Goal: Task Accomplishment & Management: Manage account settings

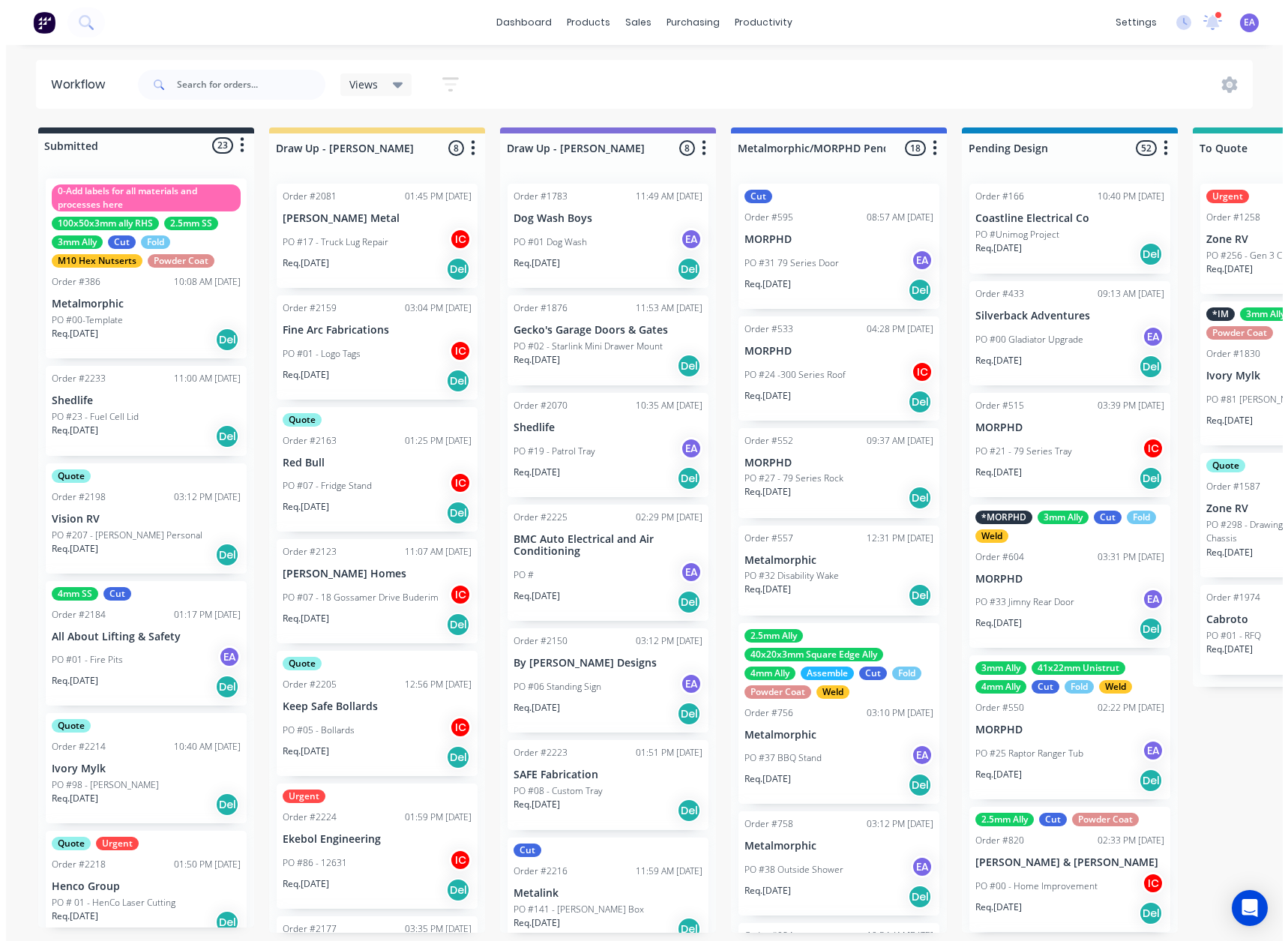
scroll to position [150, 0]
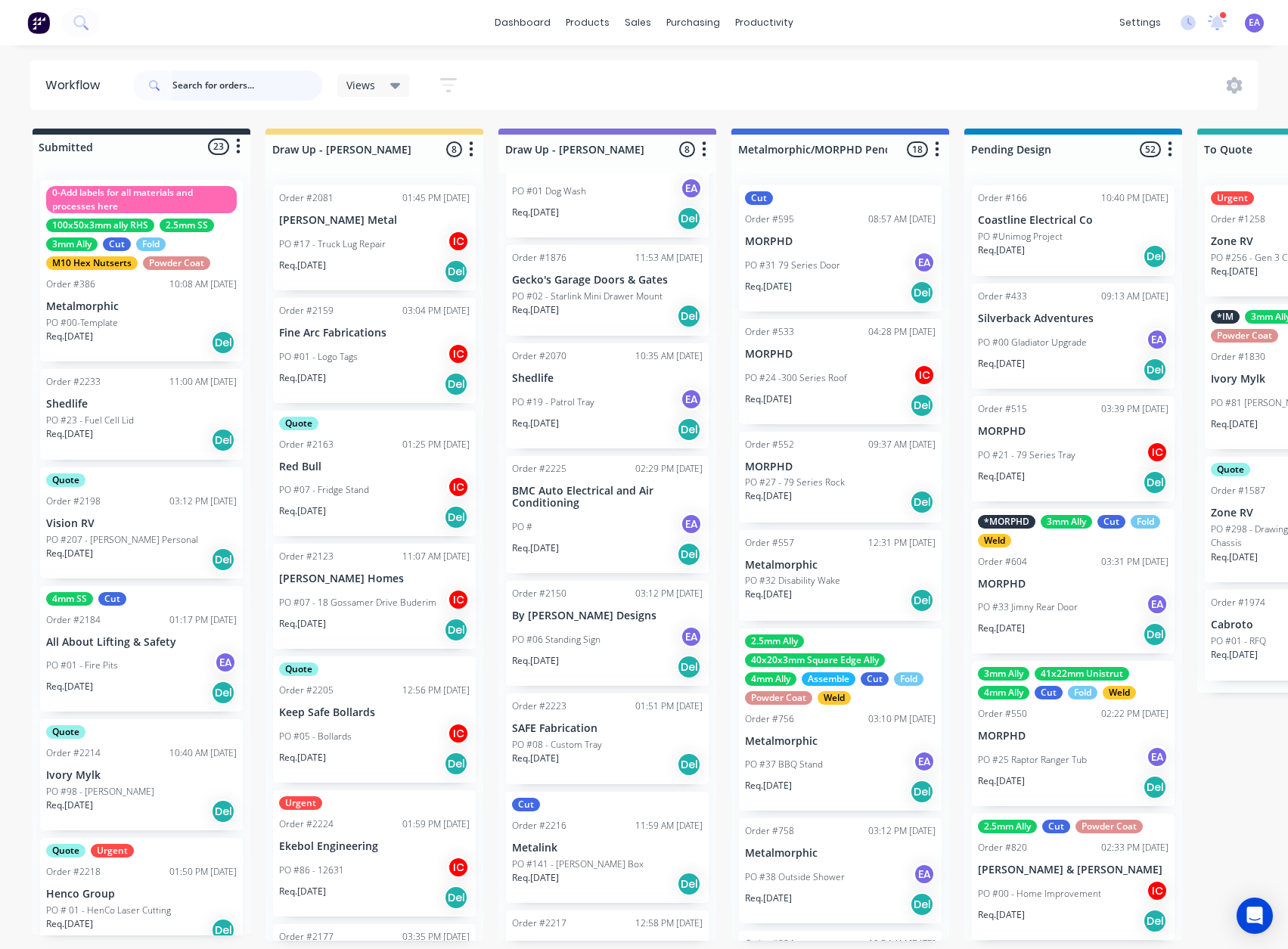
click at [225, 83] on input "text" at bounding box center [247, 85] width 150 height 30
type input "[PERSON_NAME]"
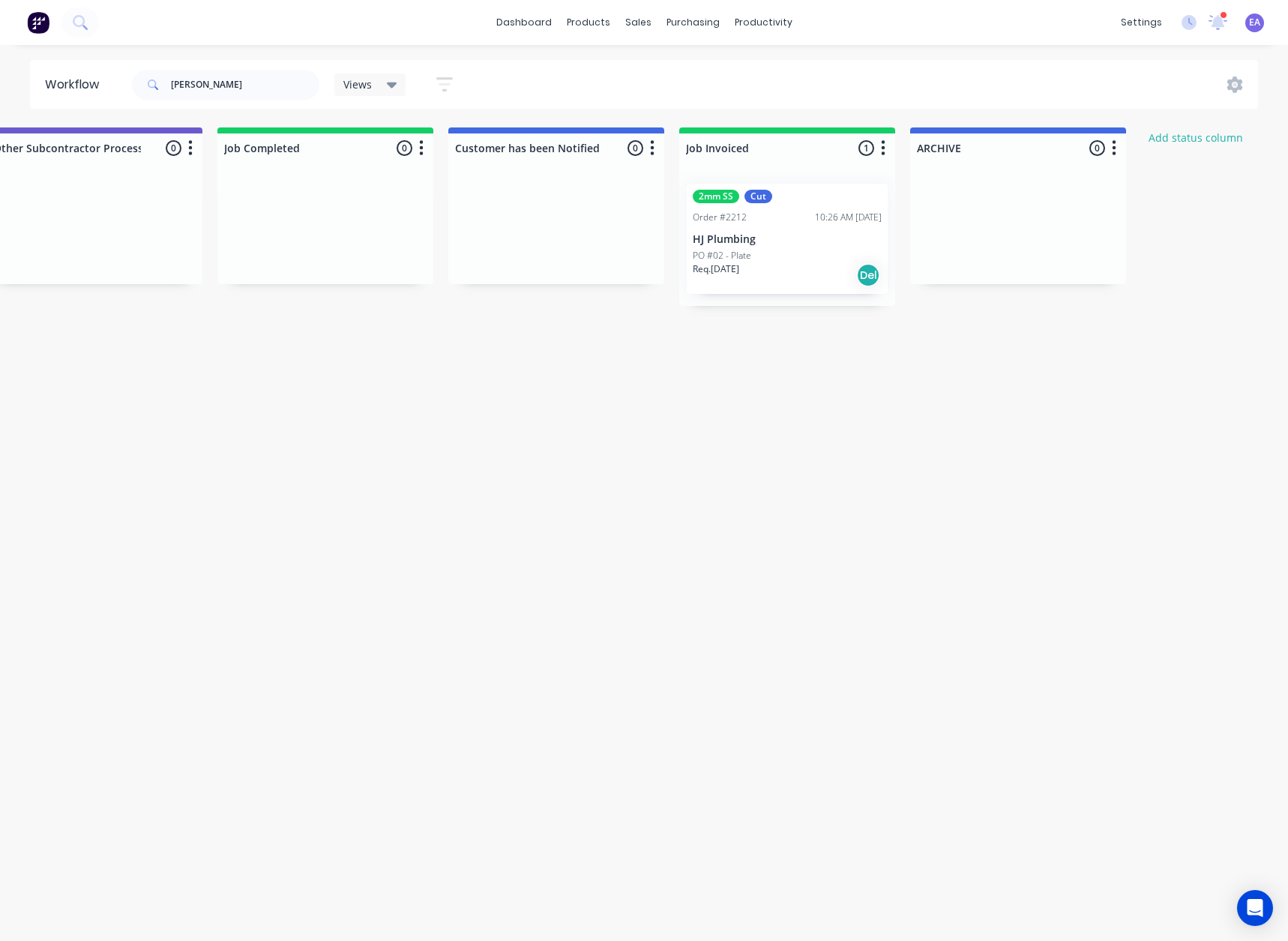
scroll to position [0, 4734]
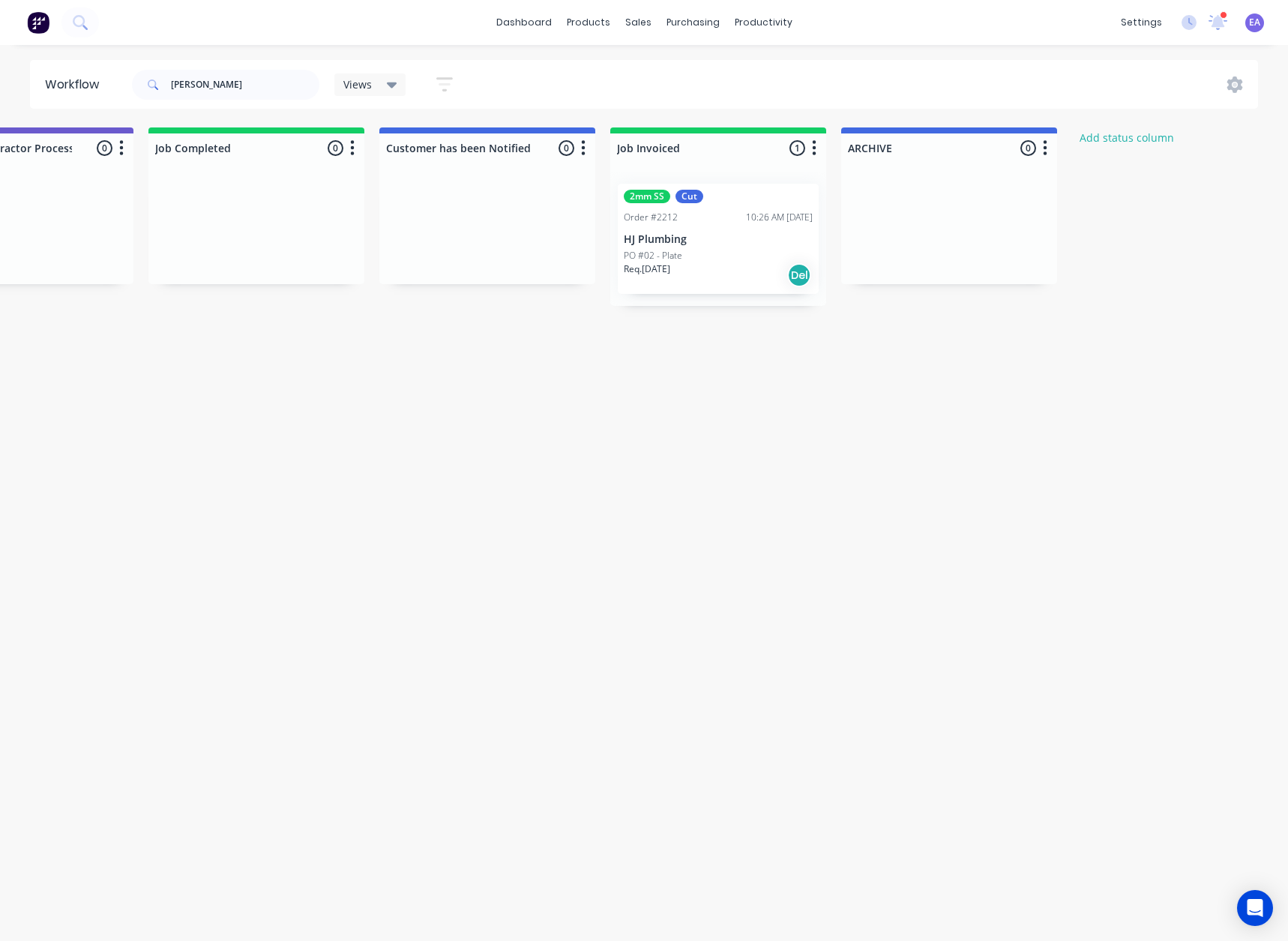
drag, startPoint x: 402, startPoint y: 443, endPoint x: 737, endPoint y: 296, distance: 365.8
click at [728, 233] on div "2mm SS Cut Order #2212 10:26 AM [DATE] HJ Plumbing PO #02 - Plate Req. [DATE] D…" at bounding box center [718, 239] width 201 height 110
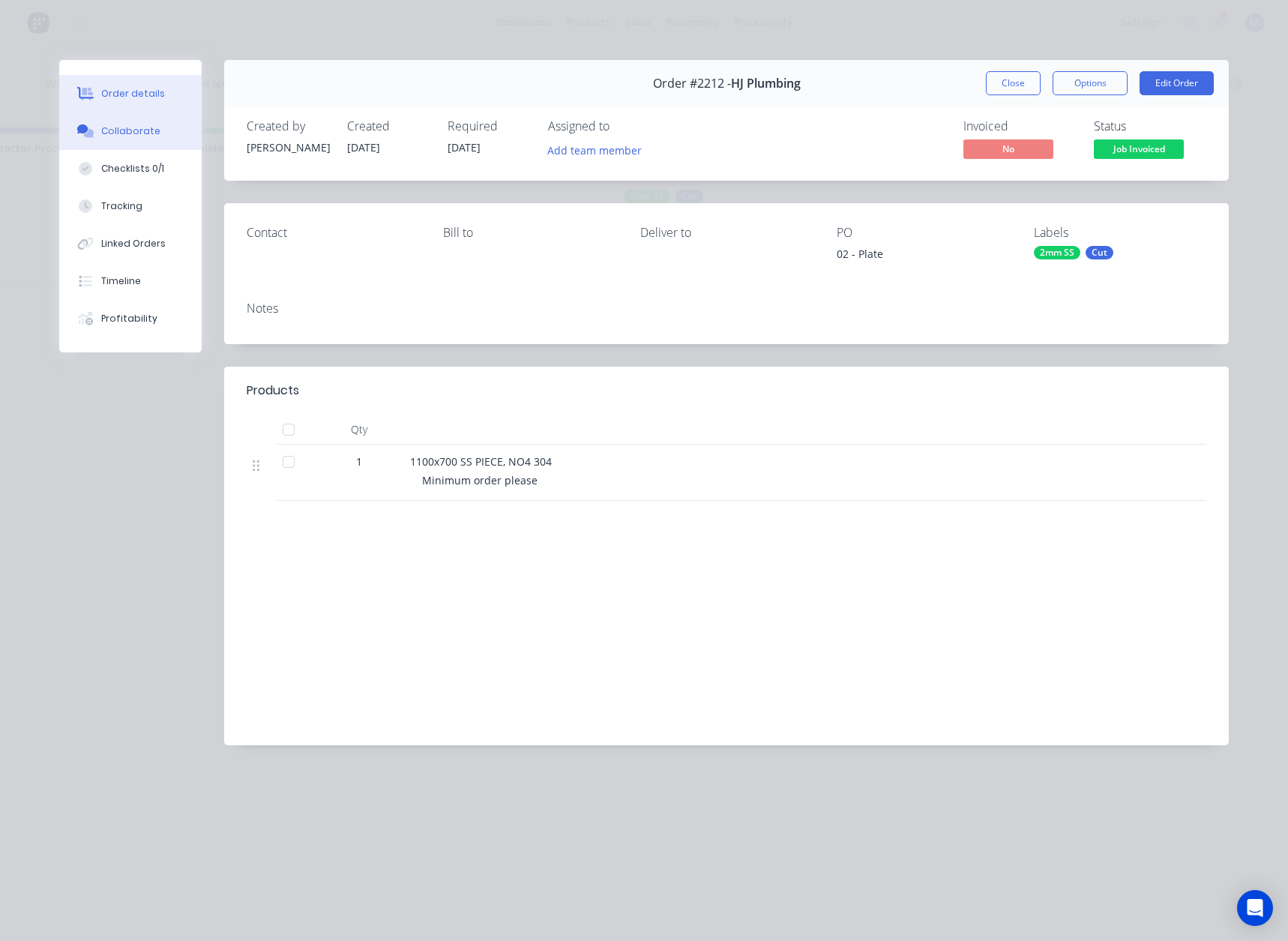
click at [146, 126] on div "Collaborate" at bounding box center [130, 132] width 59 height 14
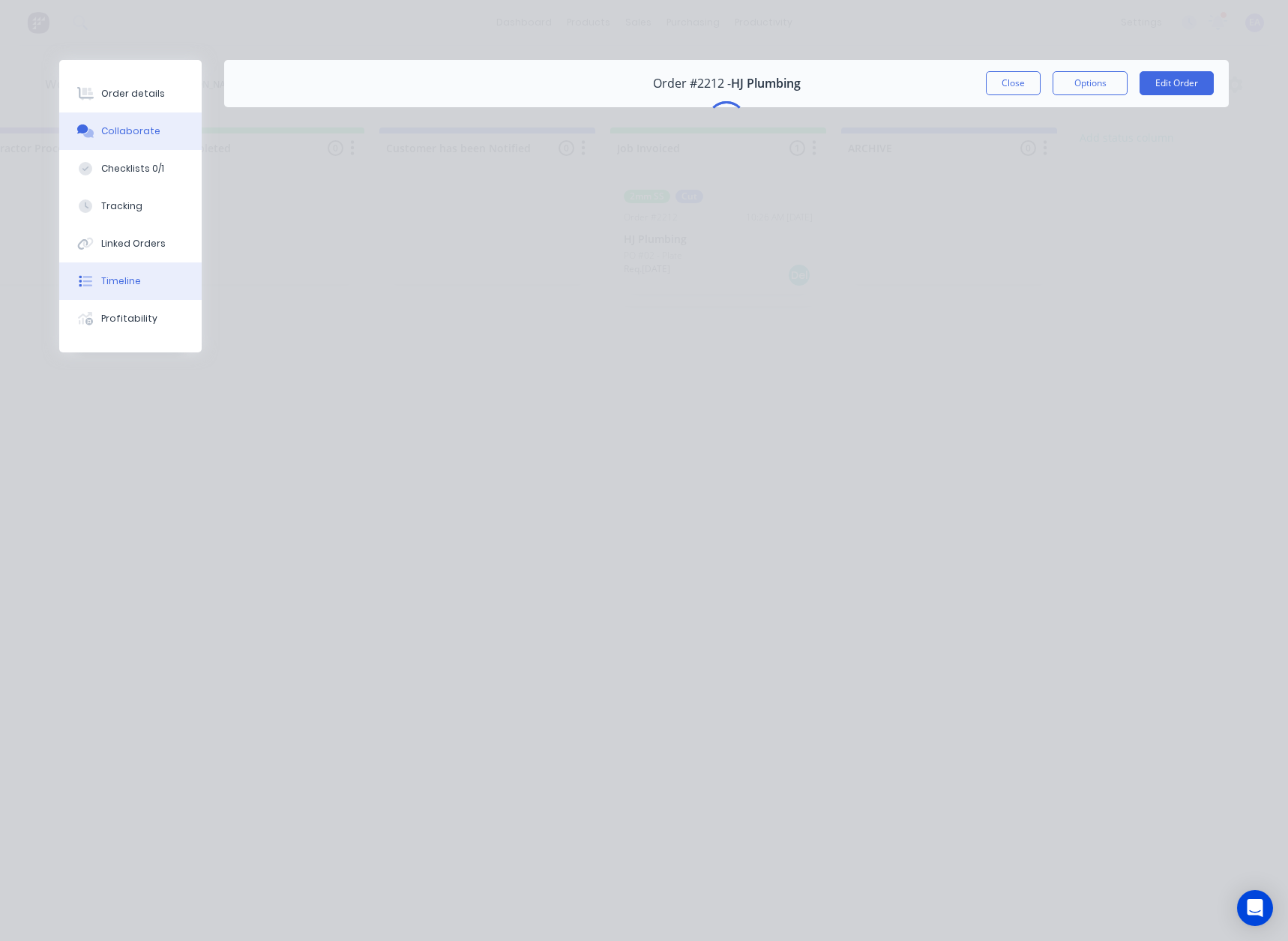
click at [143, 278] on button "Timeline" at bounding box center [130, 281] width 143 height 38
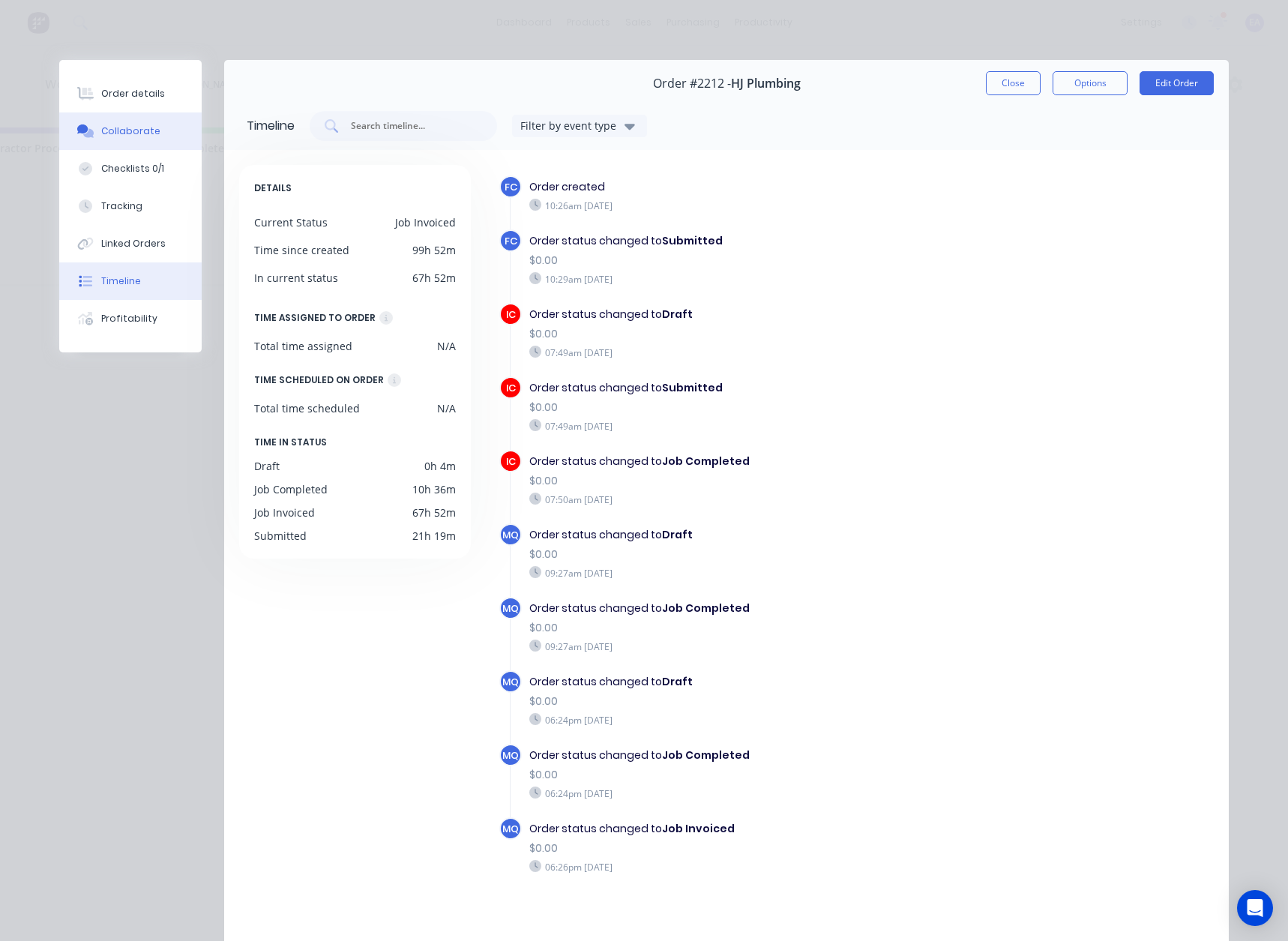
click at [153, 139] on button "Collaborate" at bounding box center [130, 131] width 143 height 38
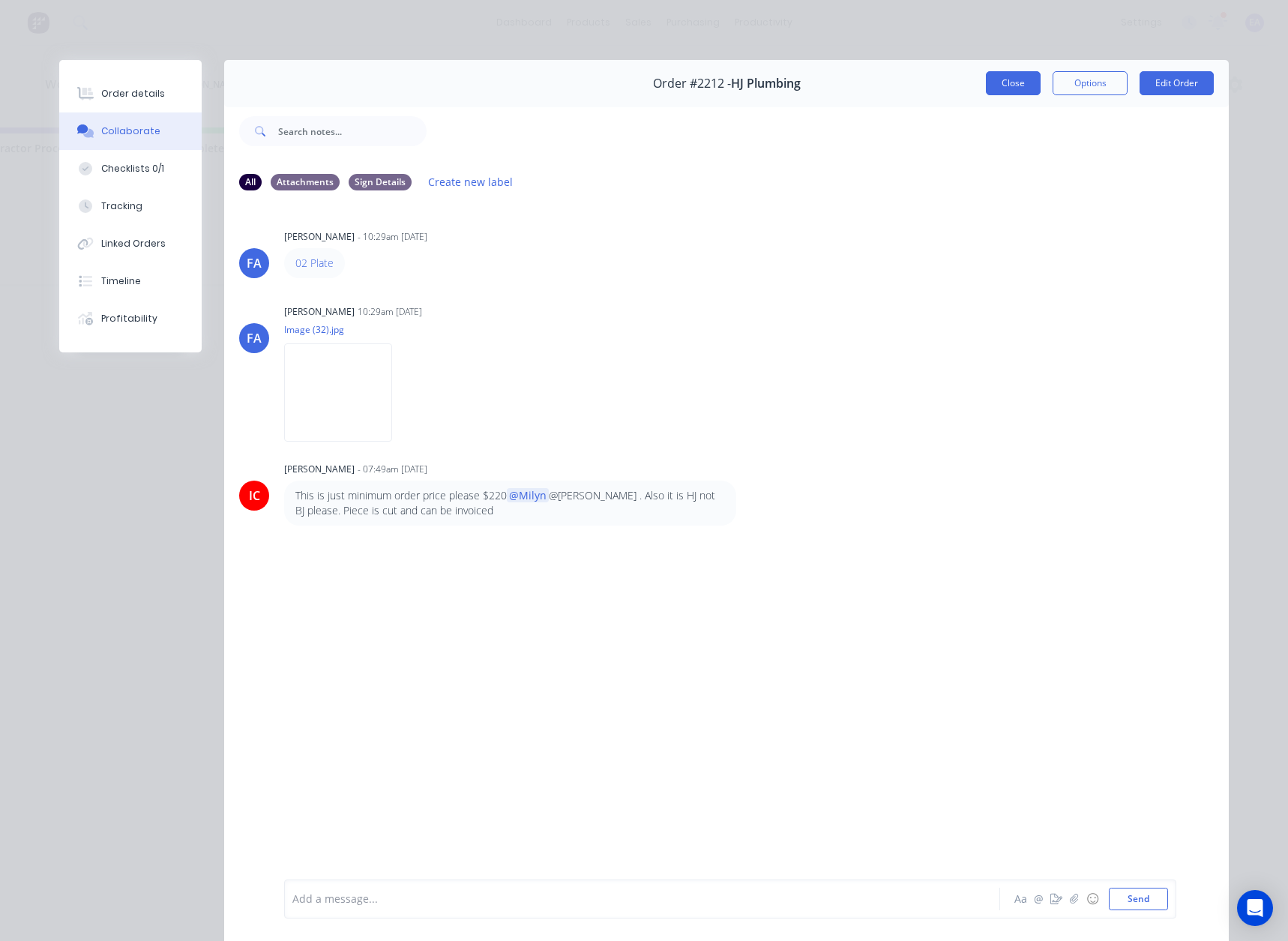
click at [1013, 89] on button "Close" at bounding box center [1013, 82] width 55 height 24
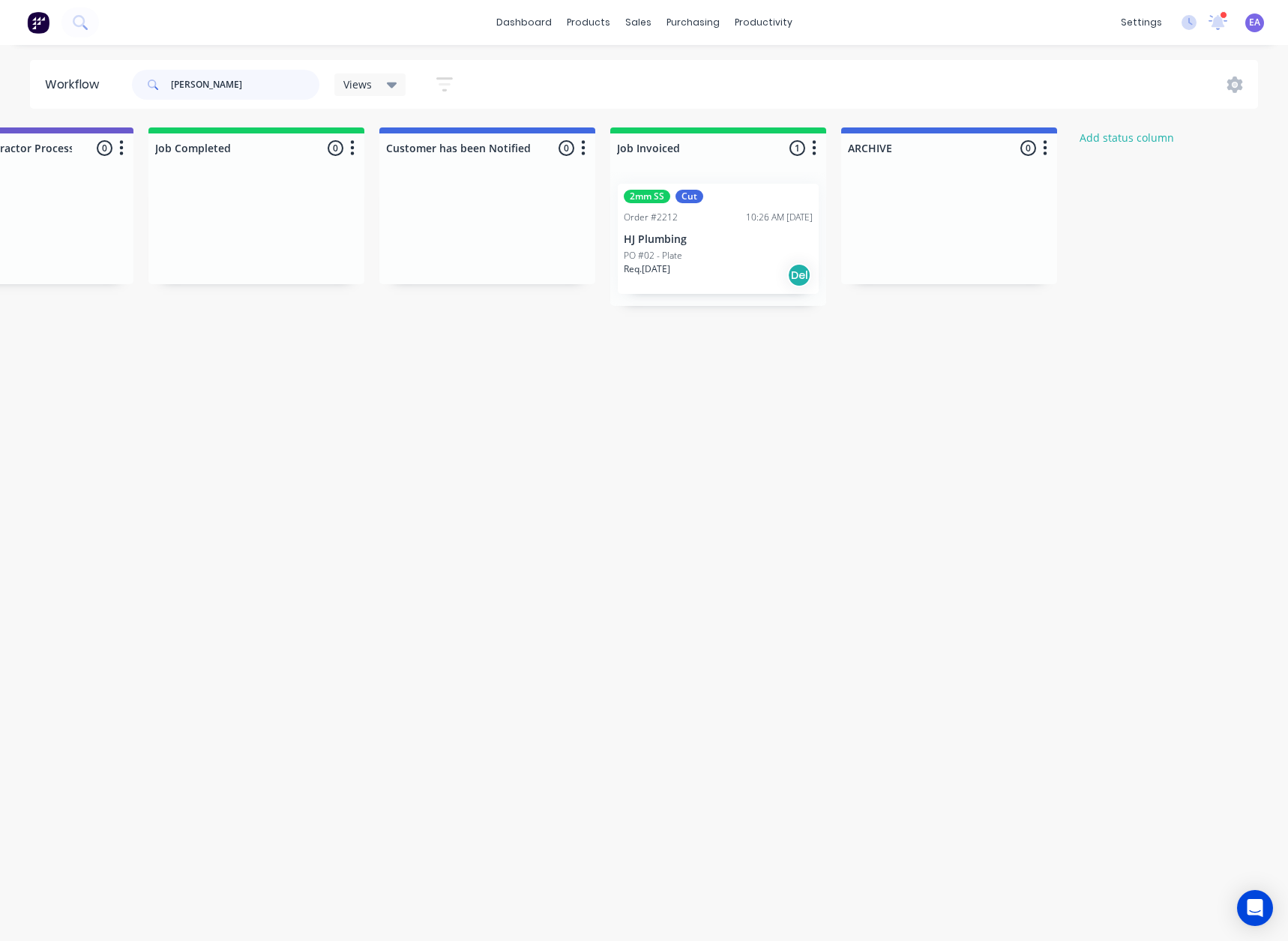
drag, startPoint x: 224, startPoint y: 84, endPoint x: 62, endPoint y: 109, distance: 163.9
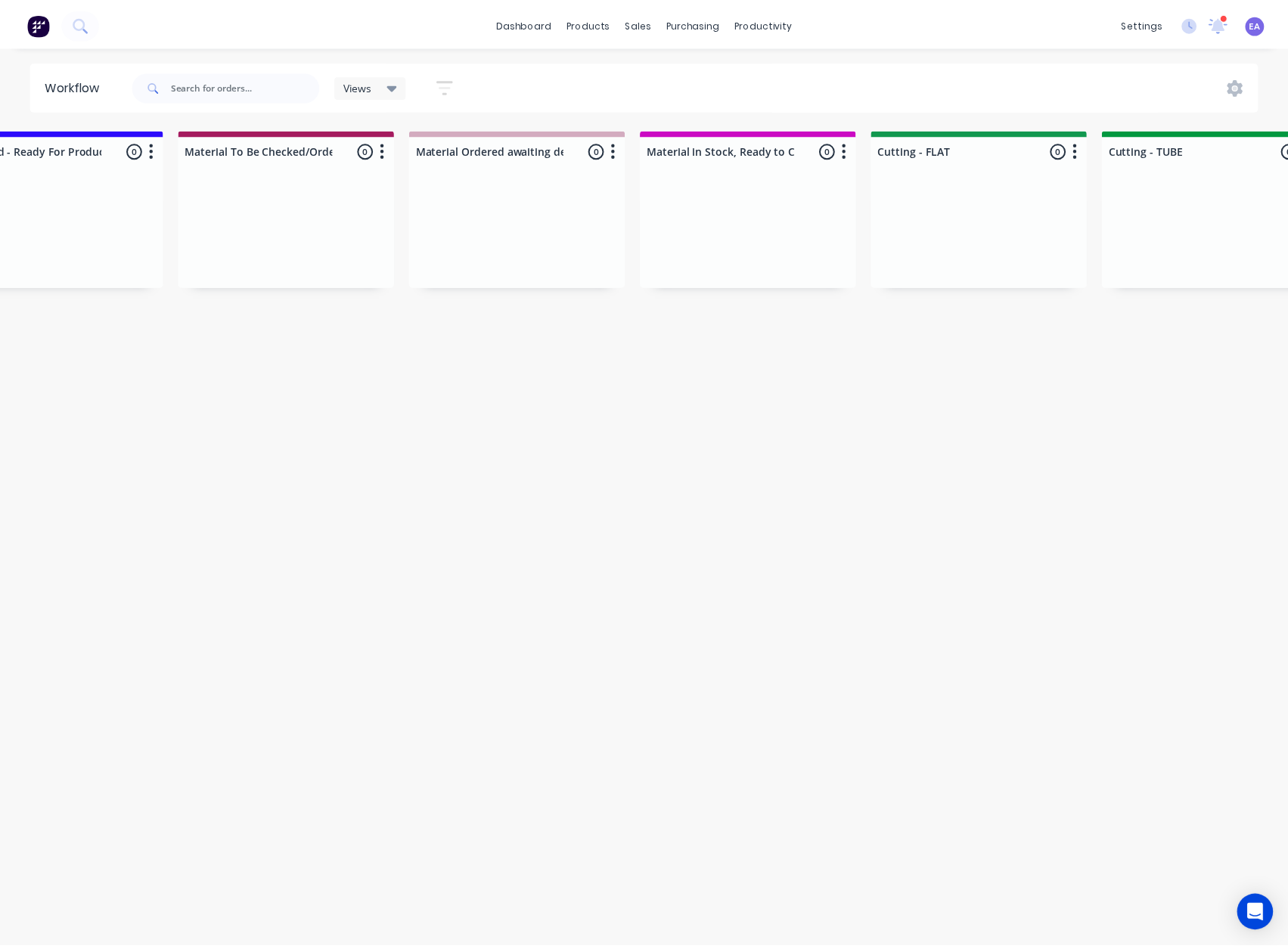
scroll to position [0, 0]
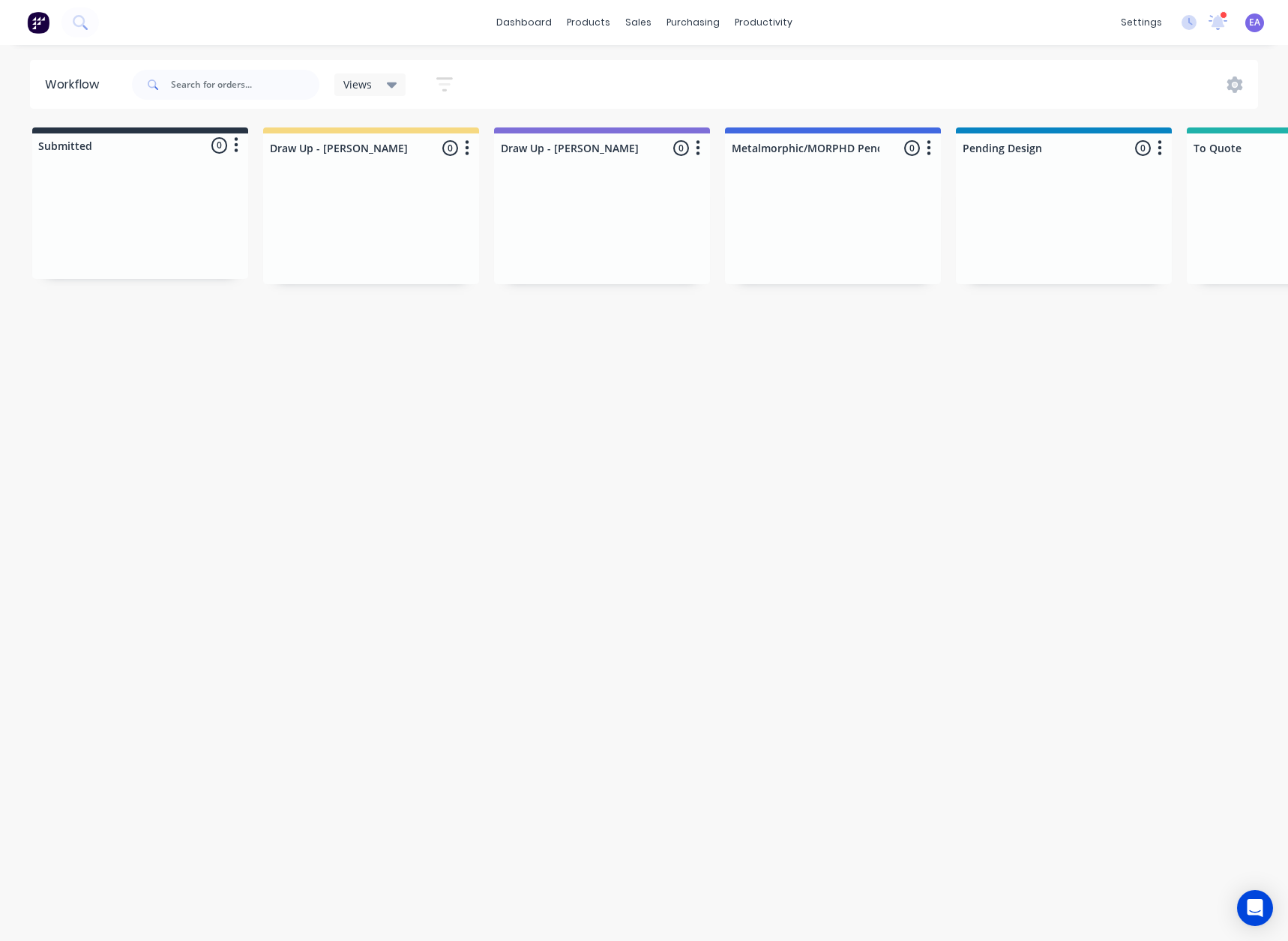
drag, startPoint x: 733, startPoint y: 458, endPoint x: 488, endPoint y: 560, distance: 265.4
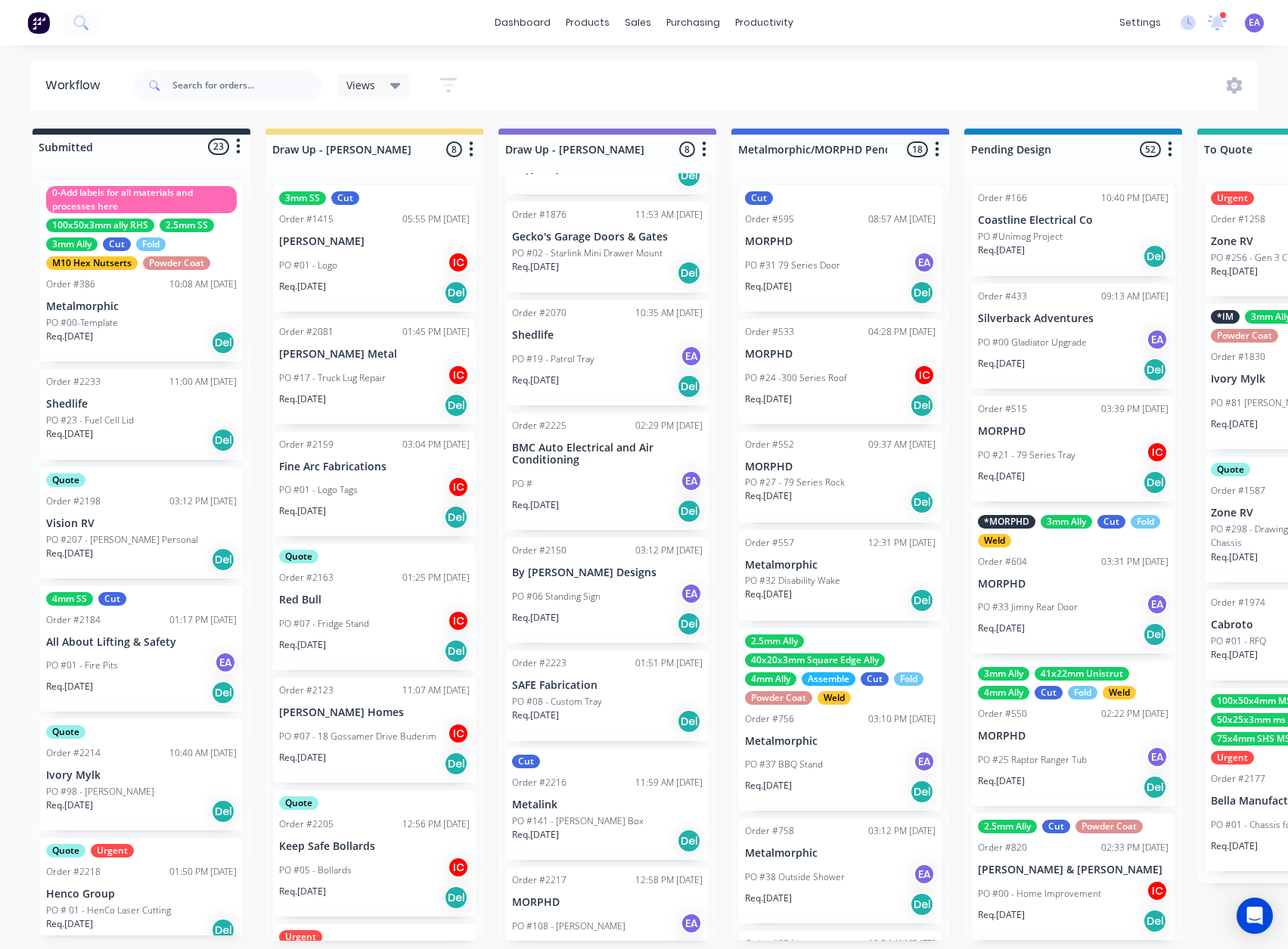
scroll to position [128, 0]
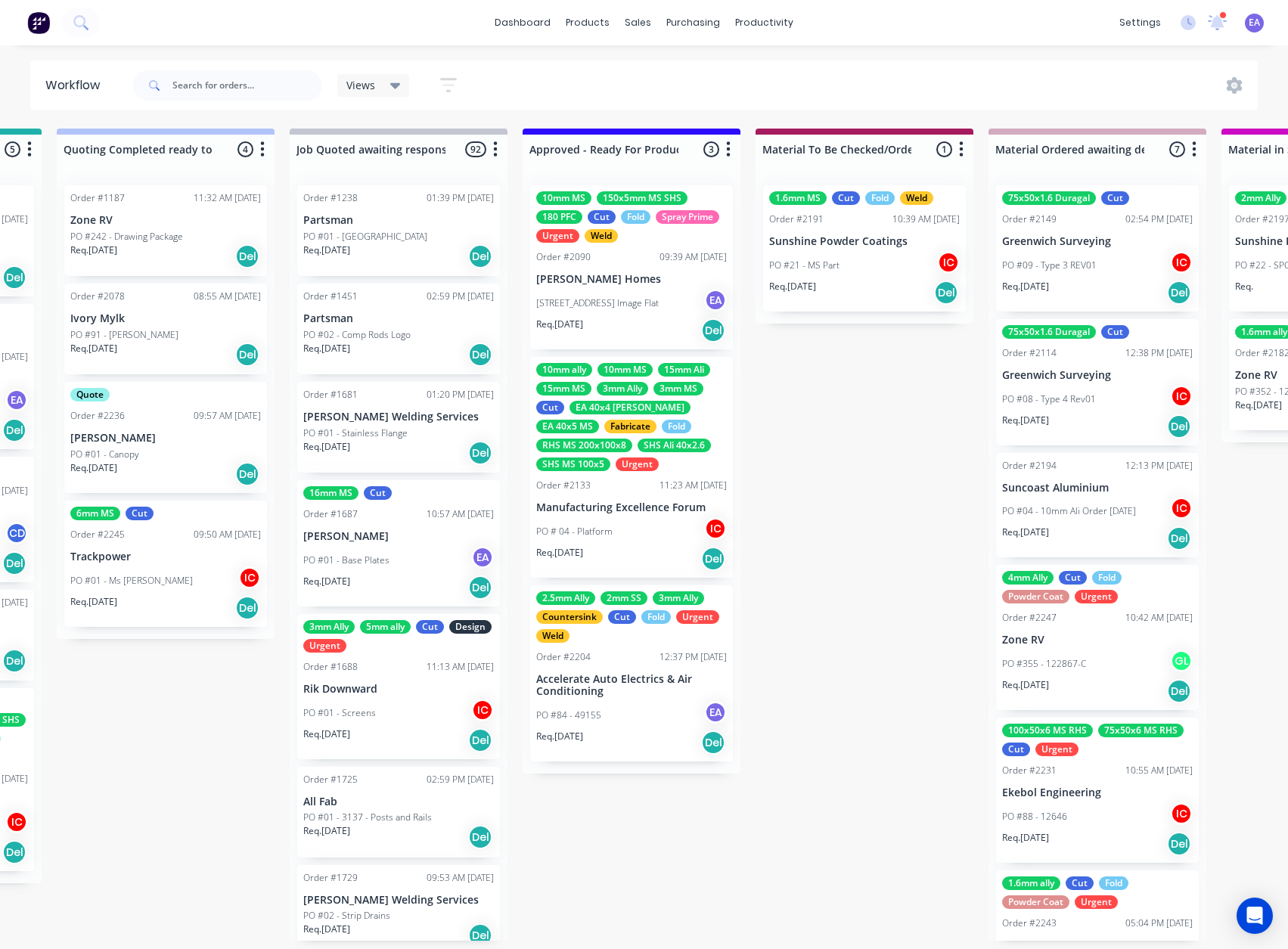
drag, startPoint x: 708, startPoint y: 641, endPoint x: 865, endPoint y: 662, distance: 158.4
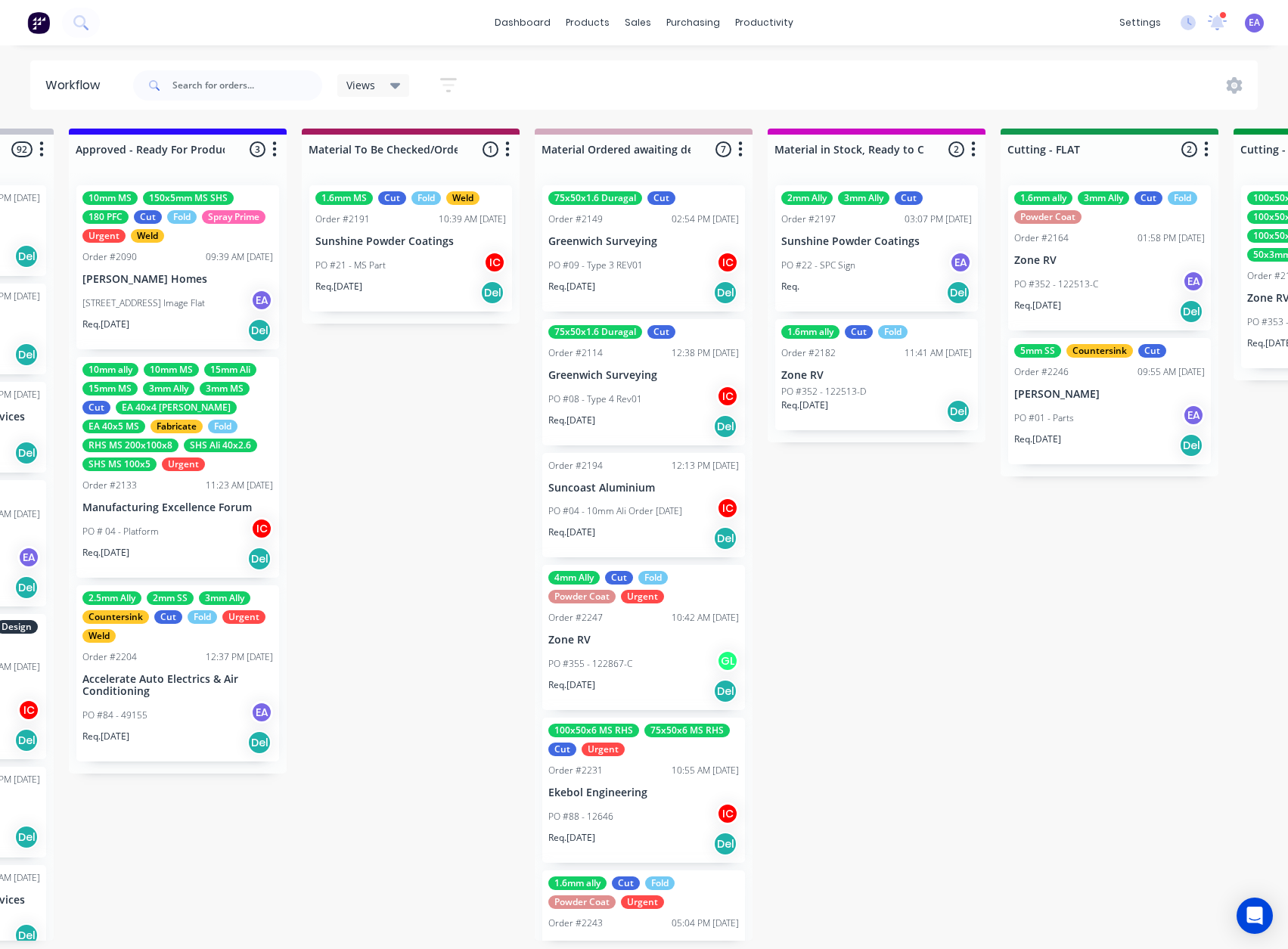
drag, startPoint x: 419, startPoint y: 694, endPoint x: 385, endPoint y: 711, distance: 38.0
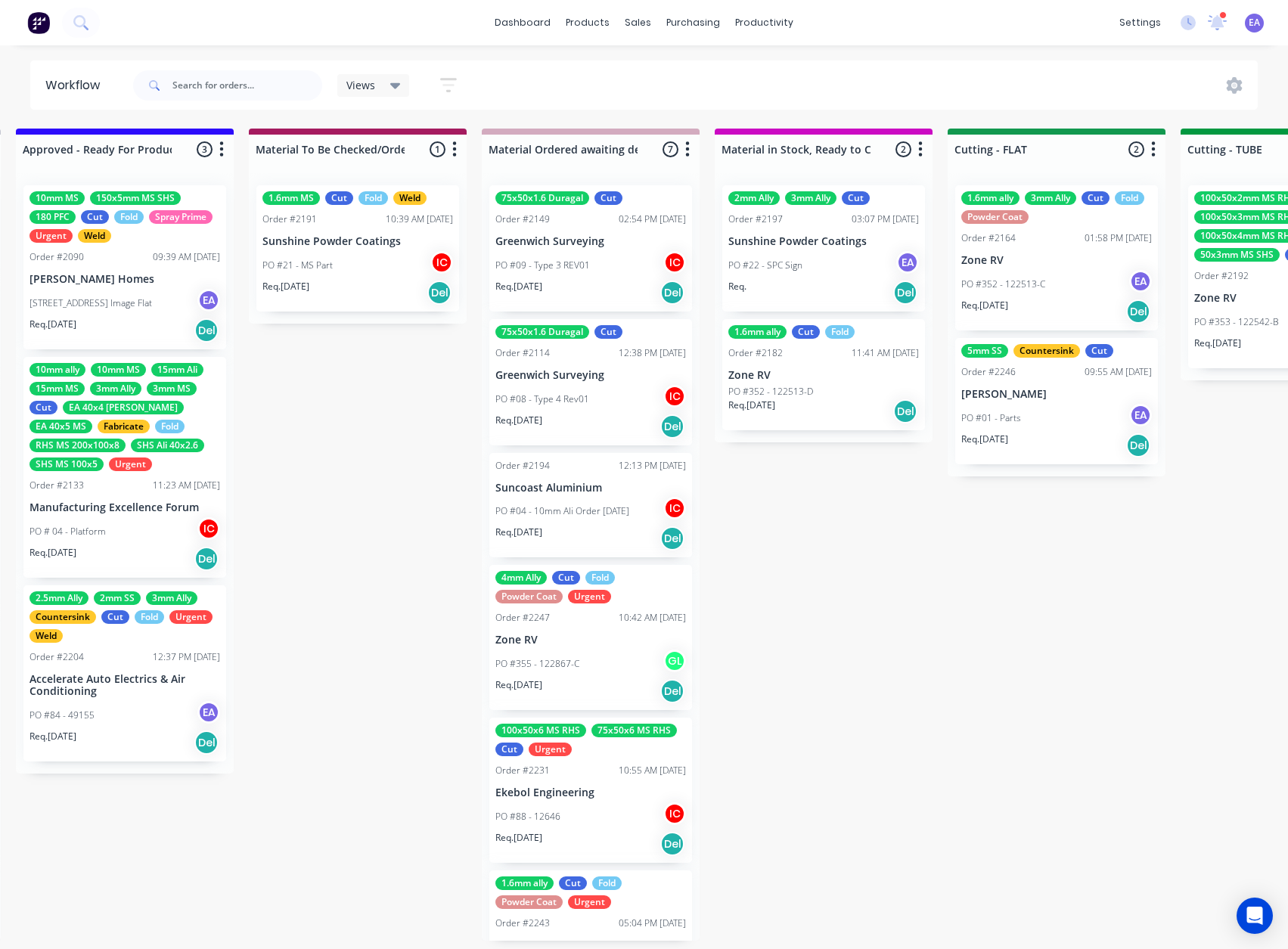
scroll to position [3, 1946]
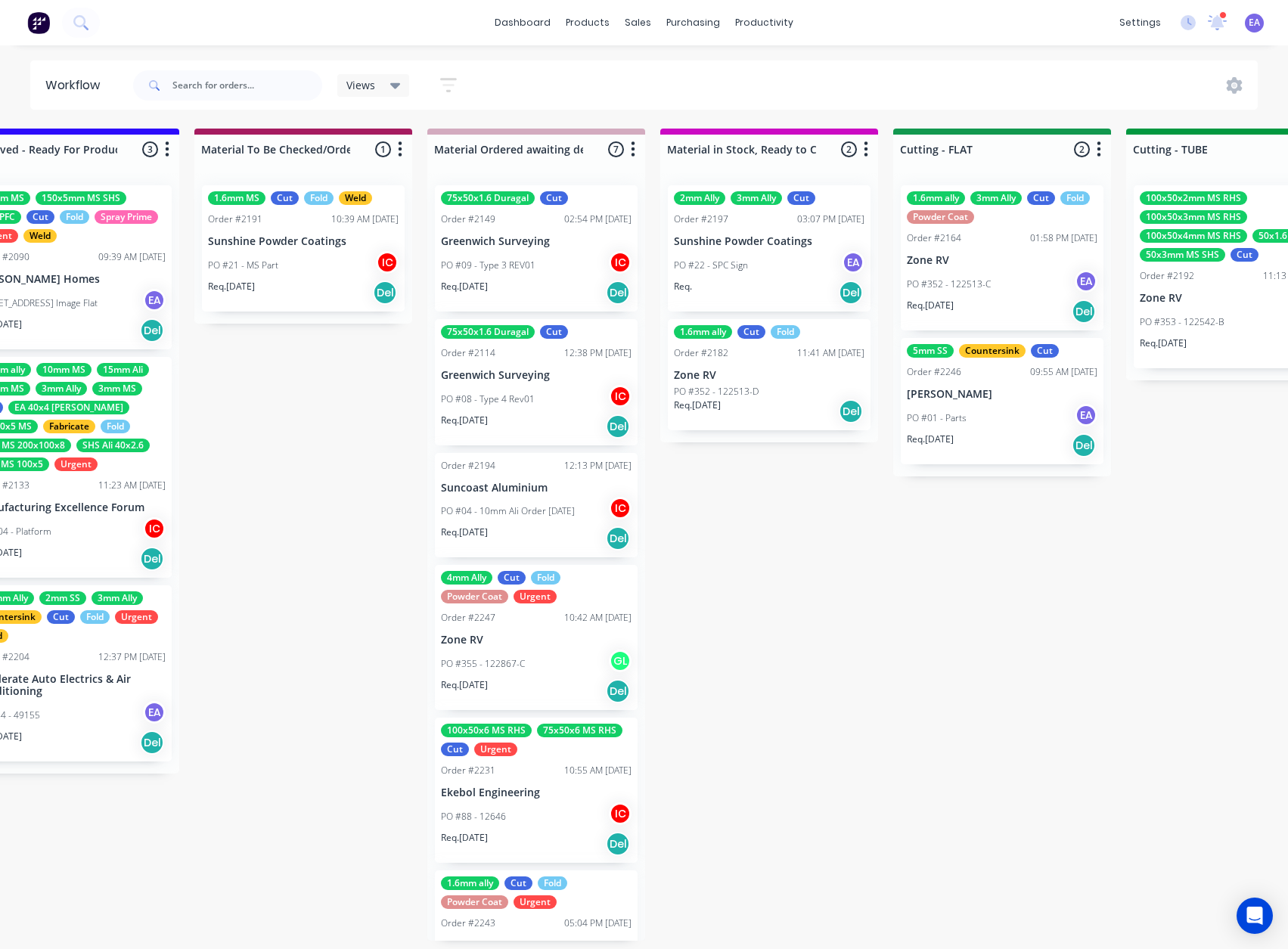
drag, startPoint x: 412, startPoint y: 706, endPoint x: 532, endPoint y: 656, distance: 130.0
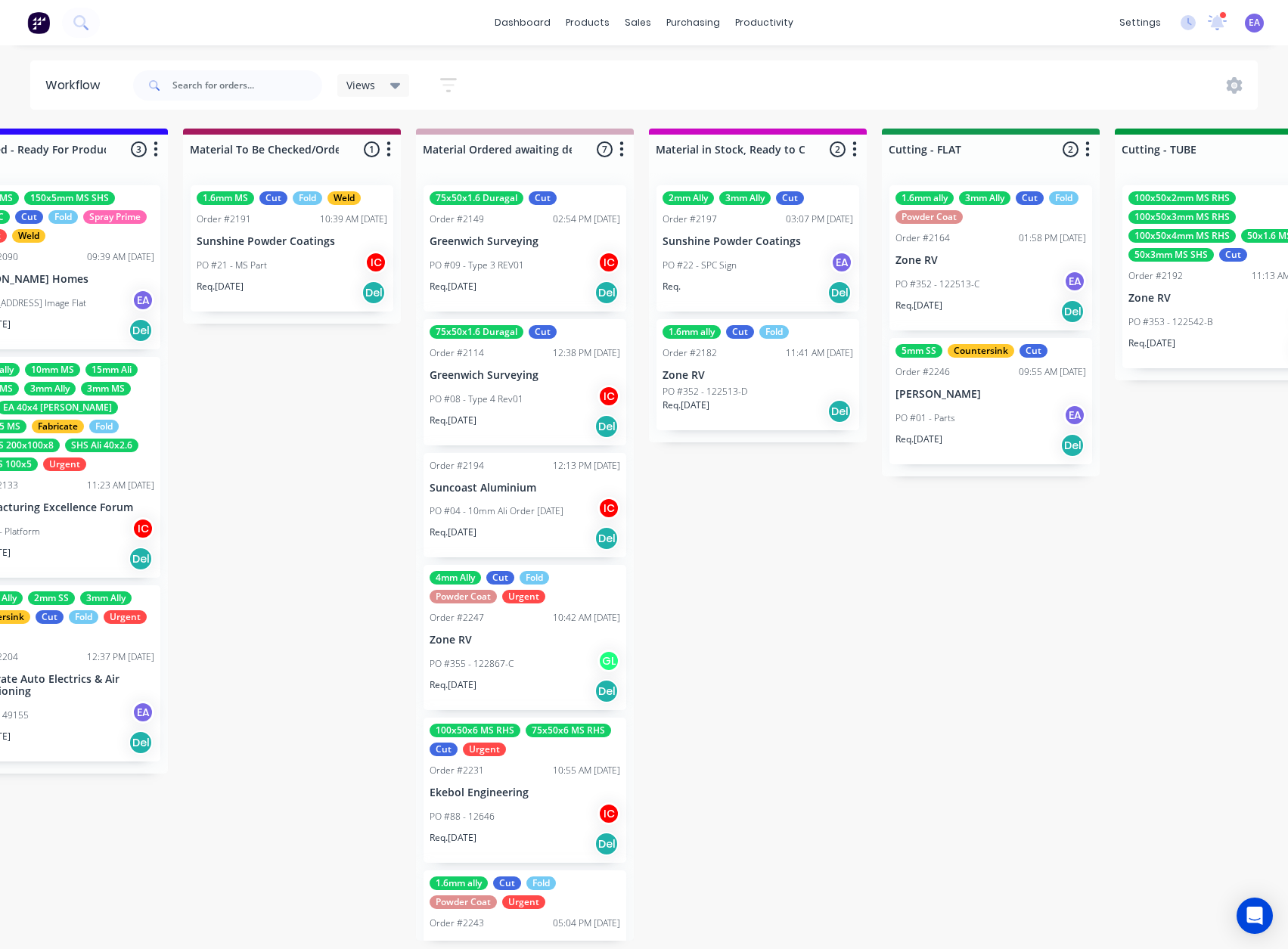
click at [988, 416] on div "PO #01 - Parts EA" at bounding box center [990, 418] width 190 height 29
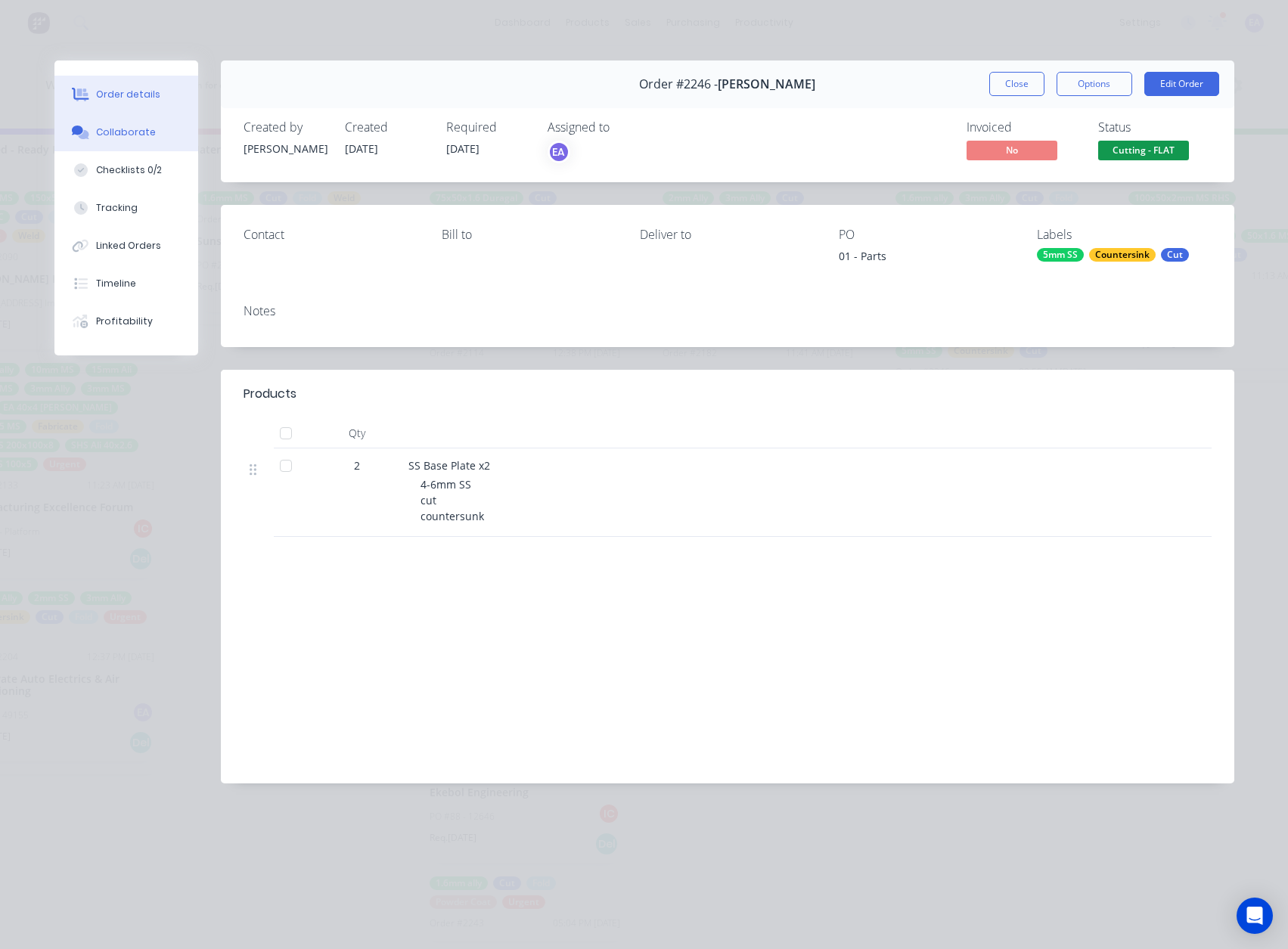
click at [155, 141] on button "Collaborate" at bounding box center [126, 132] width 144 height 38
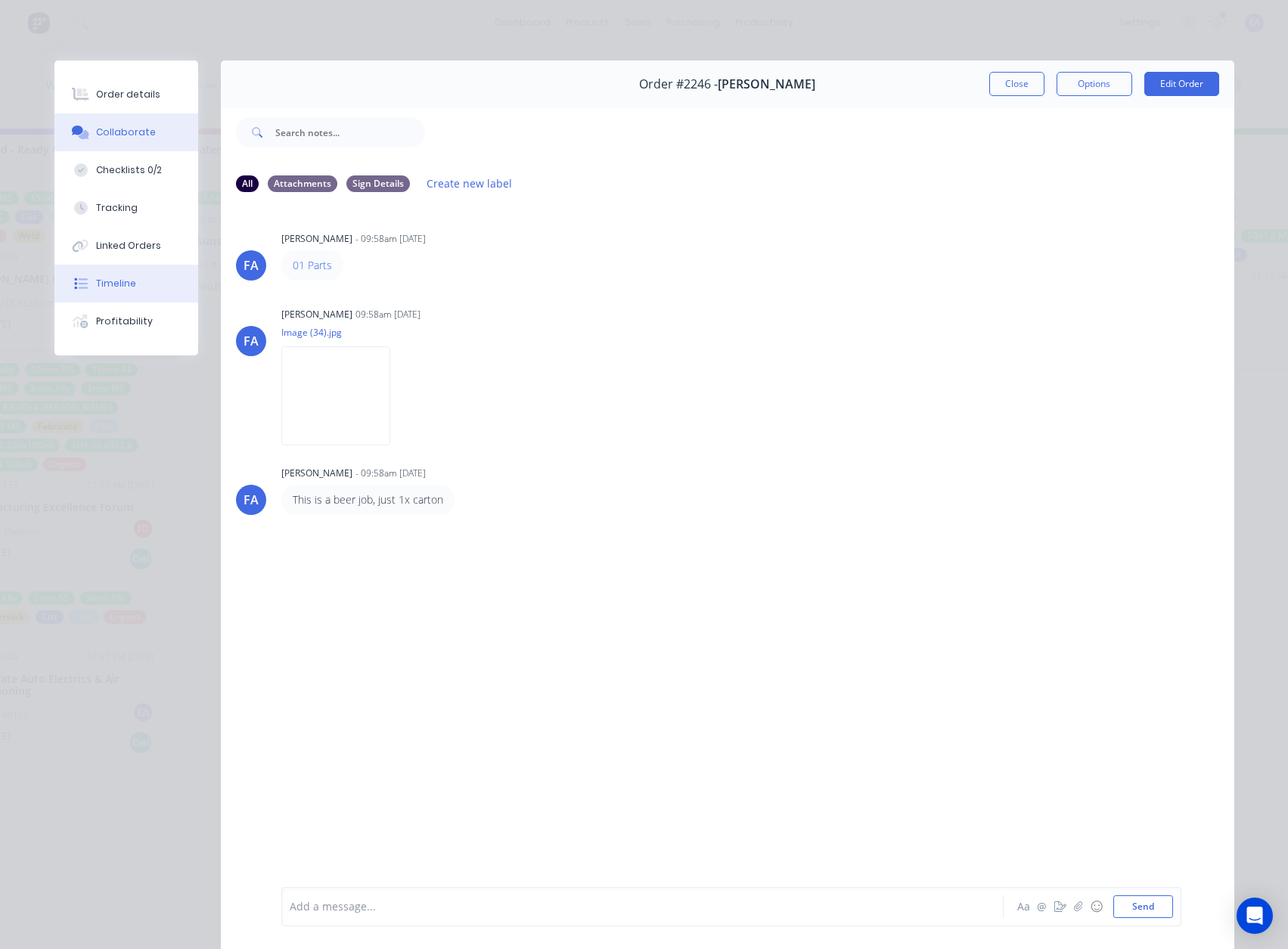
click at [128, 286] on div "Timeline" at bounding box center [117, 283] width 40 height 14
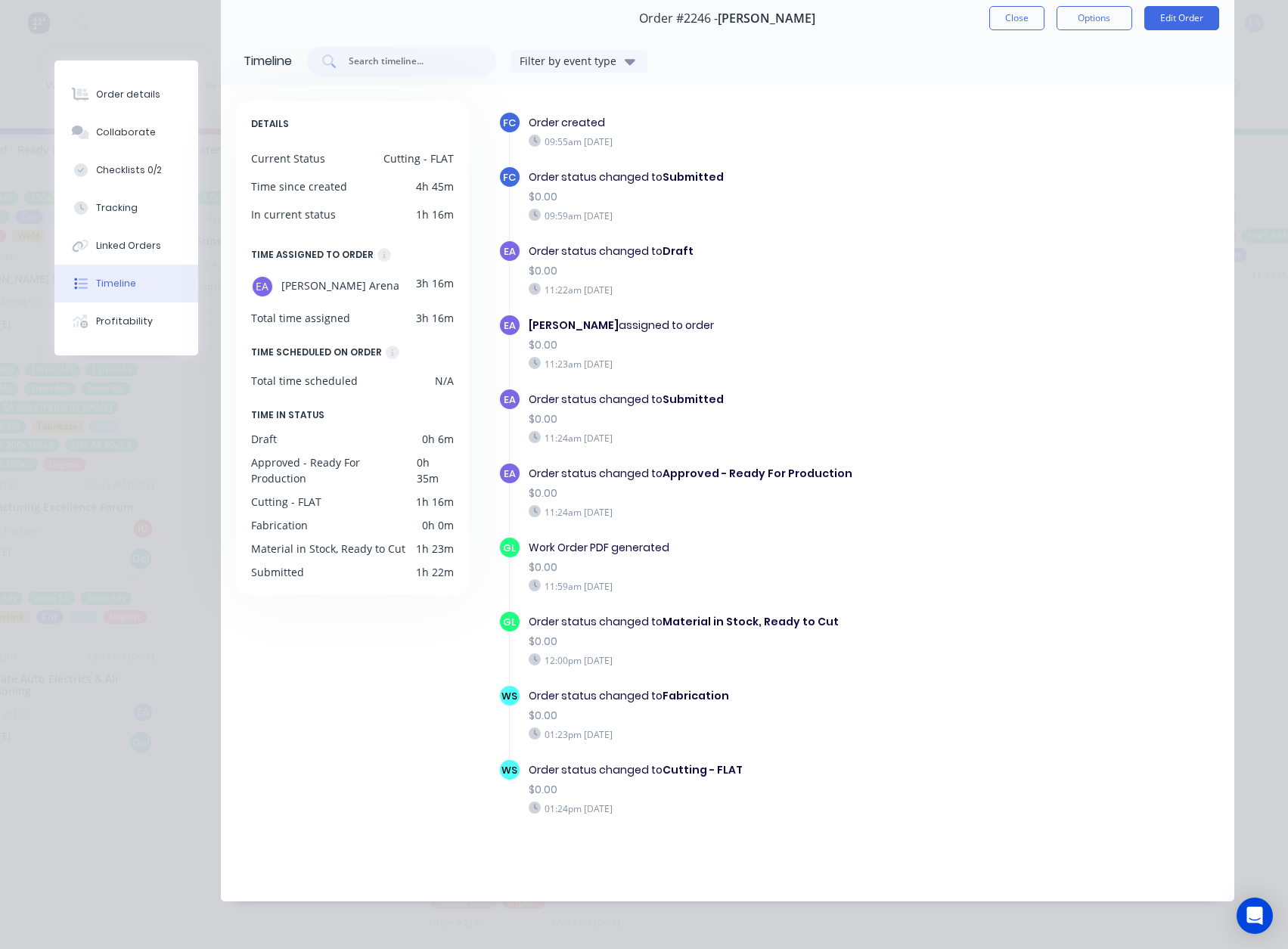
scroll to position [0, 0]
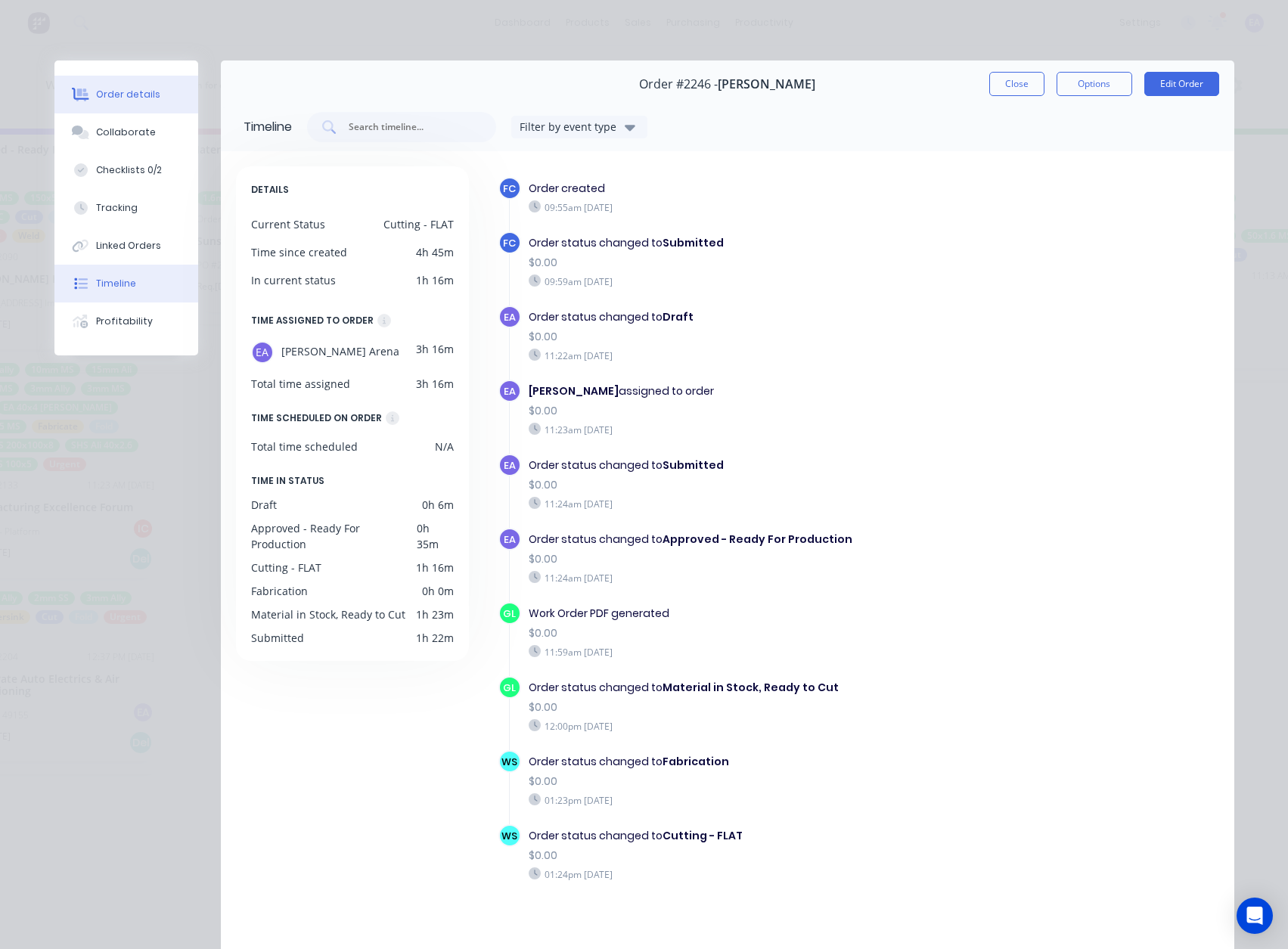
click at [134, 96] on div "Order details" at bounding box center [128, 95] width 64 height 14
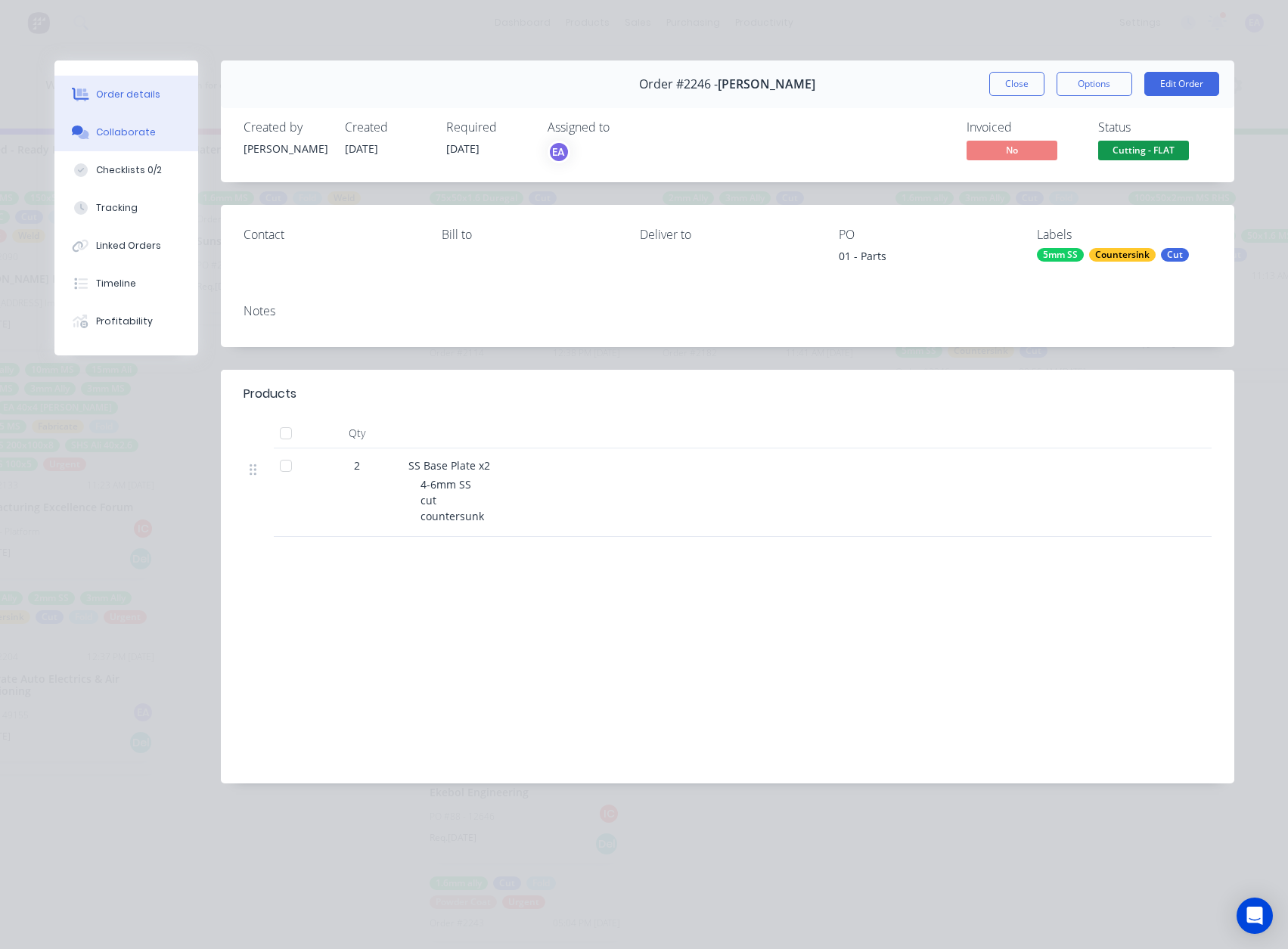
click at [134, 142] on button "Collaborate" at bounding box center [126, 132] width 144 height 38
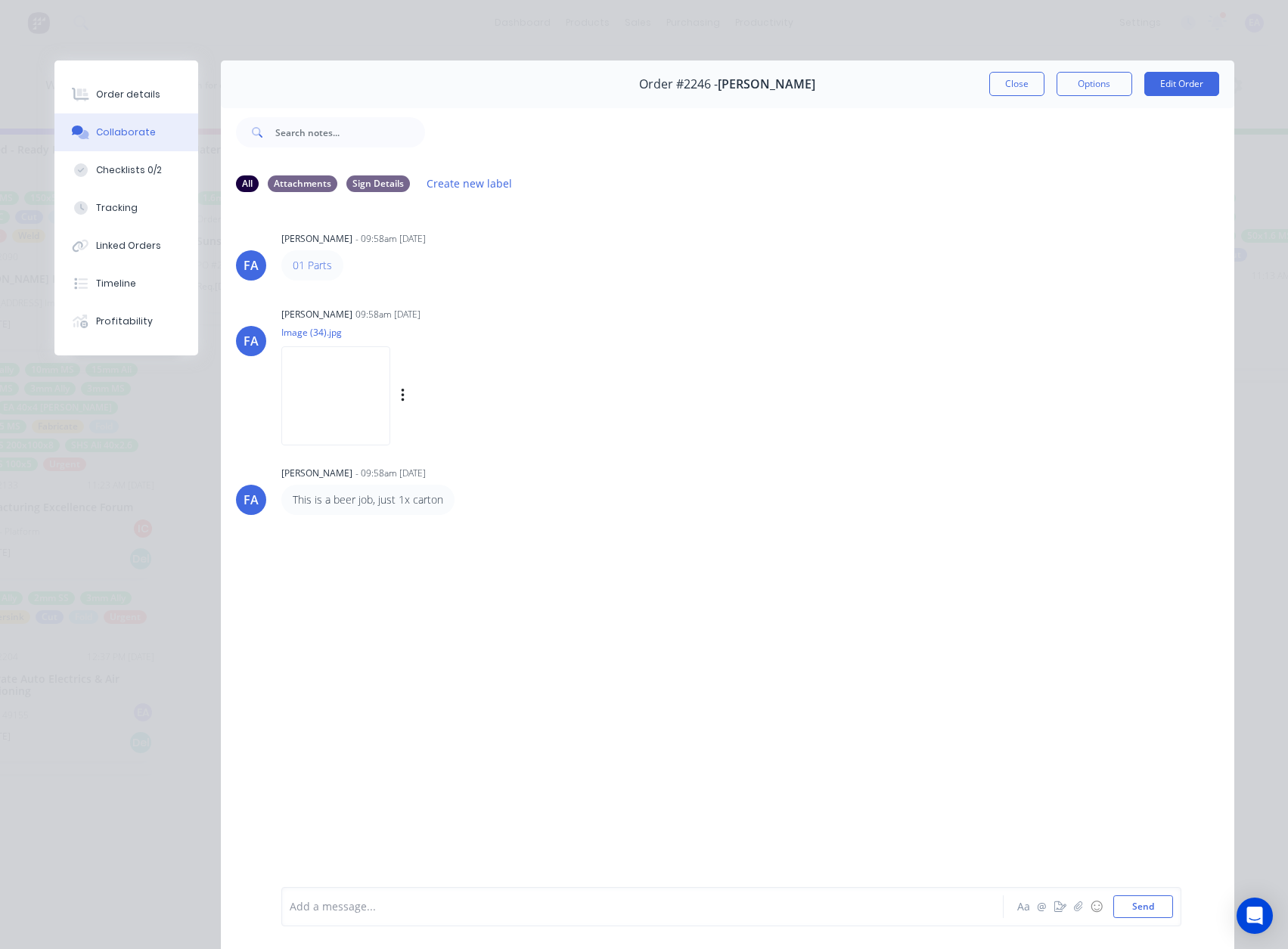
click at [324, 391] on img at bounding box center [336, 396] width 109 height 99
click at [306, 413] on img at bounding box center [336, 396] width 109 height 99
click at [1014, 89] on button "Close" at bounding box center [1016, 83] width 55 height 24
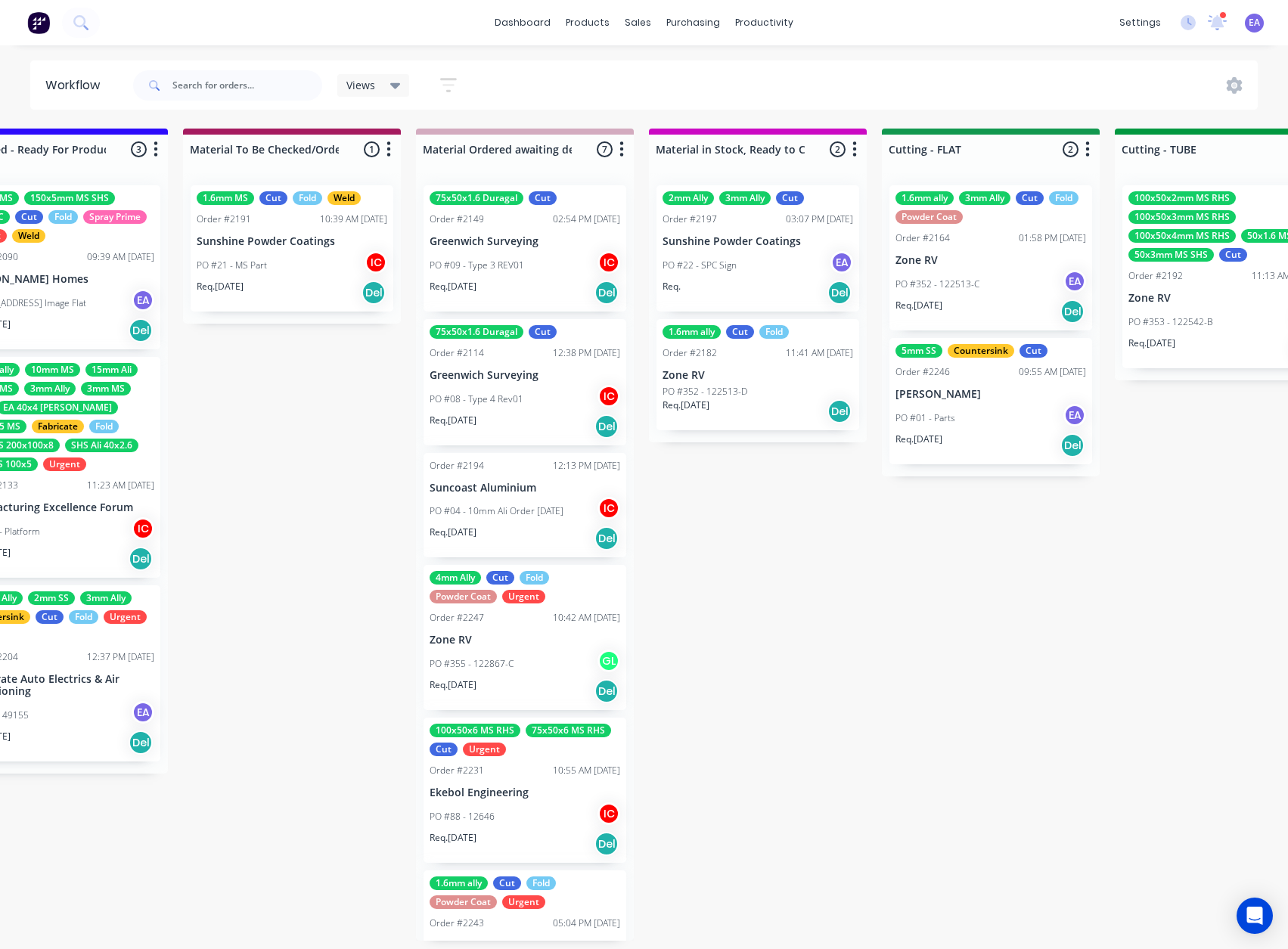
scroll to position [3, 0]
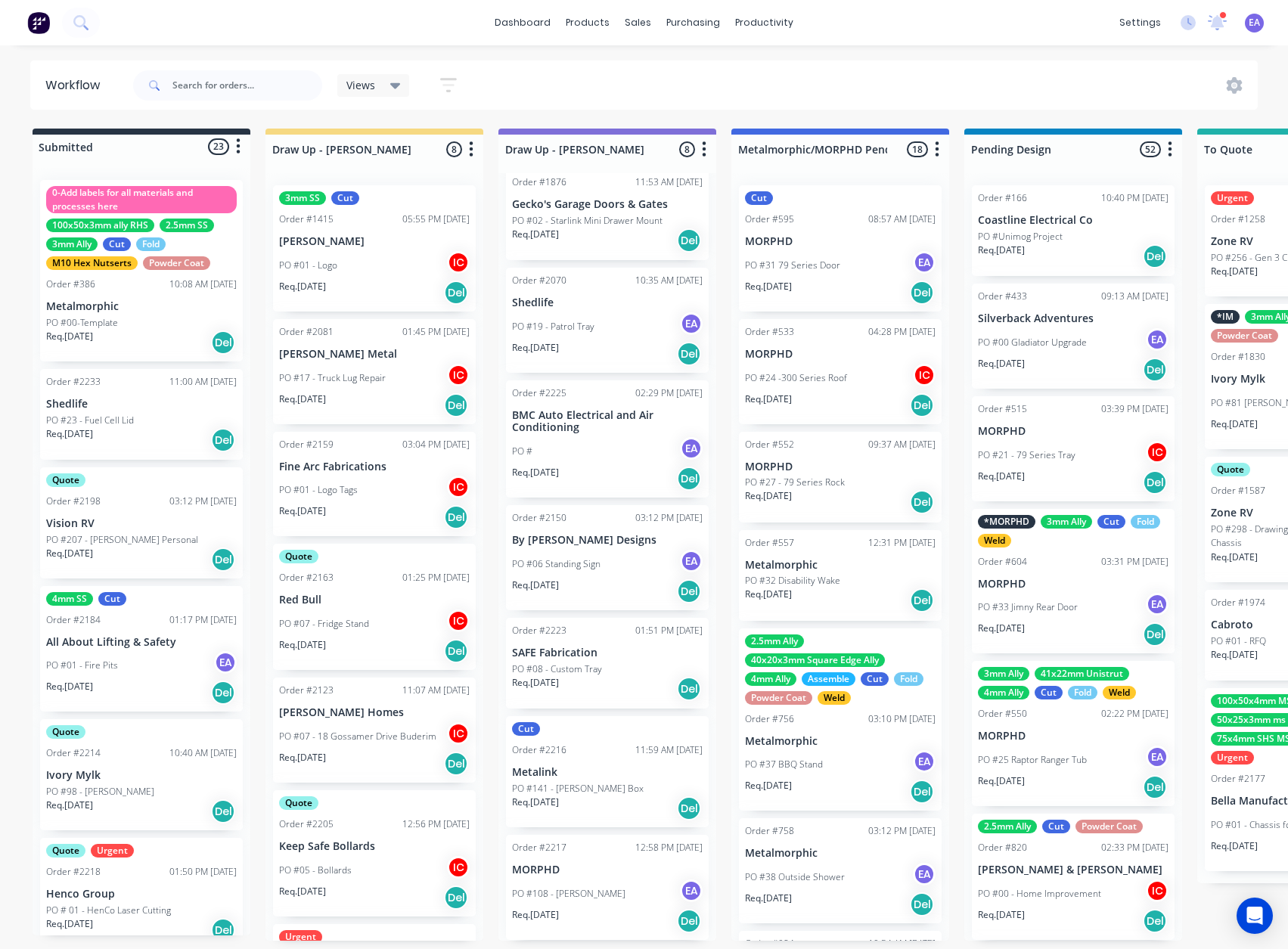
drag, startPoint x: 833, startPoint y: 727, endPoint x: 287, endPoint y: 374, distance: 650.2
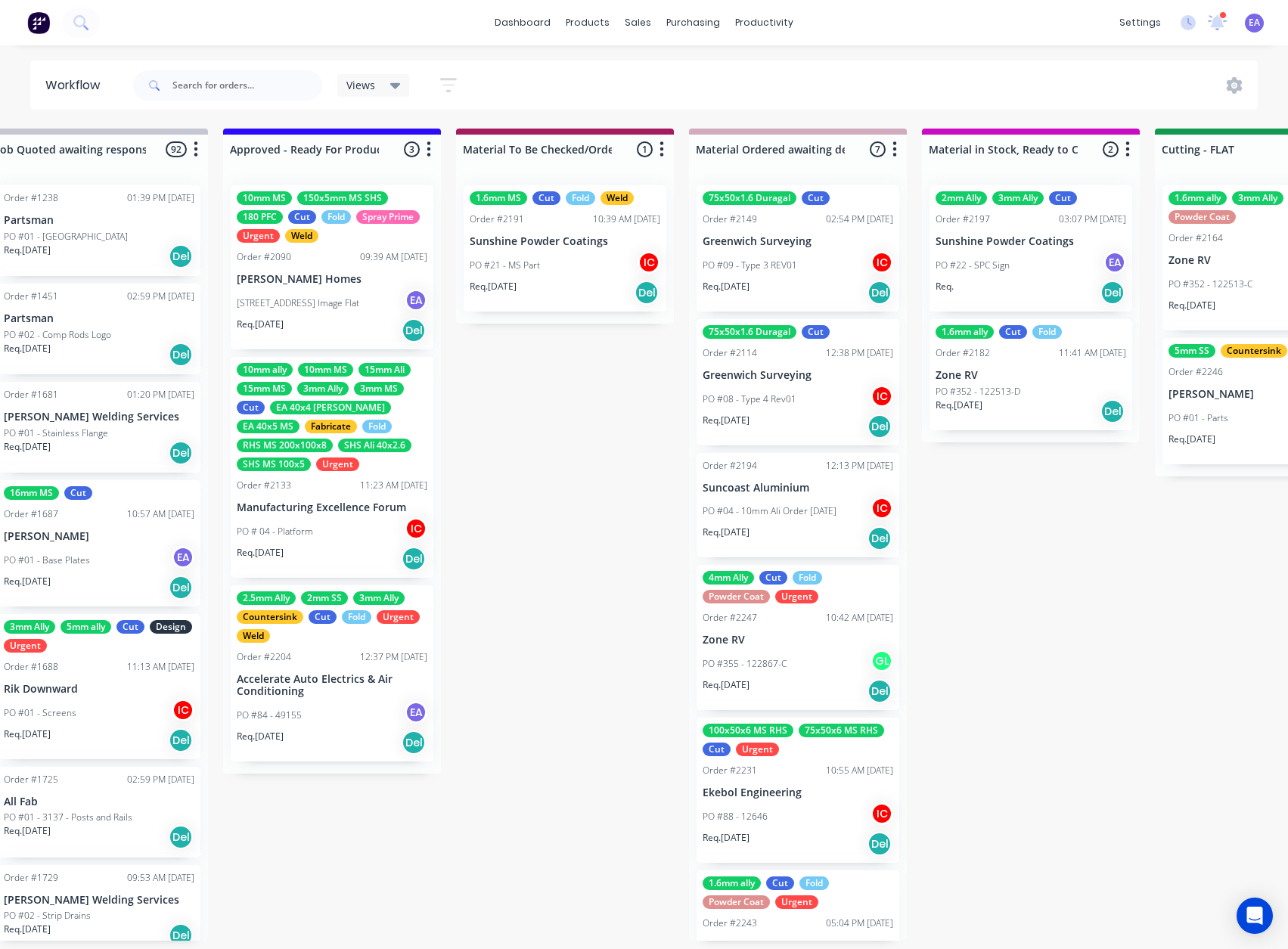
drag, startPoint x: 797, startPoint y: 633, endPoint x: 872, endPoint y: 638, distance: 75.2
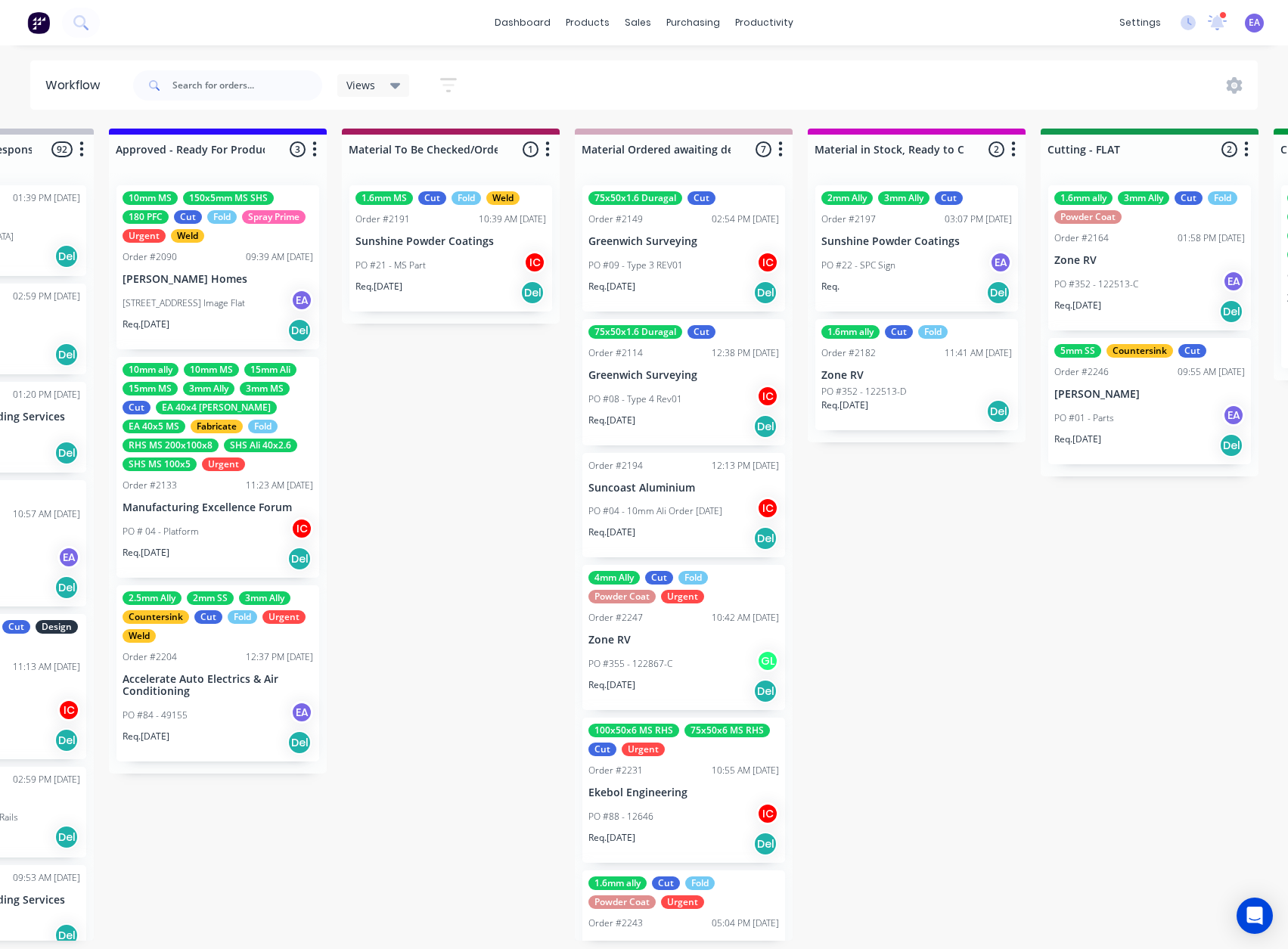
click at [1104, 412] on p "PO #01 - Parts" at bounding box center [1084, 419] width 60 height 14
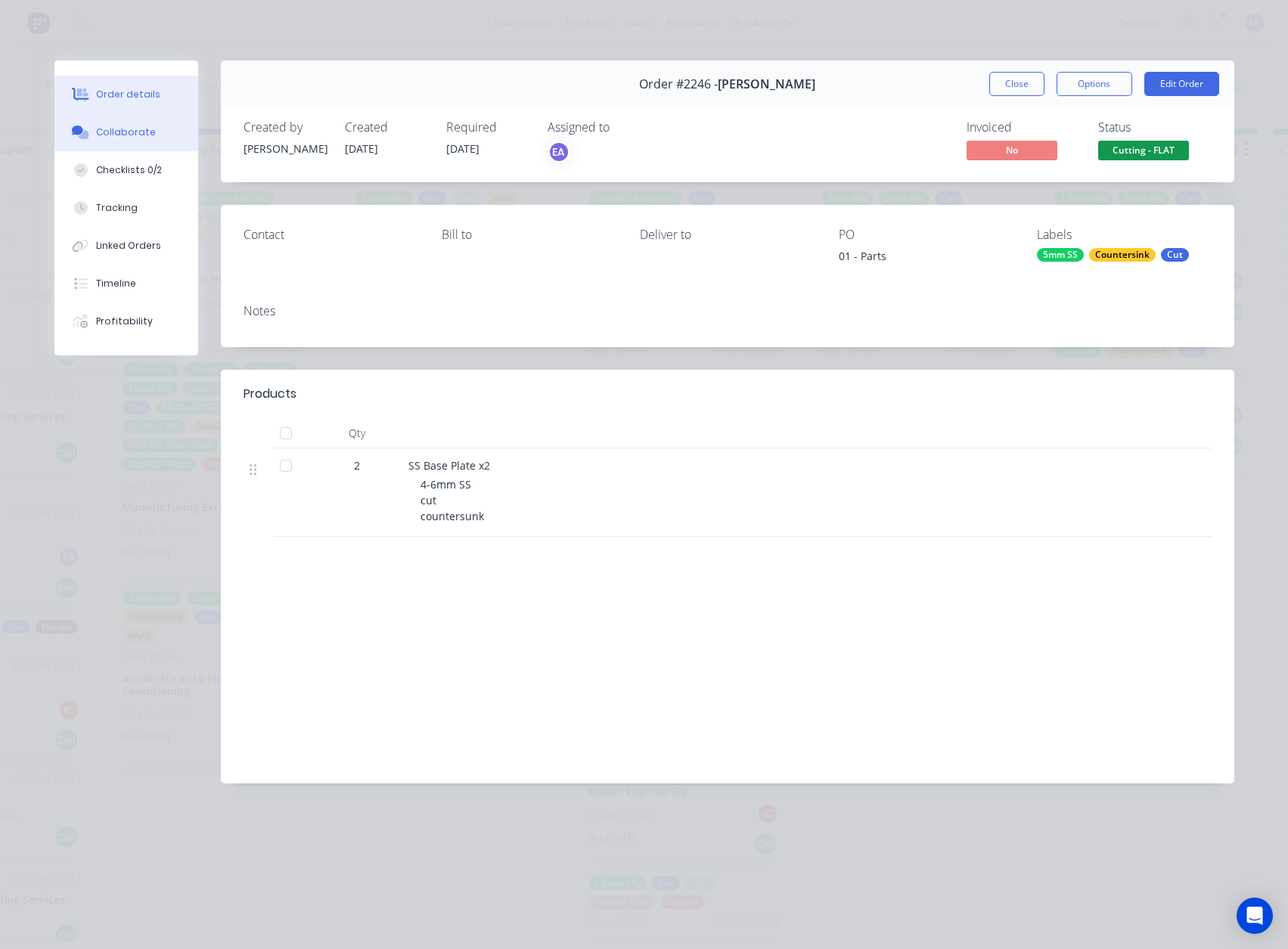
click at [133, 131] on div "Collaborate" at bounding box center [126, 133] width 60 height 14
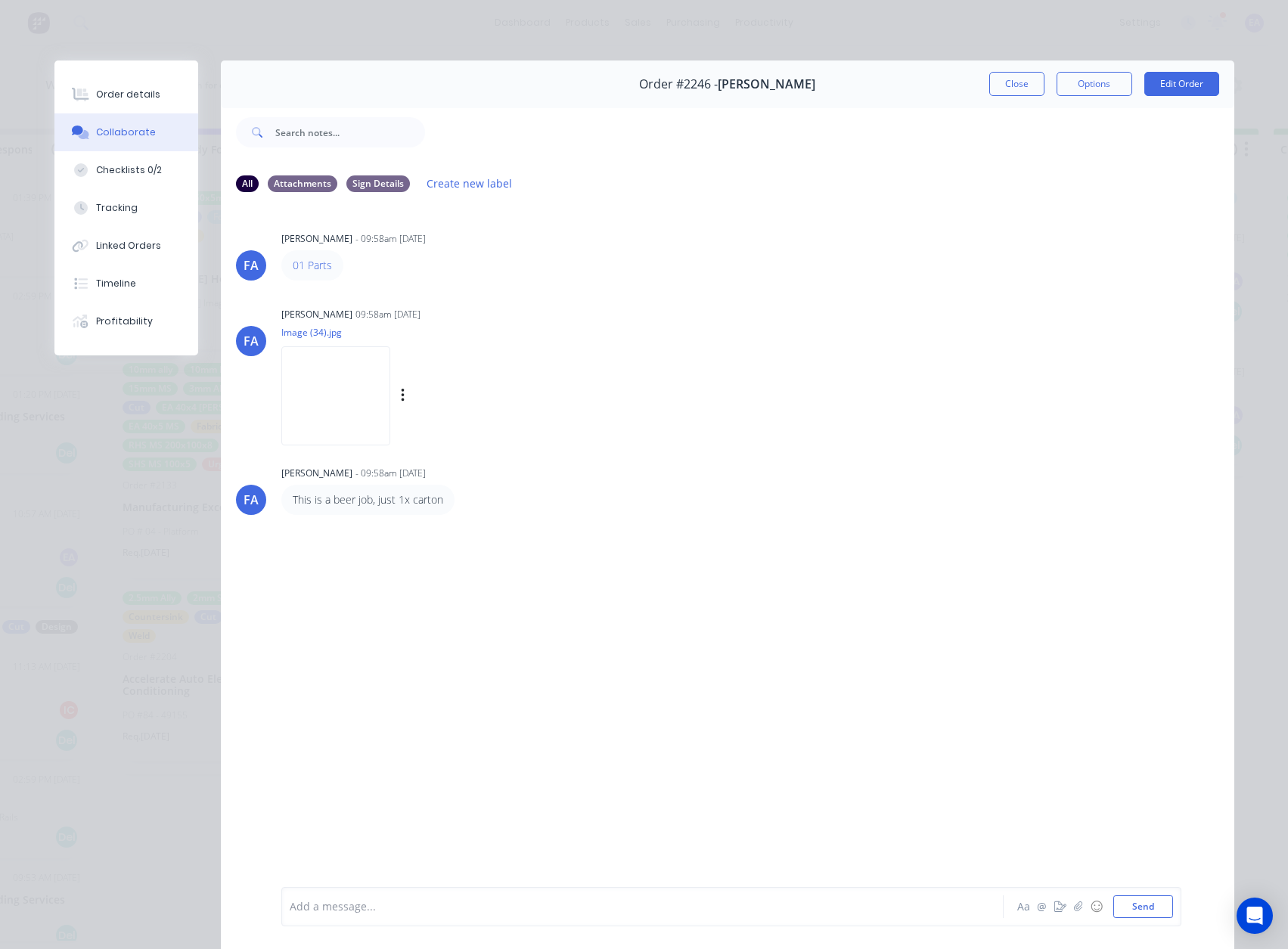
click at [324, 374] on img at bounding box center [336, 396] width 109 height 99
click at [1015, 87] on button "Close" at bounding box center [1016, 83] width 55 height 24
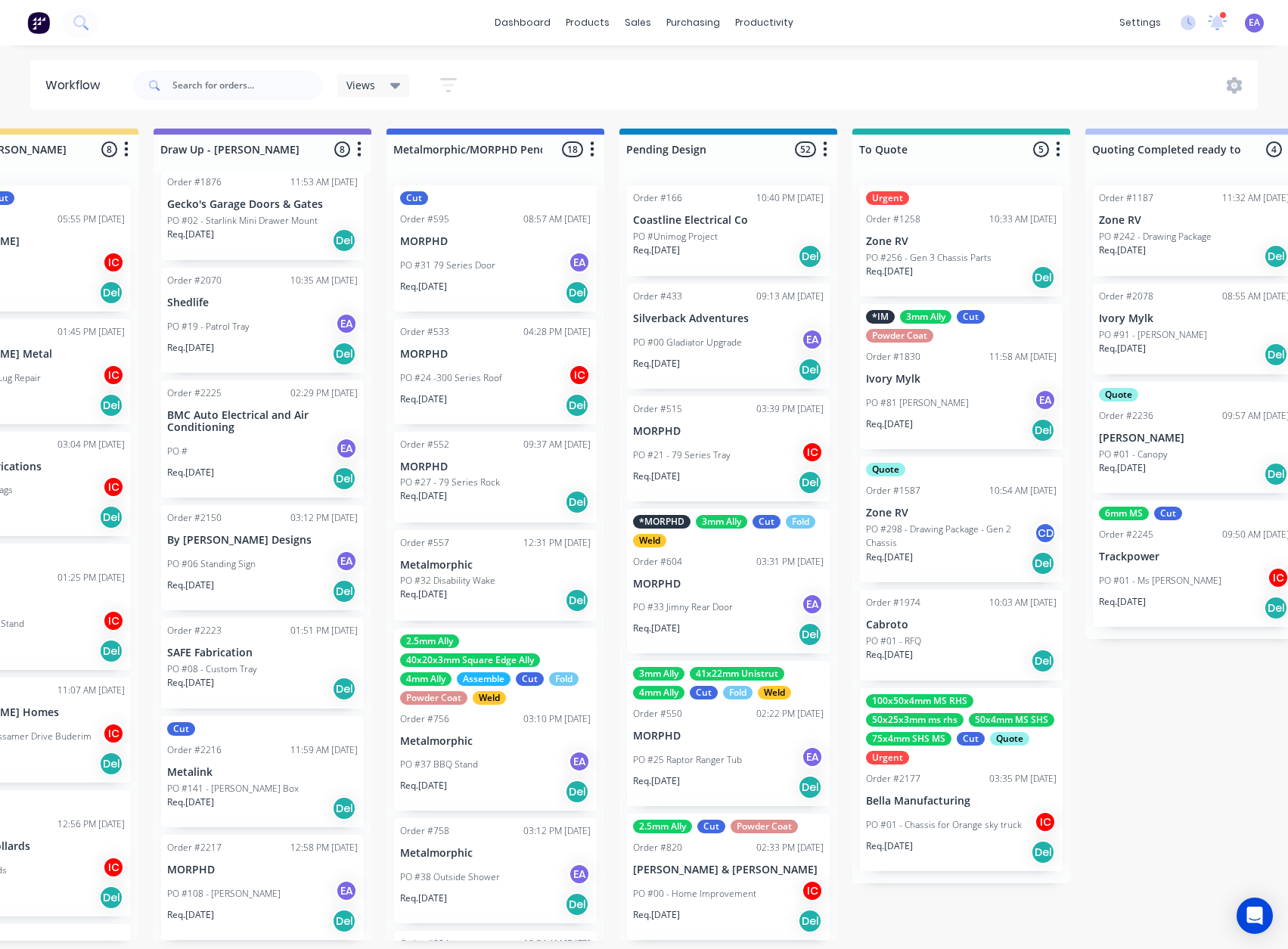
scroll to position [3, 0]
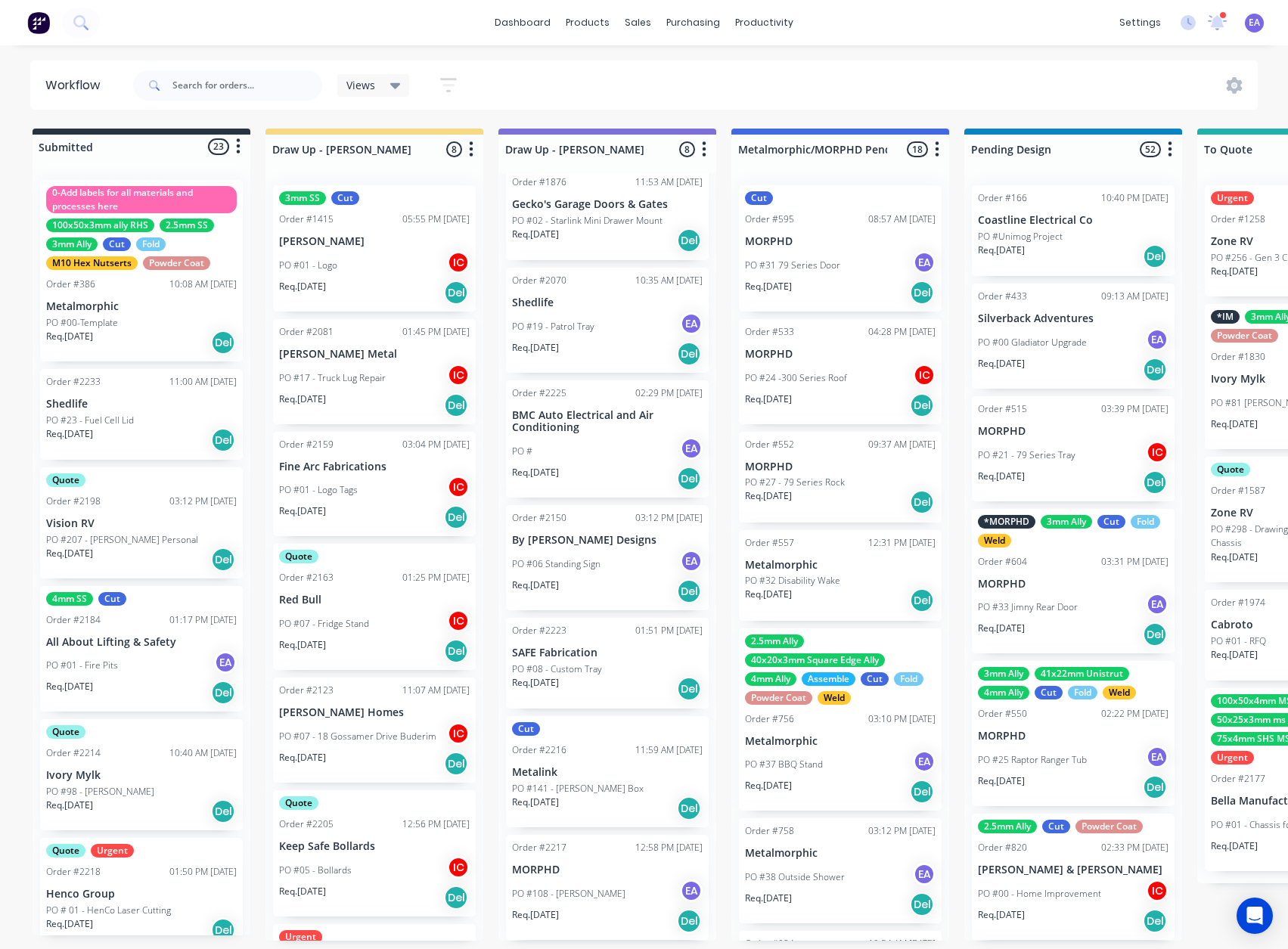
drag, startPoint x: 195, startPoint y: 602, endPoint x: 64, endPoint y: 647, distance: 138.5
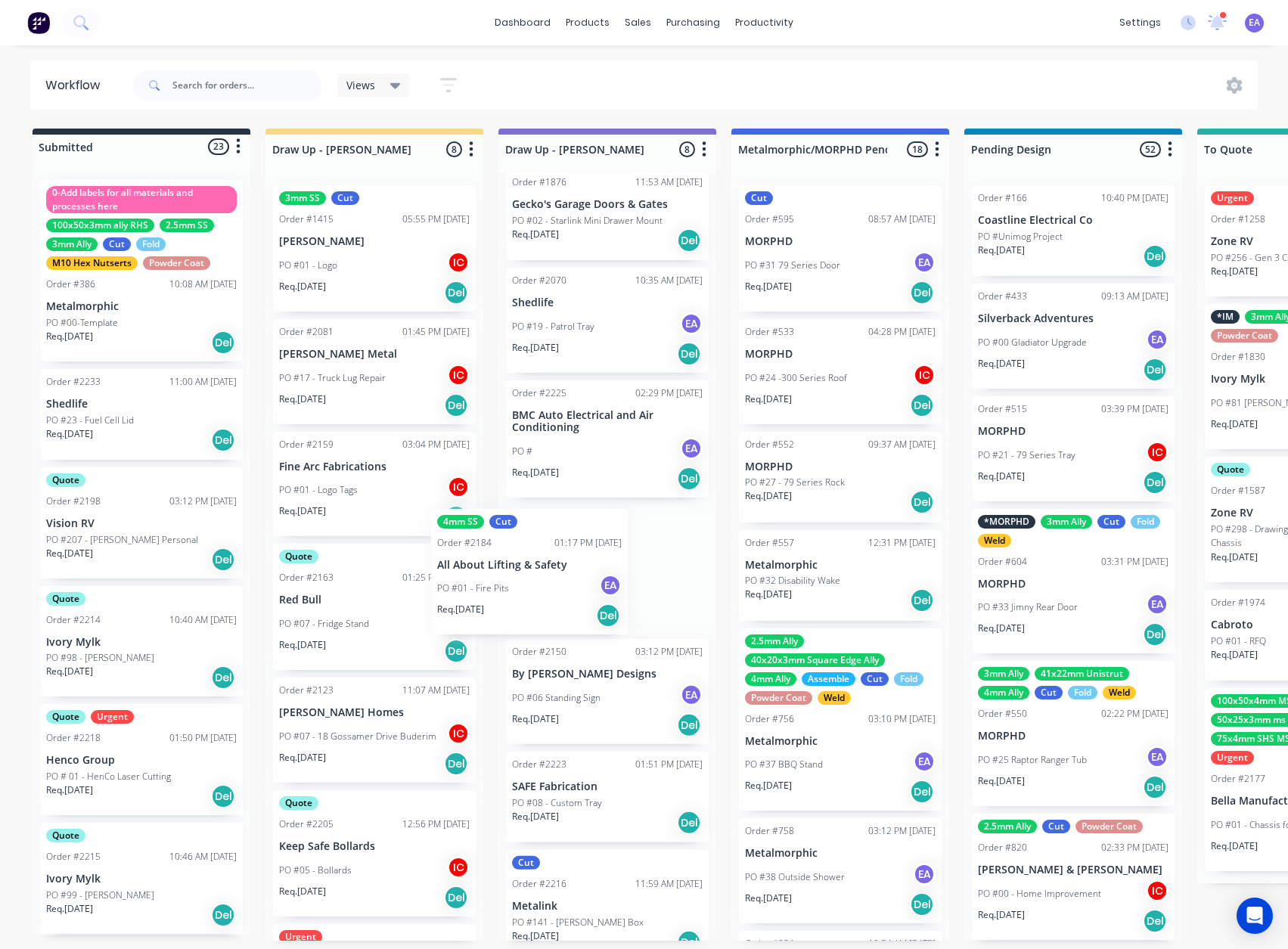
drag, startPoint x: 155, startPoint y: 659, endPoint x: 588, endPoint y: 577, distance: 440.7
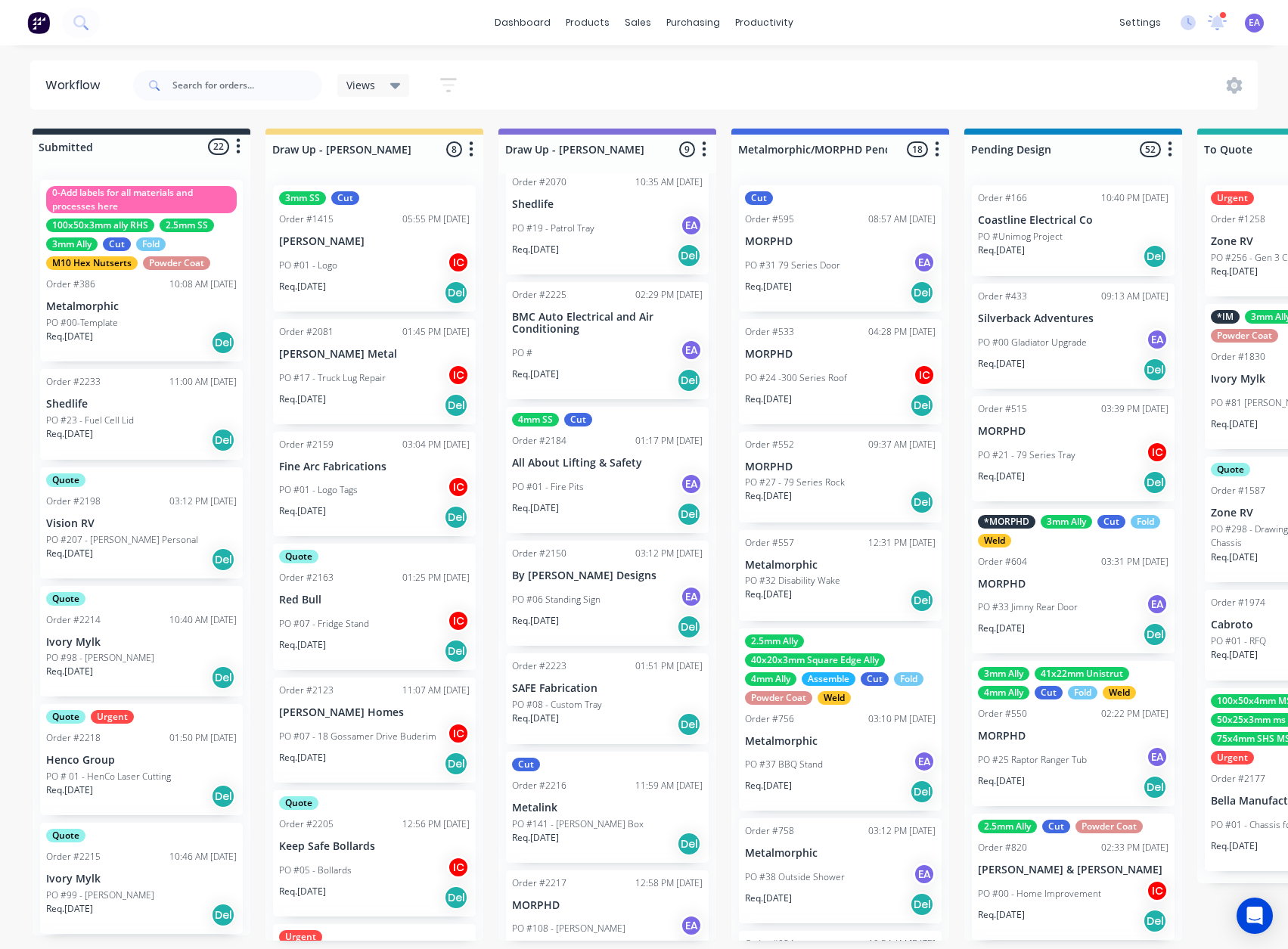
scroll to position [262, 0]
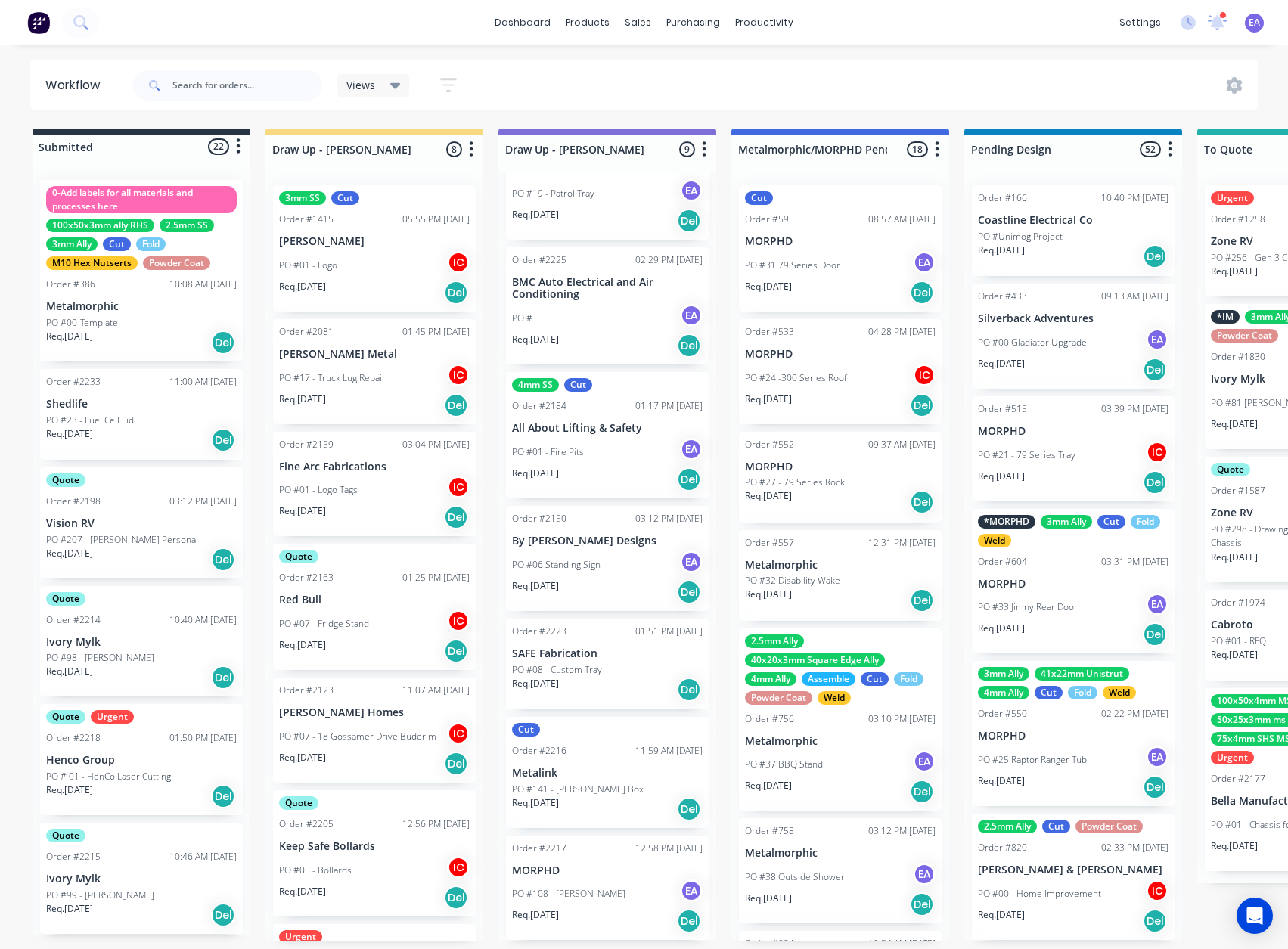
click at [585, 887] on p "PO #108 - [PERSON_NAME]" at bounding box center [569, 894] width 113 height 14
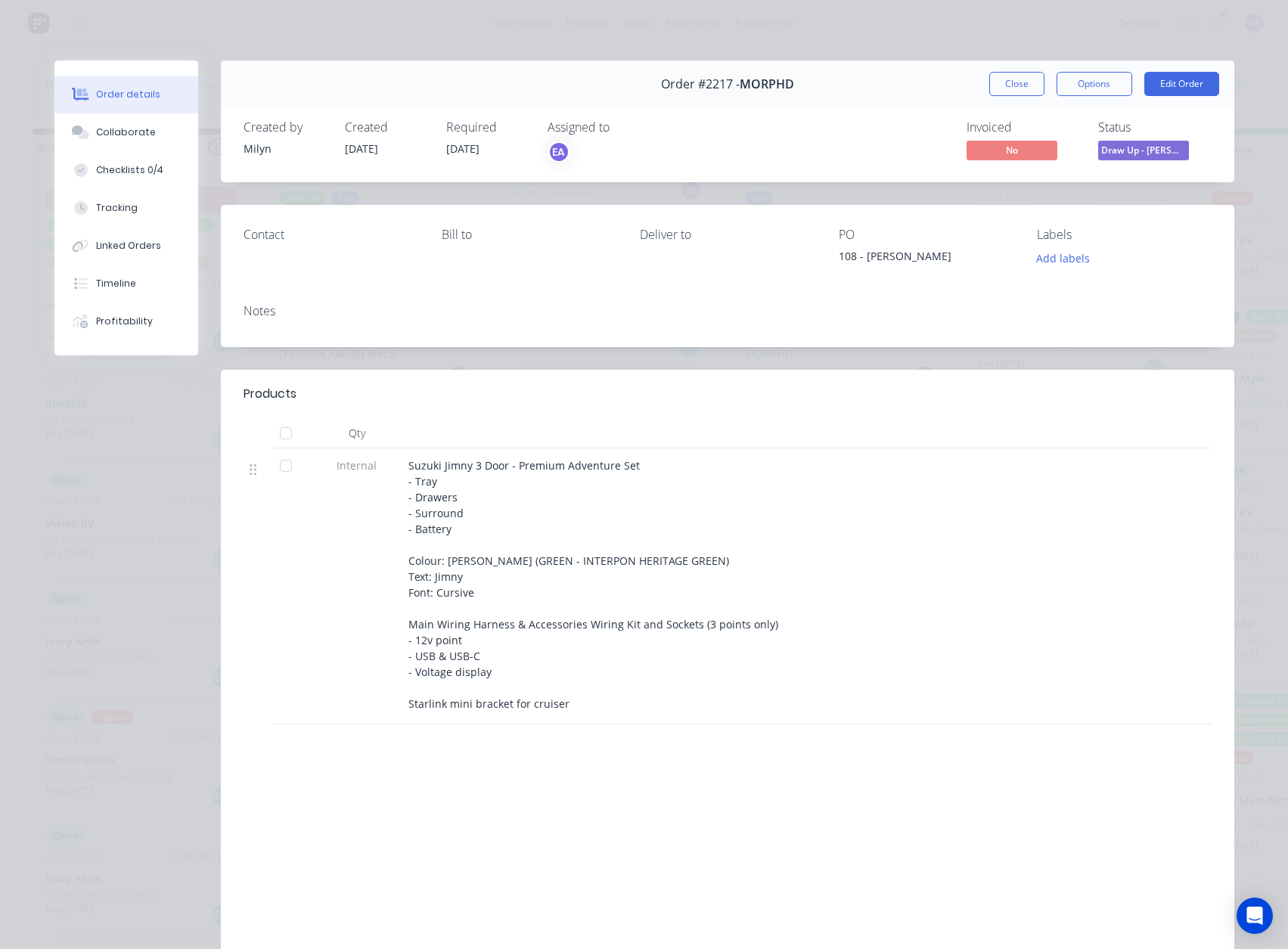
drag, startPoint x: 1023, startPoint y: 77, endPoint x: 649, endPoint y: 603, distance: 645.4
click at [1023, 77] on button "Close" at bounding box center [1016, 83] width 55 height 24
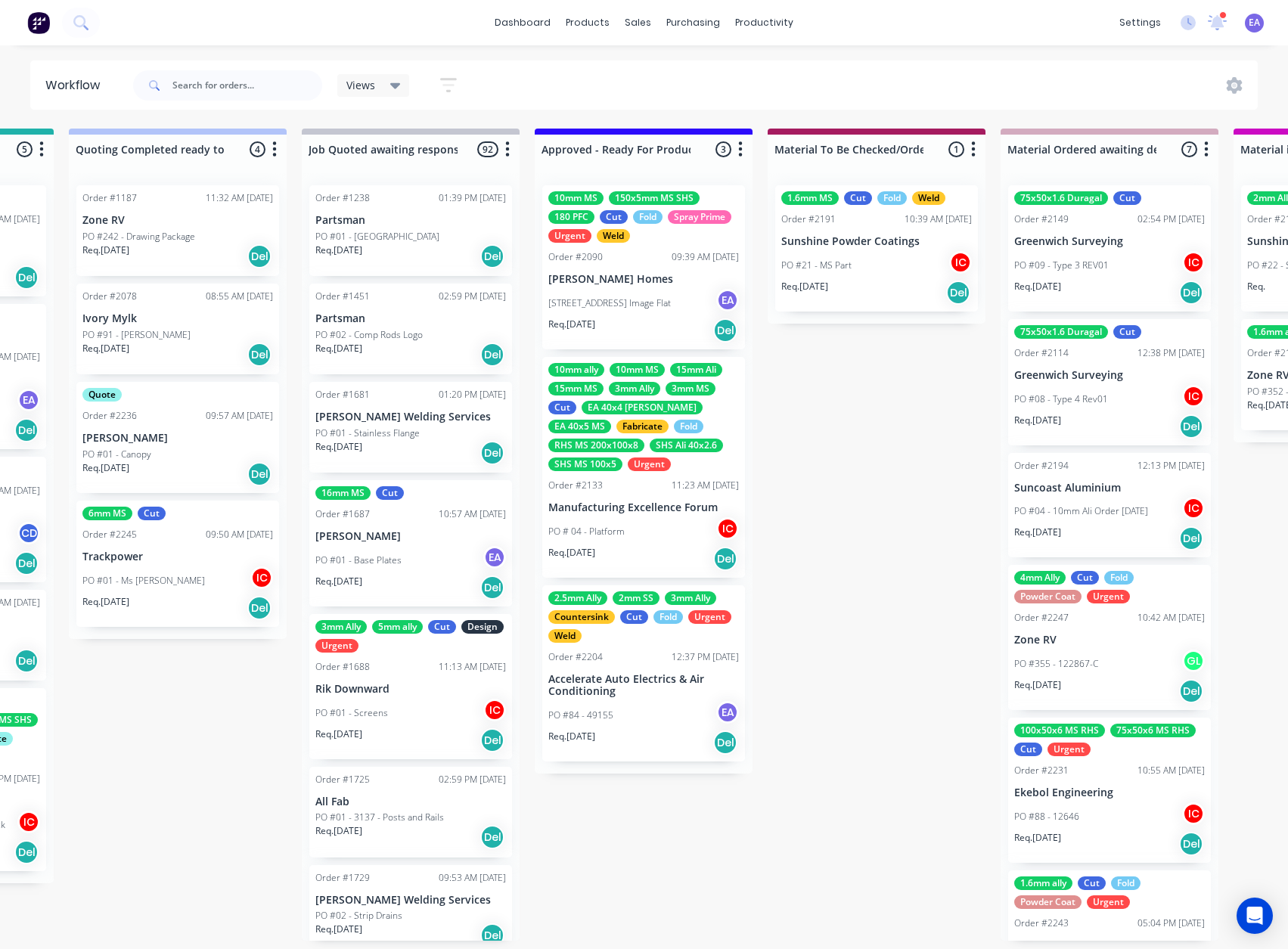
scroll to position [3, 0]
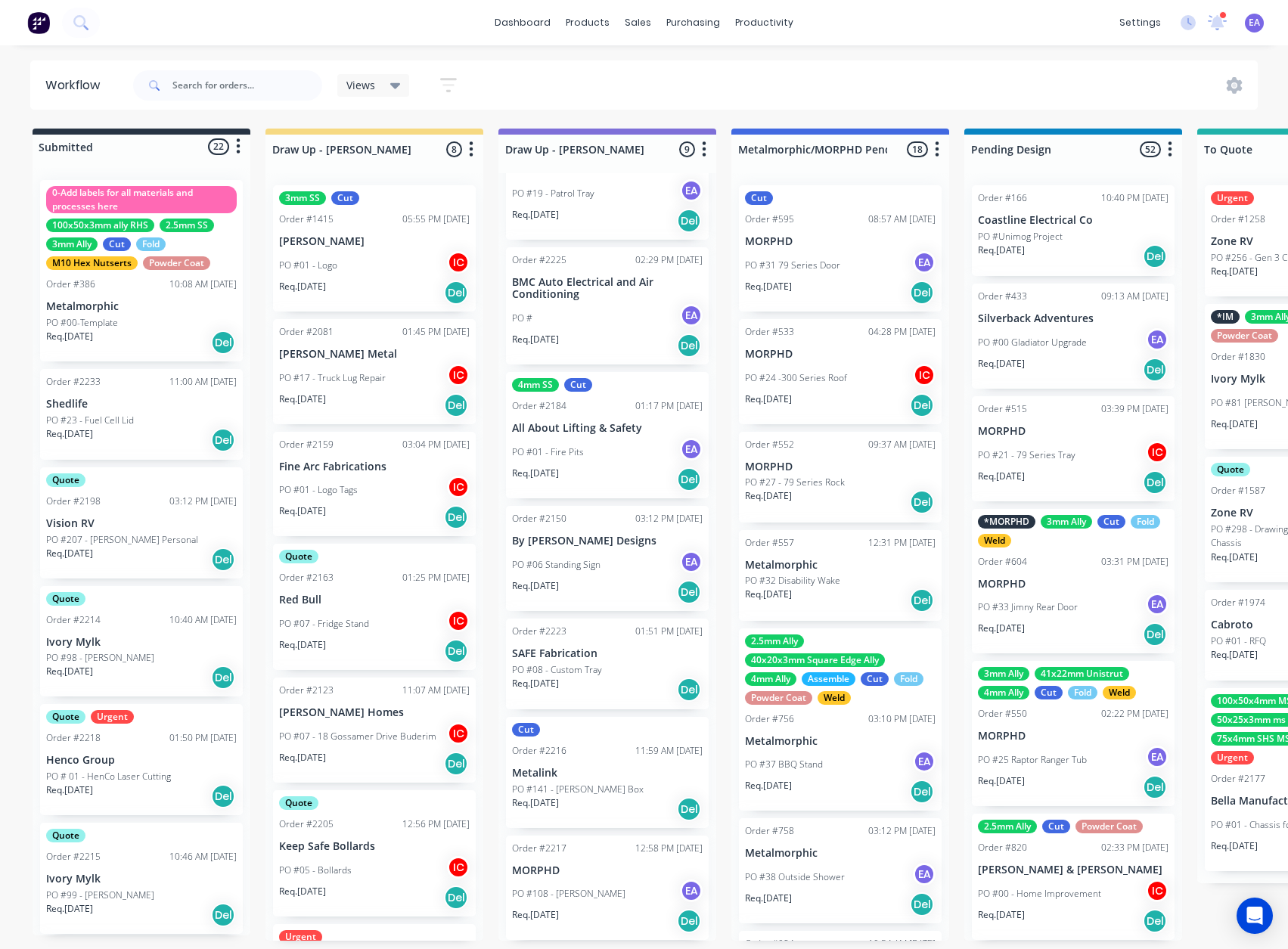
drag, startPoint x: 960, startPoint y: 571, endPoint x: 545, endPoint y: 680, distance: 429.1
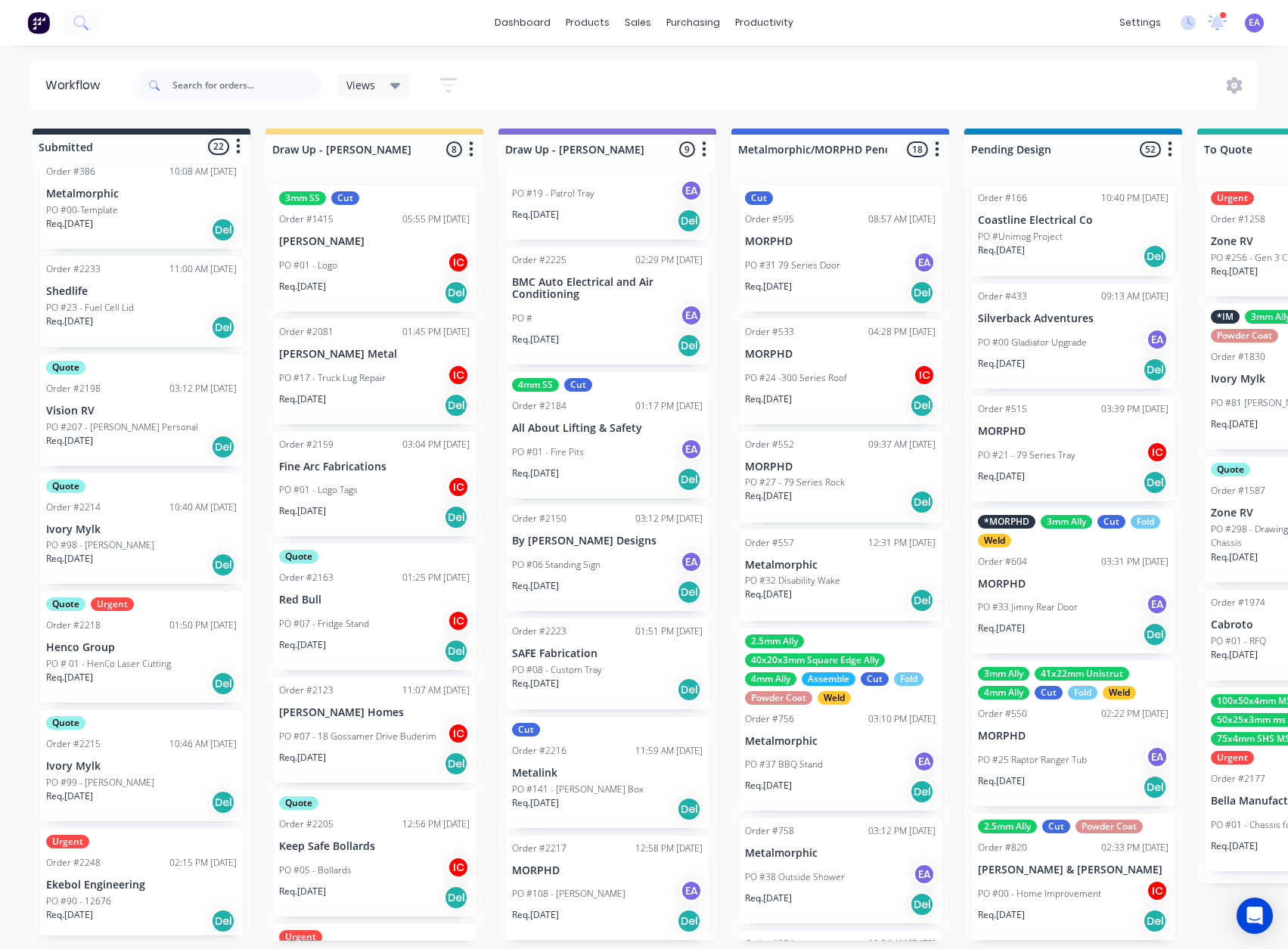
scroll to position [151, 0]
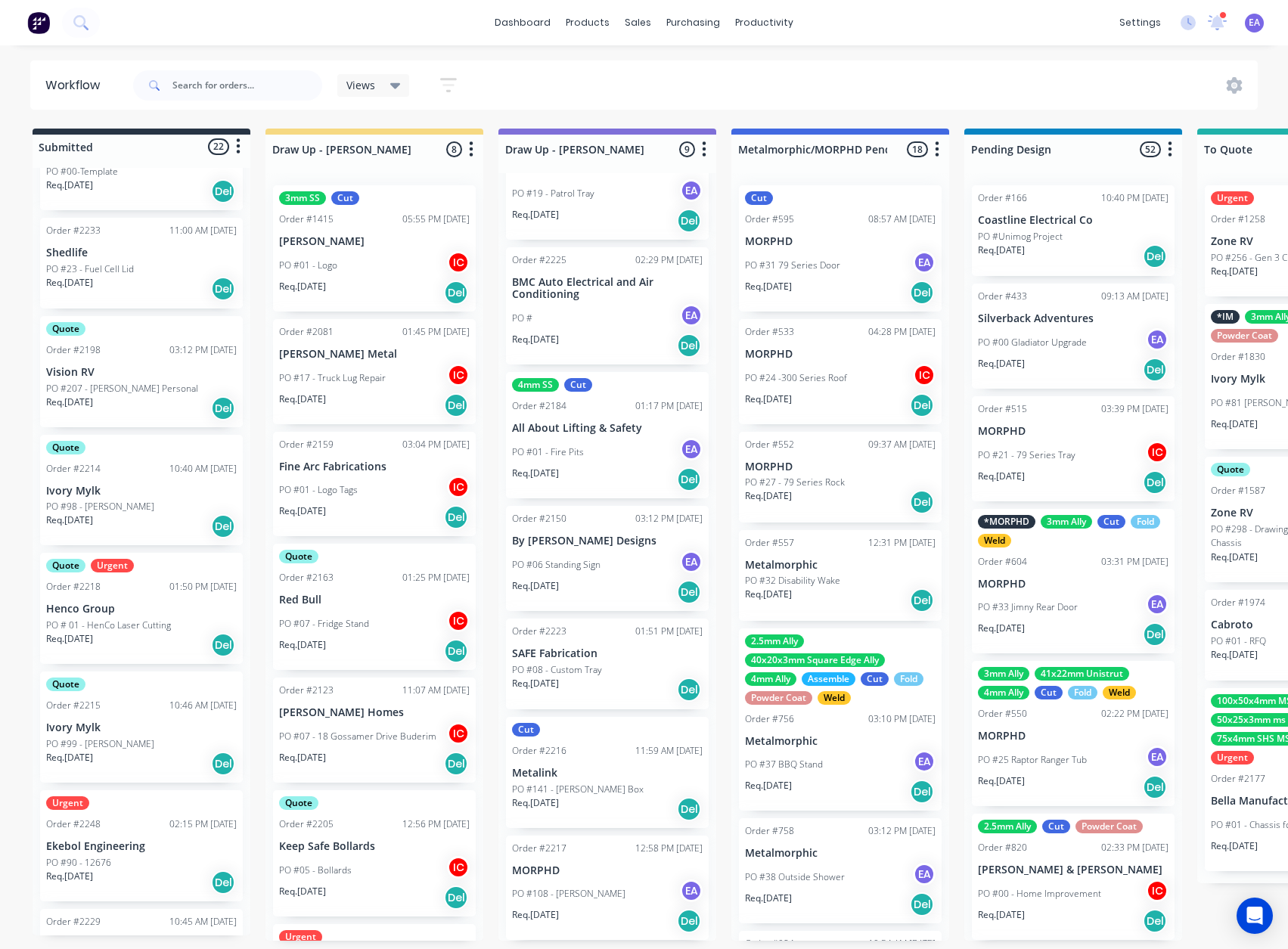
click at [112, 356] on div "Quote Order #2198 03:12 PM [DATE] Vision RV PO #207 - [PERSON_NAME] Personal Re…" at bounding box center [141, 371] width 203 height 111
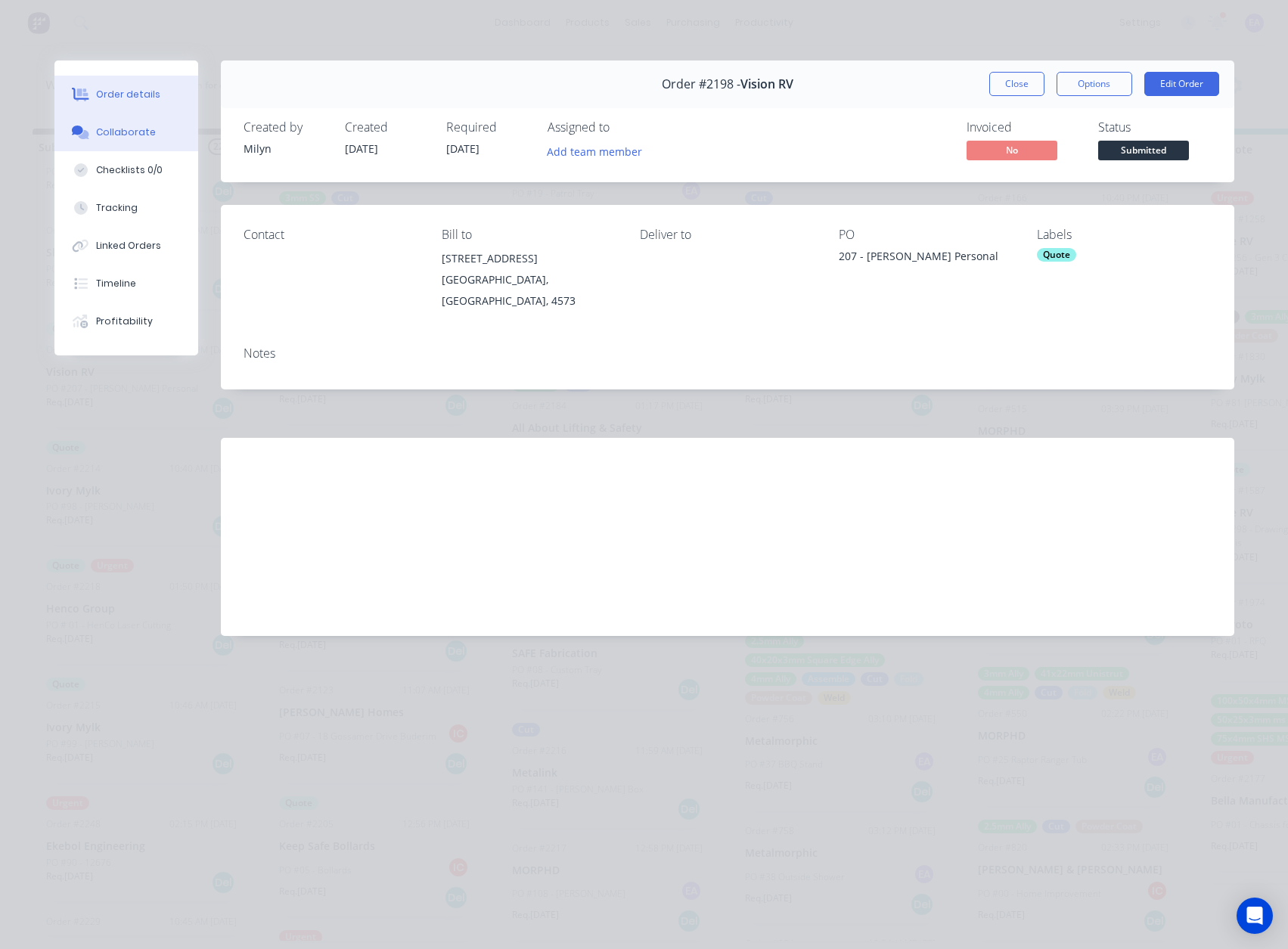
click at [126, 130] on div "Collaborate" at bounding box center [126, 133] width 60 height 14
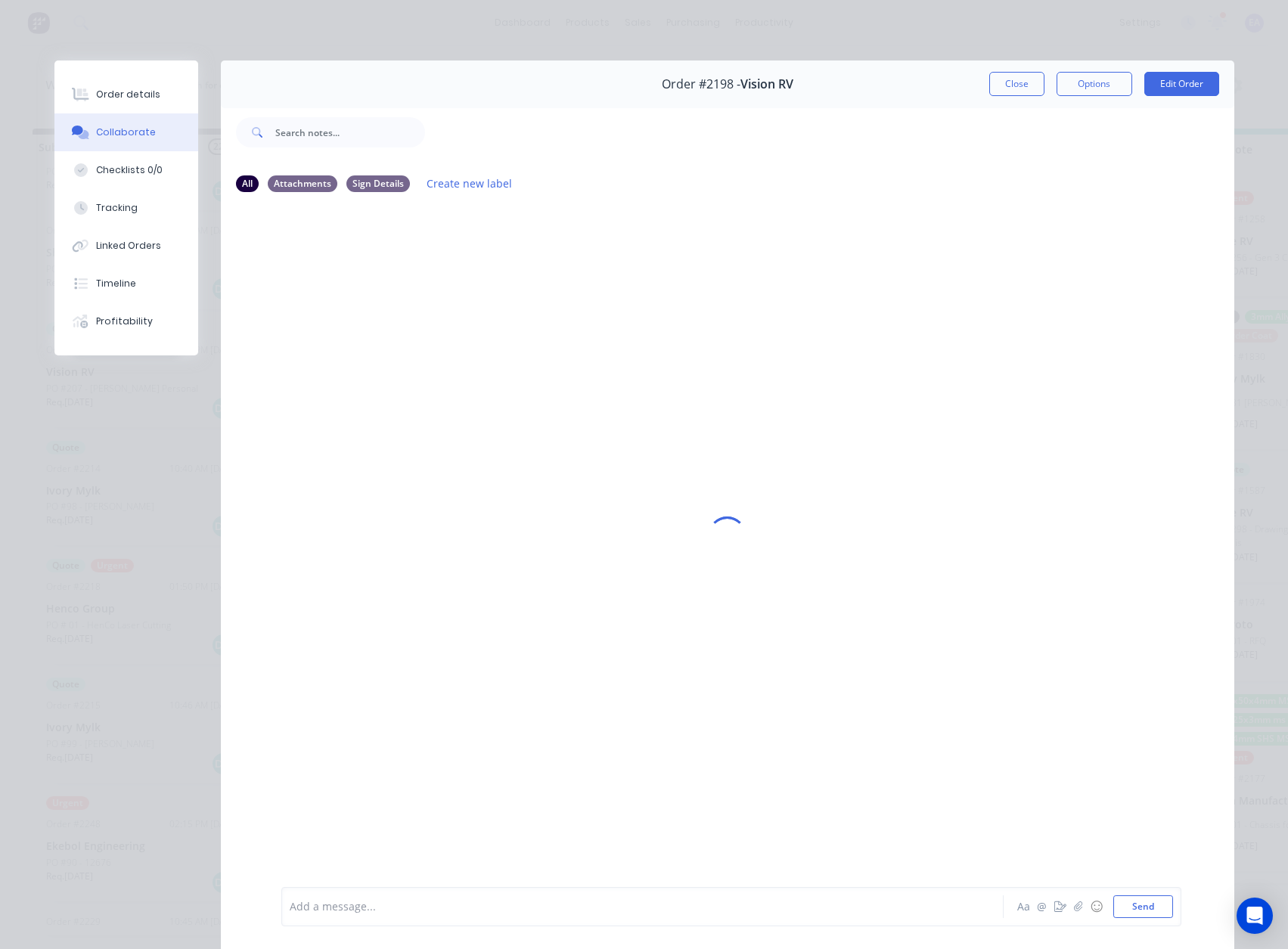
drag, startPoint x: 143, startPoint y: 85, endPoint x: 513, endPoint y: 431, distance: 506.6
click at [143, 85] on button "Order details" at bounding box center [126, 94] width 144 height 38
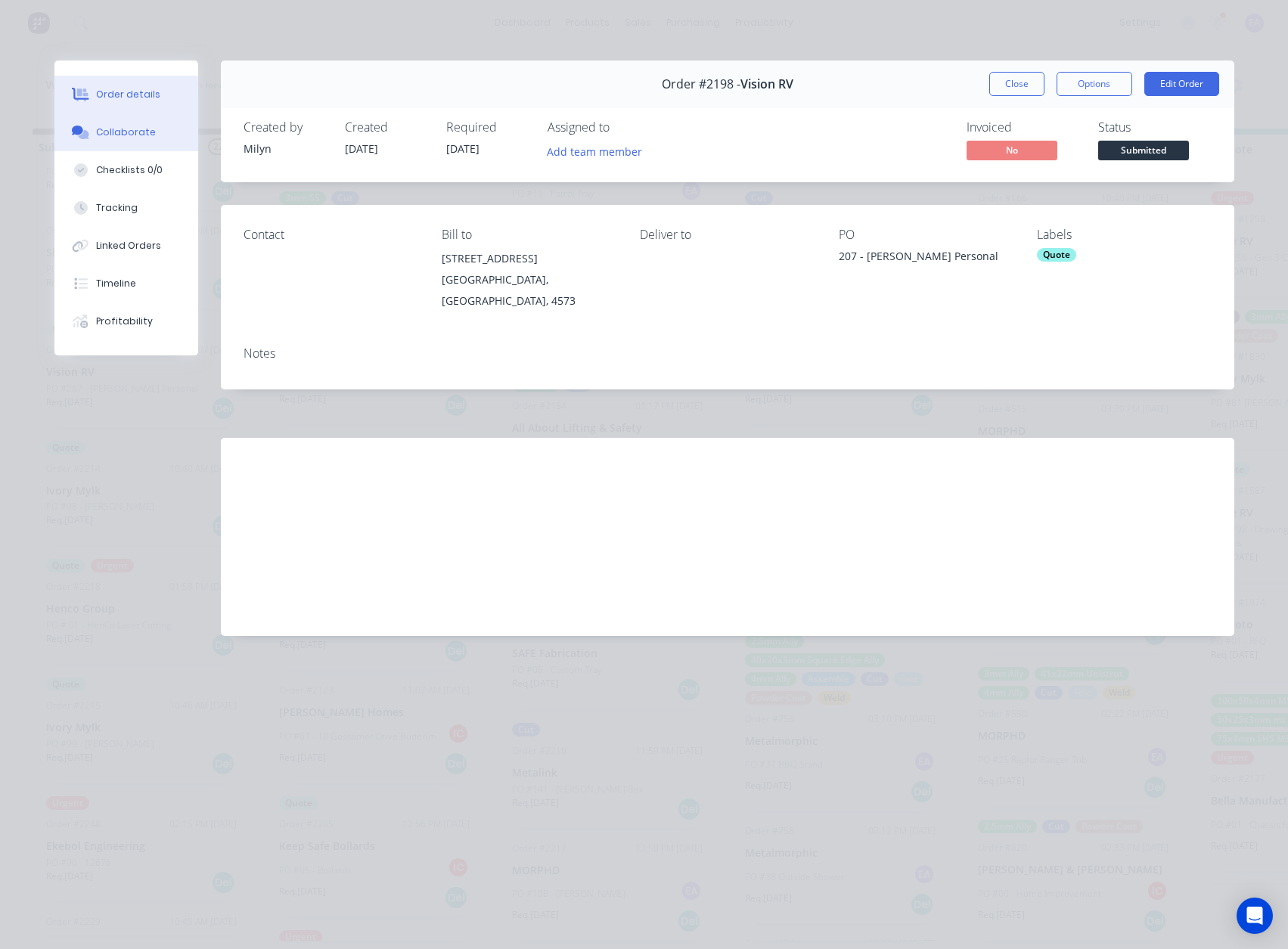
click at [124, 134] on div "Collaborate" at bounding box center [126, 133] width 60 height 14
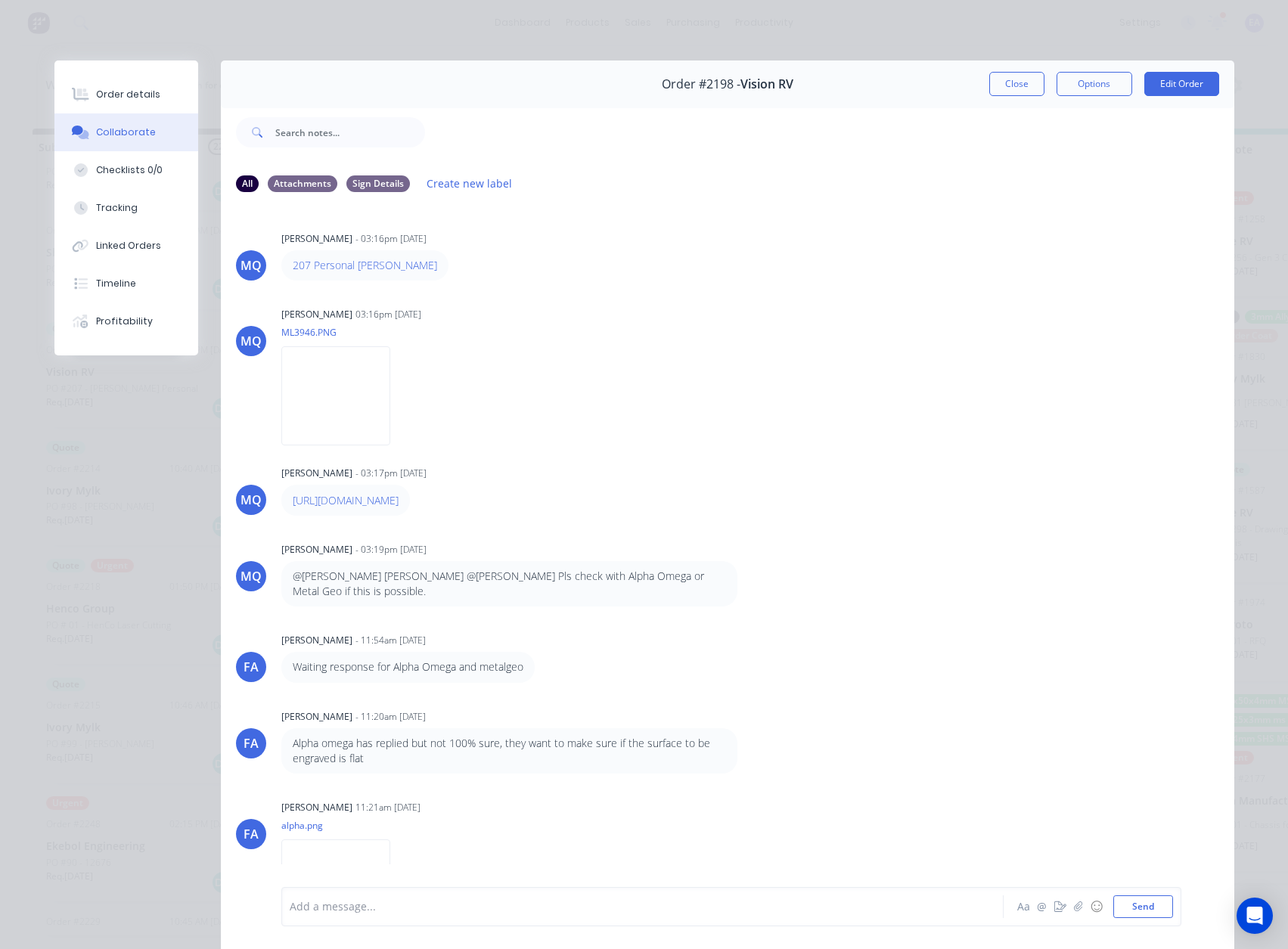
scroll to position [0, 0]
click at [334, 407] on img at bounding box center [336, 396] width 109 height 99
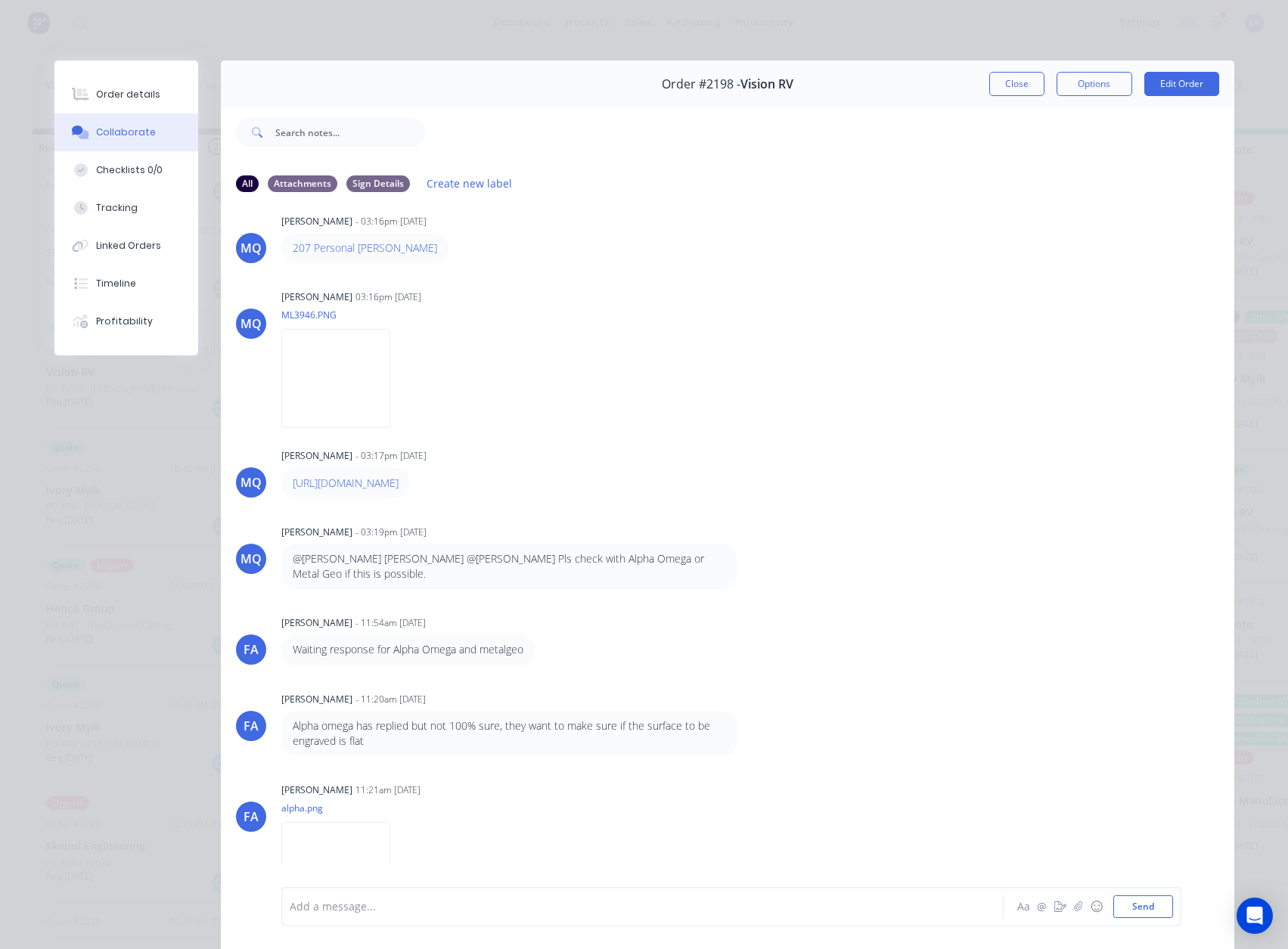
scroll to position [34, 0]
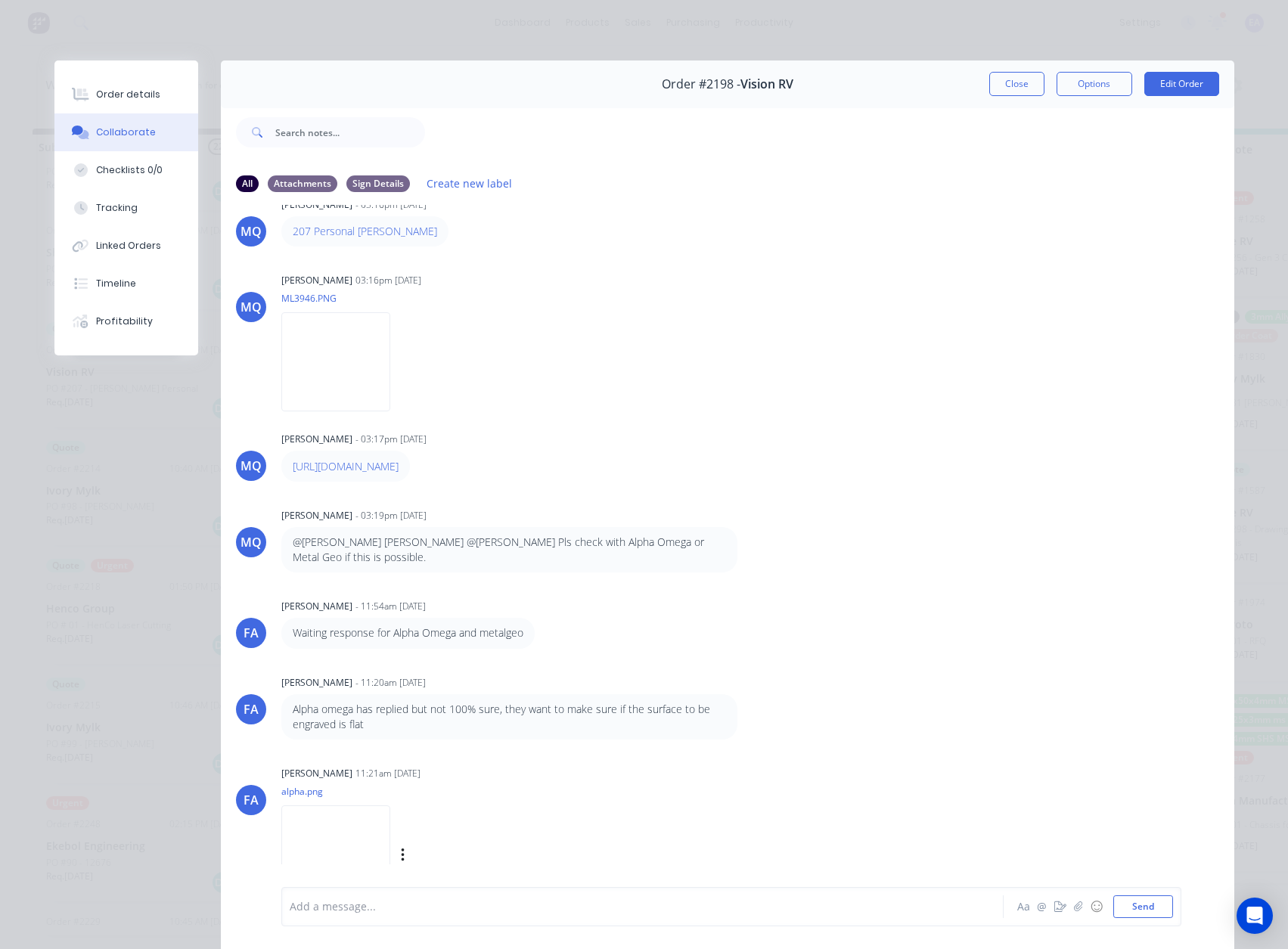
click at [390, 824] on img at bounding box center [336, 855] width 109 height 99
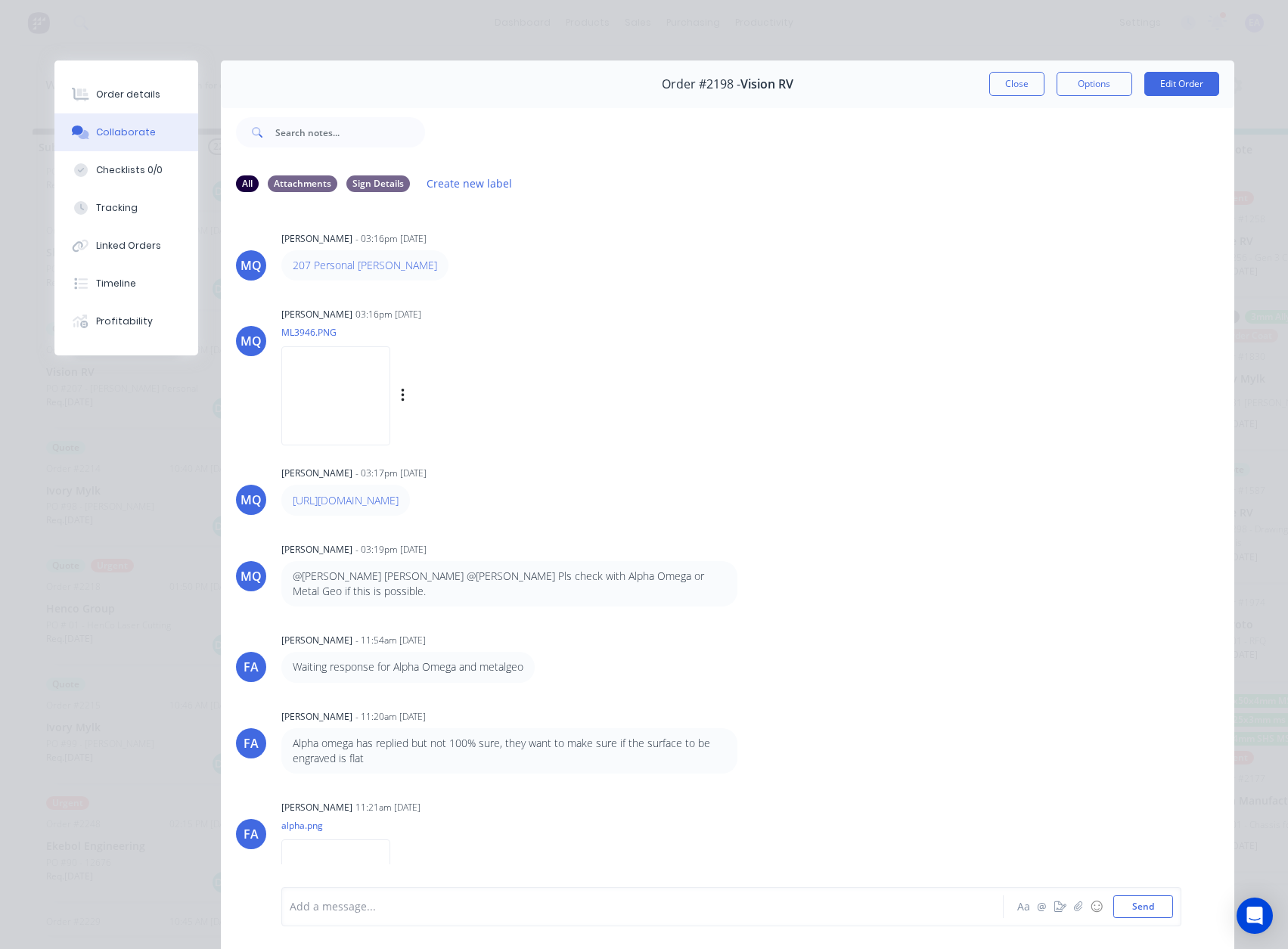
click at [344, 393] on img at bounding box center [336, 396] width 109 height 99
click at [1012, 88] on button "Close" at bounding box center [1016, 83] width 55 height 24
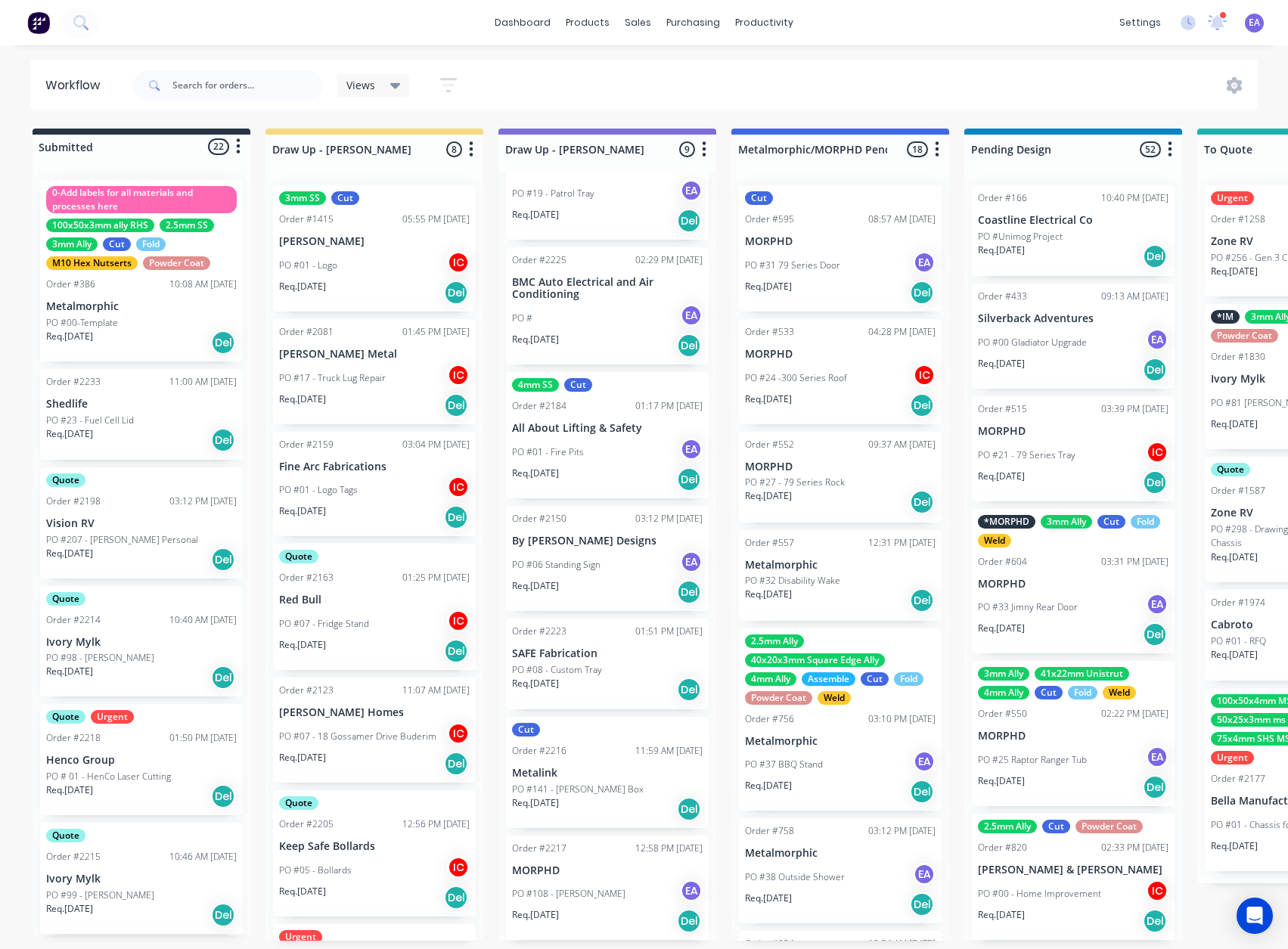
click at [130, 411] on div "Order #2233 11:00 AM [DATE] Shedlife PO #23 - Fuel Cell Lid Req. [DATE] Del" at bounding box center [141, 414] width 203 height 91
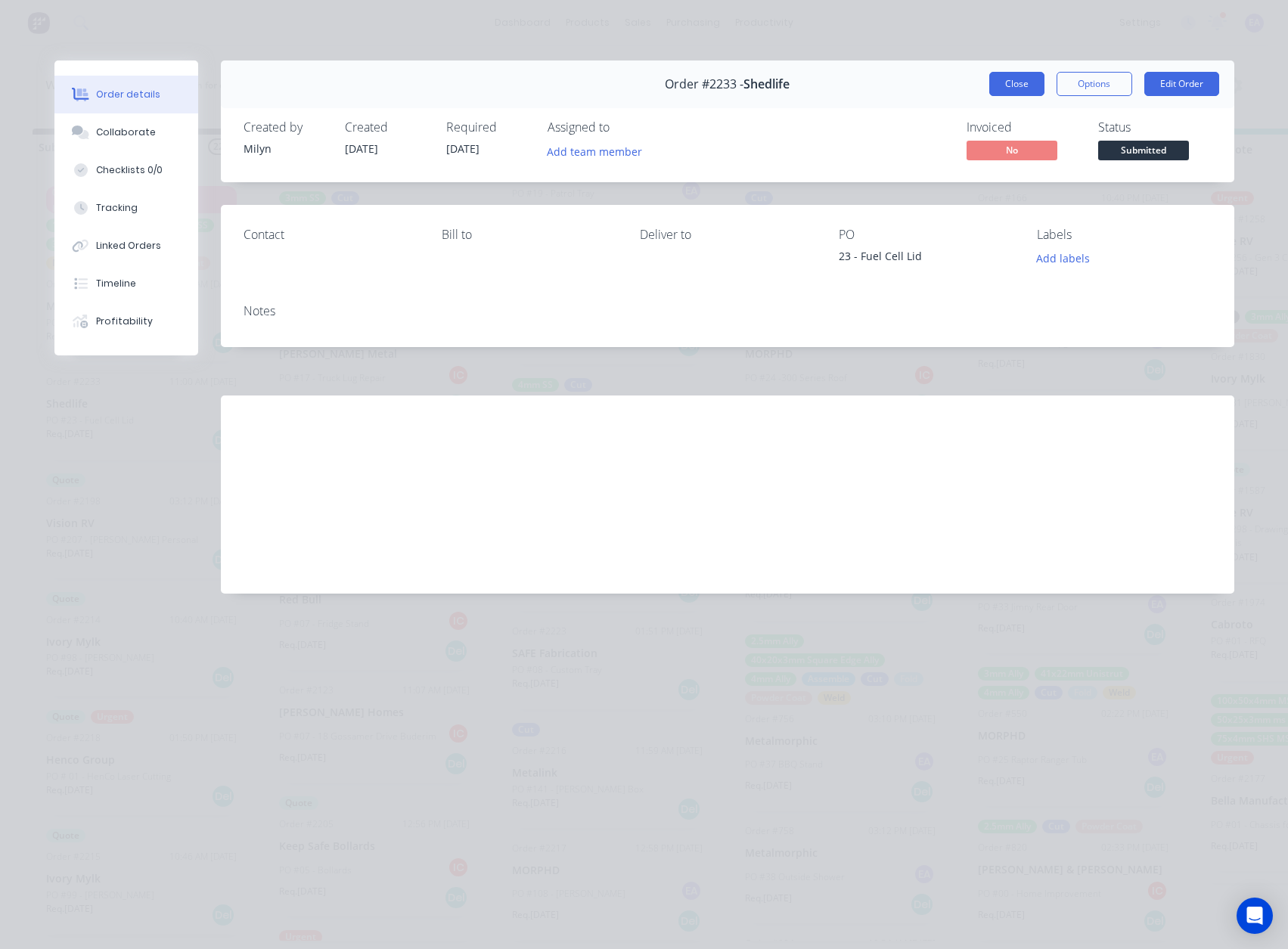
click at [1023, 73] on button "Close" at bounding box center [1016, 83] width 55 height 24
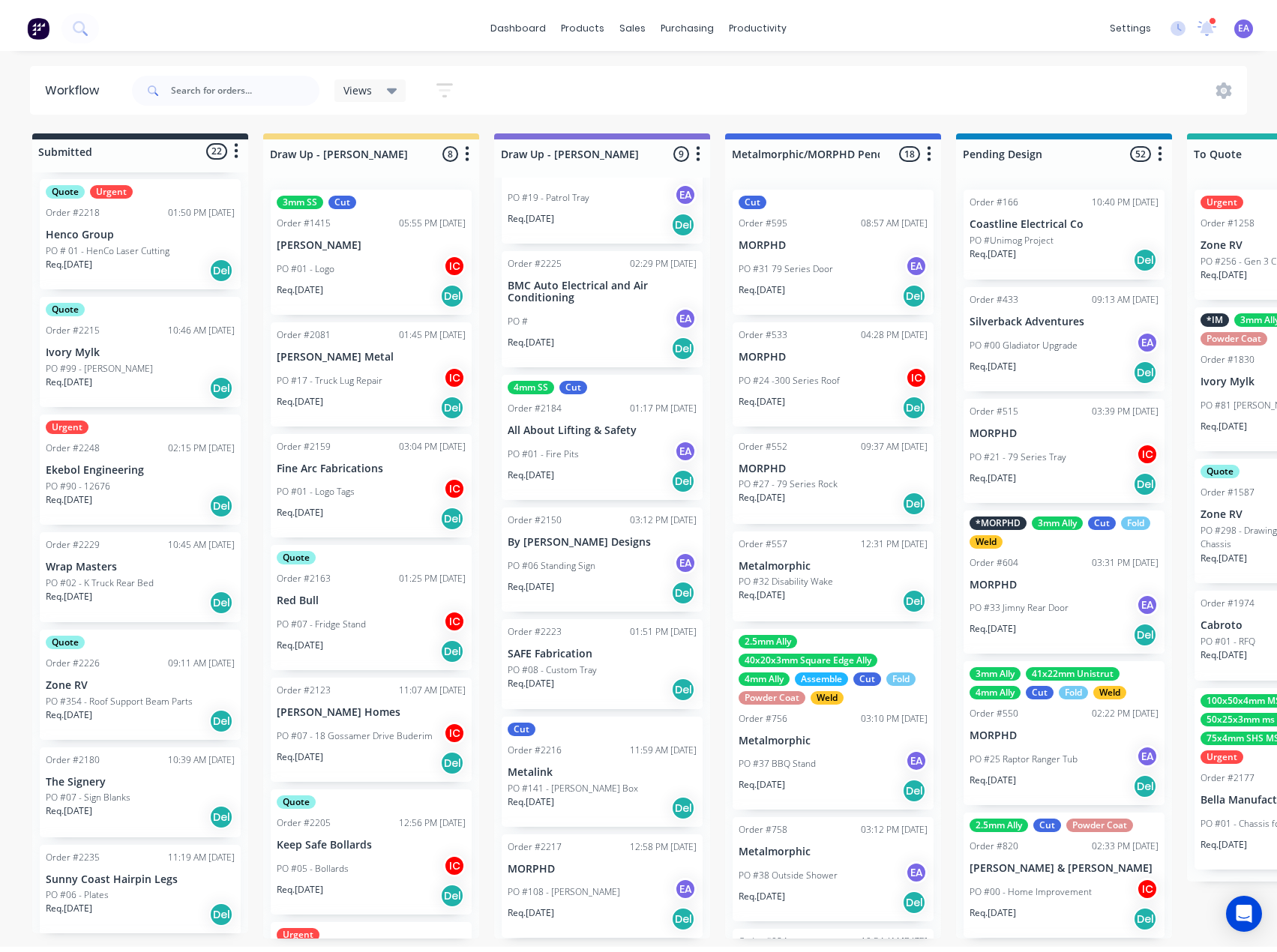
scroll to position [600, 0]
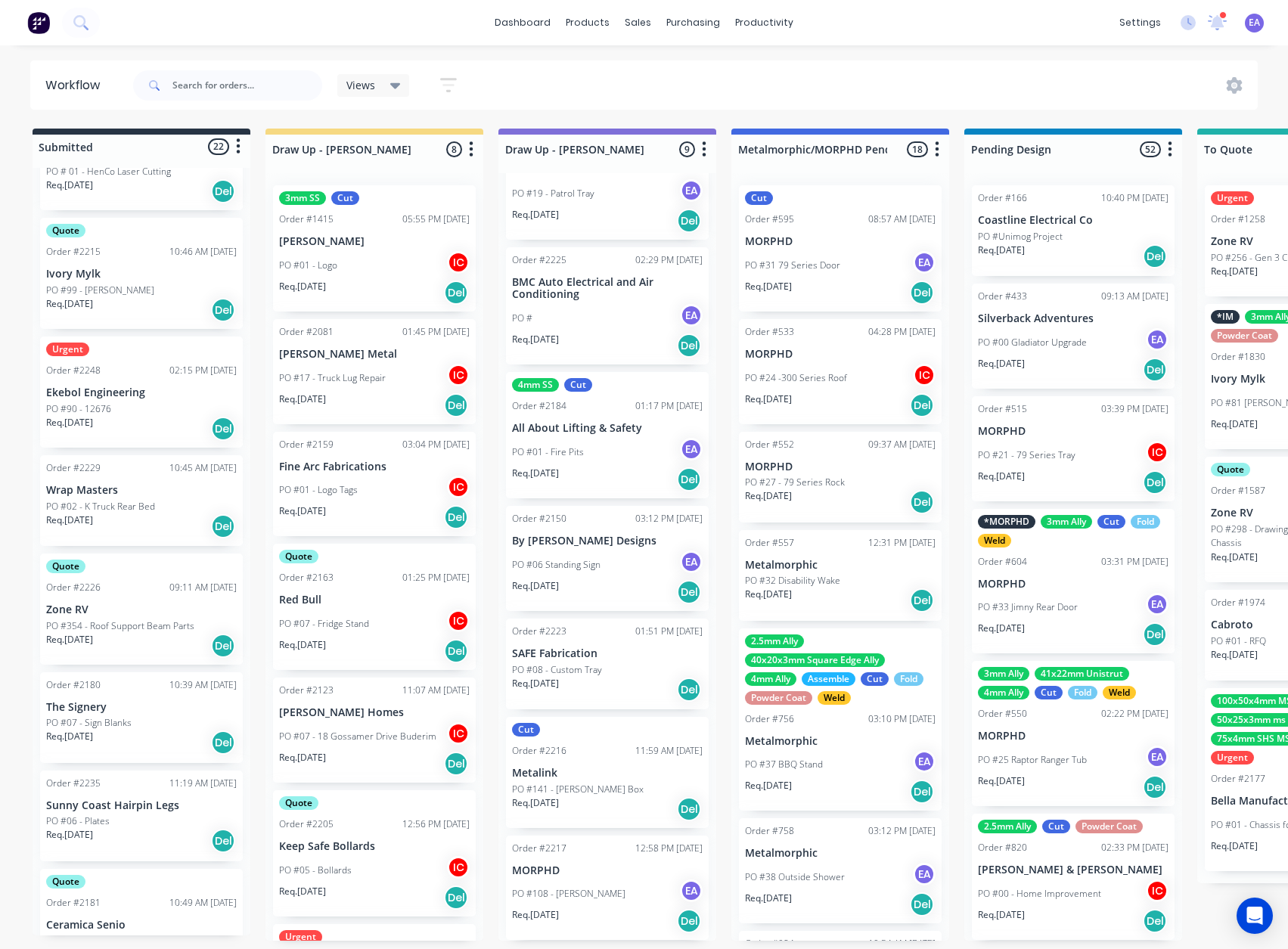
click at [164, 513] on div "Req. [DATE] Del" at bounding box center [141, 526] width 190 height 26
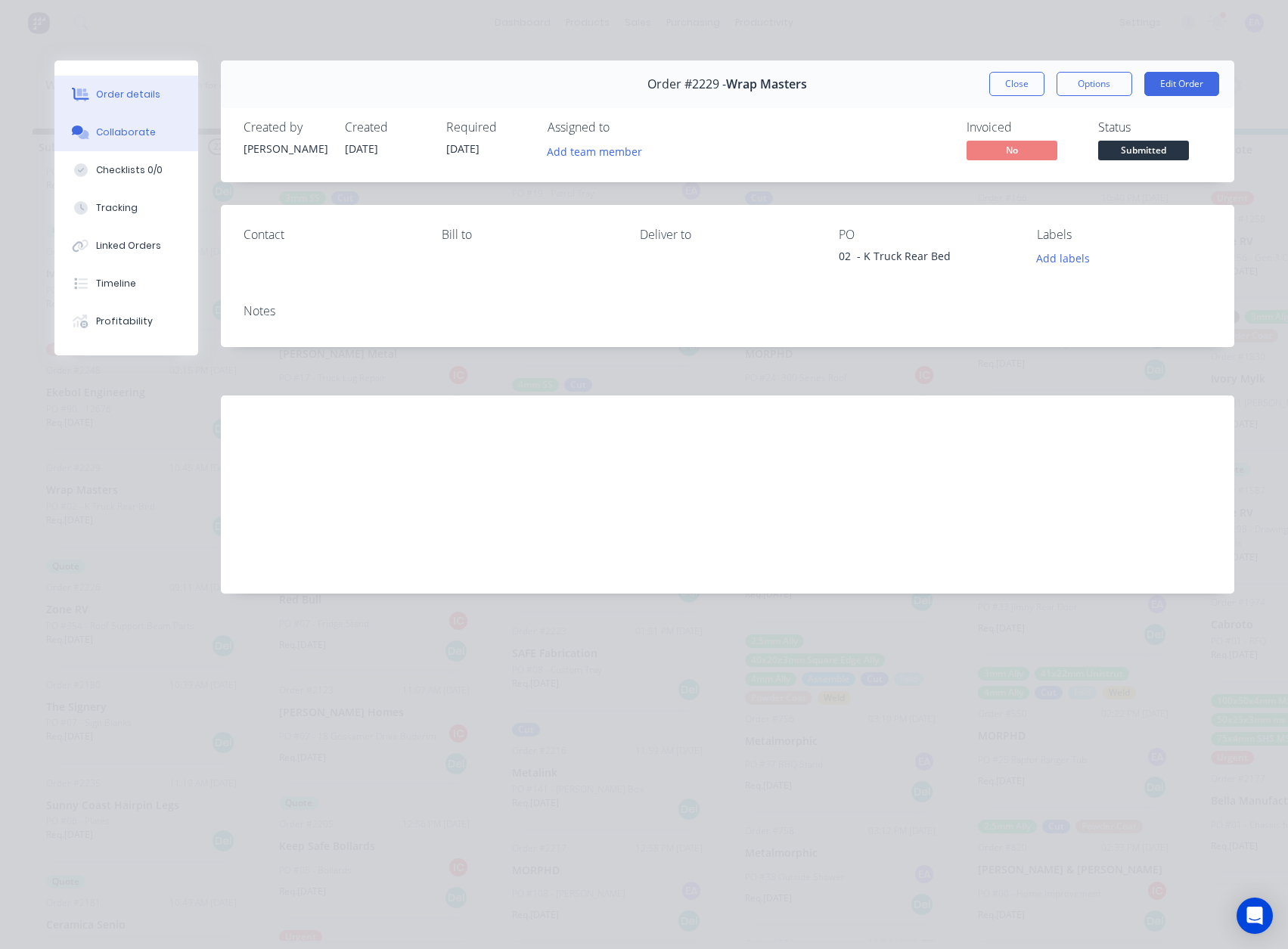
click at [134, 130] on div "Collaborate" at bounding box center [126, 133] width 60 height 14
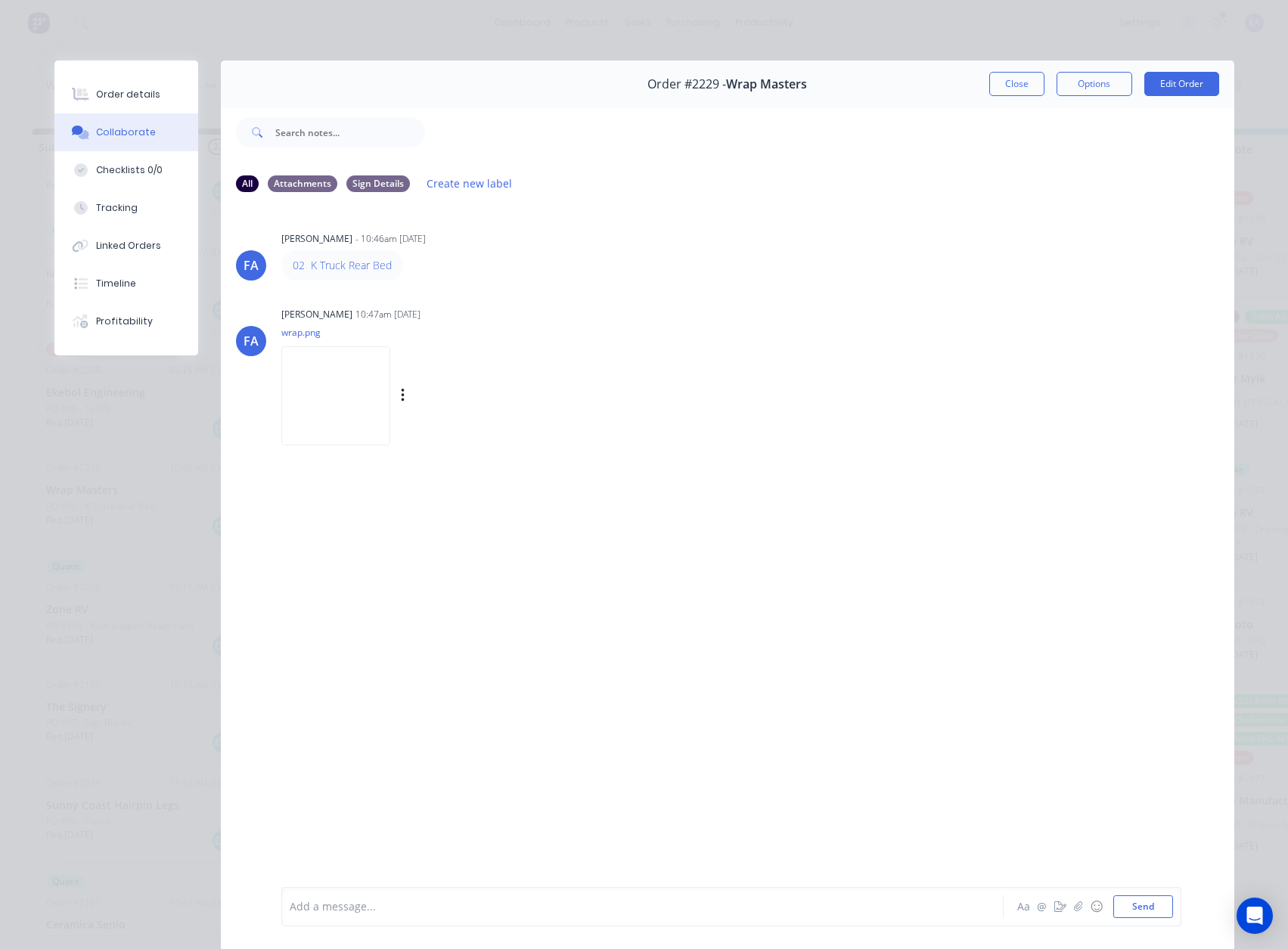
click at [390, 412] on img at bounding box center [336, 396] width 109 height 99
click at [321, 411] on img at bounding box center [336, 396] width 109 height 99
click at [134, 93] on div "Order details" at bounding box center [128, 95] width 64 height 14
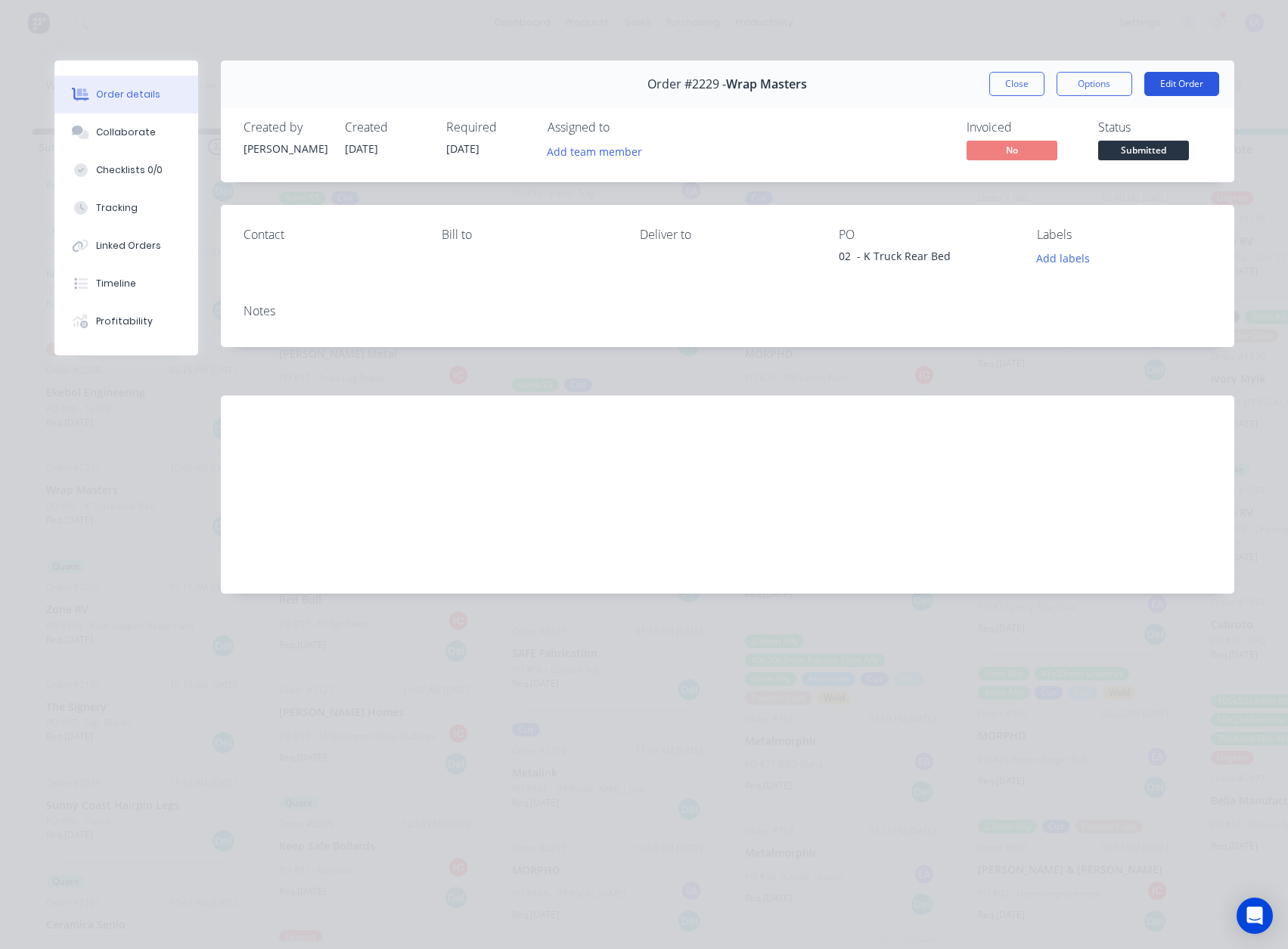
click at [1200, 76] on button "Edit Order" at bounding box center [1182, 83] width 75 height 24
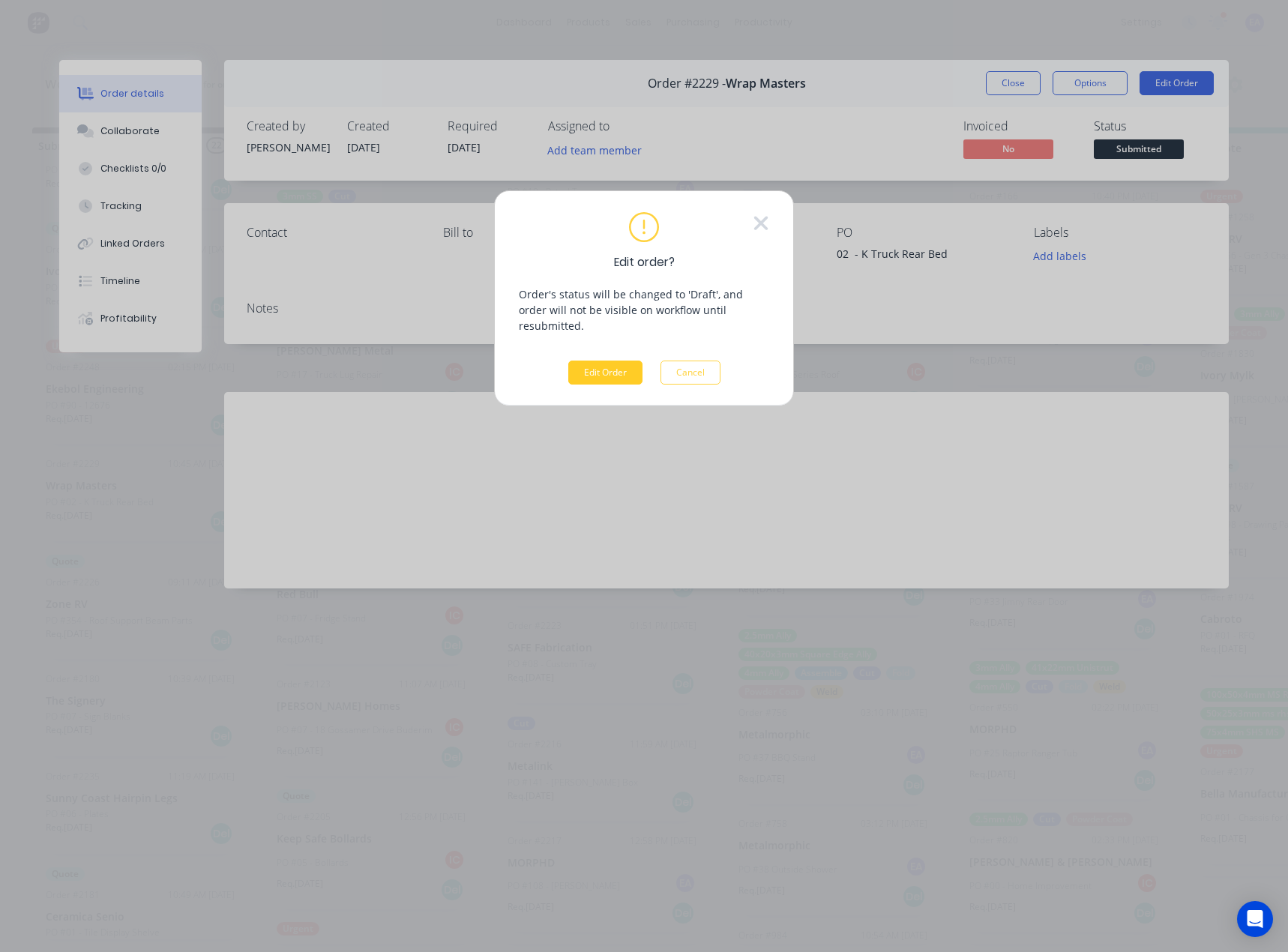
click at [611, 360] on button "Edit Order" at bounding box center [605, 372] width 74 height 24
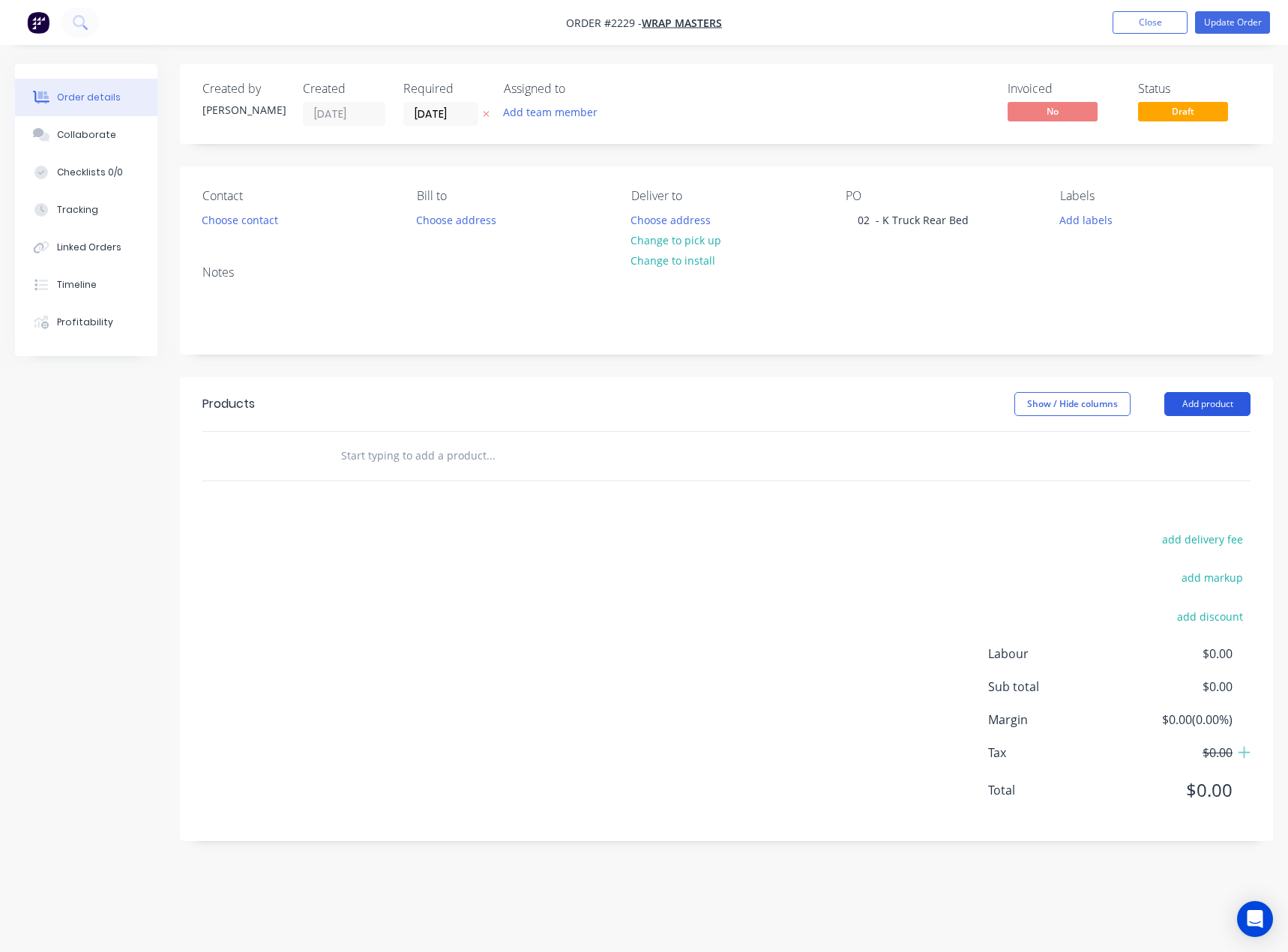
click at [1226, 392] on button "Add product" at bounding box center [1208, 404] width 86 height 24
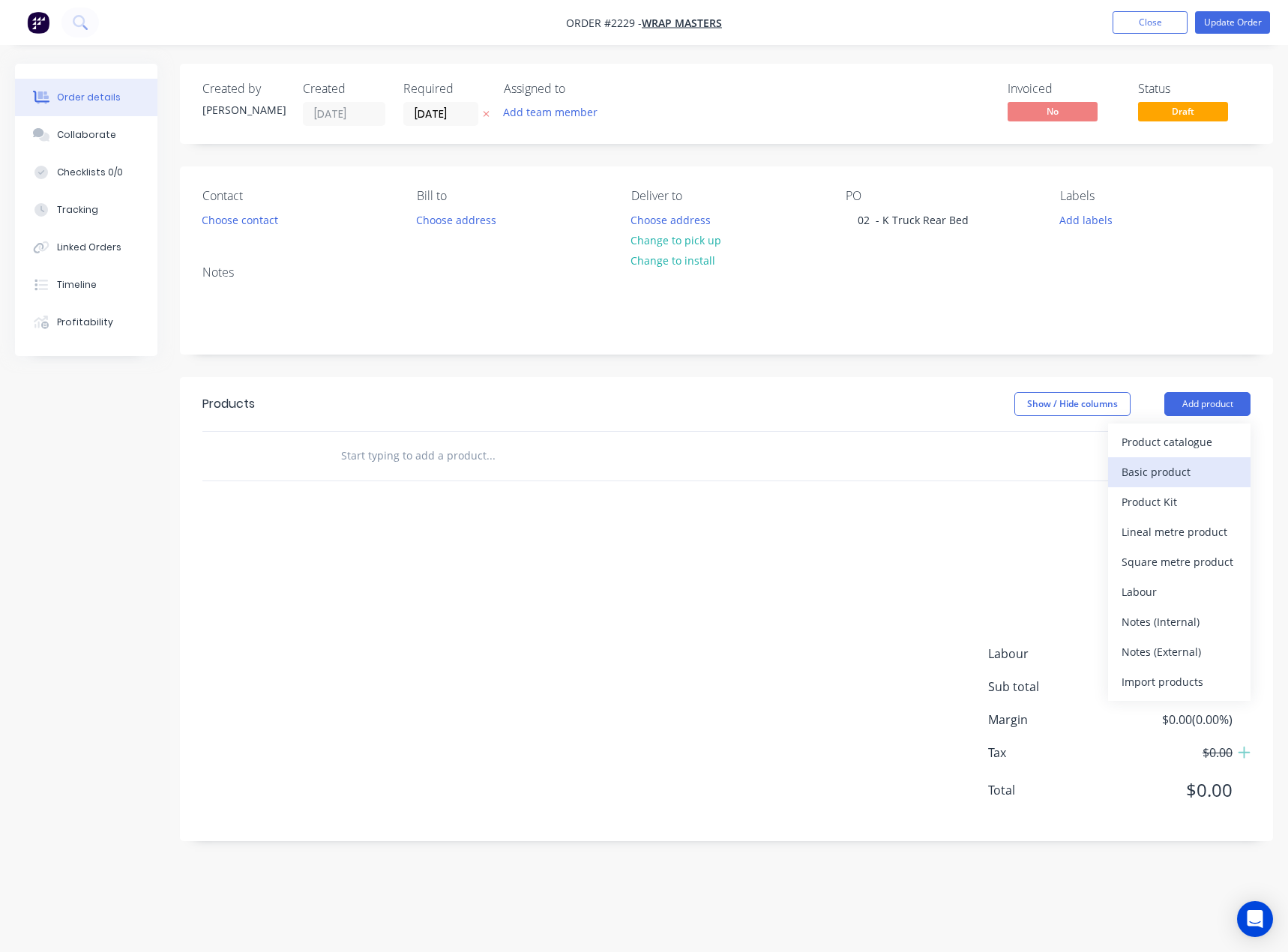
click at [1196, 470] on div "Basic product" at bounding box center [1179, 472] width 116 height 22
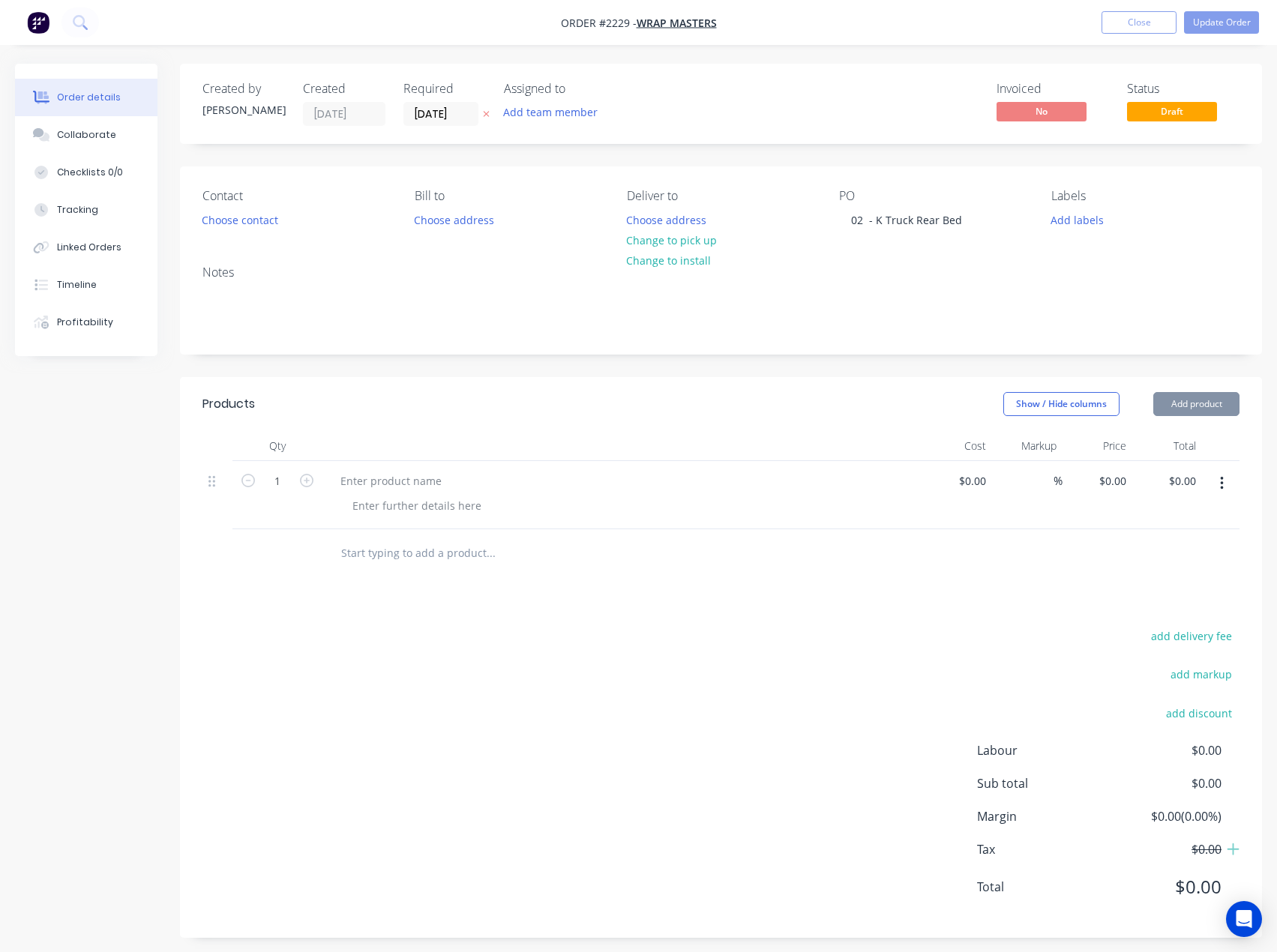
click at [1214, 407] on button "Add product" at bounding box center [1196, 404] width 86 height 24
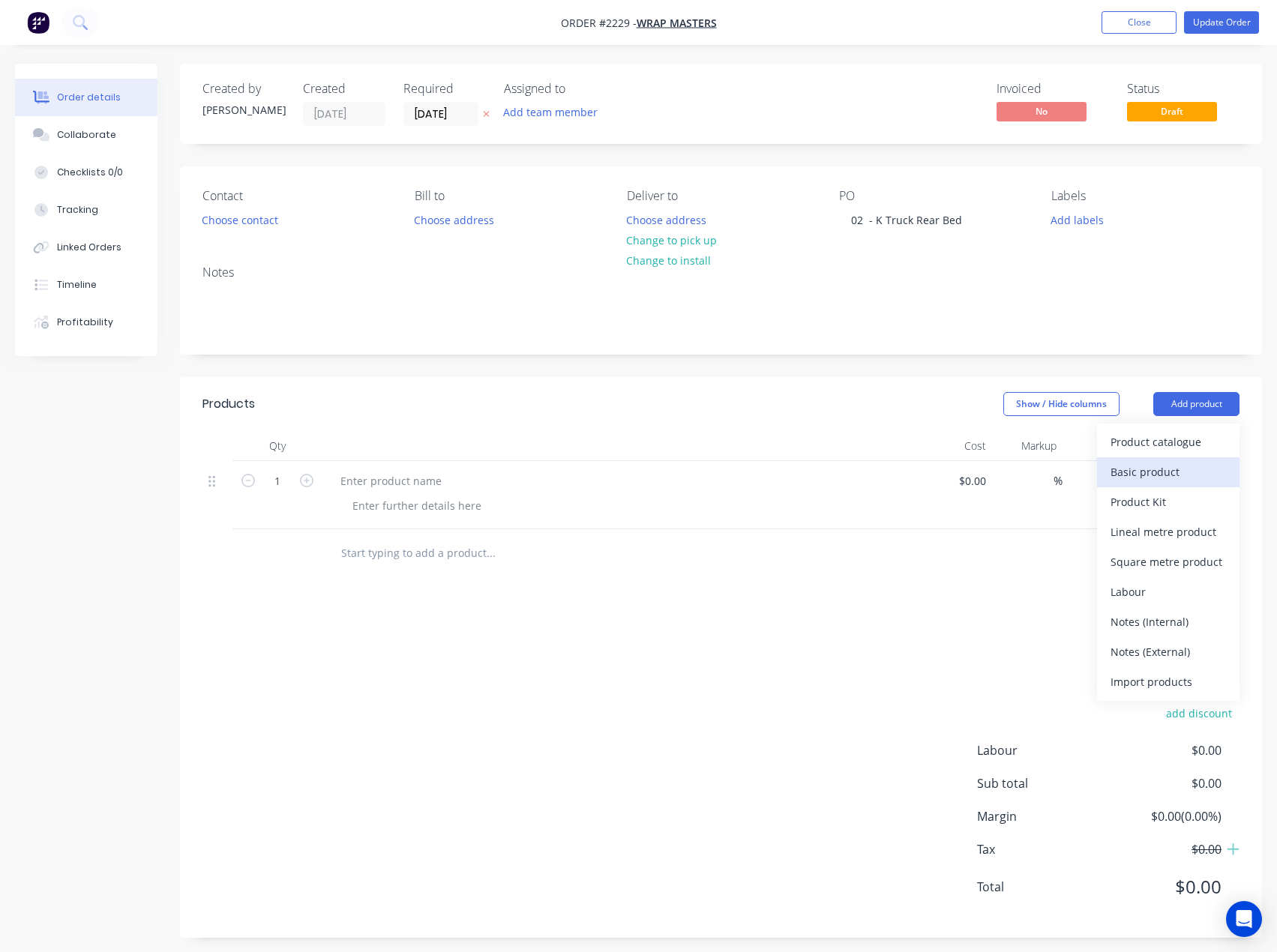
click at [1183, 471] on div "Basic product" at bounding box center [1168, 472] width 116 height 22
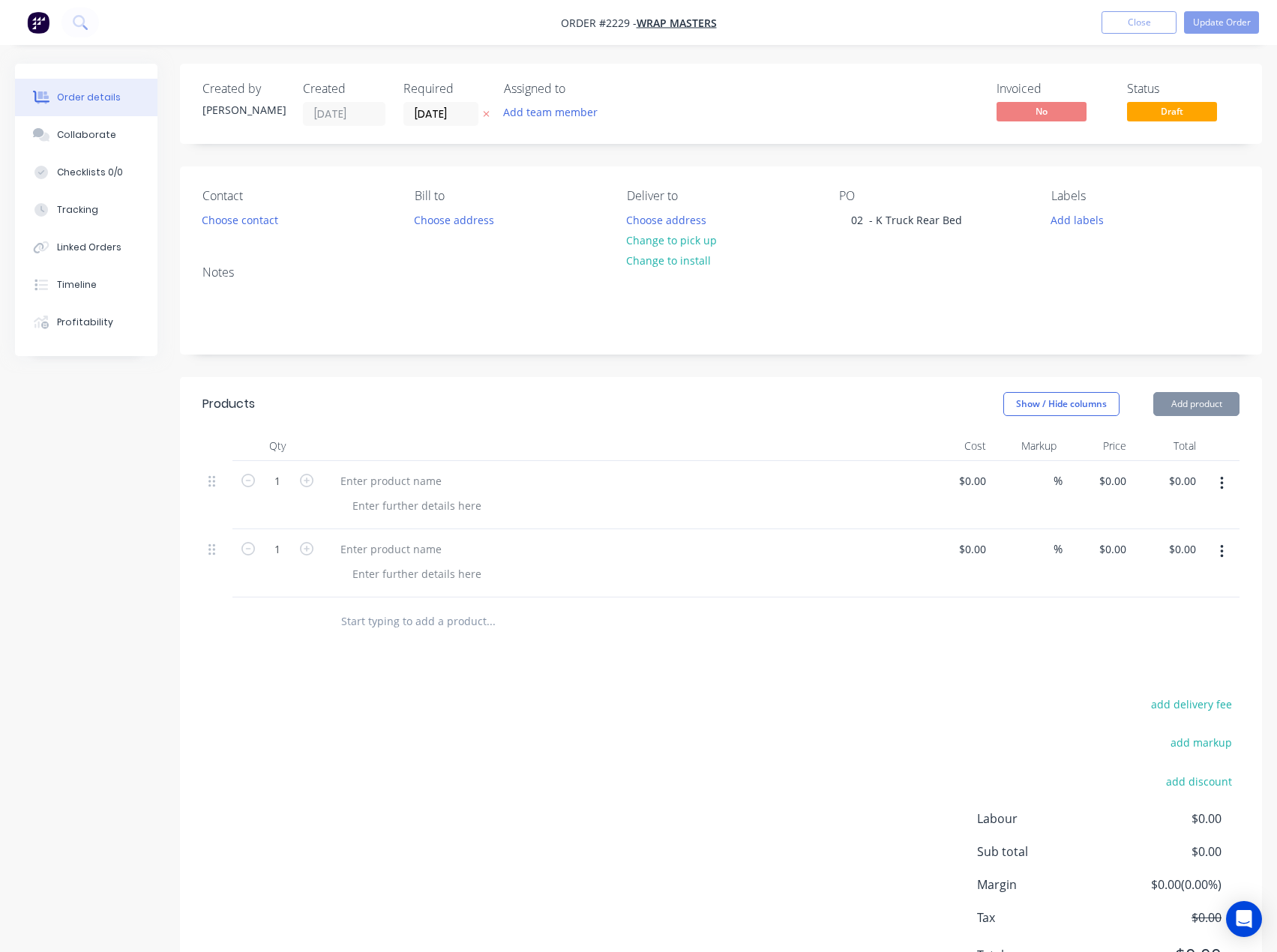
click at [1201, 409] on button "Add product" at bounding box center [1196, 404] width 86 height 24
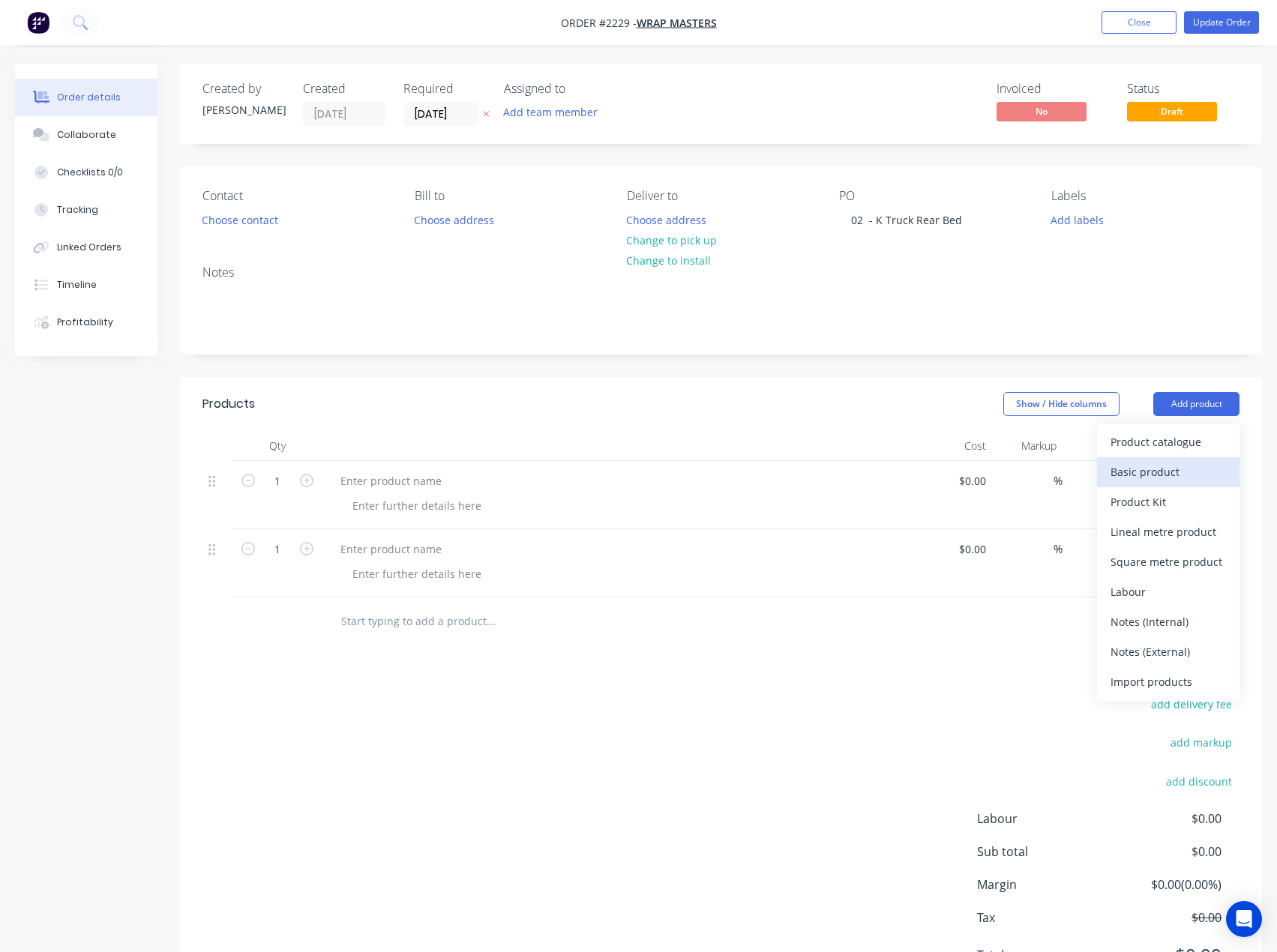
click at [1174, 469] on div "Basic product" at bounding box center [1168, 472] width 116 height 22
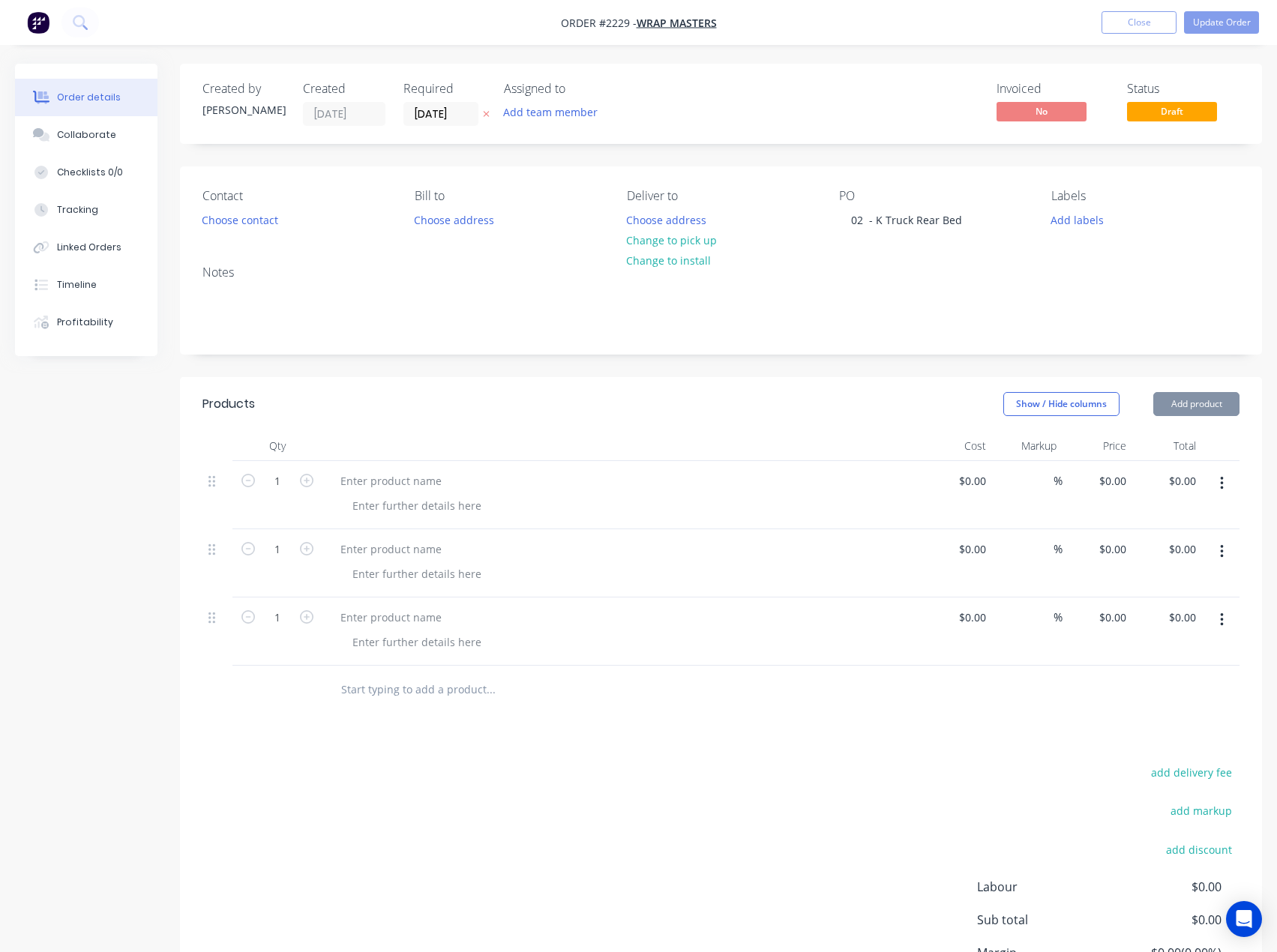
drag, startPoint x: 1204, startPoint y: 406, endPoint x: 1204, endPoint y: 421, distance: 15.0
click at [1204, 410] on button "Add product" at bounding box center [1196, 404] width 86 height 24
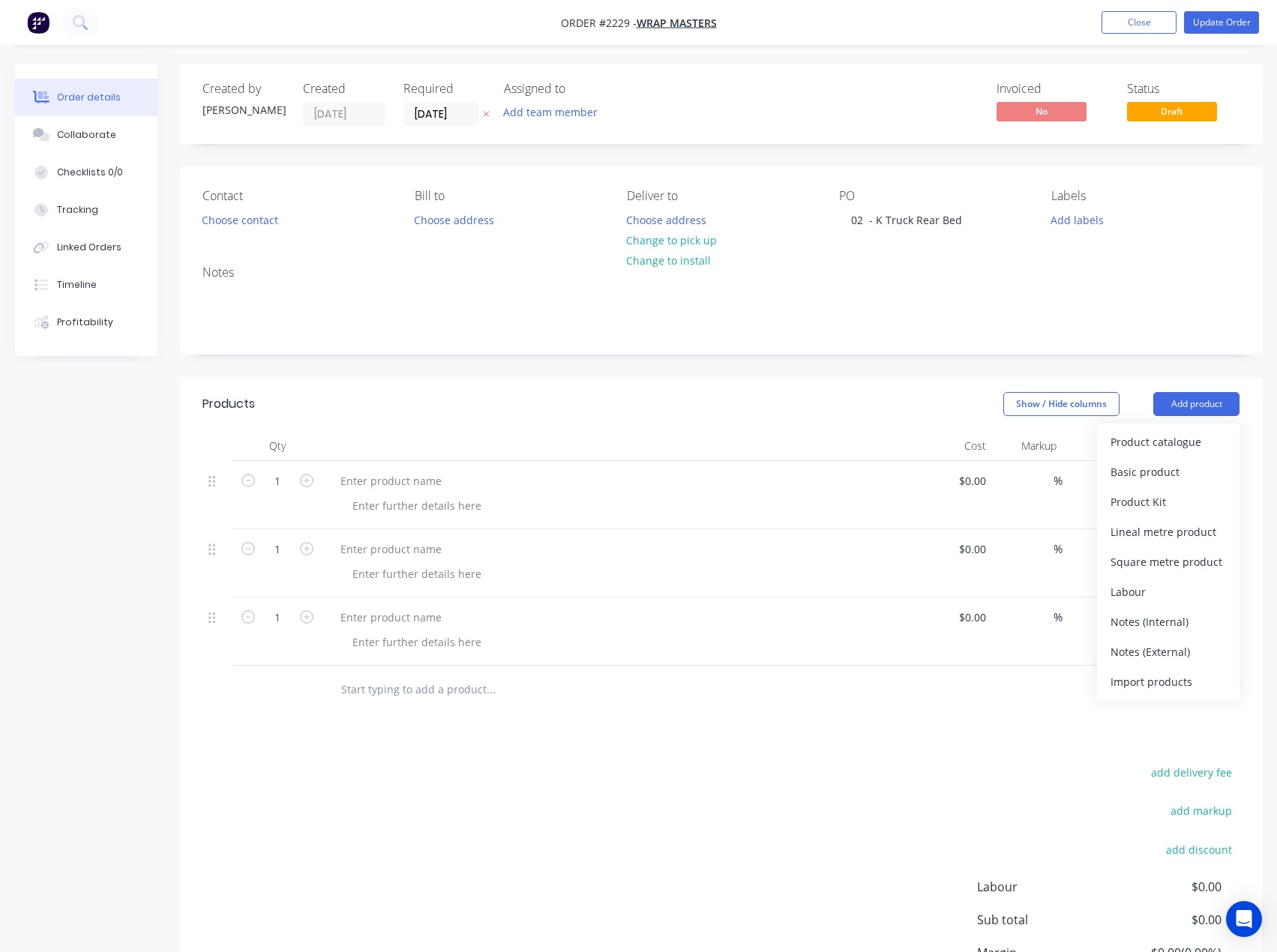
click at [1187, 468] on div "Basic product" at bounding box center [1168, 472] width 116 height 22
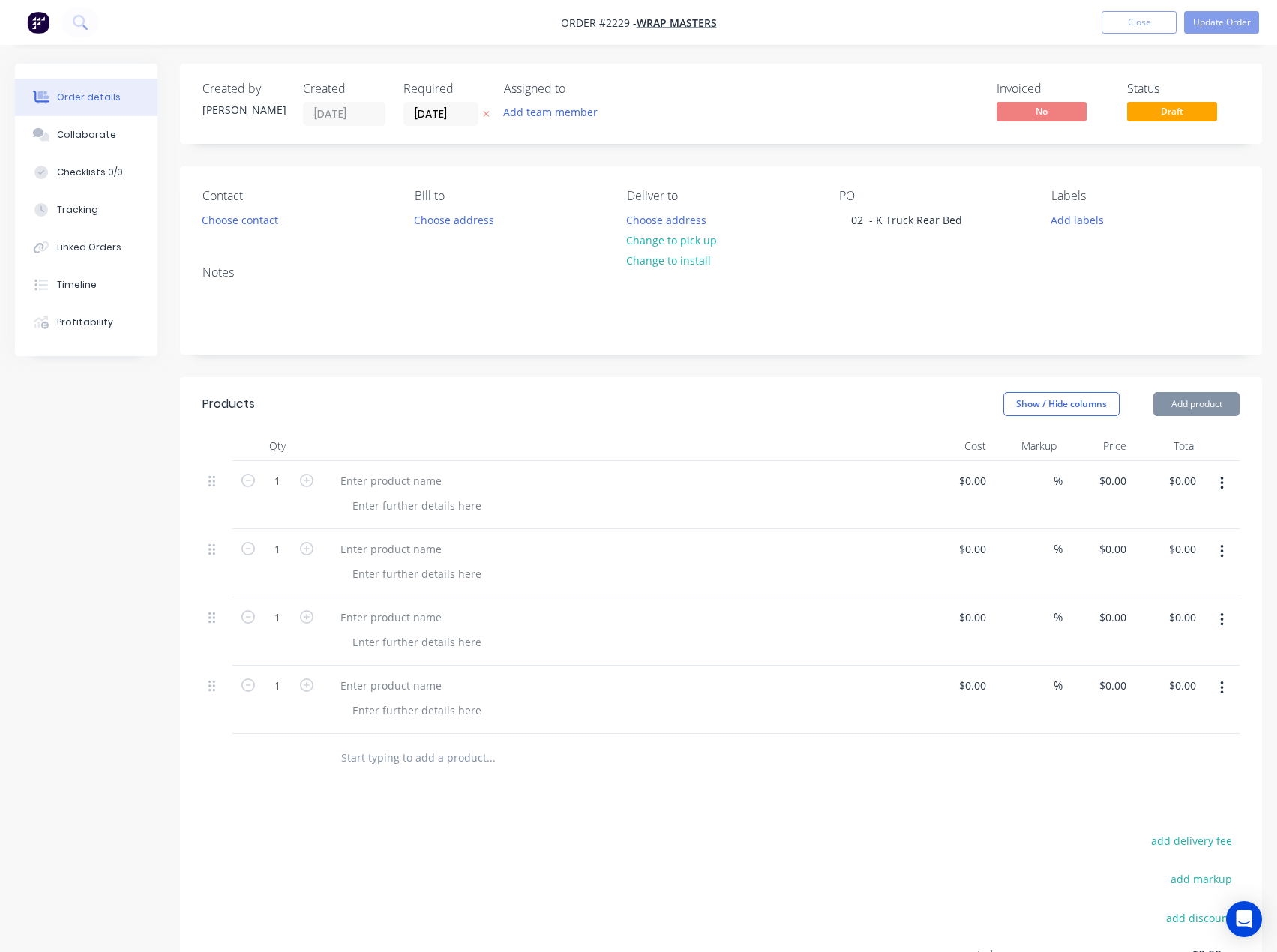
click at [1208, 404] on button "Add product" at bounding box center [1196, 404] width 86 height 24
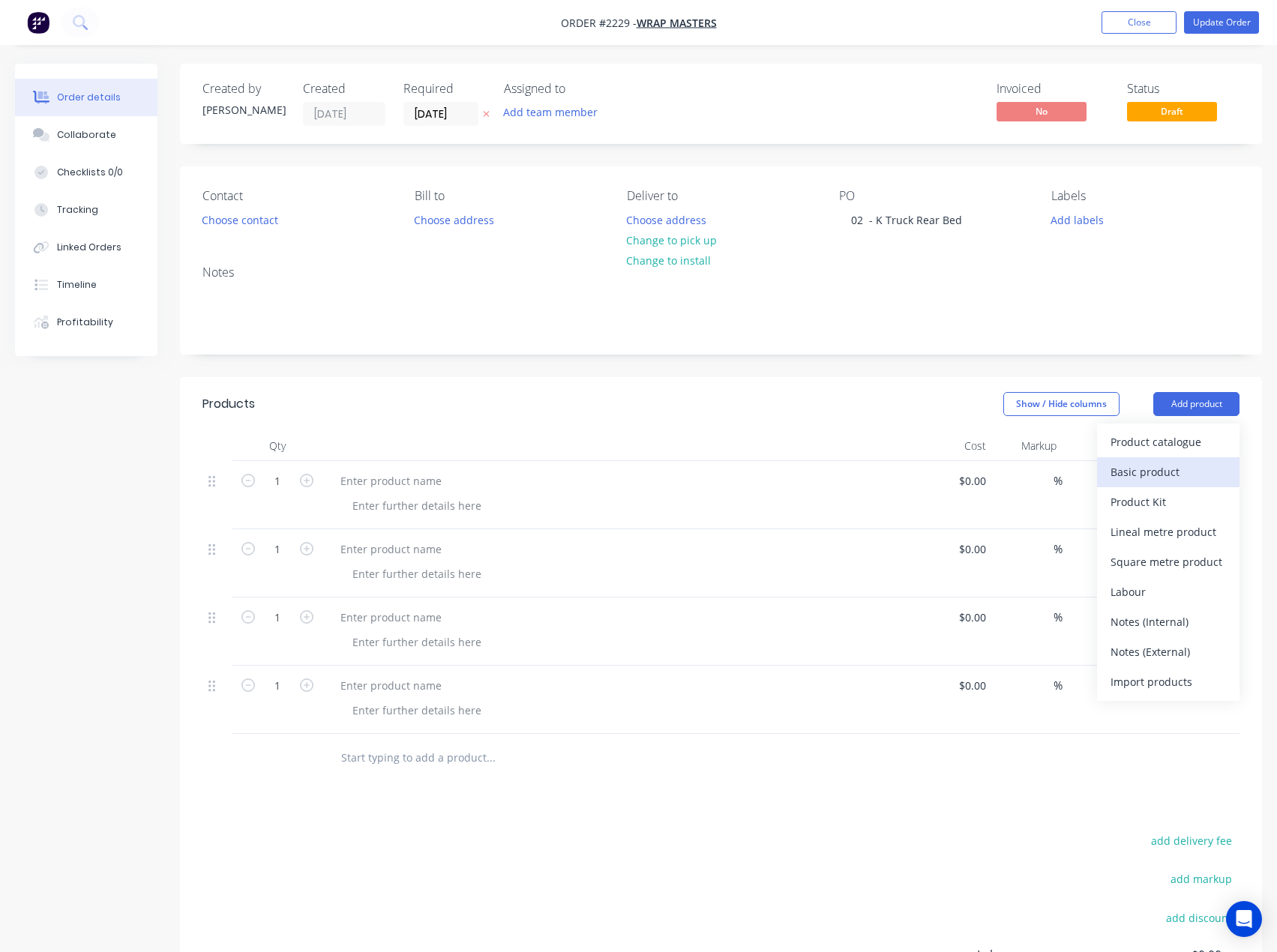
click at [1177, 467] on div "Basic product" at bounding box center [1168, 472] width 116 height 22
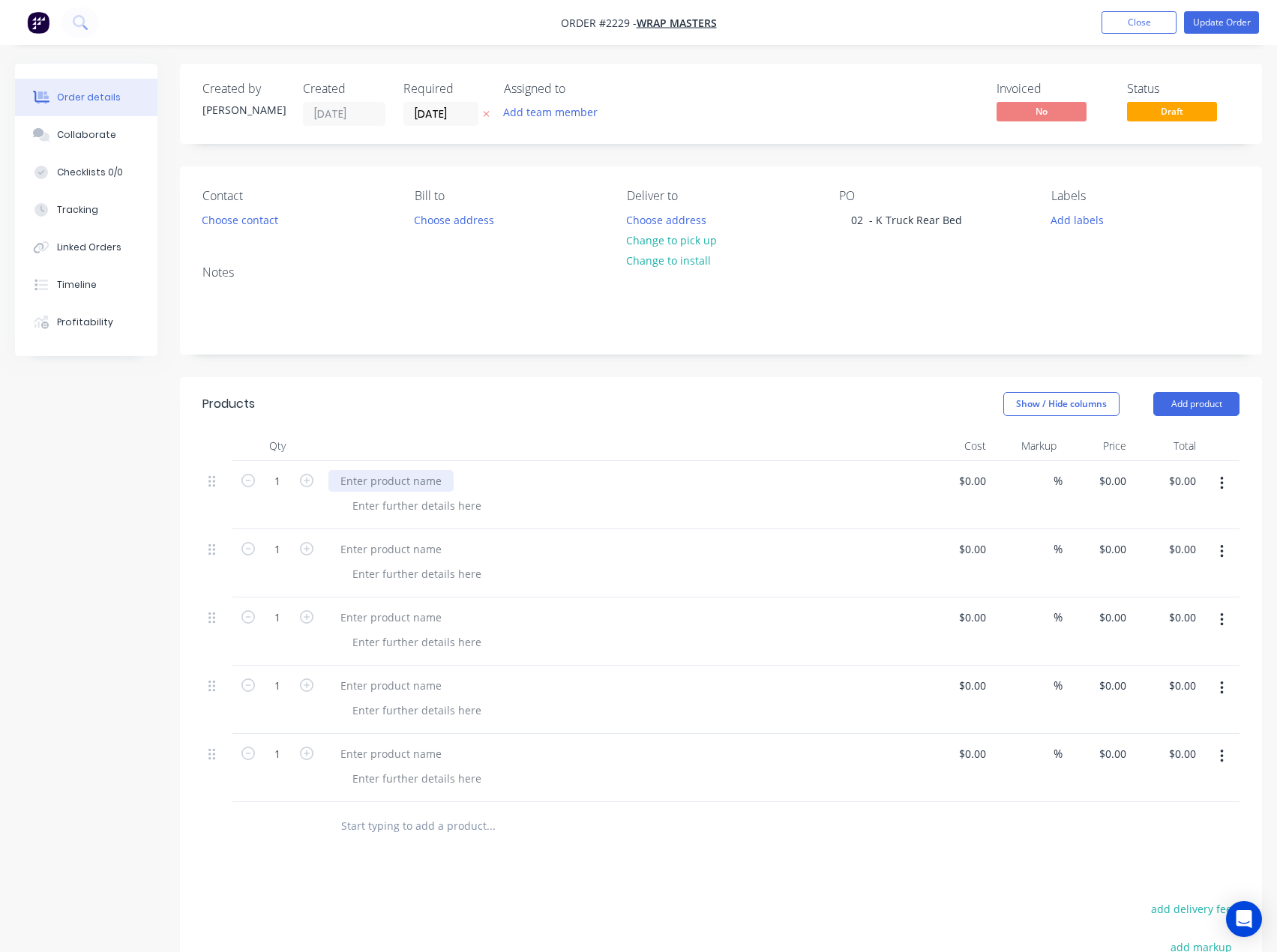
drag, startPoint x: 401, startPoint y: 488, endPoint x: 69, endPoint y: 479, distance: 332.1
click at [401, 488] on div at bounding box center [390, 481] width 126 height 22
paste div
drag, startPoint x: 404, startPoint y: 545, endPoint x: 385, endPoint y: 529, distance: 24.8
click at [404, 545] on div at bounding box center [390, 549] width 126 height 22
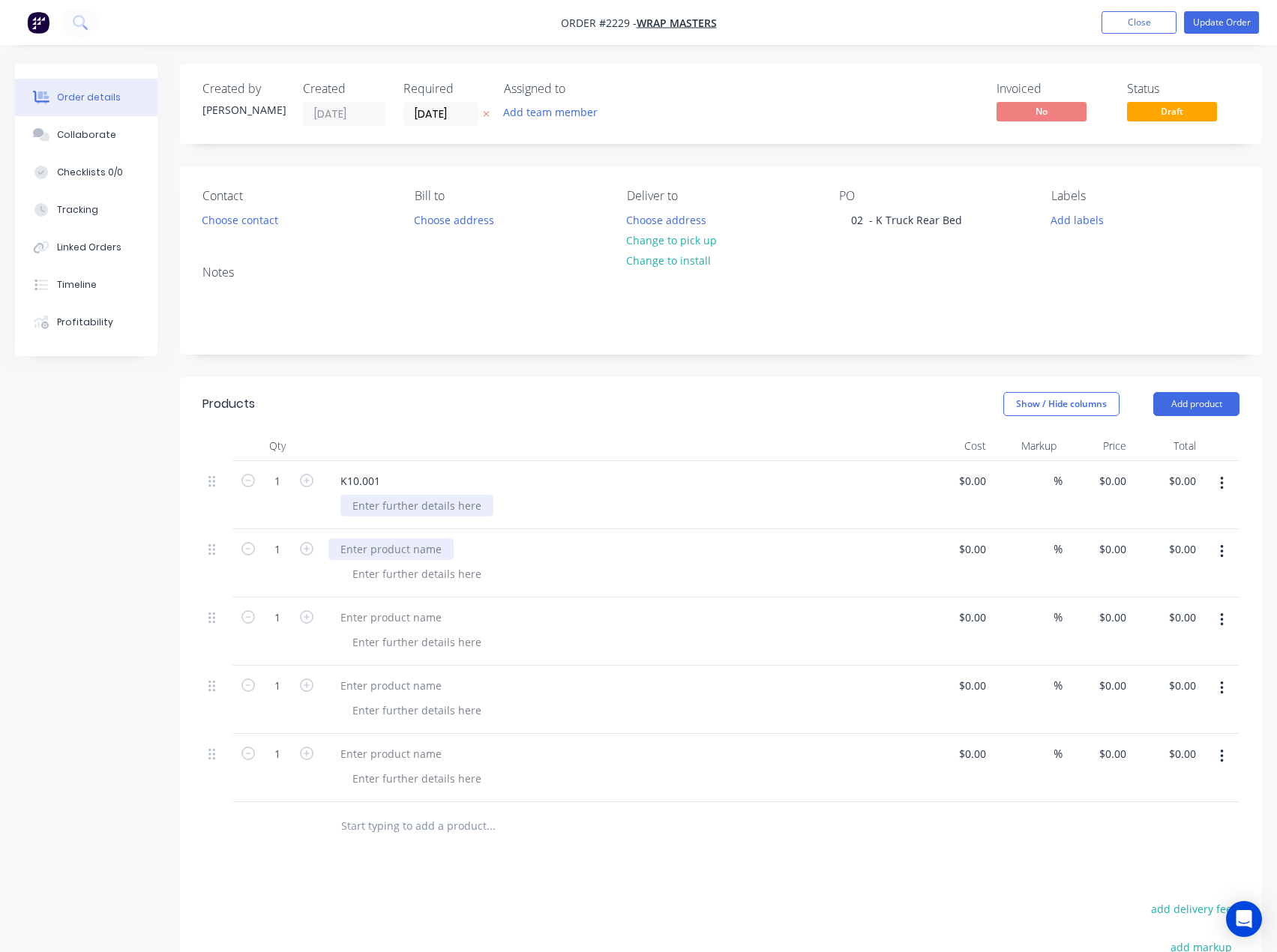
paste div
click at [362, 504] on div at bounding box center [417, 505] width 153 height 22
click at [380, 504] on div at bounding box center [417, 505] width 153 height 22
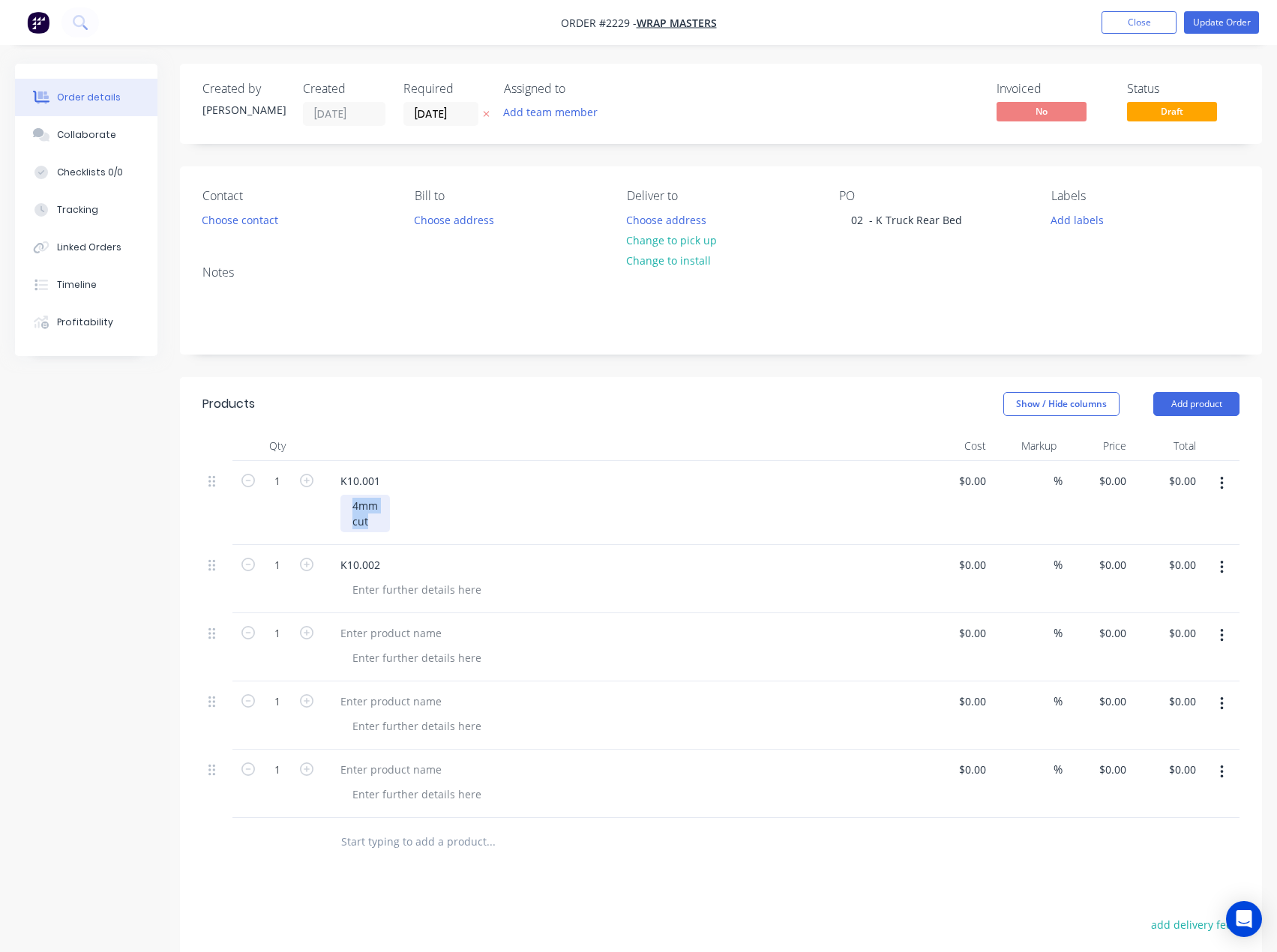
drag, startPoint x: 373, startPoint y: 521, endPoint x: 327, endPoint y: 491, distance: 54.9
click at [327, 491] on div "K10.001 4mm cut" at bounding box center [622, 503] width 600 height 84
copy div "4mm cut"
click at [386, 593] on div at bounding box center [417, 590] width 153 height 22
paste div
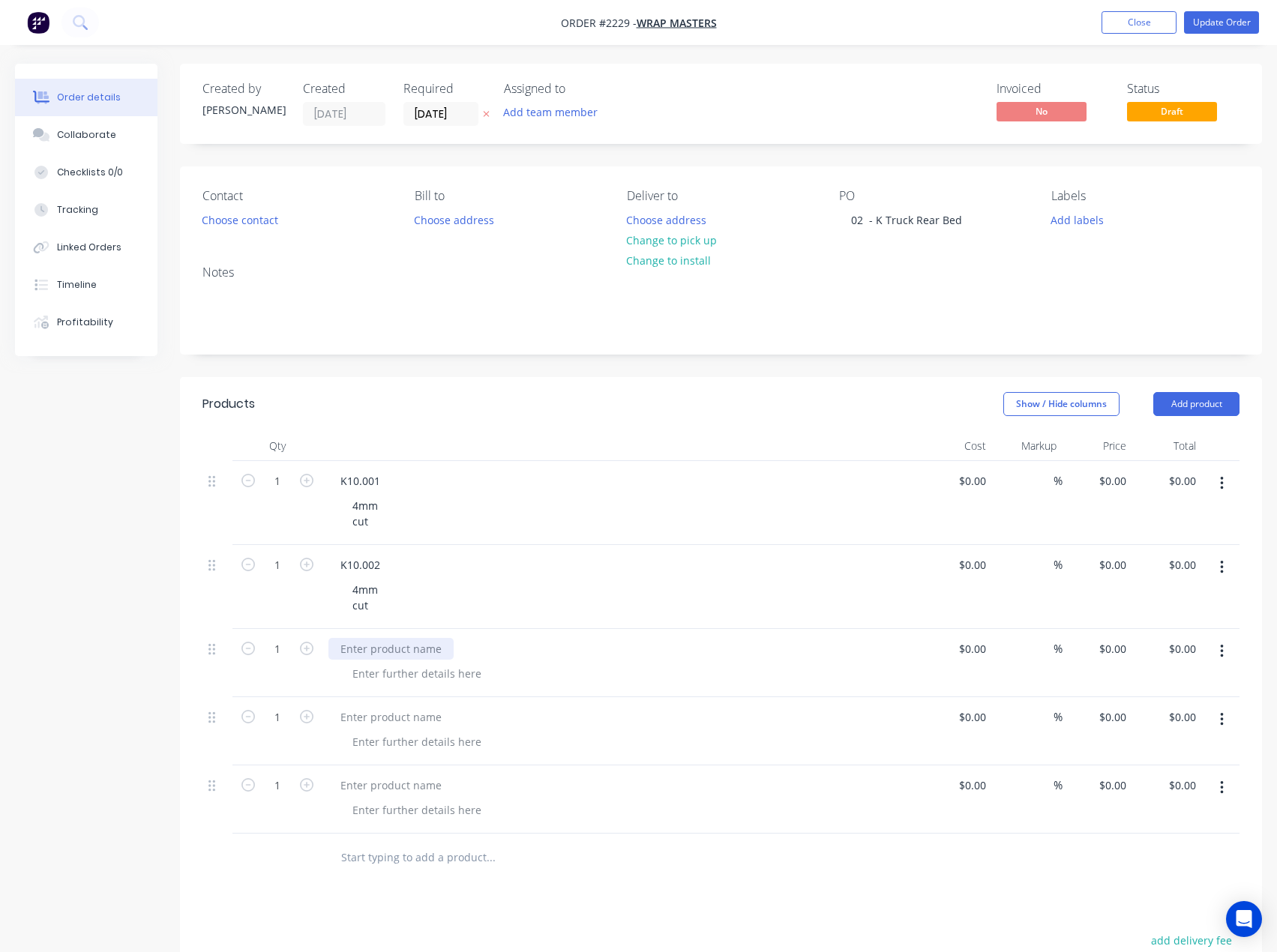
drag, startPoint x: 354, startPoint y: 652, endPoint x: 32, endPoint y: 639, distance: 322.3
click at [354, 652] on div at bounding box center [390, 649] width 126 height 22
paste div
drag, startPoint x: 387, startPoint y: 718, endPoint x: 330, endPoint y: 709, distance: 57.7
click at [387, 718] on div at bounding box center [390, 717] width 126 height 22
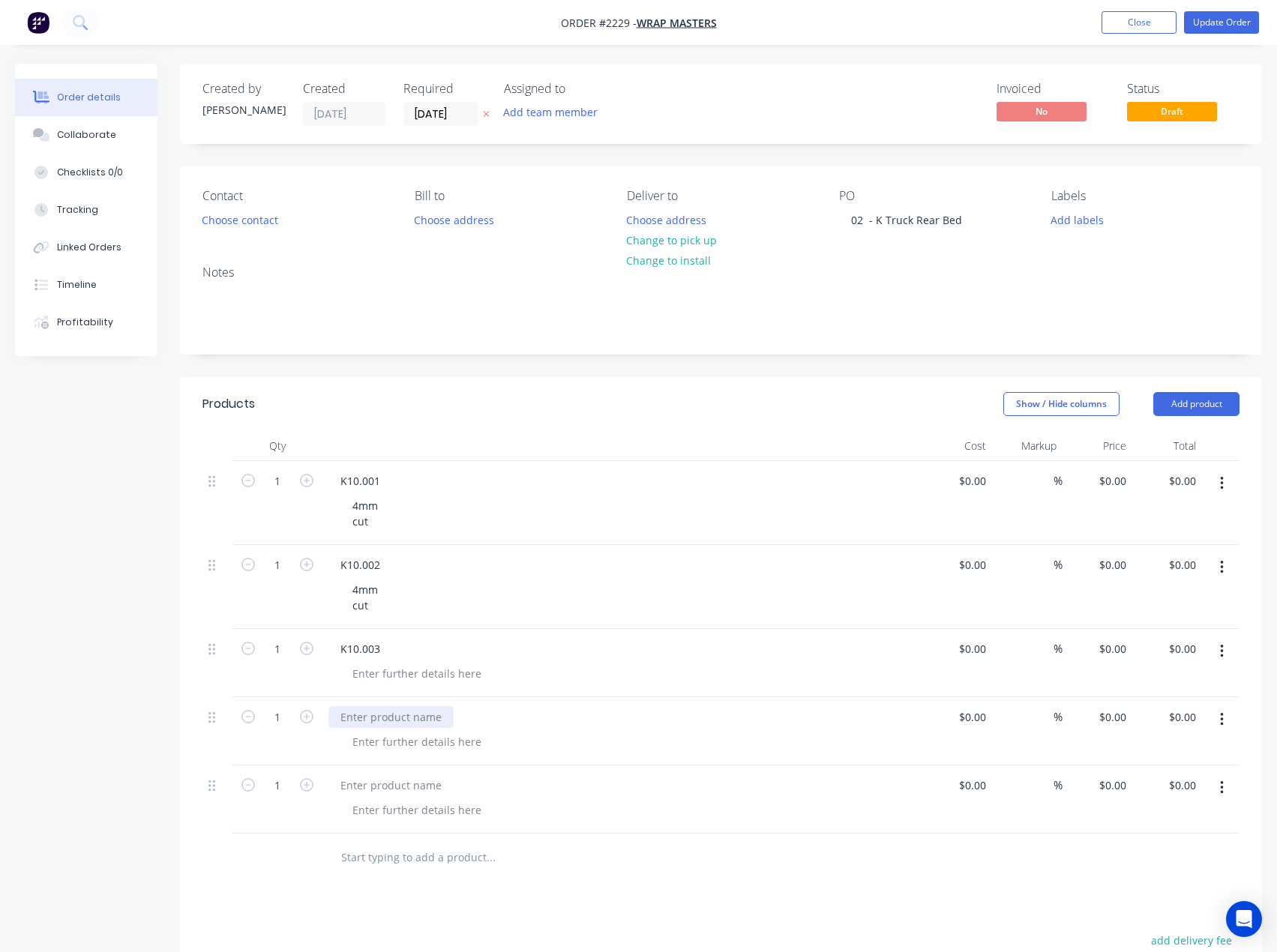
paste div
click at [387, 789] on div at bounding box center [390, 786] width 126 height 22
paste div
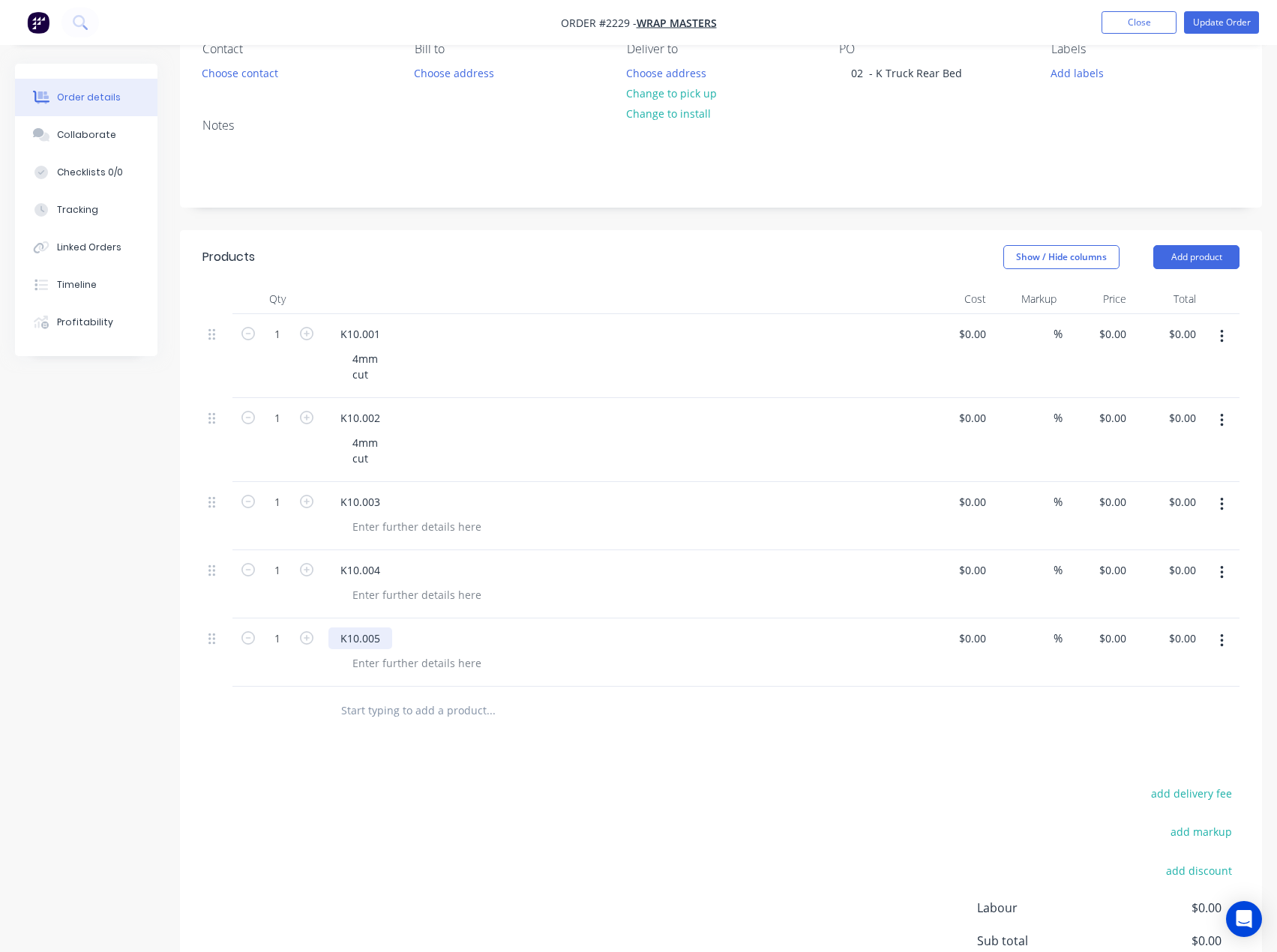
scroll to position [150, 0]
click at [1195, 255] on button "Add product" at bounding box center [1196, 253] width 86 height 24
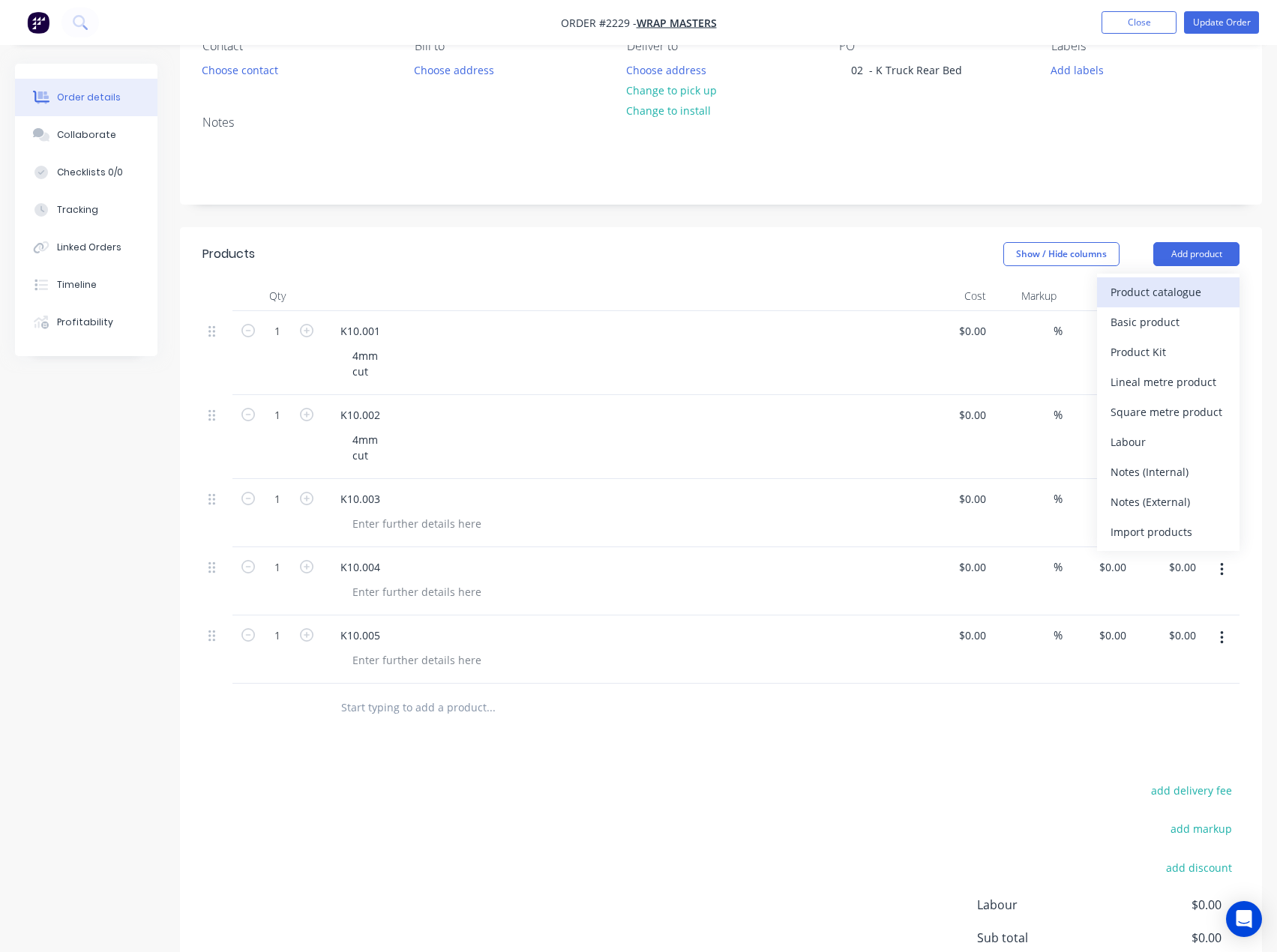
click at [1176, 300] on div "Product catalogue" at bounding box center [1168, 292] width 116 height 22
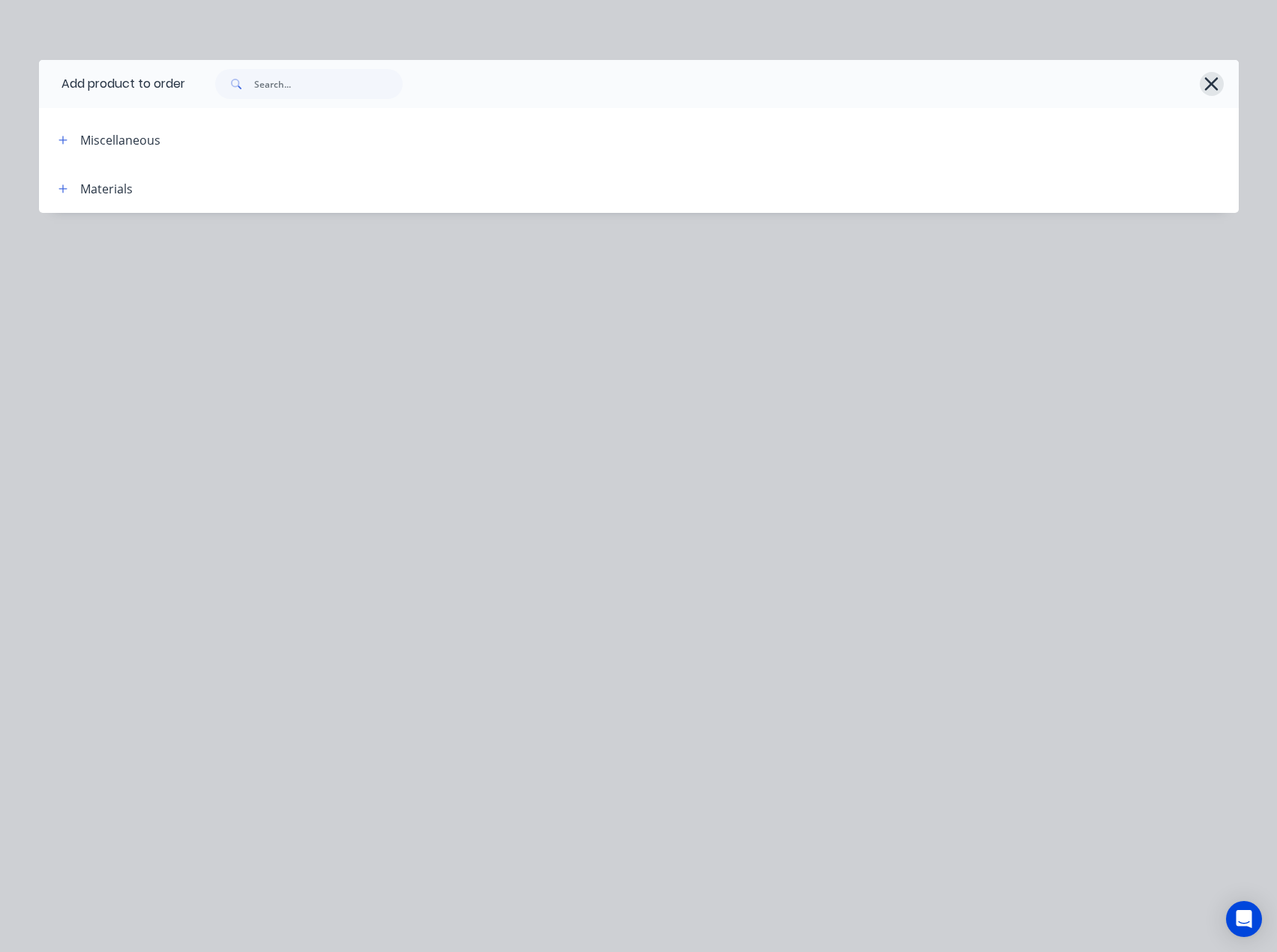
click at [1205, 79] on icon "button" at bounding box center [1212, 84] width 14 height 14
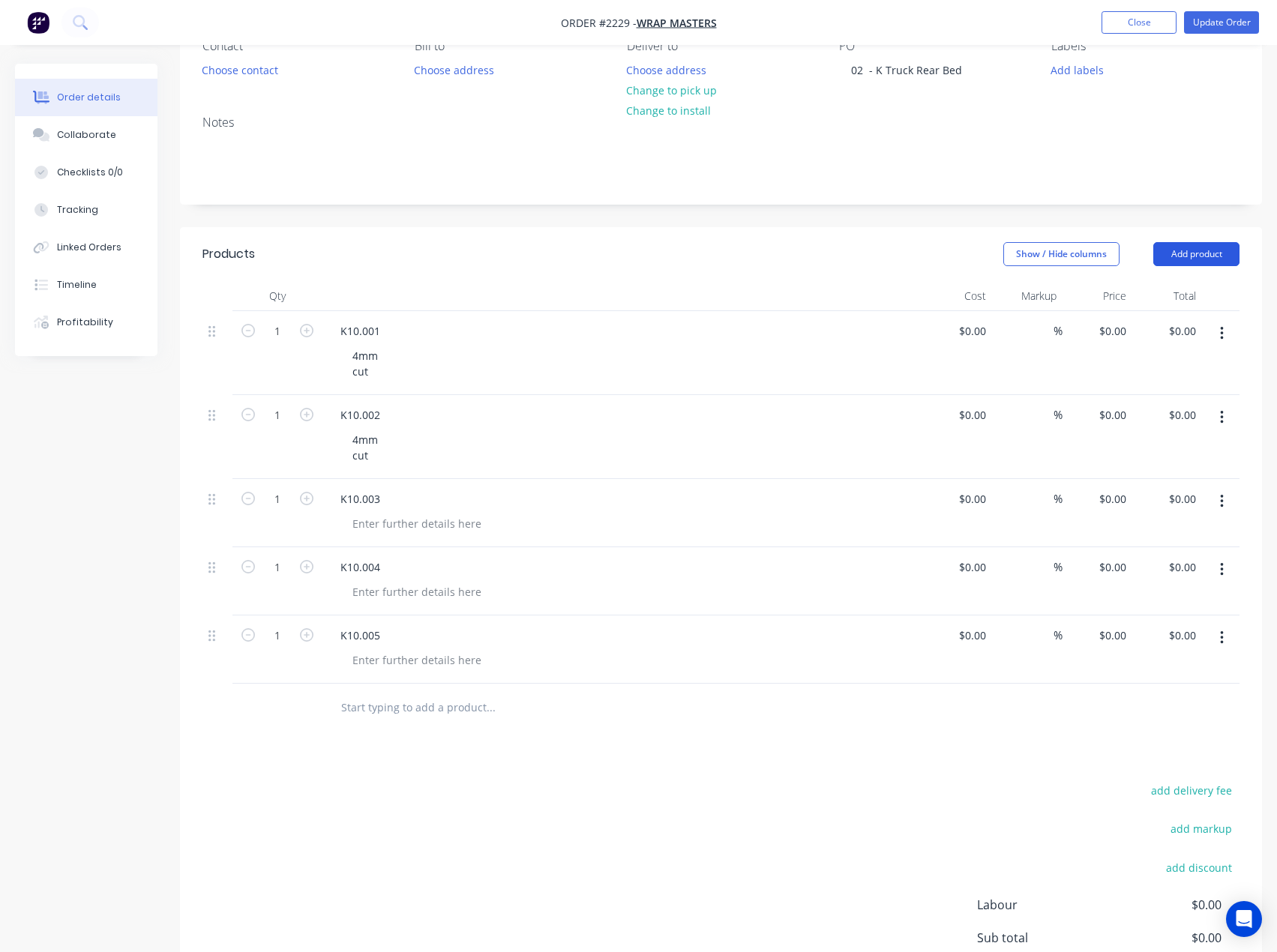
click at [1181, 256] on button "Add product" at bounding box center [1196, 253] width 86 height 24
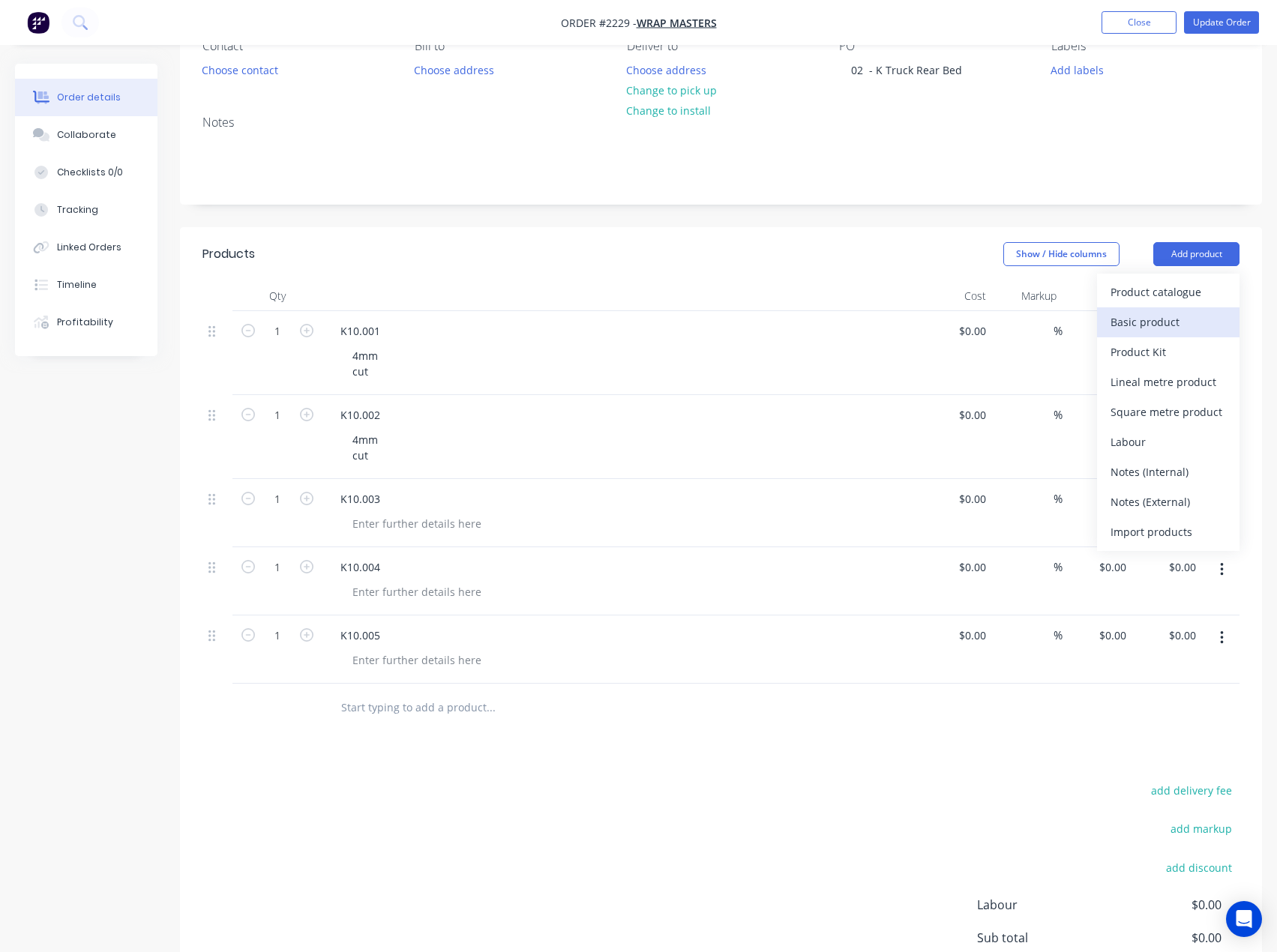
click at [1158, 329] on div "Basic product" at bounding box center [1168, 322] width 116 height 22
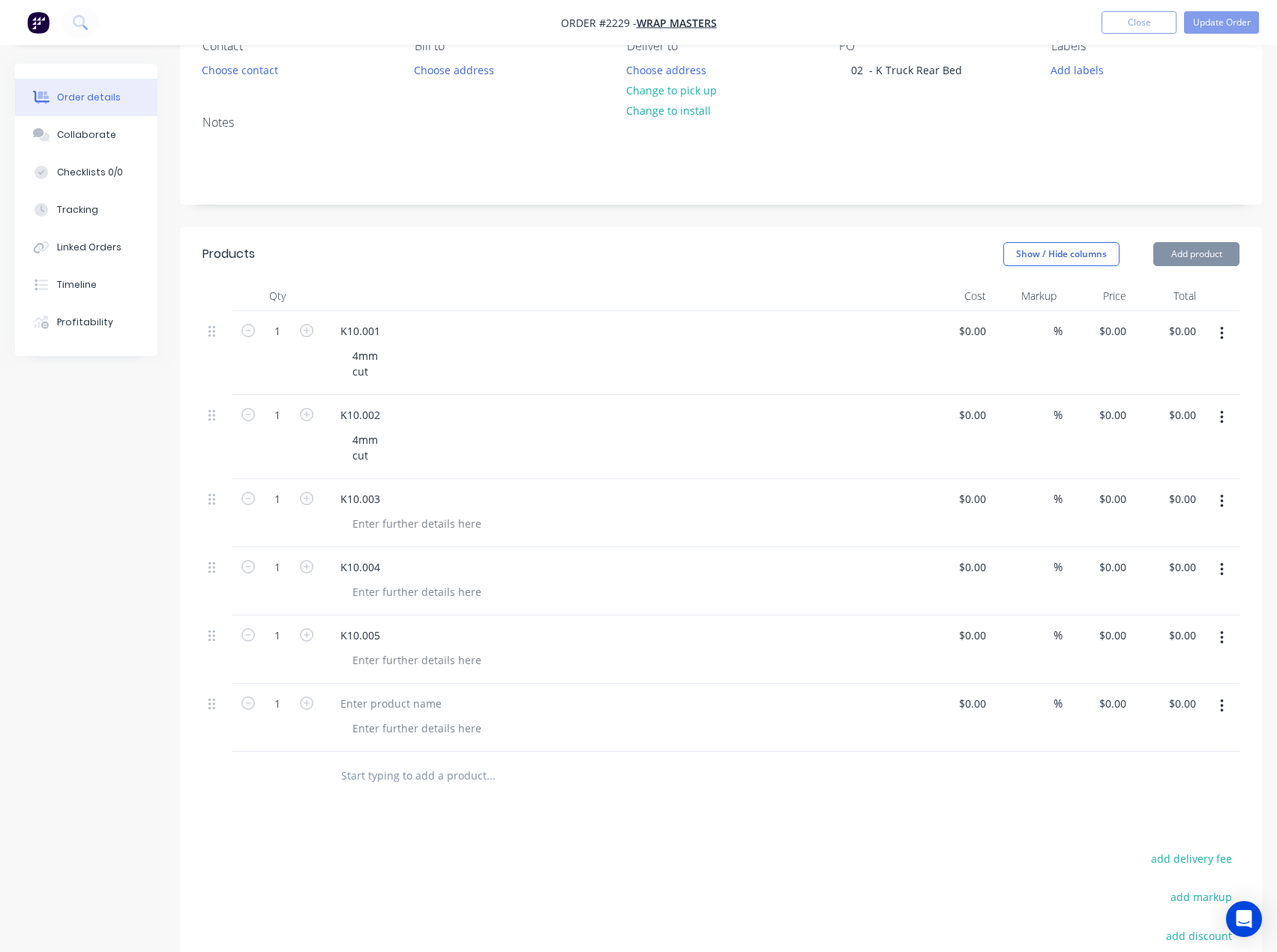
click at [1184, 258] on button "Add product" at bounding box center [1196, 253] width 86 height 24
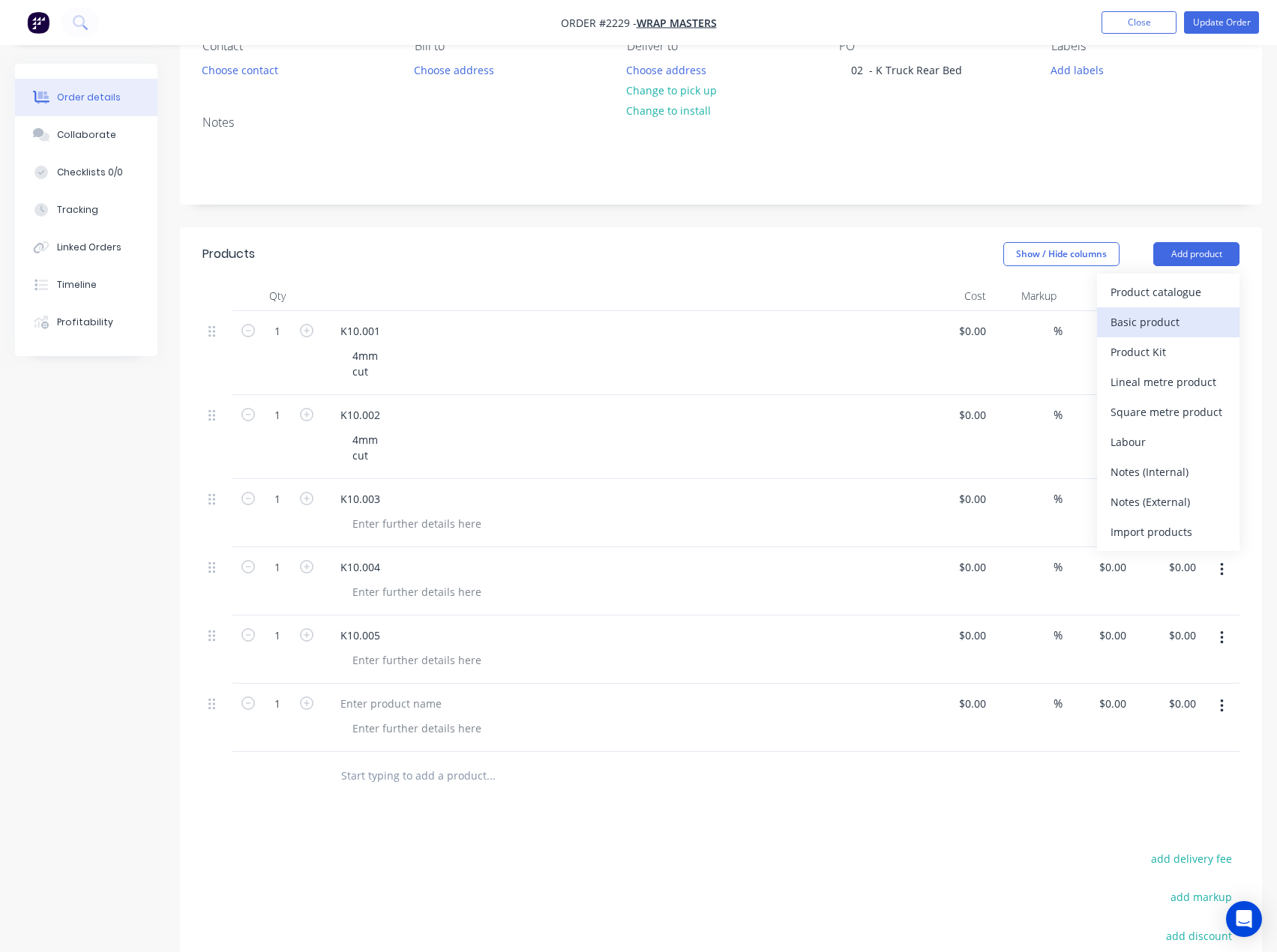
click at [1166, 320] on div "Basic product" at bounding box center [1168, 322] width 116 height 22
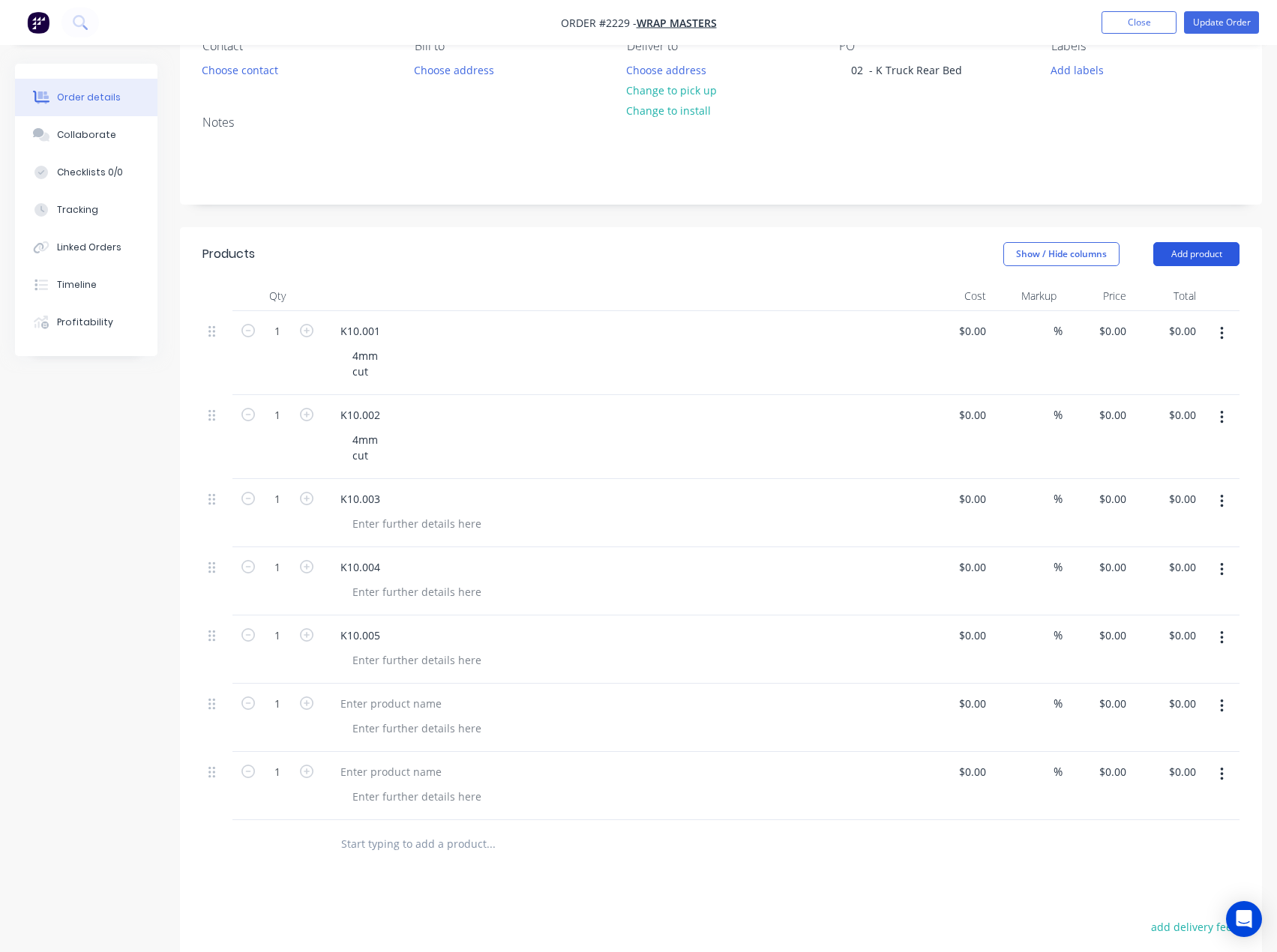
click at [1194, 261] on button "Add product" at bounding box center [1196, 253] width 86 height 24
click at [1167, 327] on div "Basic product" at bounding box center [1168, 322] width 116 height 22
click at [1195, 259] on button "Add product" at bounding box center [1196, 253] width 86 height 24
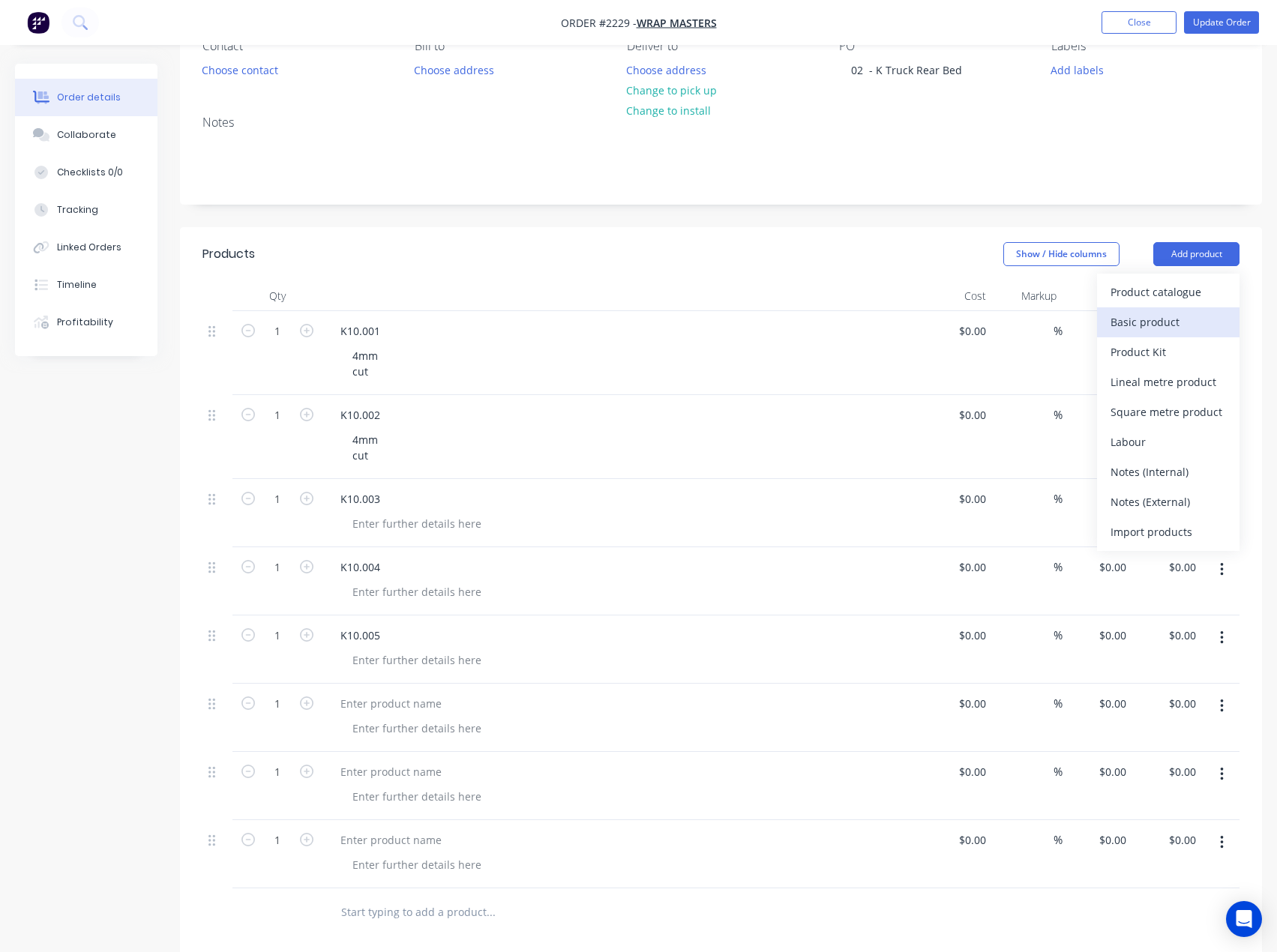
drag, startPoint x: 1174, startPoint y: 313, endPoint x: 808, endPoint y: 558, distance: 440.4
click at [1174, 313] on div "Basic product" at bounding box center [1168, 322] width 116 height 22
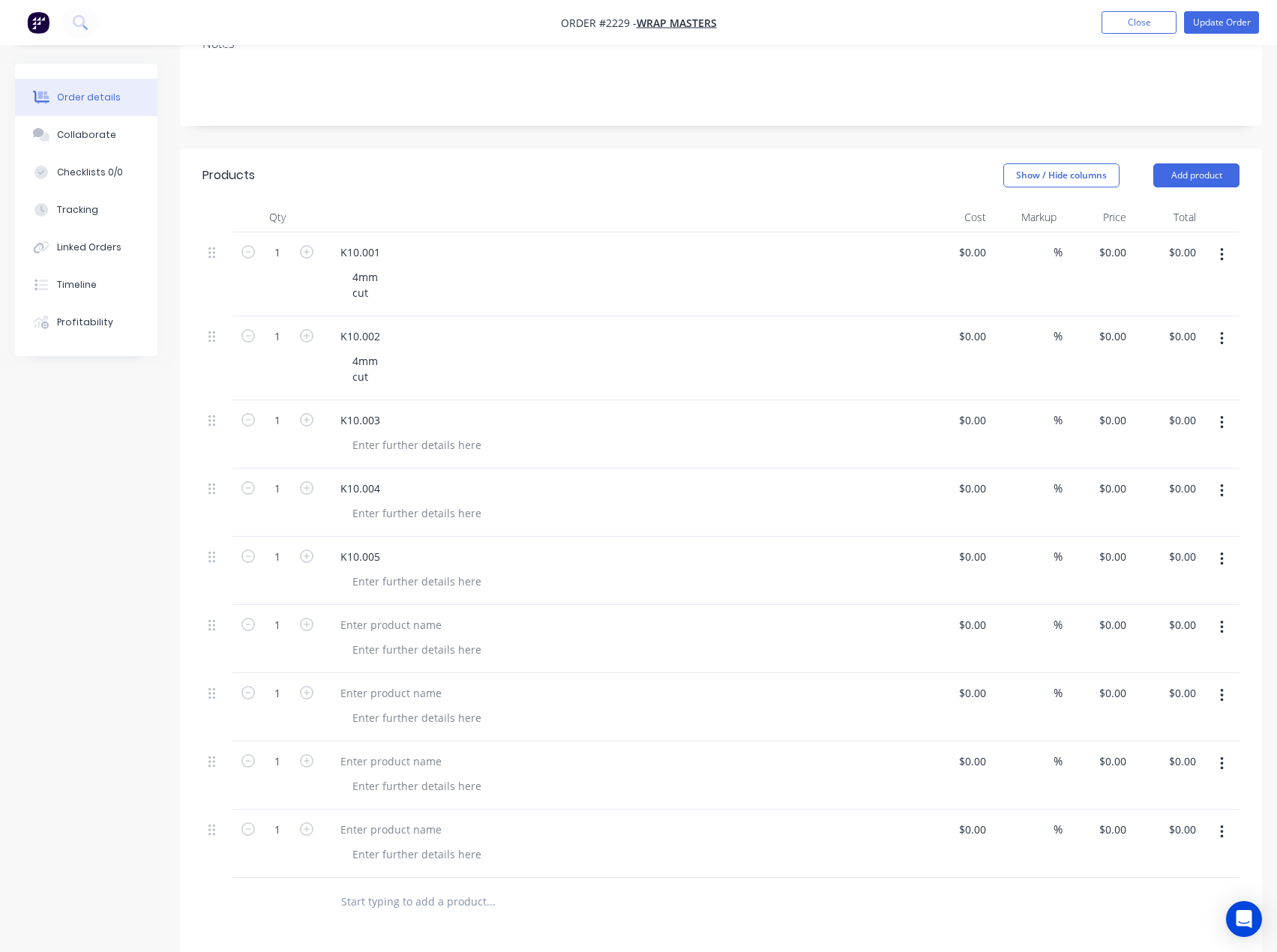
scroll to position [300, 0]
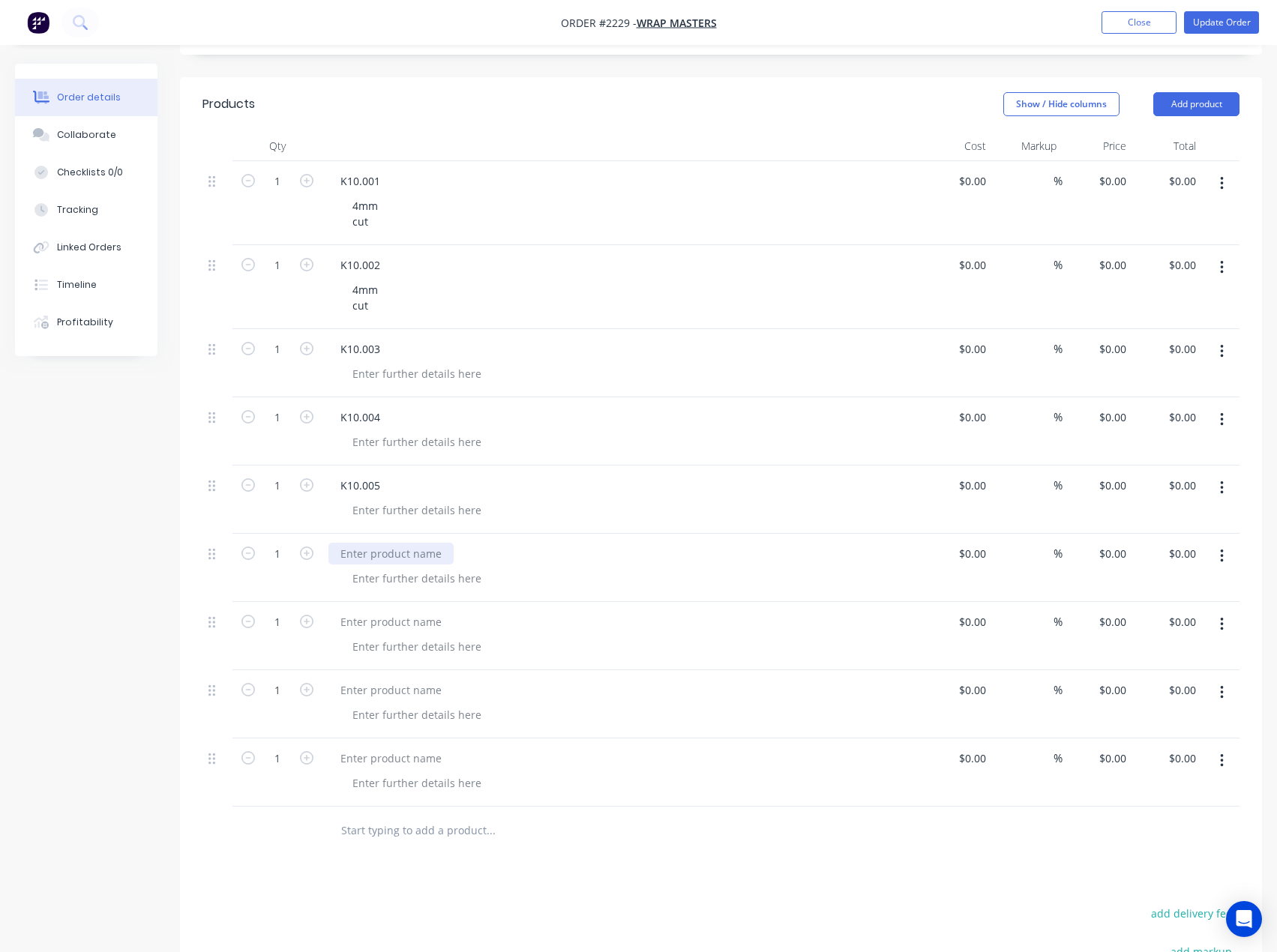
click at [408, 555] on div at bounding box center [390, 554] width 126 height 22
paste div
drag, startPoint x: 377, startPoint y: 626, endPoint x: 9, endPoint y: 625, distance: 368.0
click at [377, 626] on div at bounding box center [390, 622] width 126 height 22
paste div
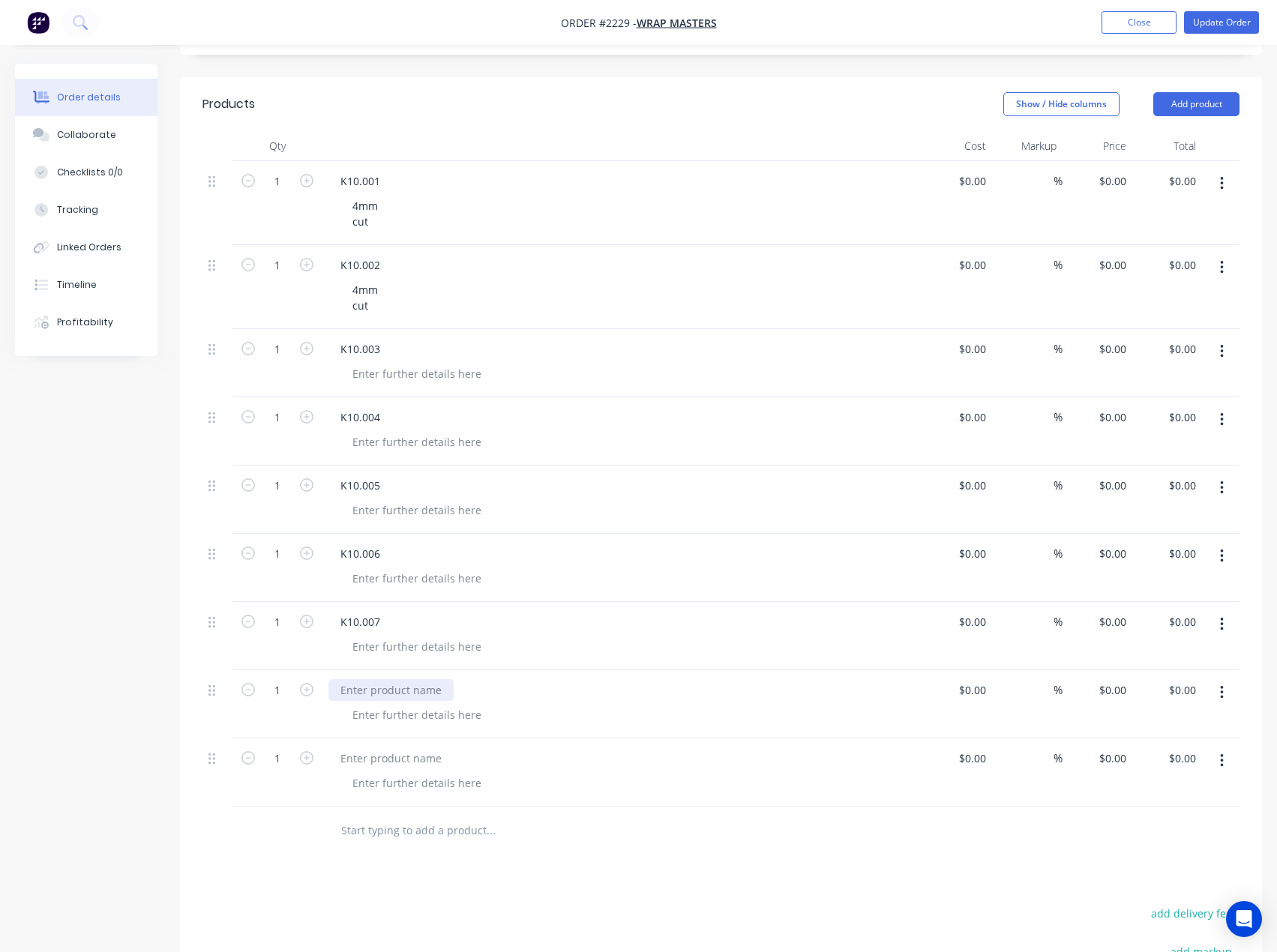
click at [390, 692] on div at bounding box center [390, 690] width 126 height 22
paste div
click at [377, 752] on div at bounding box center [390, 759] width 126 height 22
paste div
click at [1208, 98] on button "Add product" at bounding box center [1196, 104] width 86 height 24
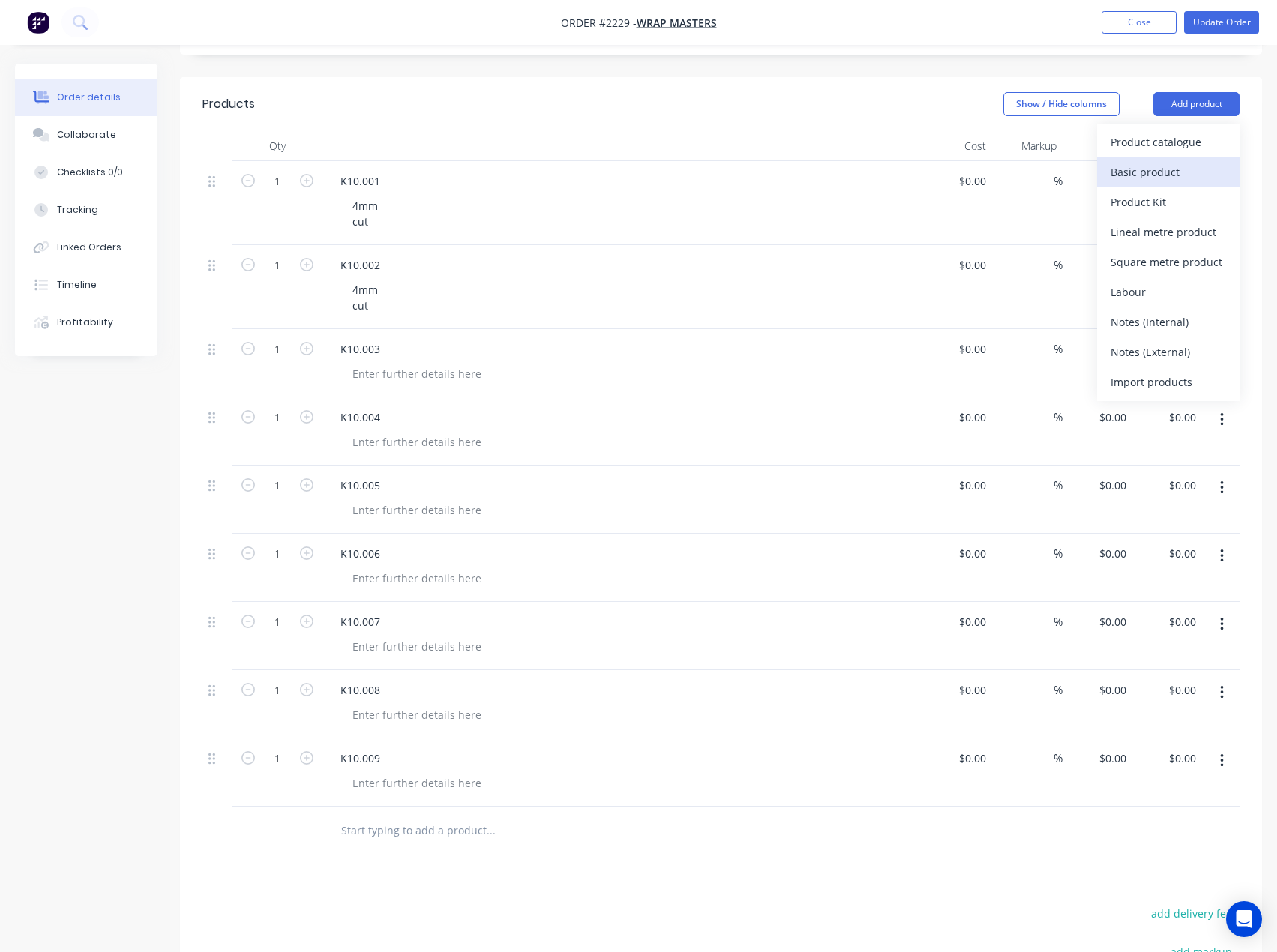
click at [1143, 180] on div "Basic product" at bounding box center [1168, 172] width 116 height 22
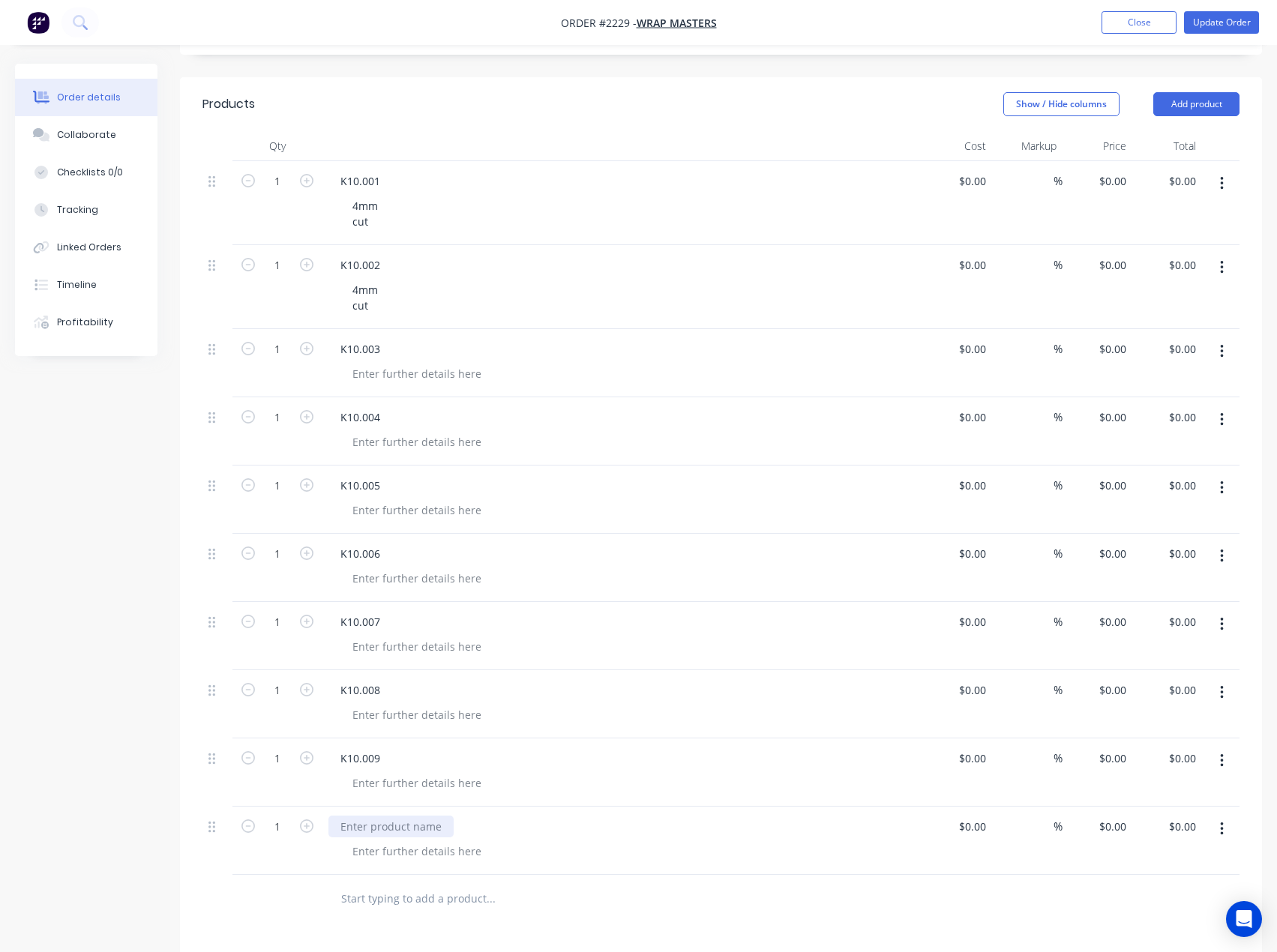
click at [359, 822] on div at bounding box center [390, 826] width 126 height 22
paste div
drag, startPoint x: 1202, startPoint y: 104, endPoint x: 1195, endPoint y: 119, distance: 16.6
click at [1202, 104] on button "Add product" at bounding box center [1196, 104] width 86 height 24
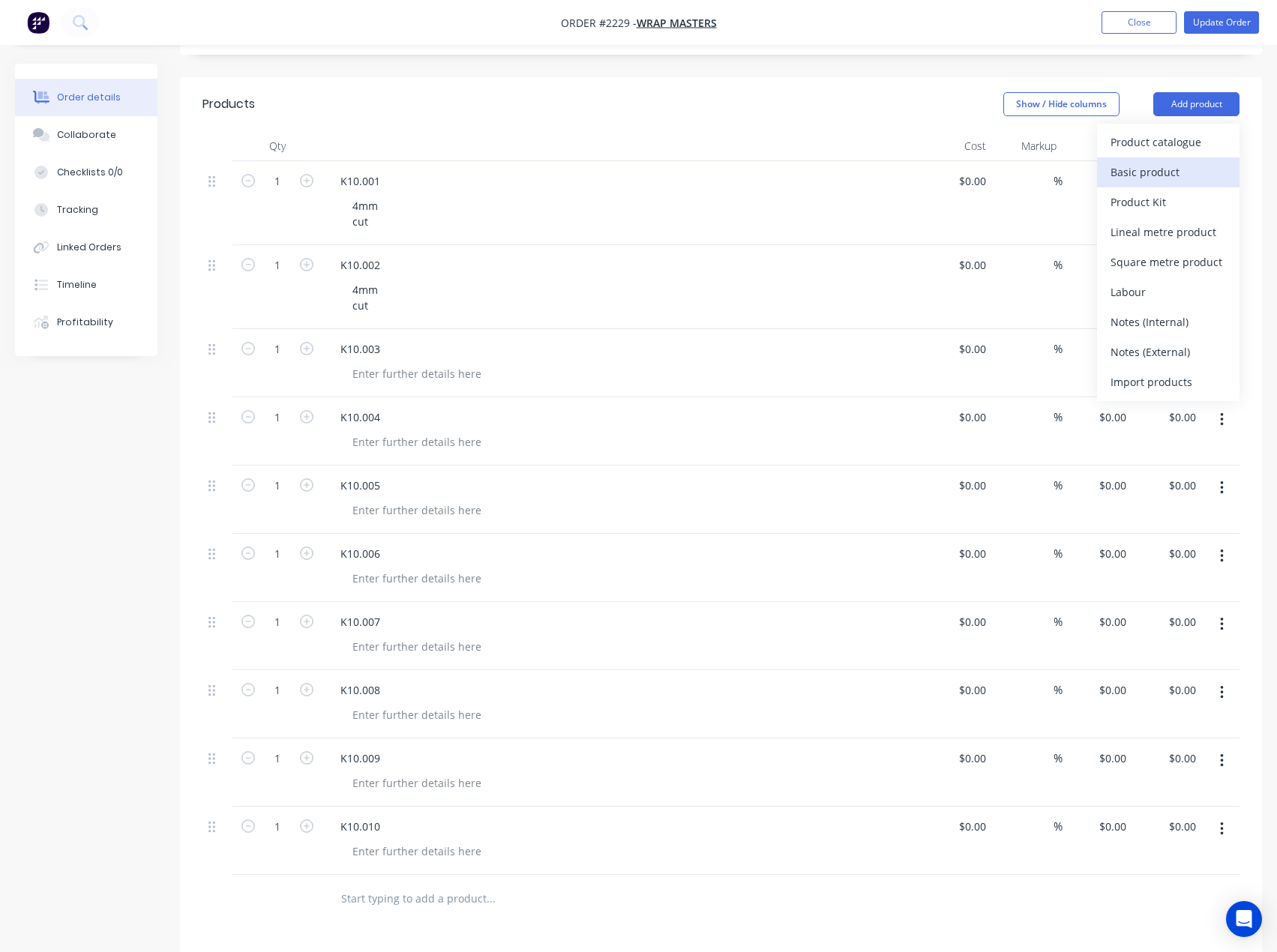
click at [1162, 166] on div "Basic product" at bounding box center [1168, 172] width 116 height 22
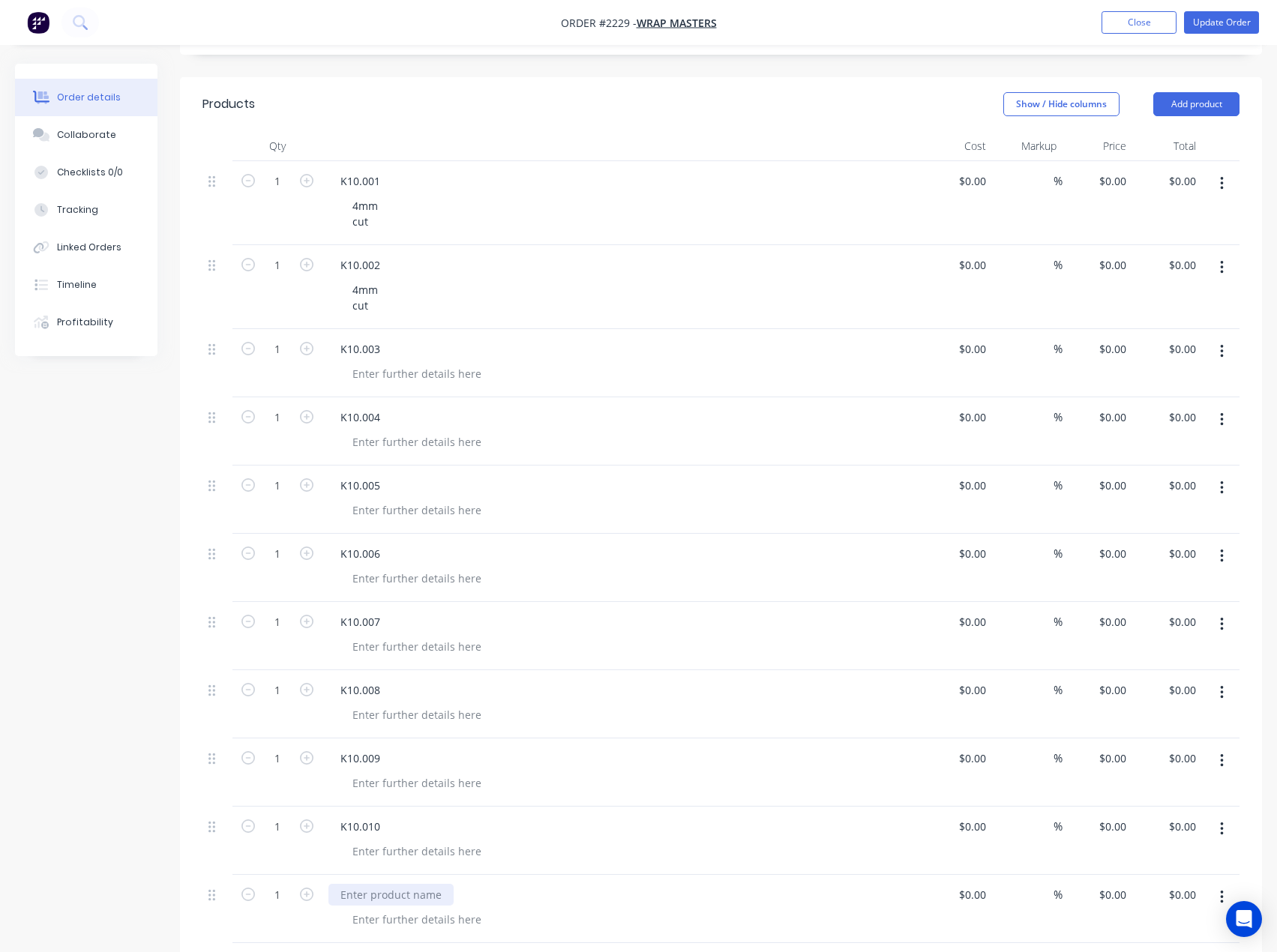
click at [384, 897] on div at bounding box center [390, 895] width 126 height 22
paste div
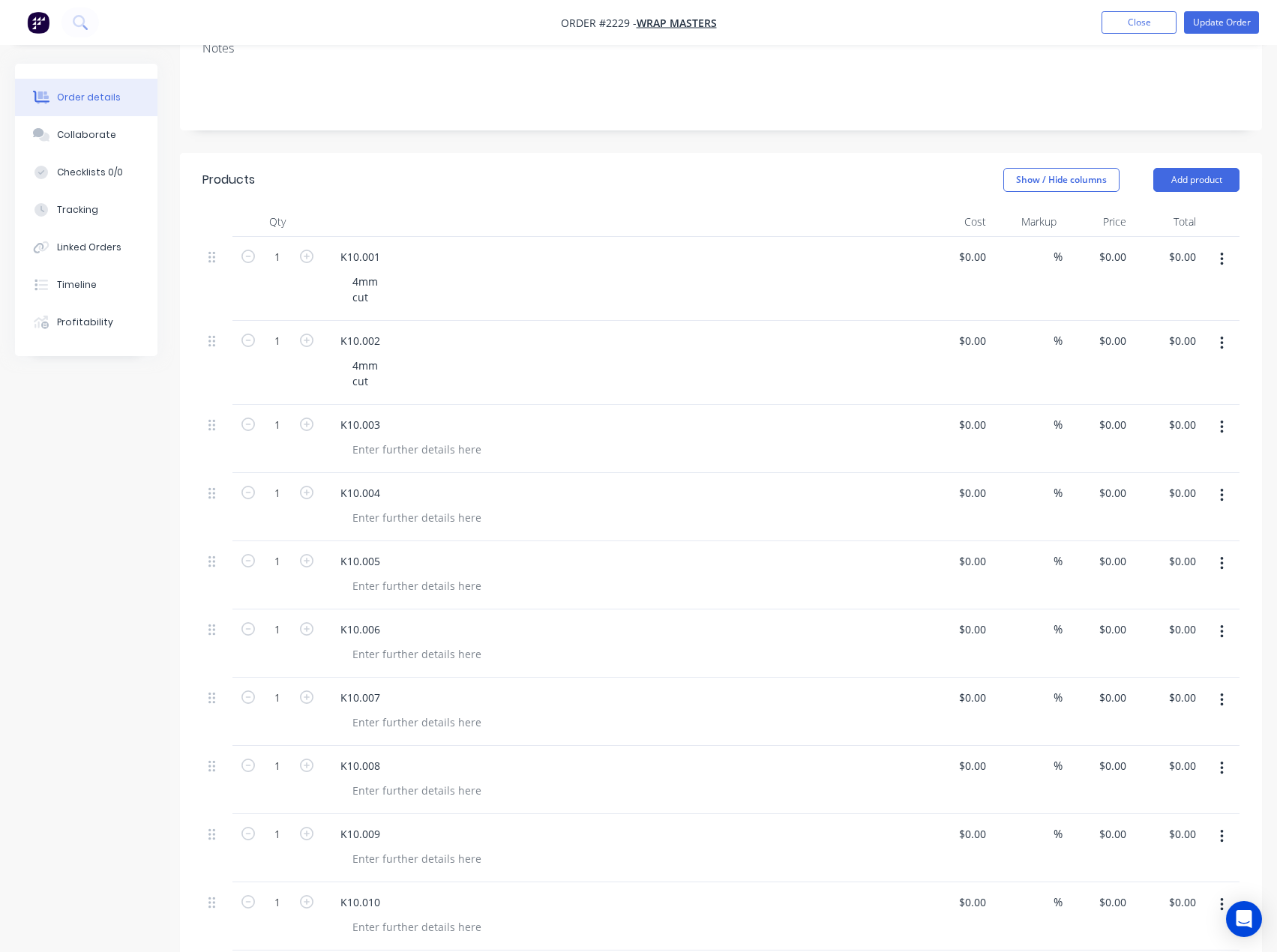
scroll to position [225, 0]
drag, startPoint x: 382, startPoint y: 382, endPoint x: 360, endPoint y: 377, distance: 22.6
click at [347, 368] on div "4mm cut" at bounding box center [365, 372] width 49 height 38
click at [368, 383] on div "4mm cut" at bounding box center [365, 372] width 49 height 38
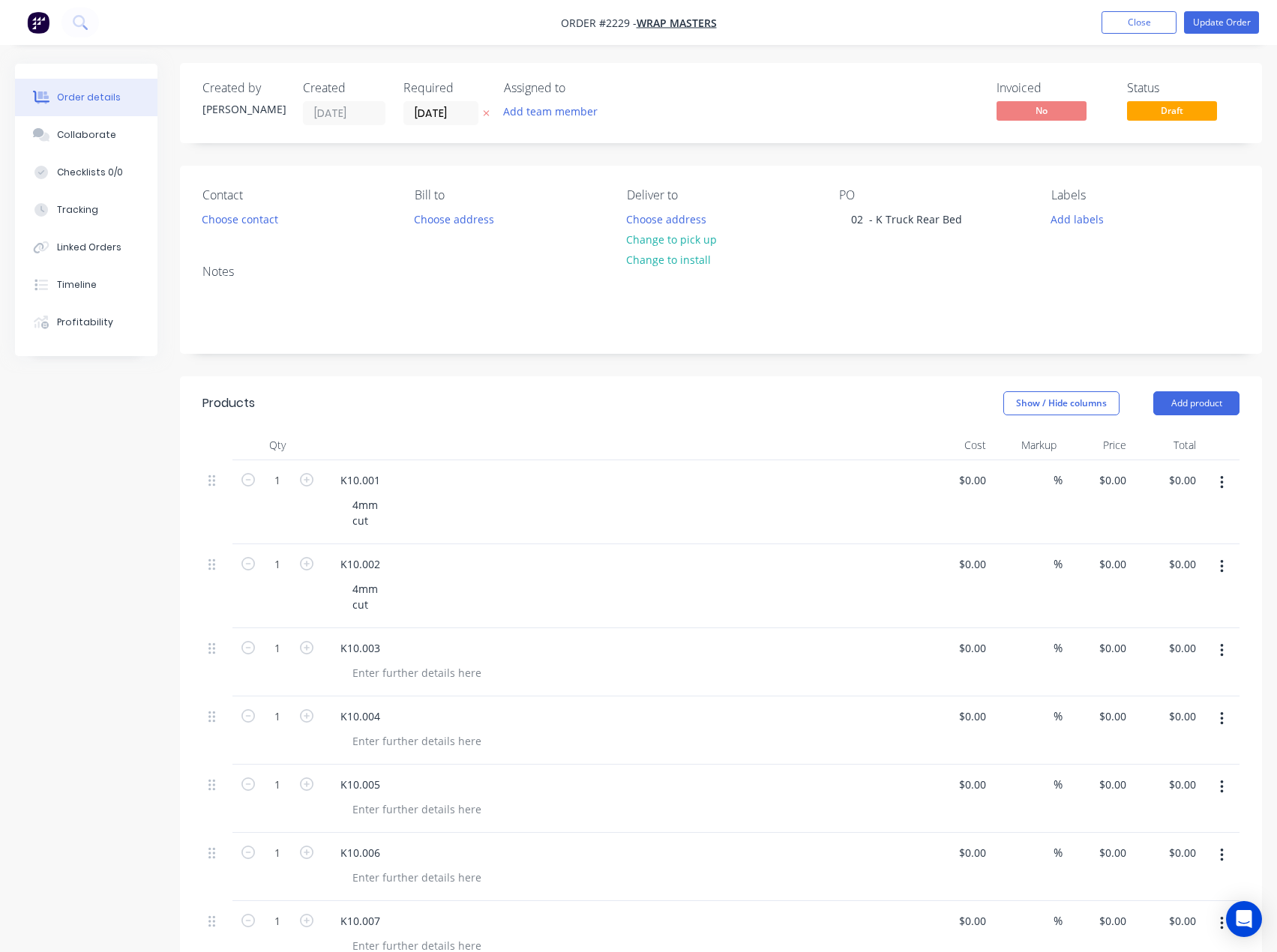
scroll to position [0, 0]
drag, startPoint x: 563, startPoint y: 115, endPoint x: 563, endPoint y: 127, distance: 12.0
click at [563, 115] on button "Add team member" at bounding box center [550, 112] width 110 height 20
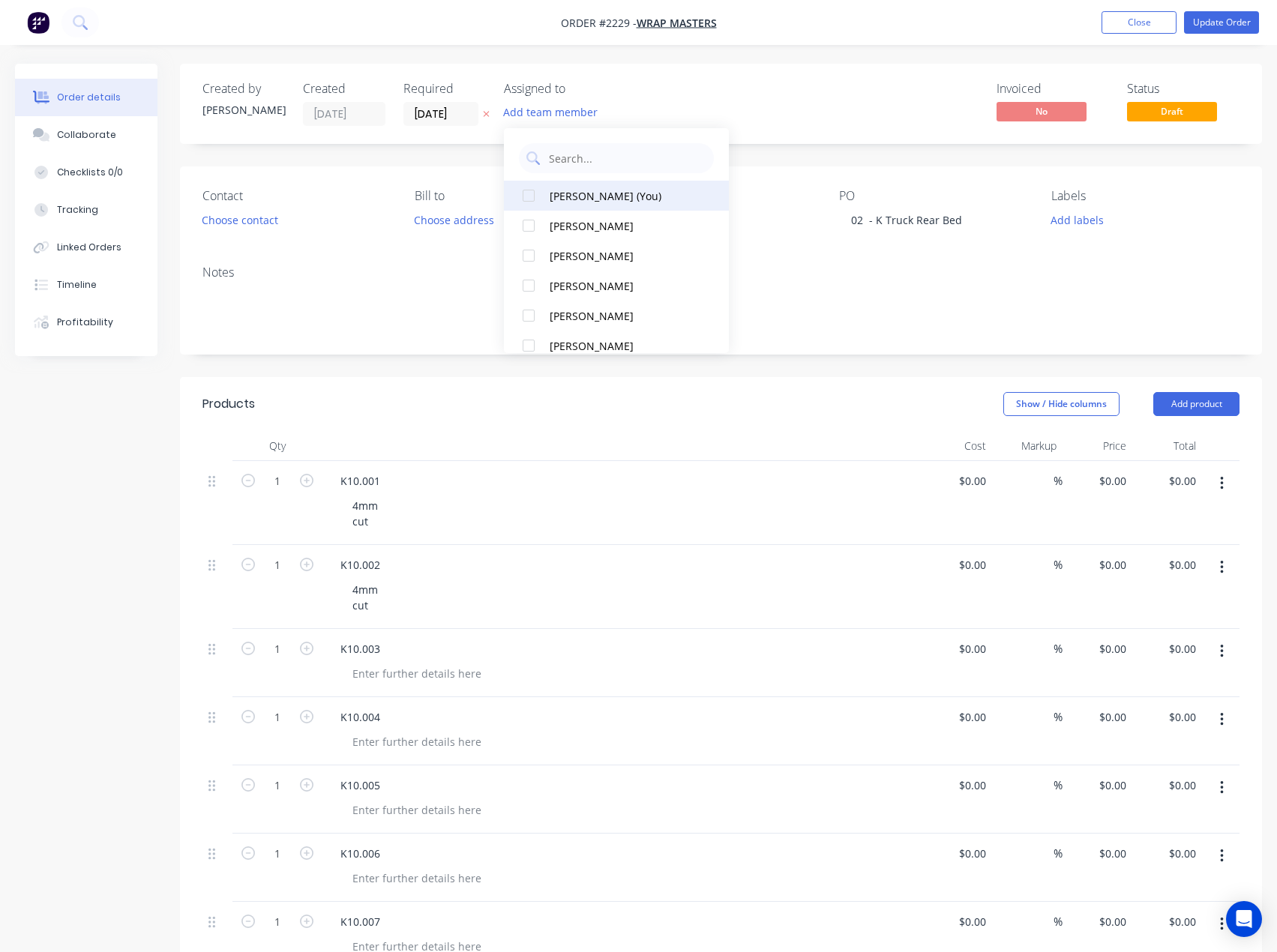
click at [564, 188] on div "[PERSON_NAME] (You)" at bounding box center [625, 196] width 150 height 15
click at [565, 72] on div "Created by [PERSON_NAME] Created [DATE] Required [DATE] Assigned to EA Invoiced…" at bounding box center [721, 104] width 1082 height 80
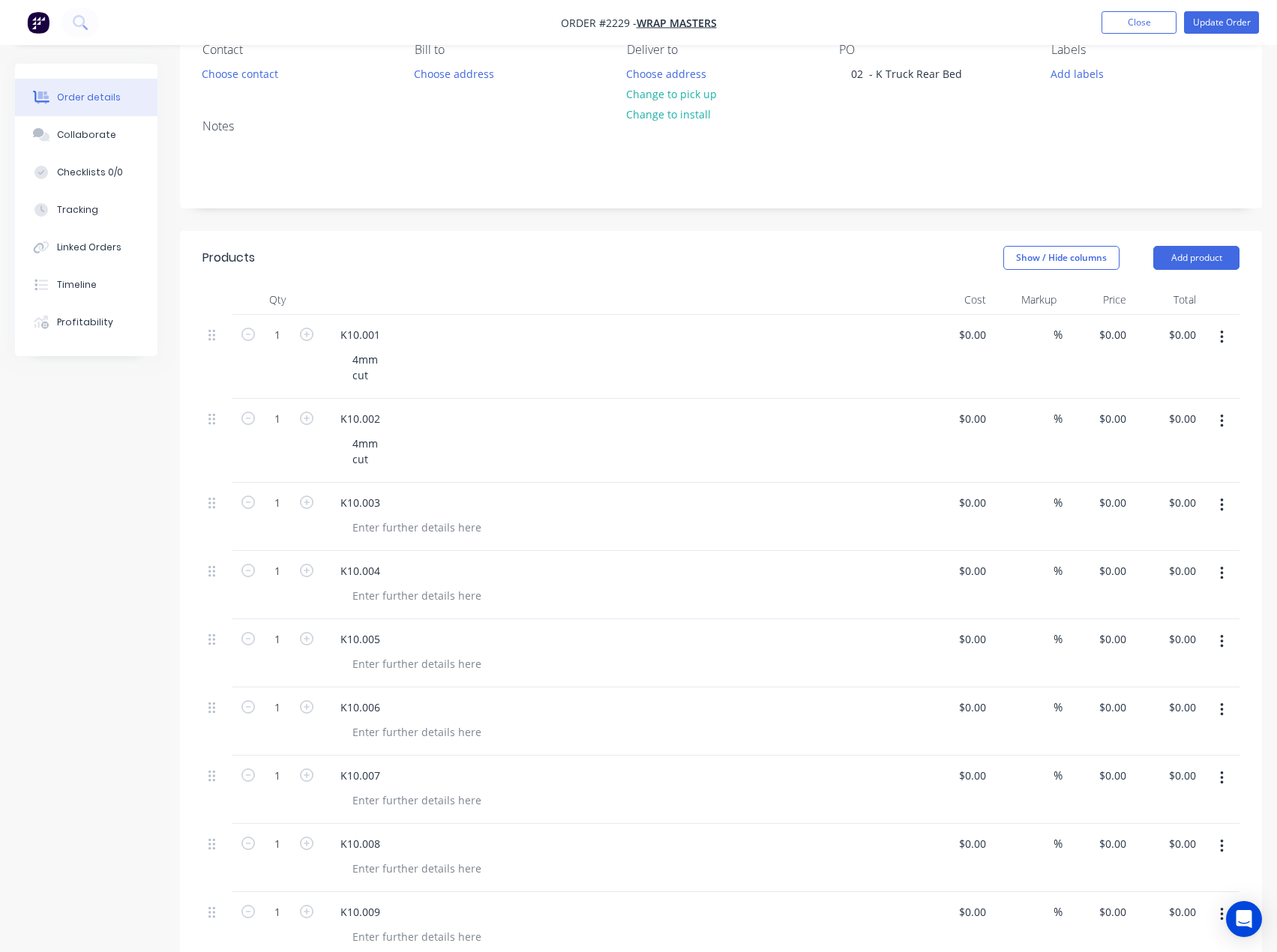
scroll to position [150, 0]
drag, startPoint x: 380, startPoint y: 457, endPoint x: 339, endPoint y: 437, distance: 45.6
click at [339, 437] on div "K10.002 4mm cut" at bounding box center [622, 437] width 600 height 84
copy div "4mm cut"
click at [368, 528] on div at bounding box center [417, 524] width 153 height 22
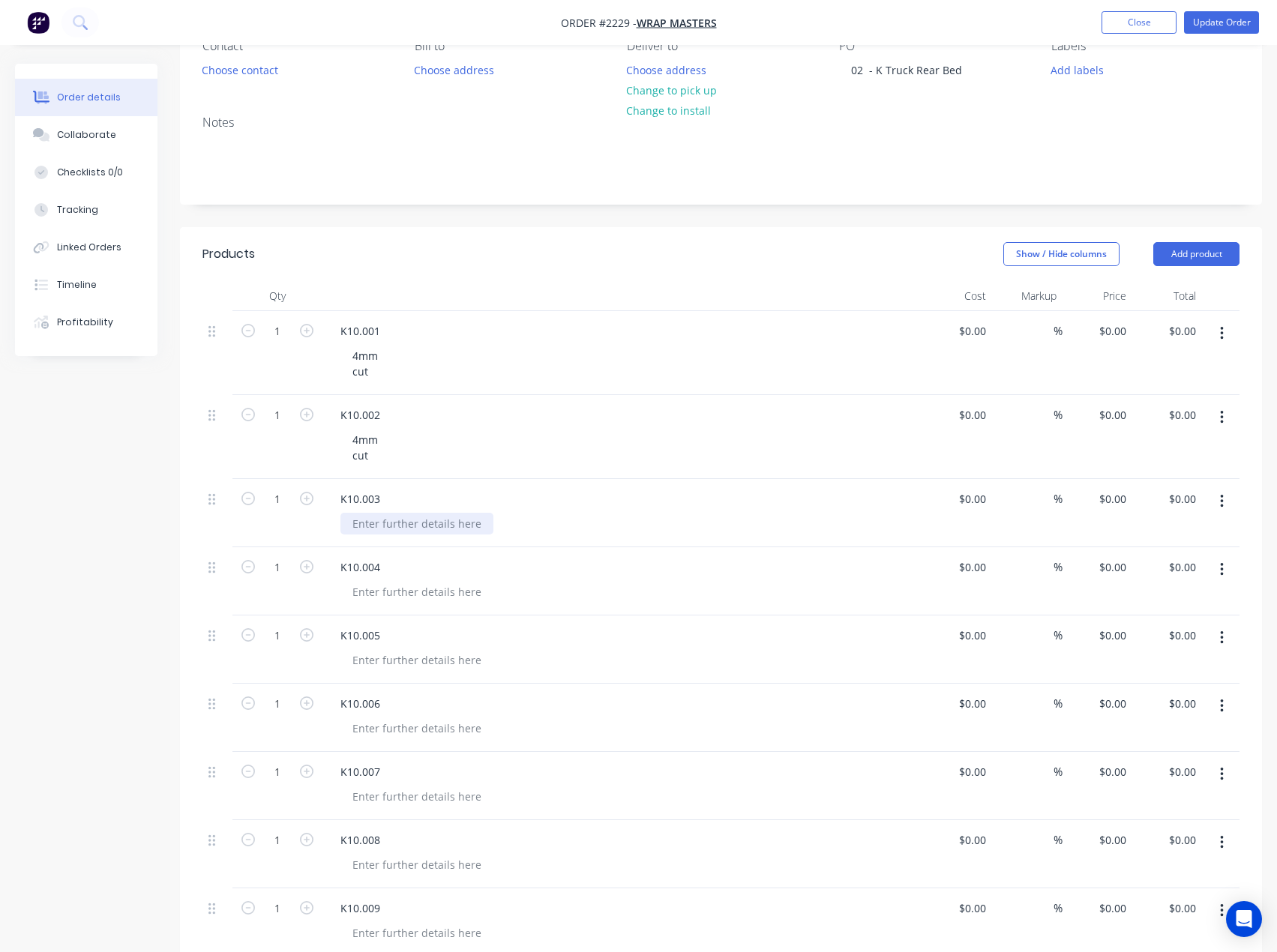
paste div
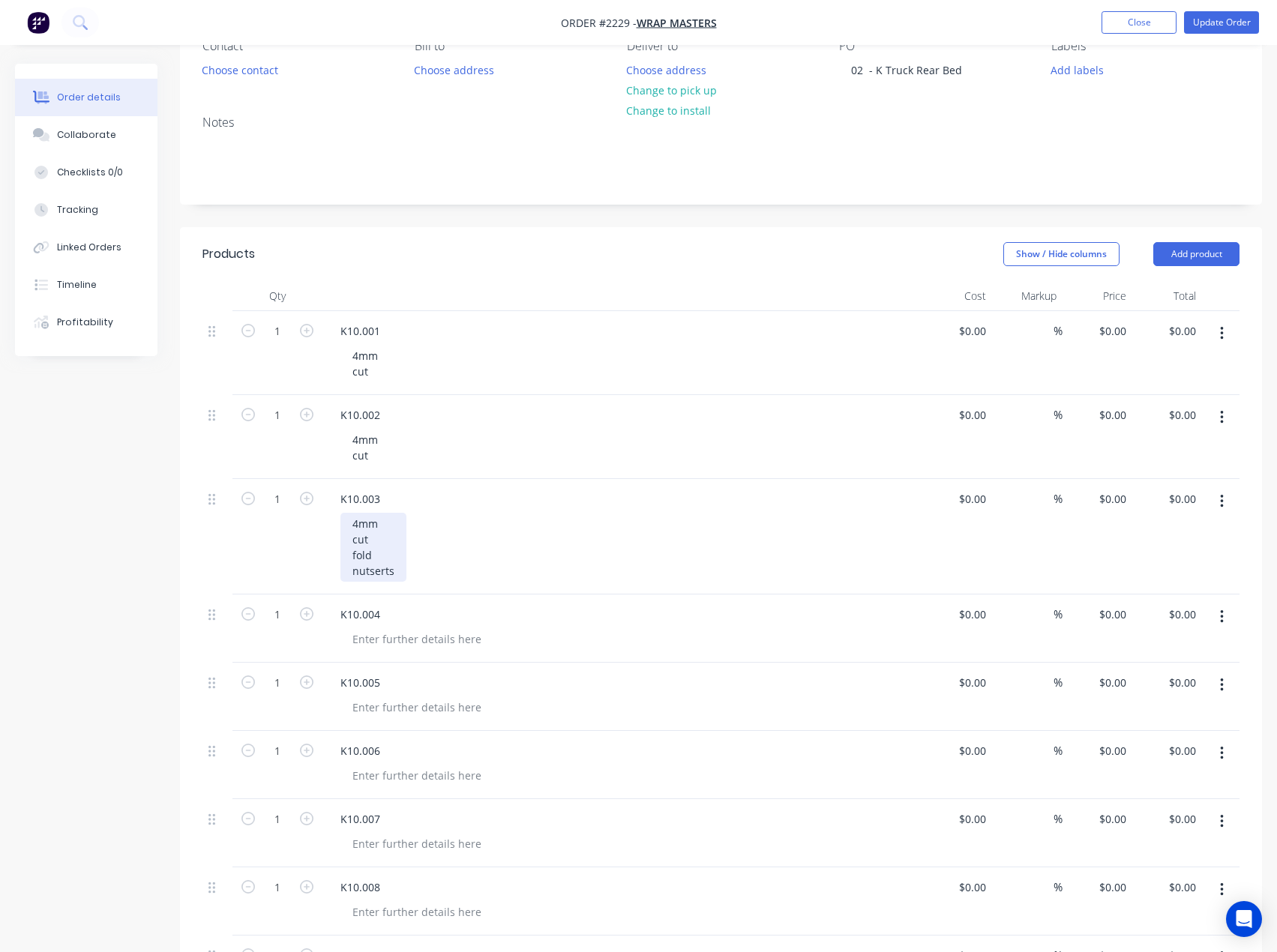
click at [380, 551] on div "4mm cut fold nutserts" at bounding box center [374, 548] width 66 height 69
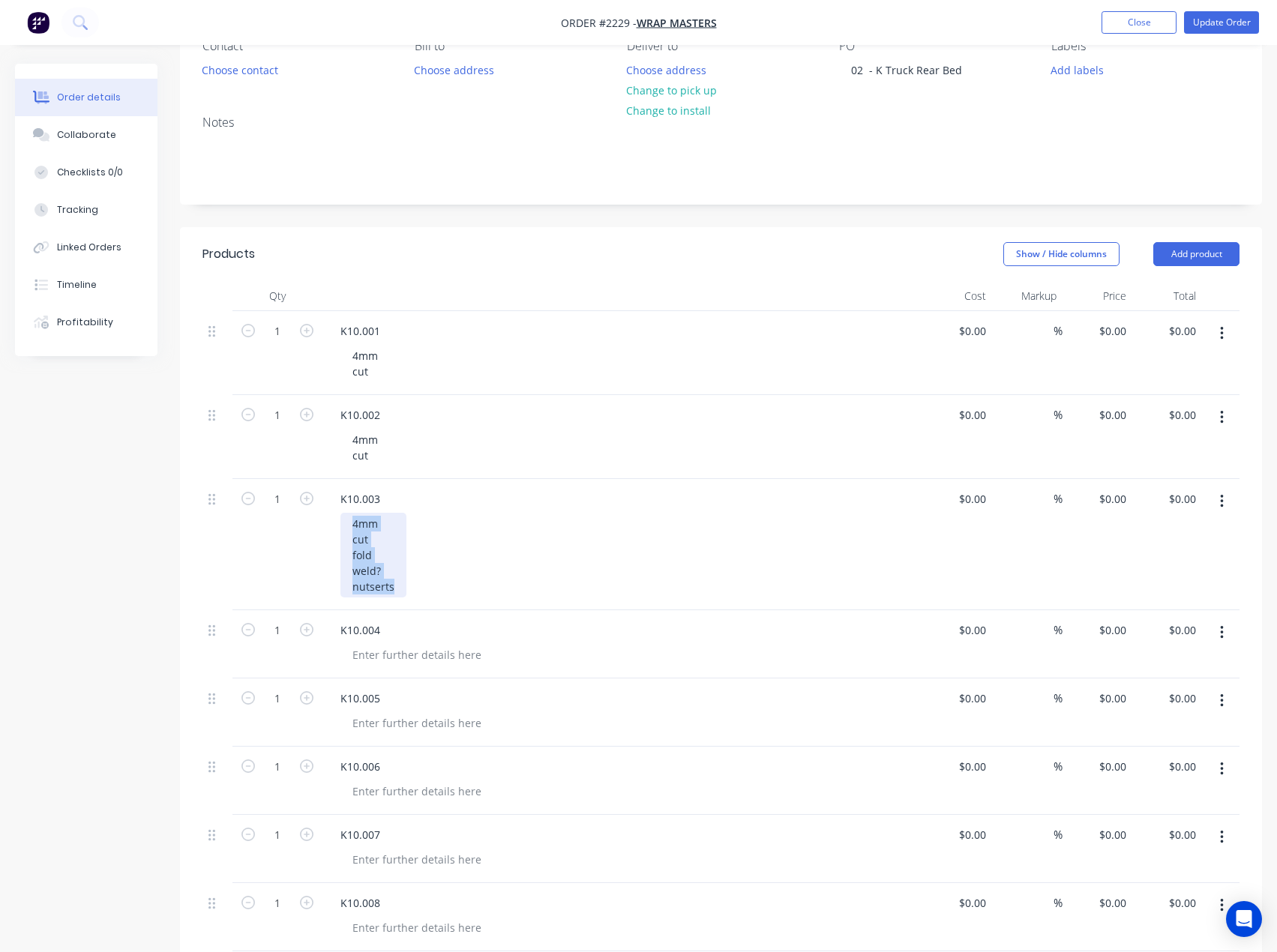
drag, startPoint x: 402, startPoint y: 585, endPoint x: 340, endPoint y: 525, distance: 86.3
click at [340, 525] on div "K10.003 4mm cut fold weld? nutserts" at bounding box center [622, 545] width 600 height 131
copy div "4mm cut fold weld? nutserts"
click at [413, 645] on div at bounding box center [417, 655] width 153 height 22
paste div
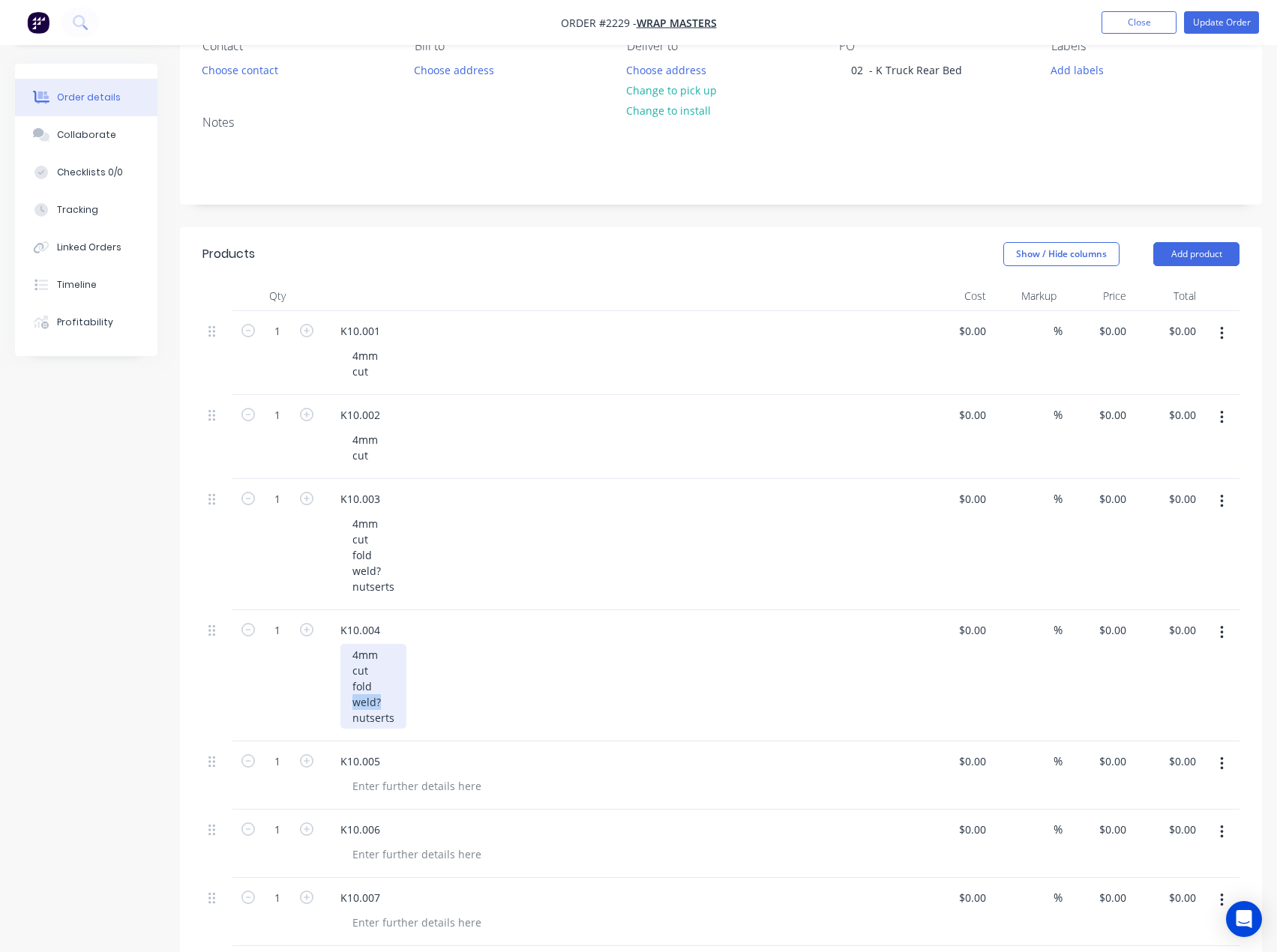
drag, startPoint x: 387, startPoint y: 704, endPoint x: 351, endPoint y: 702, distance: 36.1
click at [351, 702] on div "4mm cut fold weld? nutserts" at bounding box center [374, 686] width 66 height 85
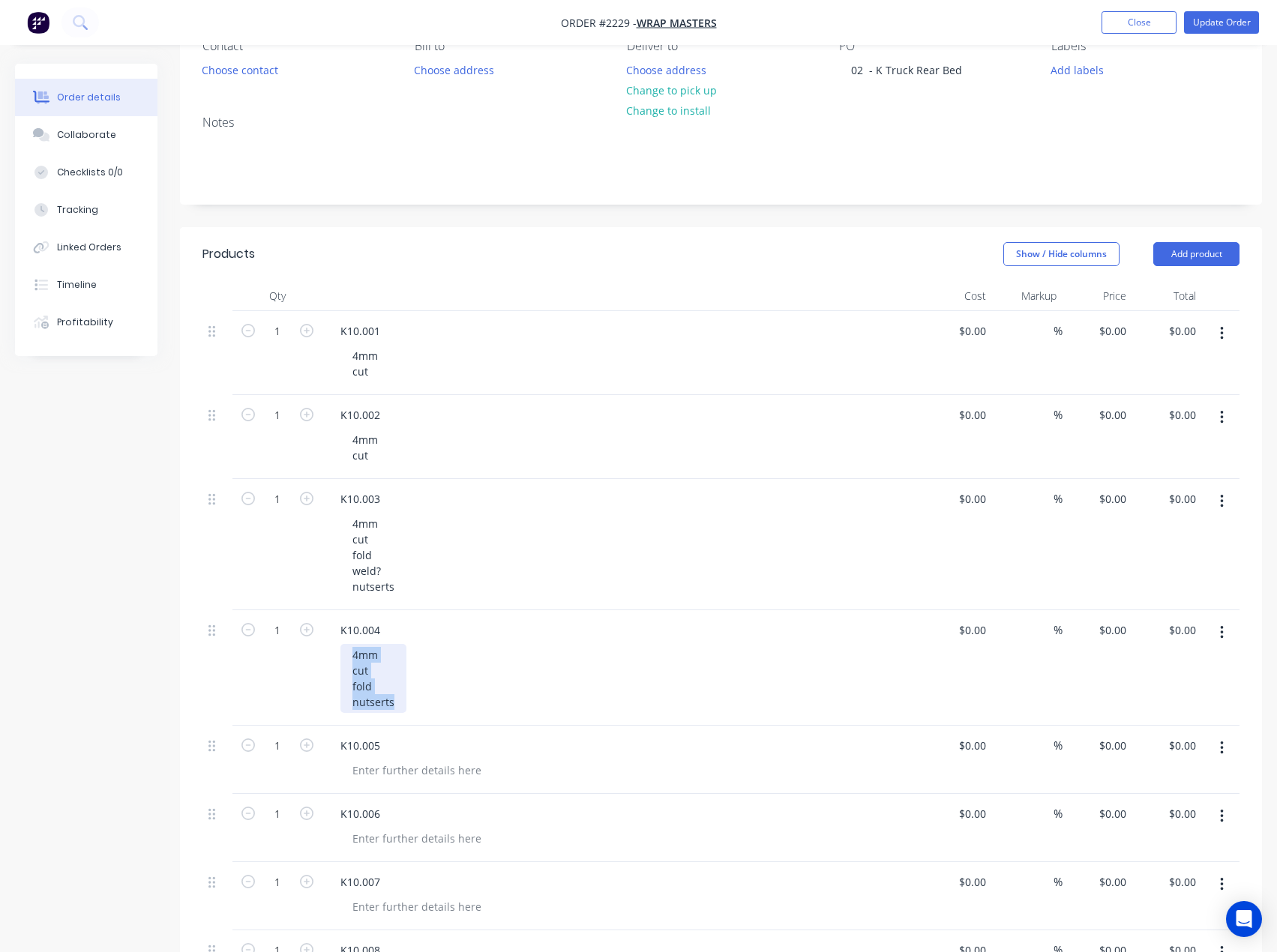
drag, startPoint x: 401, startPoint y: 704, endPoint x: 332, endPoint y: 660, distance: 81.8
click at [332, 660] on div "K10.004 4mm cut fold nutserts" at bounding box center [622, 668] width 600 height 116
copy div "4mm cut fold nutserts"
click at [401, 776] on div at bounding box center [417, 770] width 153 height 22
paste div
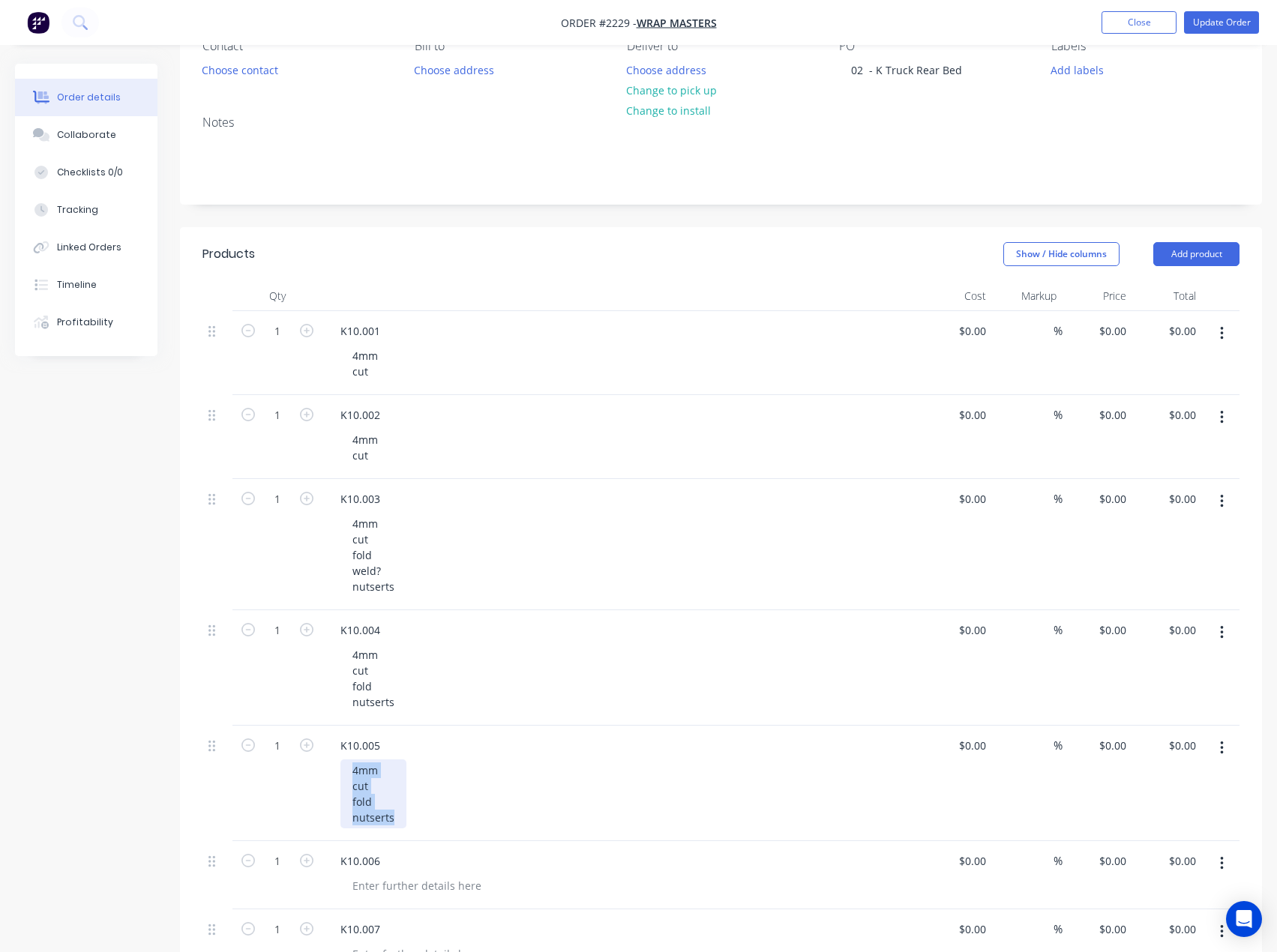
drag, startPoint x: 402, startPoint y: 823, endPoint x: 335, endPoint y: 772, distance: 84.2
click at [335, 772] on div "K10.005 4mm cut fold nutserts" at bounding box center [622, 783] width 600 height 116
copy div "4mm cut fold nutserts"
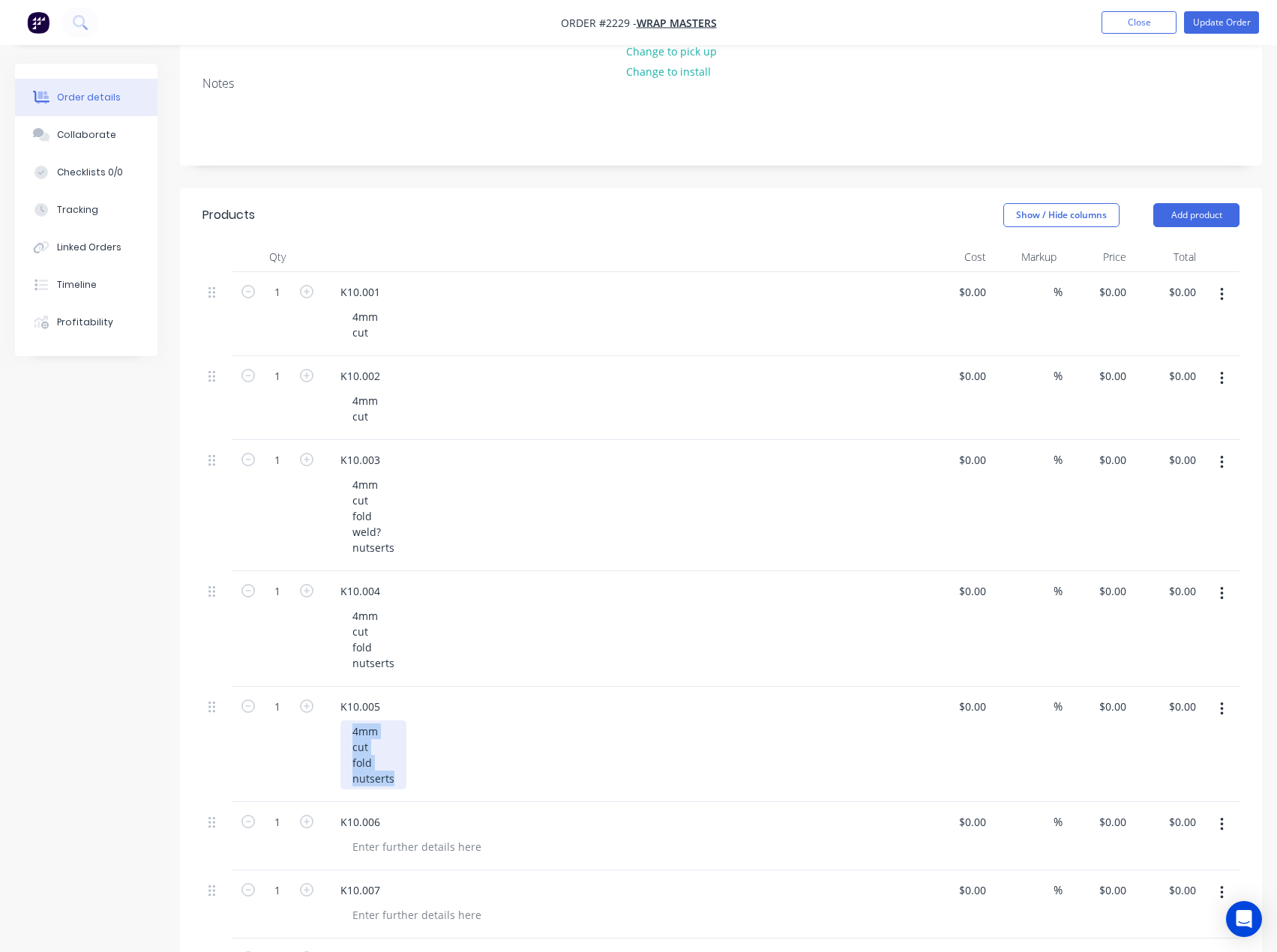
scroll to position [225, 0]
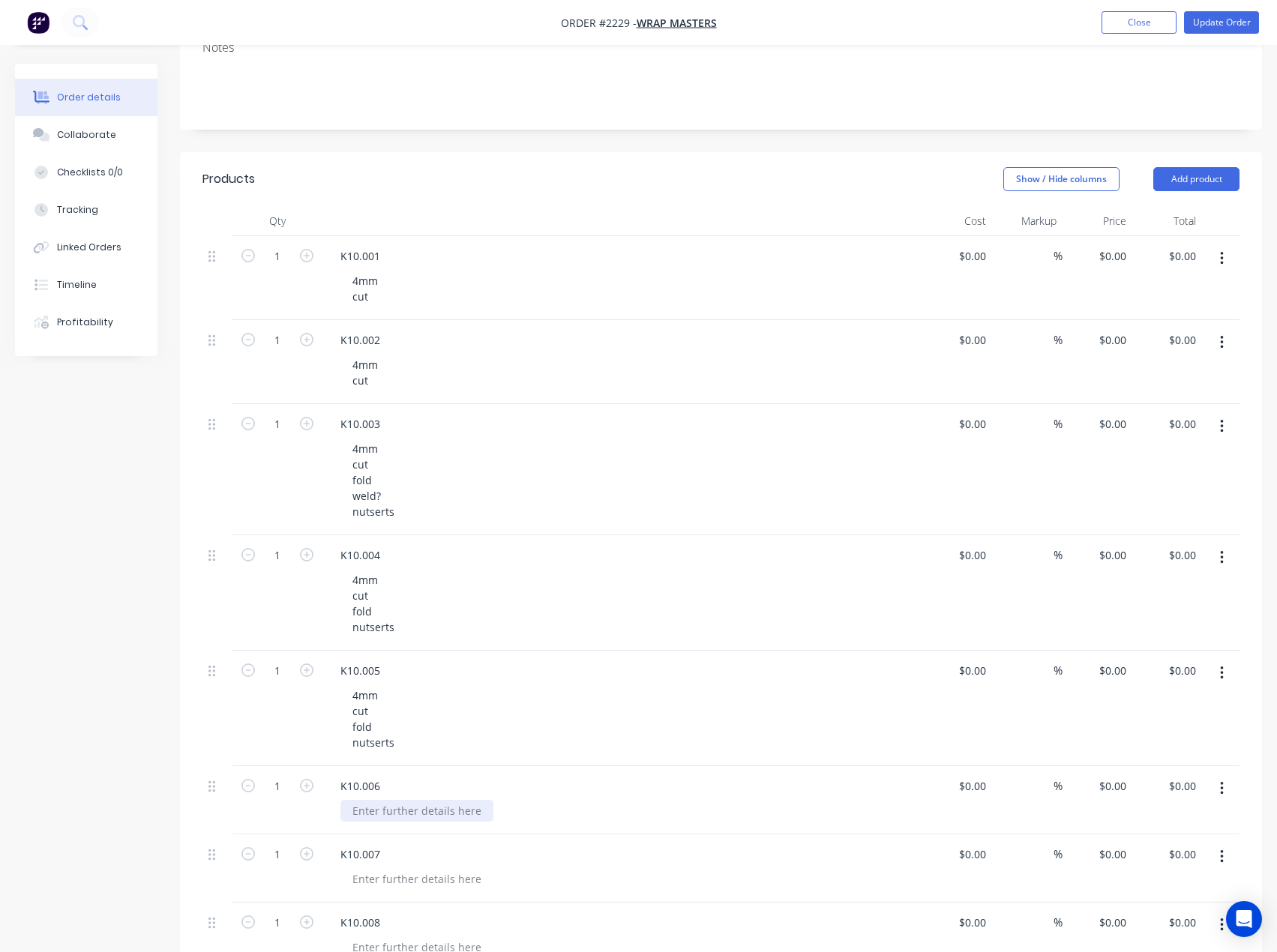
click at [388, 807] on div at bounding box center [417, 811] width 153 height 22
paste div
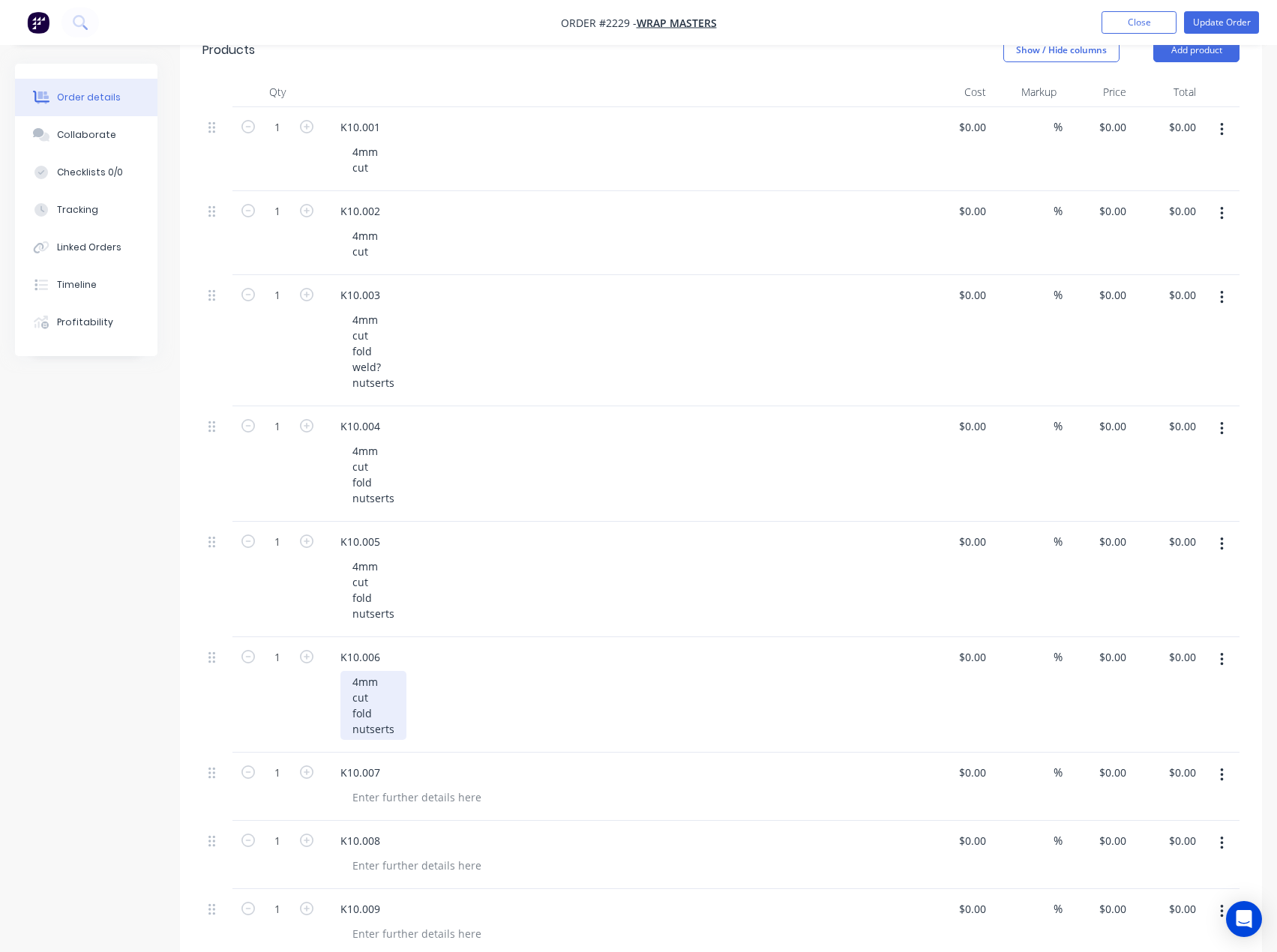
scroll to position [450, 0]
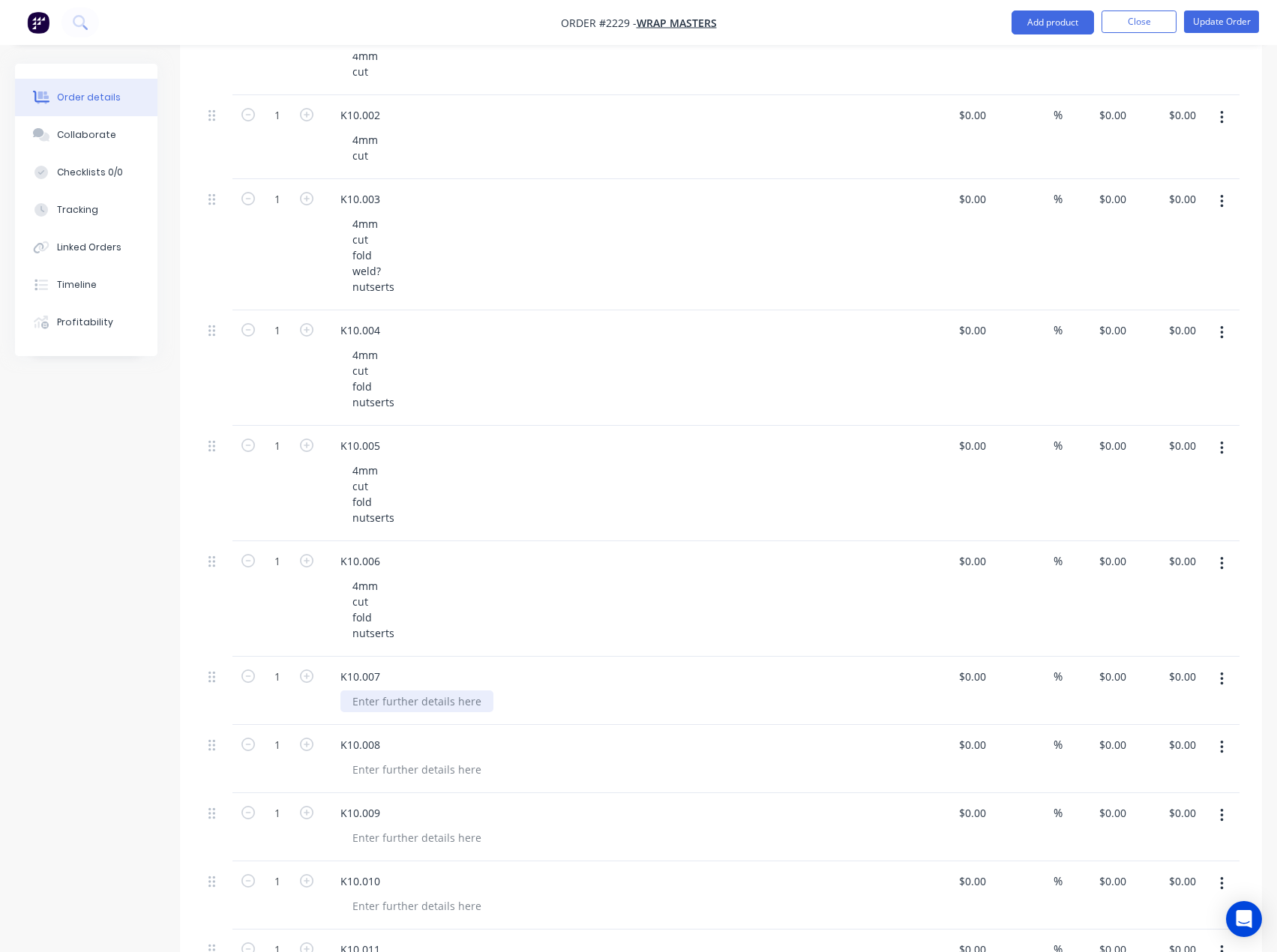
click at [396, 701] on div at bounding box center [417, 702] width 153 height 22
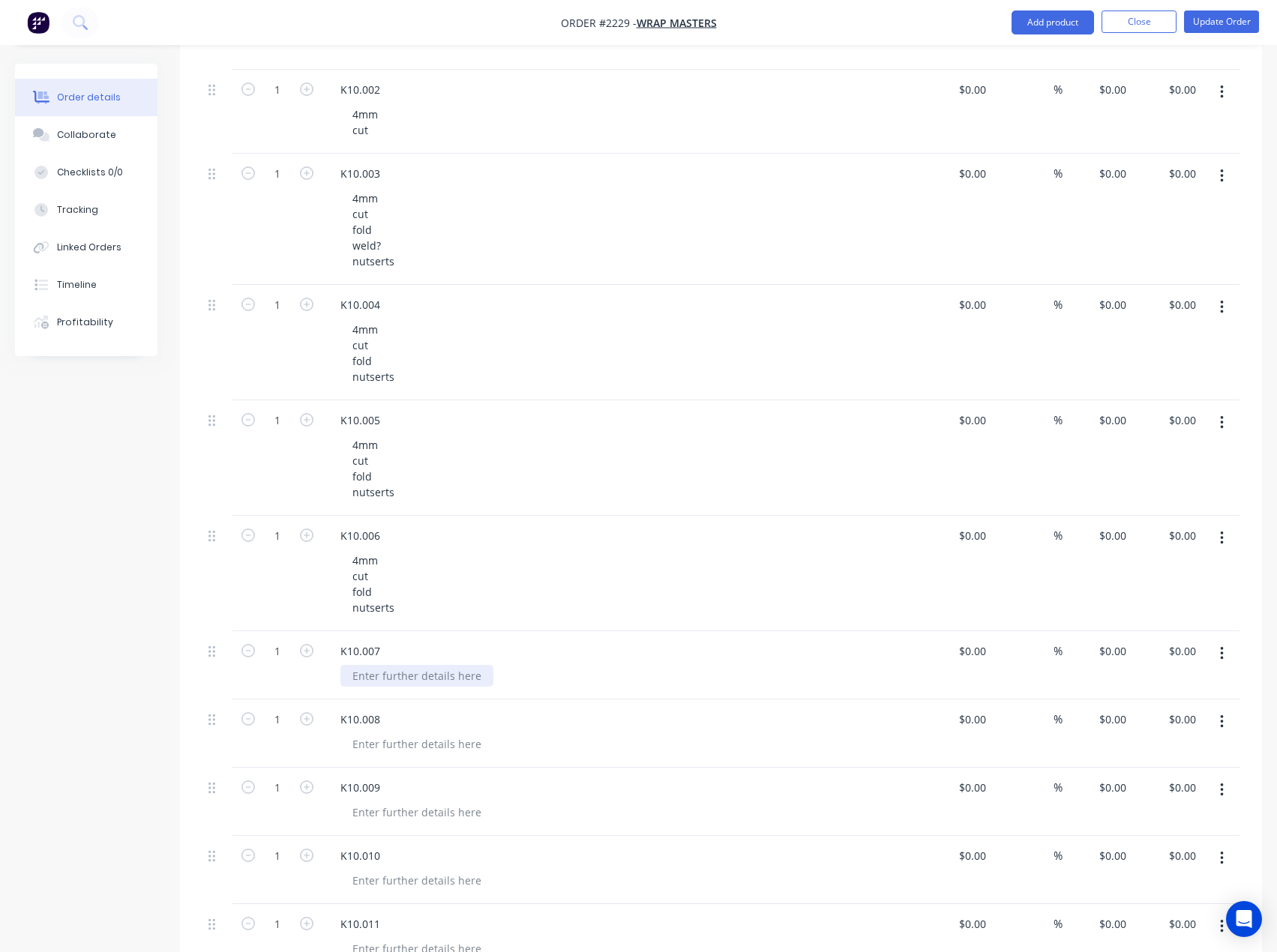
scroll to position [525, 0]
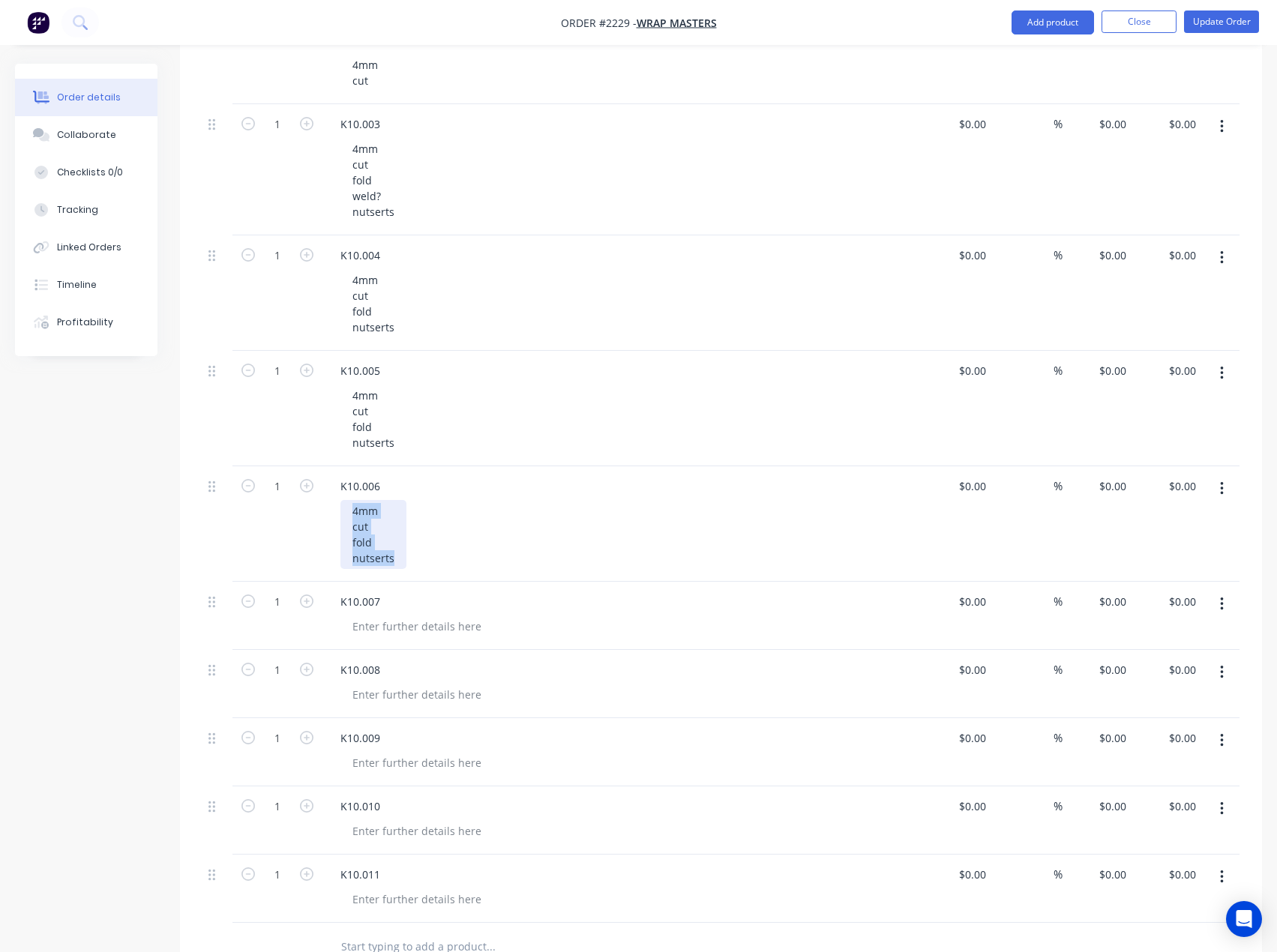
drag, startPoint x: 398, startPoint y: 559, endPoint x: 339, endPoint y: 515, distance: 73.6
click at [339, 515] on div "K10.006 4mm cut fold nutserts" at bounding box center [622, 525] width 600 height 116
copy div "4mm cut fold nutserts"
click at [414, 622] on div at bounding box center [417, 626] width 153 height 22
paste div
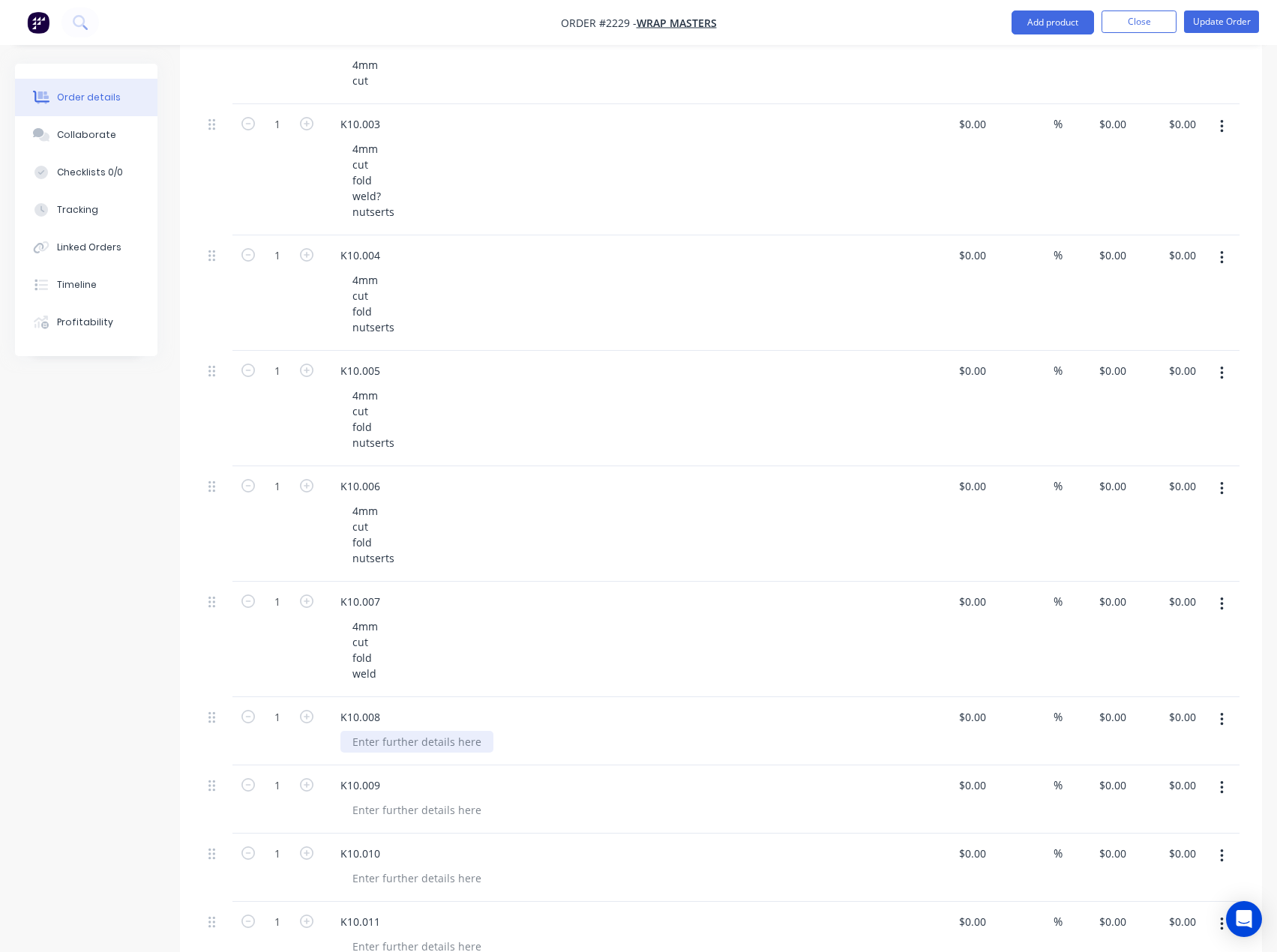
click at [365, 743] on div at bounding box center [417, 742] width 153 height 22
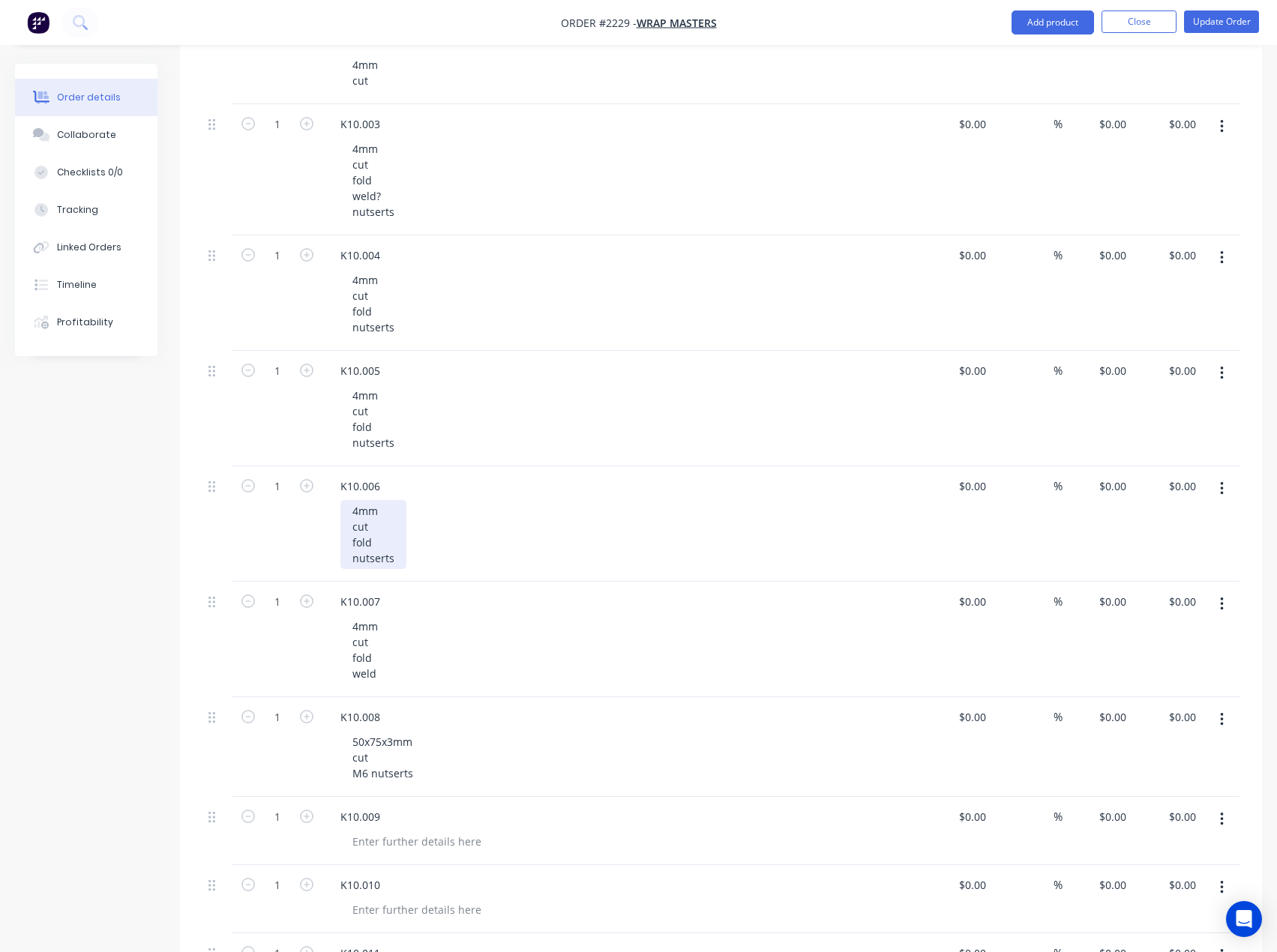
click at [350, 558] on div "4mm cut fold nutserts" at bounding box center [374, 535] width 66 height 69
drag, startPoint x: 416, startPoint y: 562, endPoint x: 325, endPoint y: 564, distance: 91.0
click at [325, 564] on div "K10.006 4mm cut fold M6 nutserts" at bounding box center [622, 525] width 600 height 116
copy div "M6 nutserts"
drag, startPoint x: 395, startPoint y: 444, endPoint x: 352, endPoint y: 446, distance: 43.0
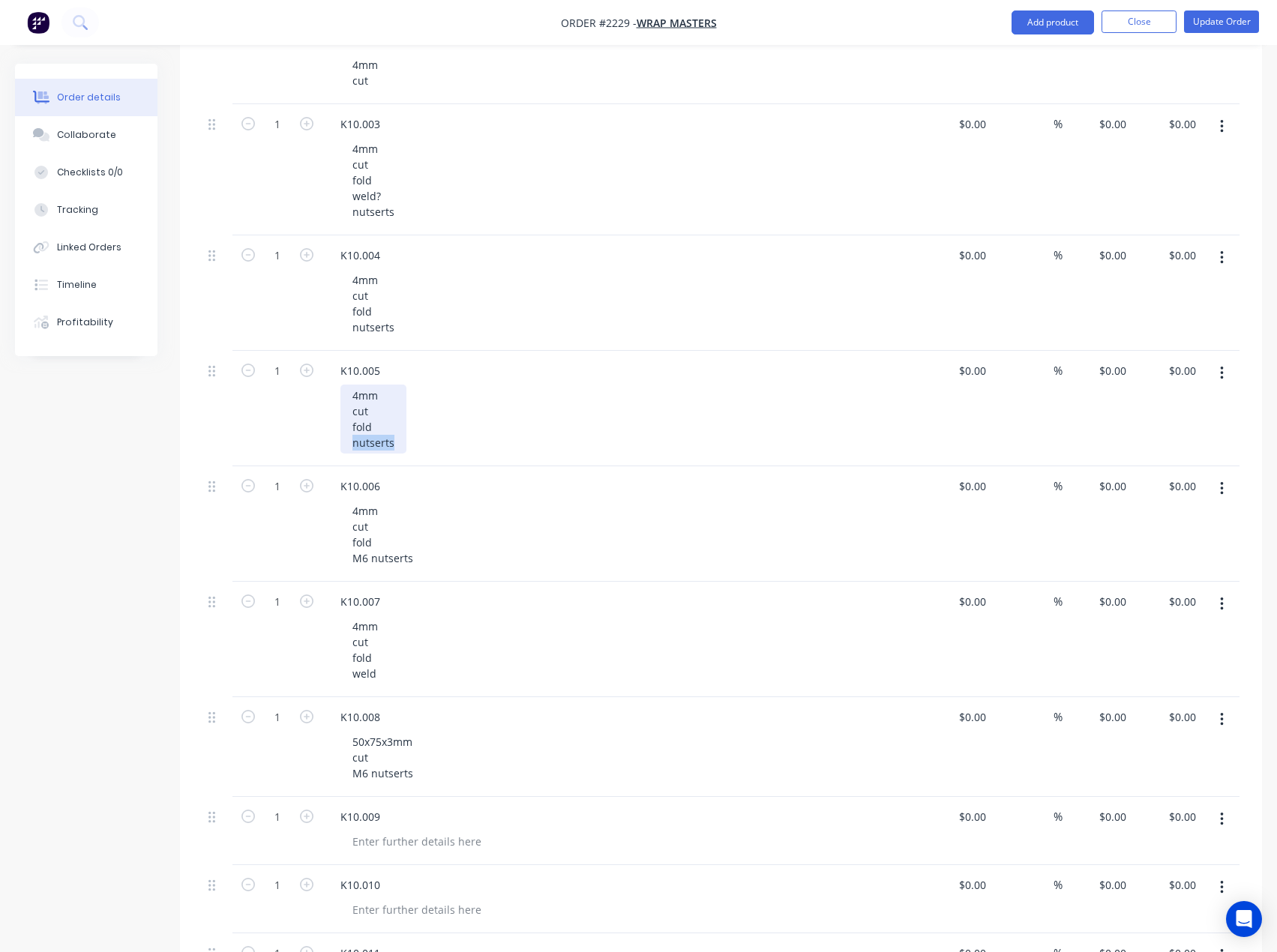
click at [352, 446] on div "4mm cut fold nutserts" at bounding box center [374, 419] width 66 height 69
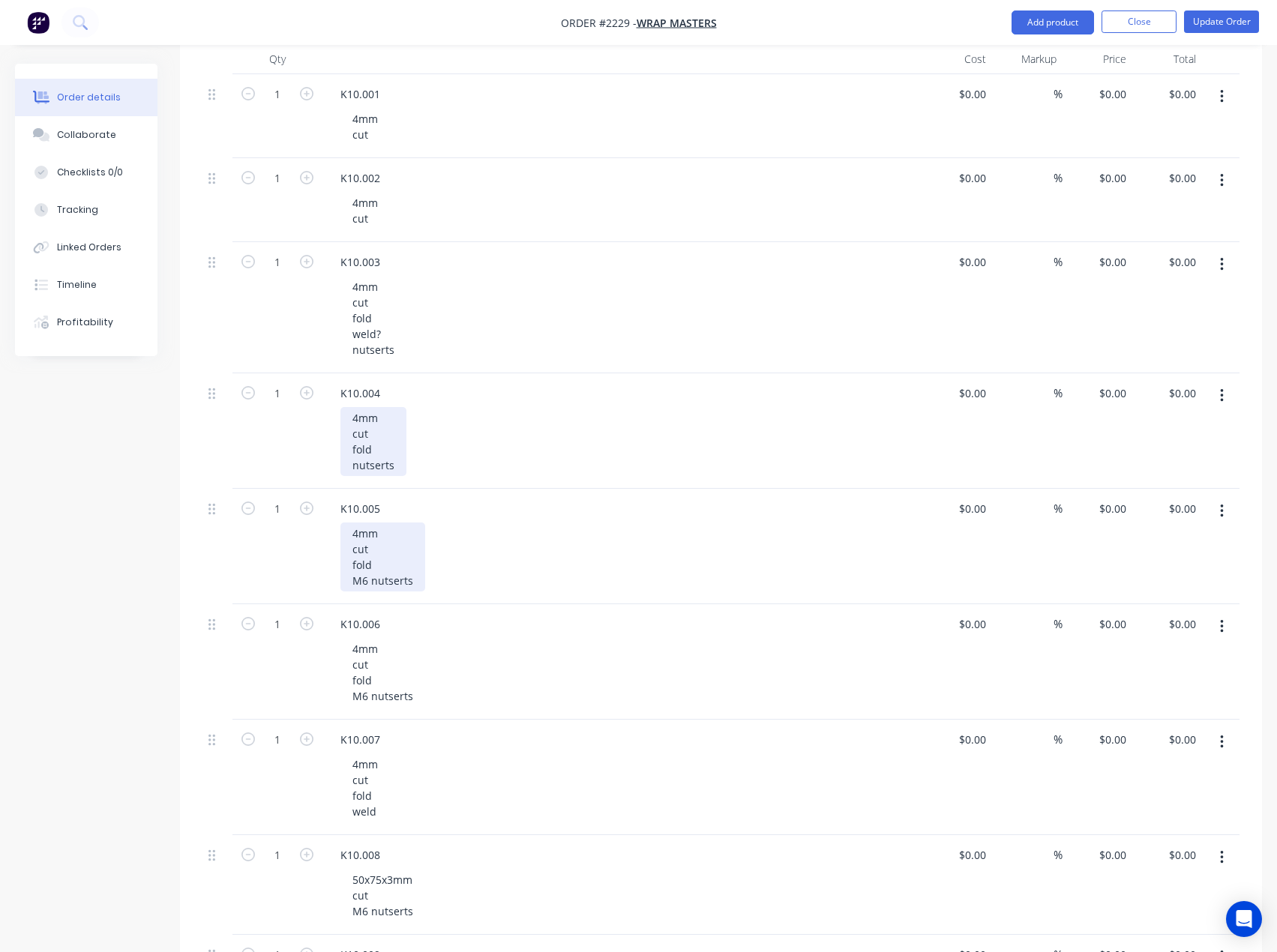
scroll to position [375, 0]
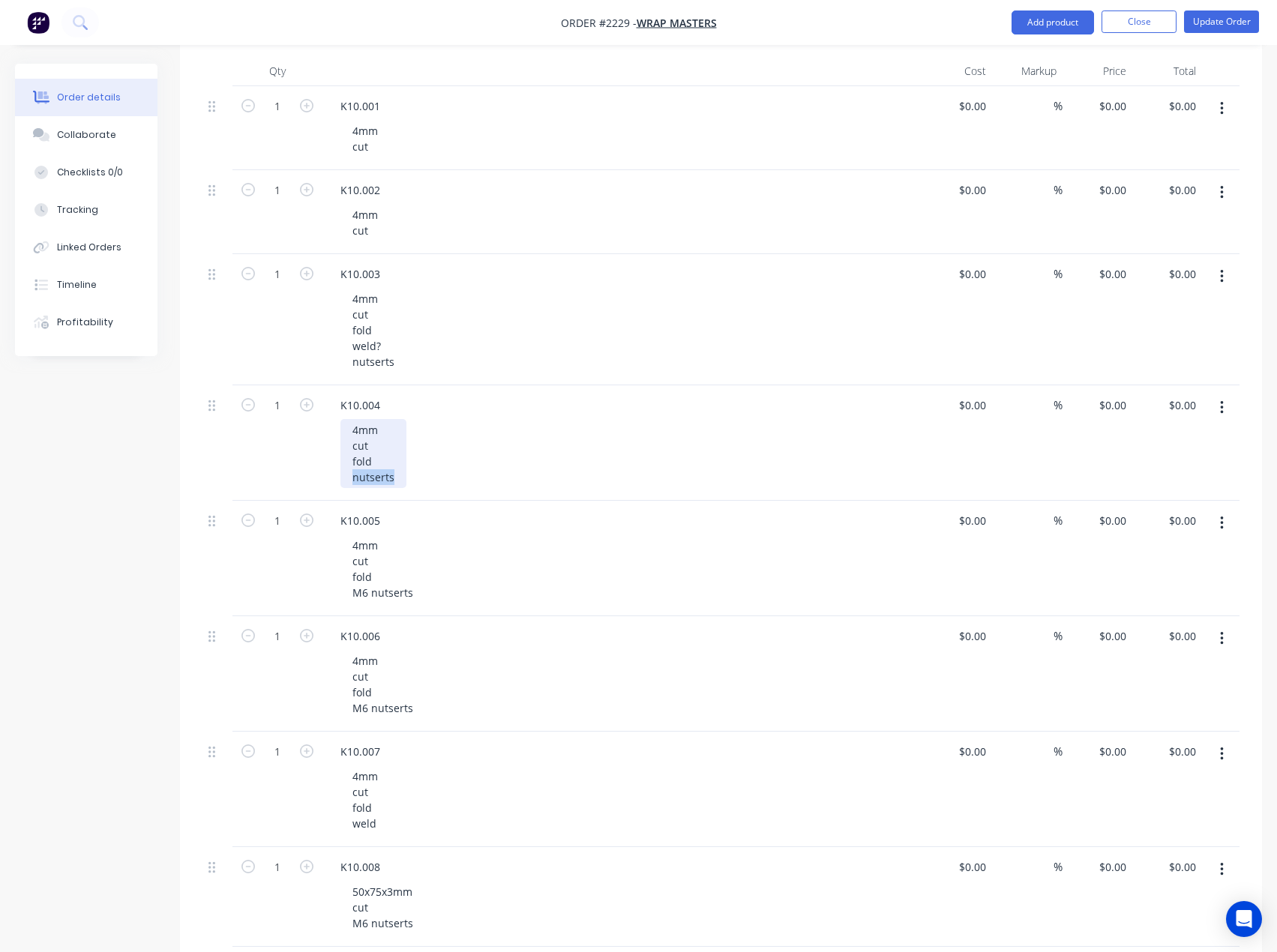
drag, startPoint x: 401, startPoint y: 478, endPoint x: 334, endPoint y: 481, distance: 67.1
click at [334, 481] on div "K10.004 4mm cut fold nutserts" at bounding box center [622, 443] width 600 height 116
drag, startPoint x: 336, startPoint y: 365, endPoint x: 293, endPoint y: 366, distance: 43.0
click at [293, 367] on div "1 K10.003 4mm cut fold weld? nutserts $0.00 $0.00 % $0.00 $0.00 $0.00 $0.00" at bounding box center [721, 320] width 1037 height 131
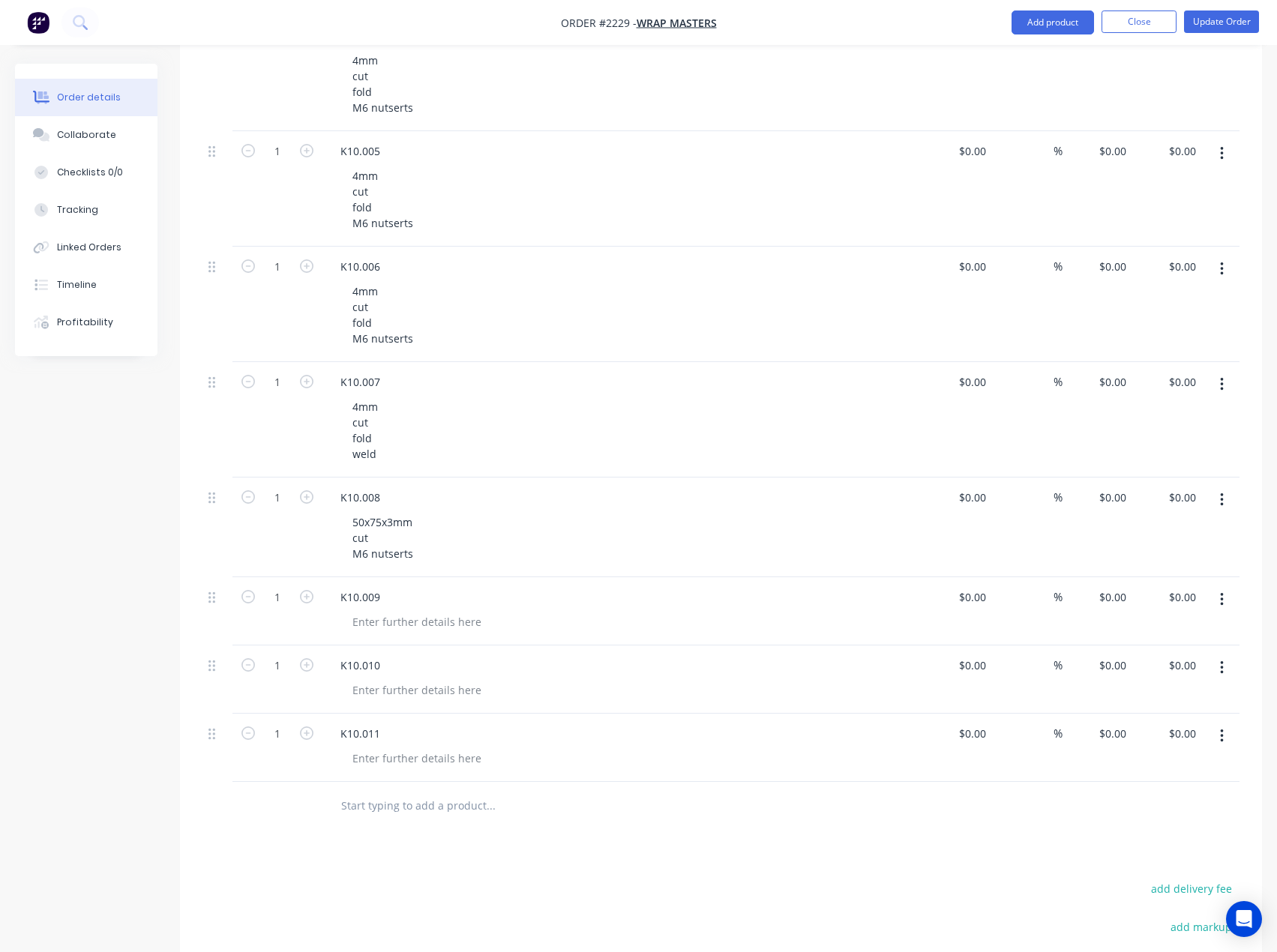
scroll to position [749, 0]
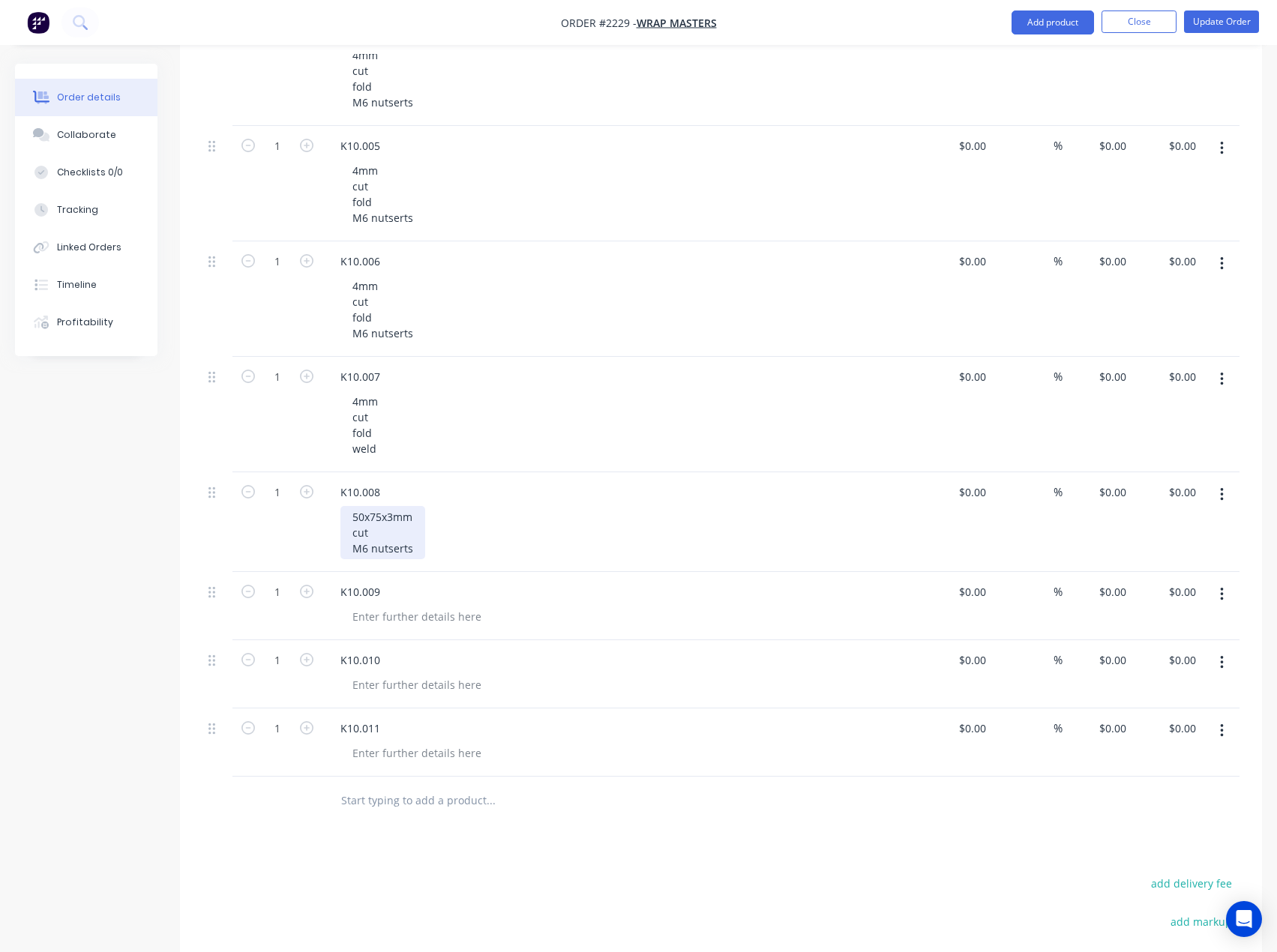
click at [418, 550] on div "50x75x3mm cut M6 nutserts" at bounding box center [383, 532] width 85 height 53
drag, startPoint x: 414, startPoint y: 551, endPoint x: 317, endPoint y: 523, distance: 101.0
click at [317, 523] on div "1 K10.008 50x75x3mm cut M6 nutserts $0.00 $0.00 % $0.00 $0.00 $0.00 $0.00" at bounding box center [721, 521] width 1037 height 99
copy div "50x75x3mm cut M6 nutserts"
click at [394, 619] on div at bounding box center [417, 617] width 153 height 22
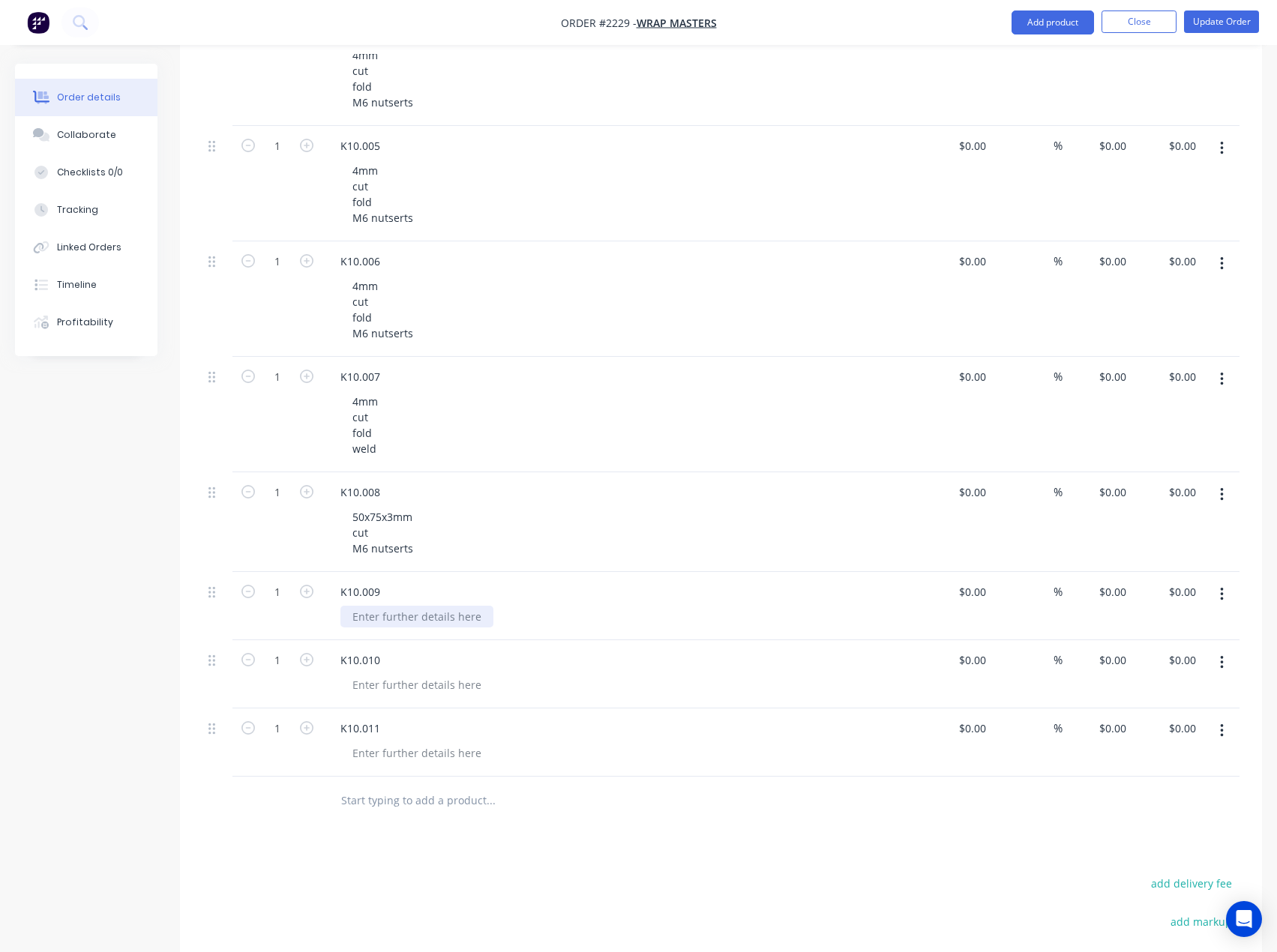
paste div
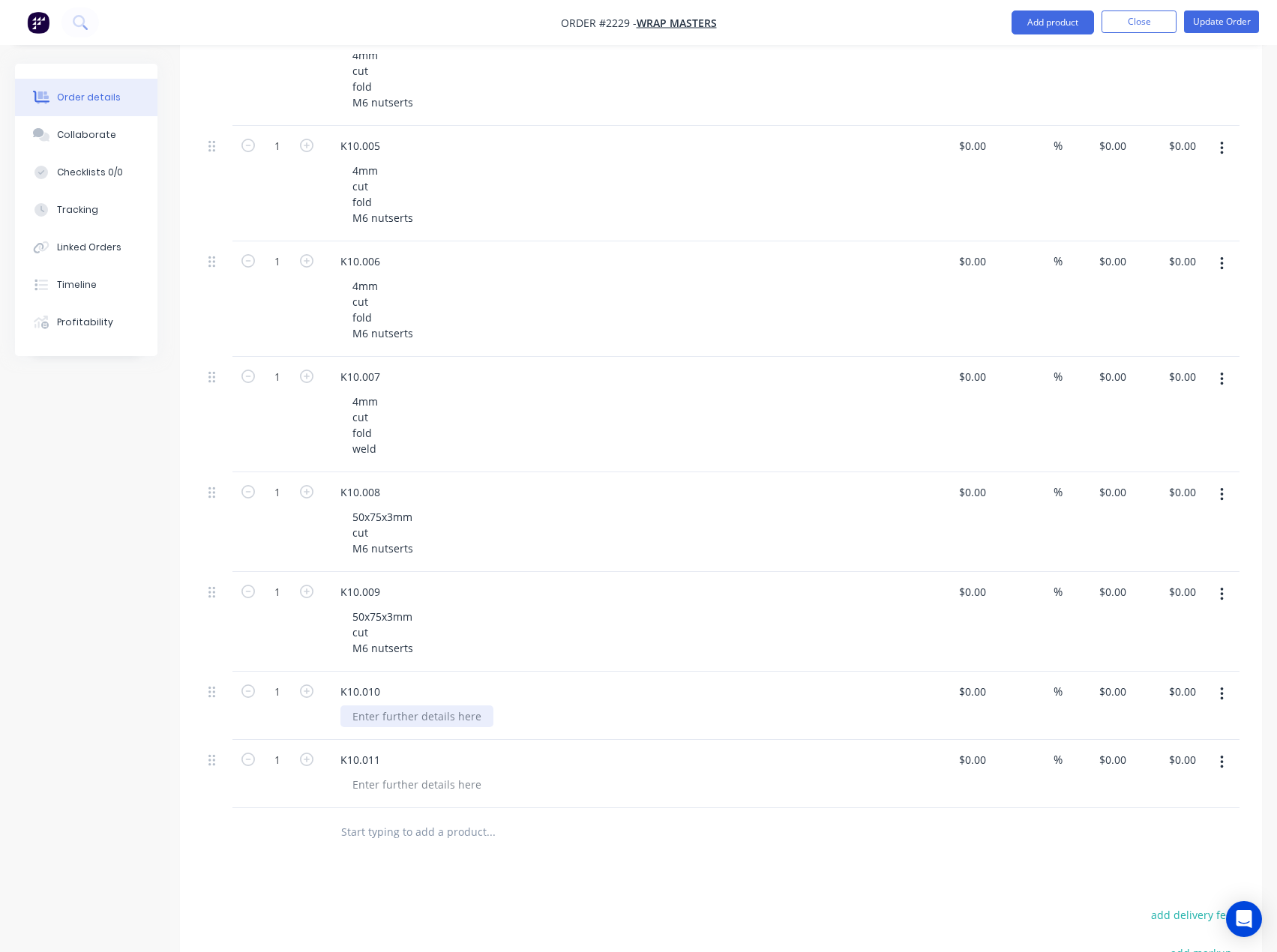
click at [411, 719] on div at bounding box center [417, 716] width 153 height 22
paste div
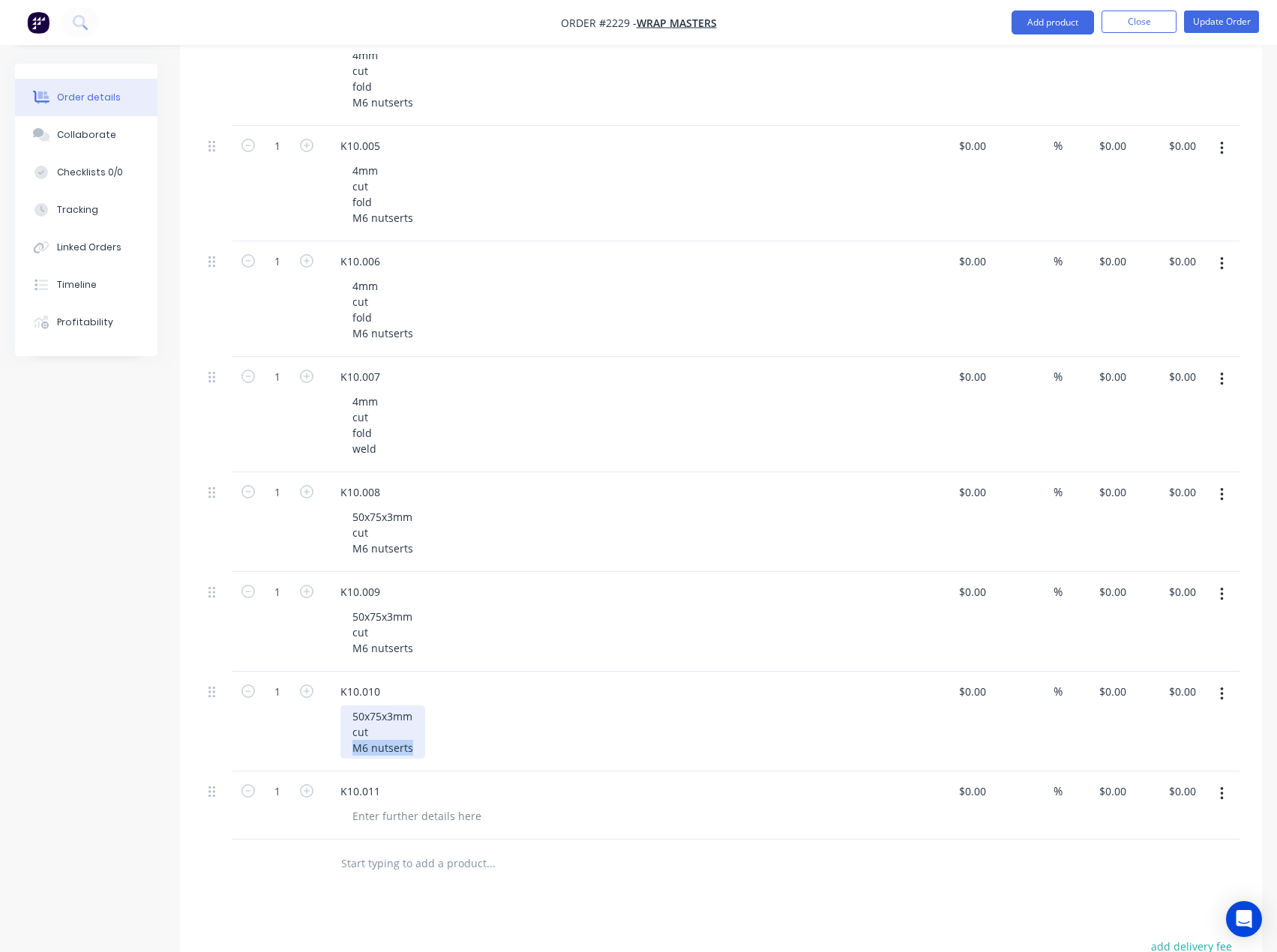
drag, startPoint x: 415, startPoint y: 754, endPoint x: 351, endPoint y: 753, distance: 64.0
click at [351, 753] on div "50x75x3mm cut M6 nutserts" at bounding box center [383, 732] width 85 height 53
drag, startPoint x: 380, startPoint y: 742, endPoint x: 339, endPoint y: 709, distance: 52.6
click at [339, 709] on div "K10.010 50x75x3mm cut" at bounding box center [622, 713] width 600 height 84
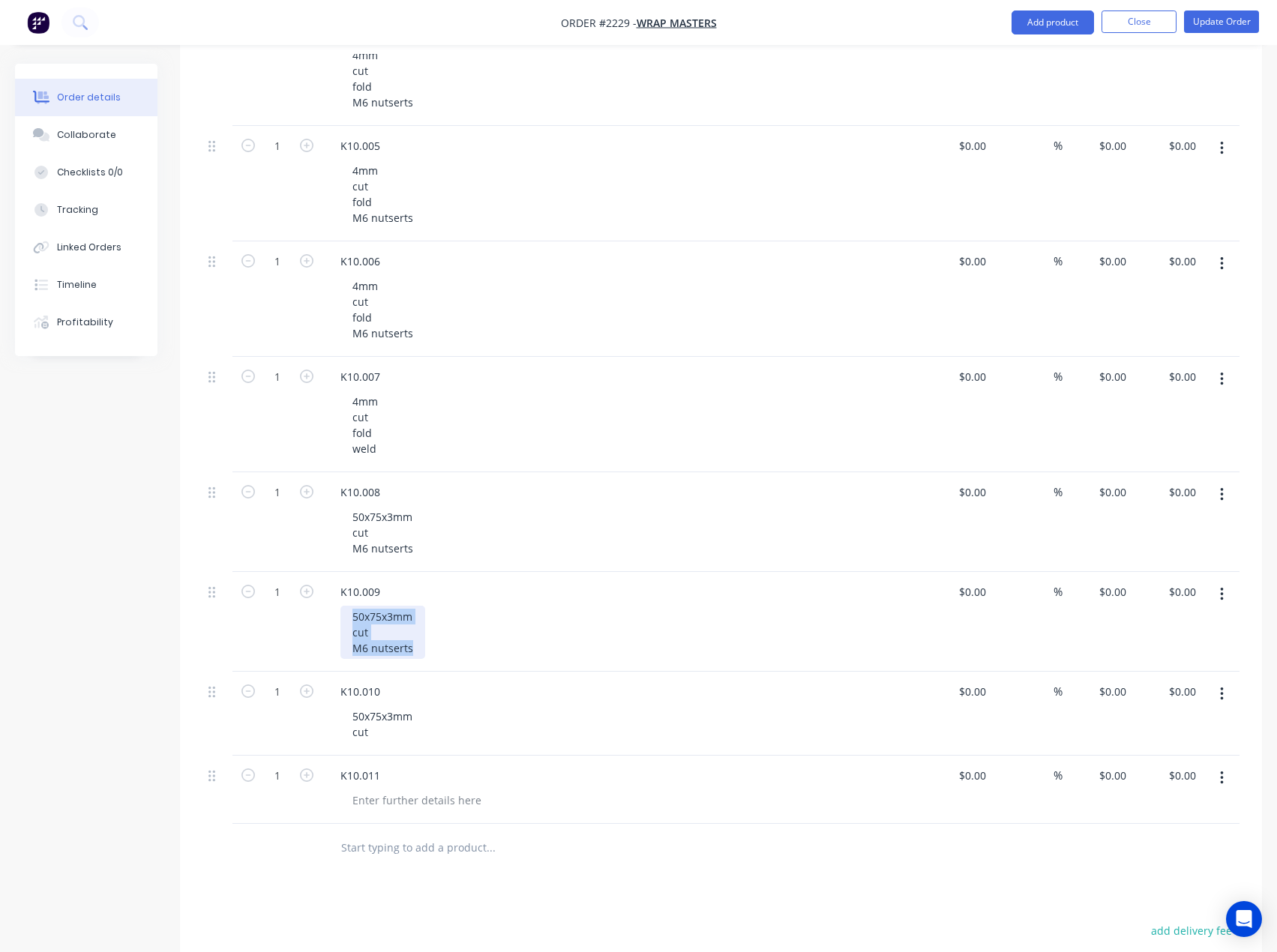
drag, startPoint x: 421, startPoint y: 647, endPoint x: 330, endPoint y: 619, distance: 95.2
click at [330, 619] on div "K10.009 50x75x3mm cut M6 nutserts" at bounding box center [622, 622] width 600 height 99
click at [402, 799] on div at bounding box center [417, 800] width 153 height 22
paste div
drag, startPoint x: 421, startPoint y: 805, endPoint x: 353, endPoint y: 800, distance: 68.2
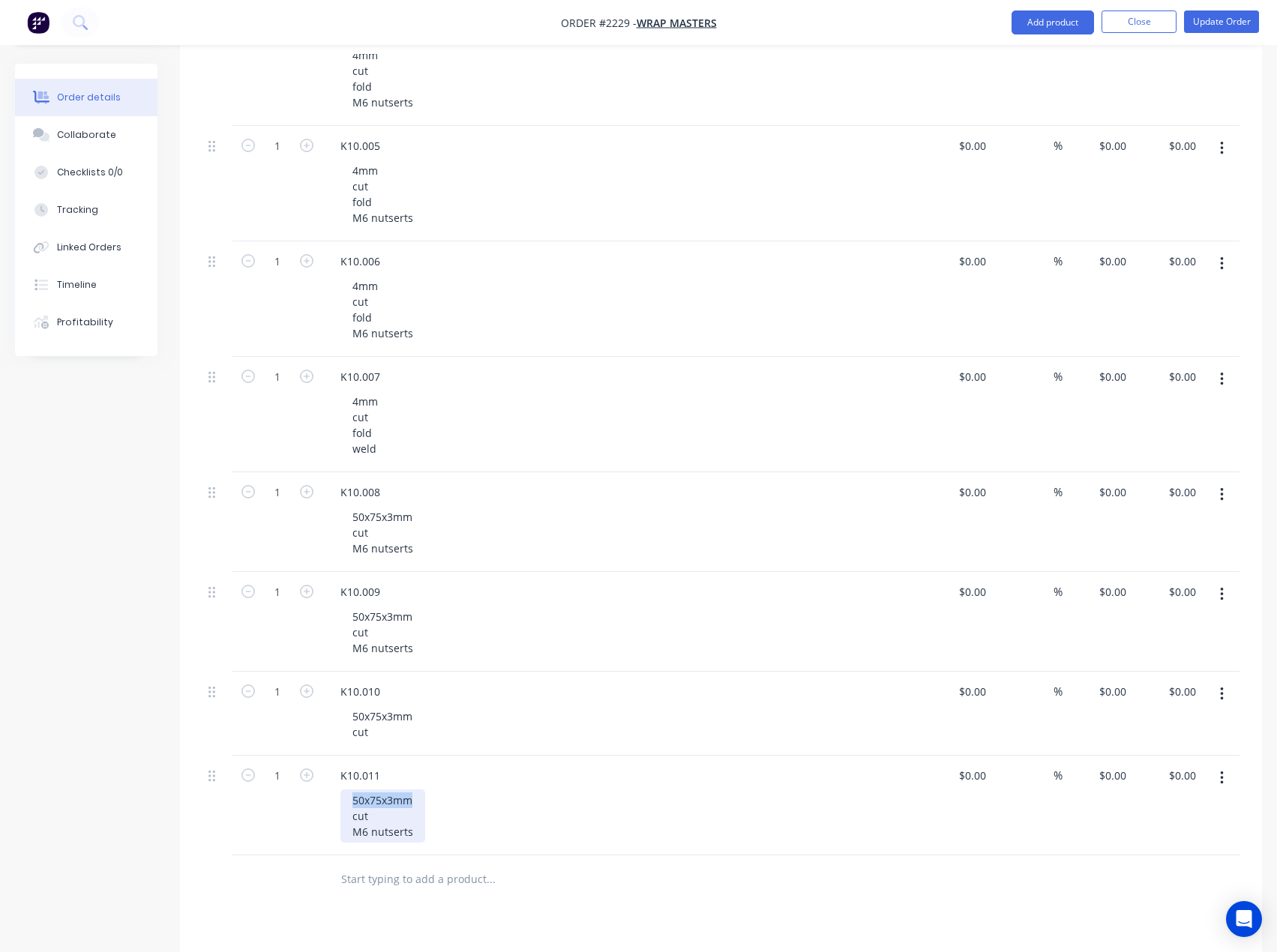
click at [353, 800] on div "50x75x3mm cut M6 nutserts" at bounding box center [383, 816] width 85 height 53
drag, startPoint x: 351, startPoint y: 717, endPoint x: 381, endPoint y: 717, distance: 30.0
click at [381, 717] on div "50x75x3mm cut" at bounding box center [382, 724] width 84 height 38
drag, startPoint x: 354, startPoint y: 717, endPoint x: 384, endPoint y: 719, distance: 30.1
click at [384, 719] on div "75x50x3mm cut" at bounding box center [382, 724] width 84 height 38
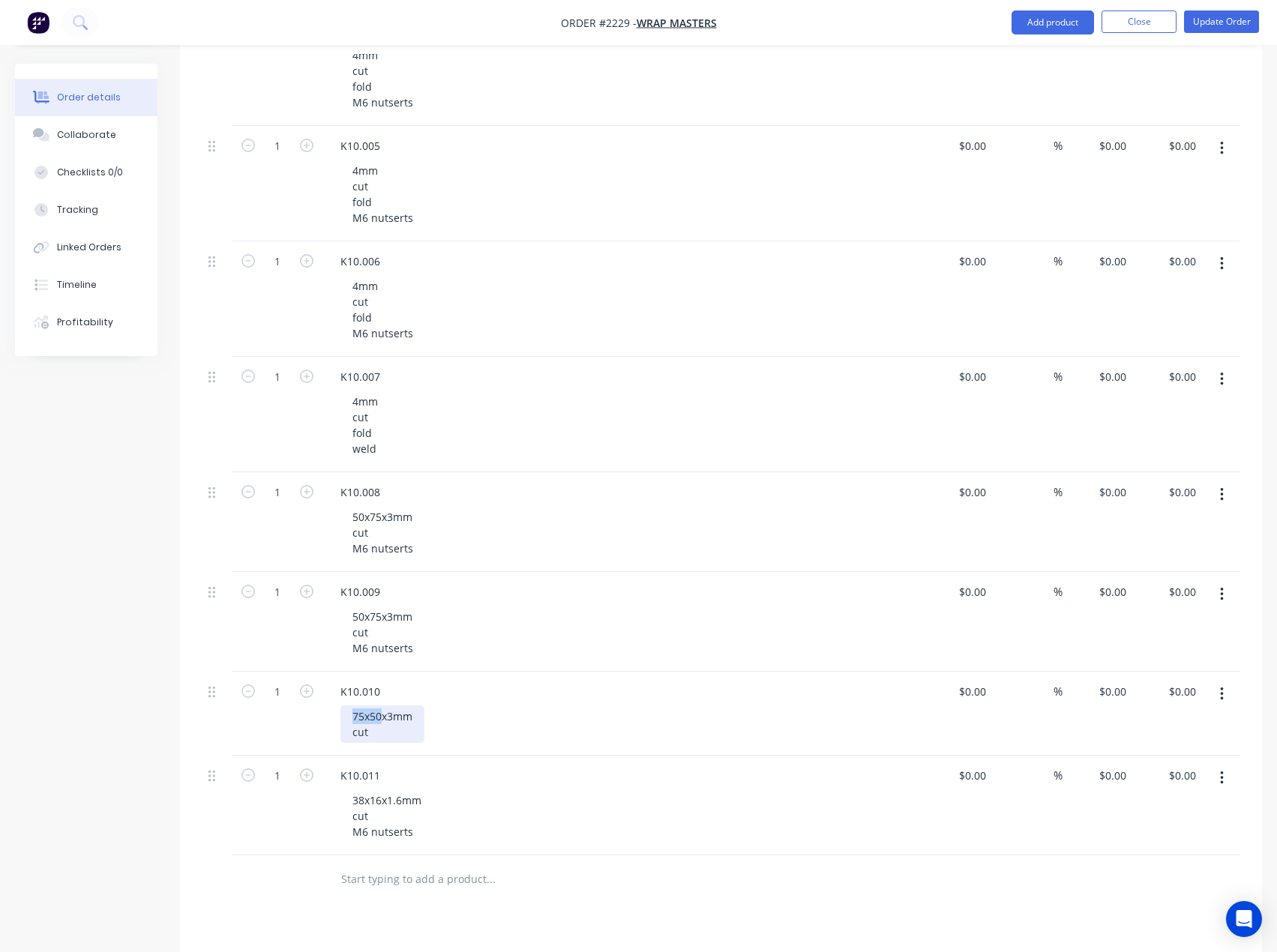
copy div "75x50"
drag, startPoint x: 381, startPoint y: 622, endPoint x: 346, endPoint y: 620, distance: 35.1
click at [346, 620] on div "50x75x3mm cut M6 nutserts" at bounding box center [383, 632] width 85 height 53
drag, startPoint x: 380, startPoint y: 522, endPoint x: 347, endPoint y: 519, distance: 33.1
click at [347, 519] on div "50x75x3mm cut M6 nutserts" at bounding box center [383, 532] width 85 height 53
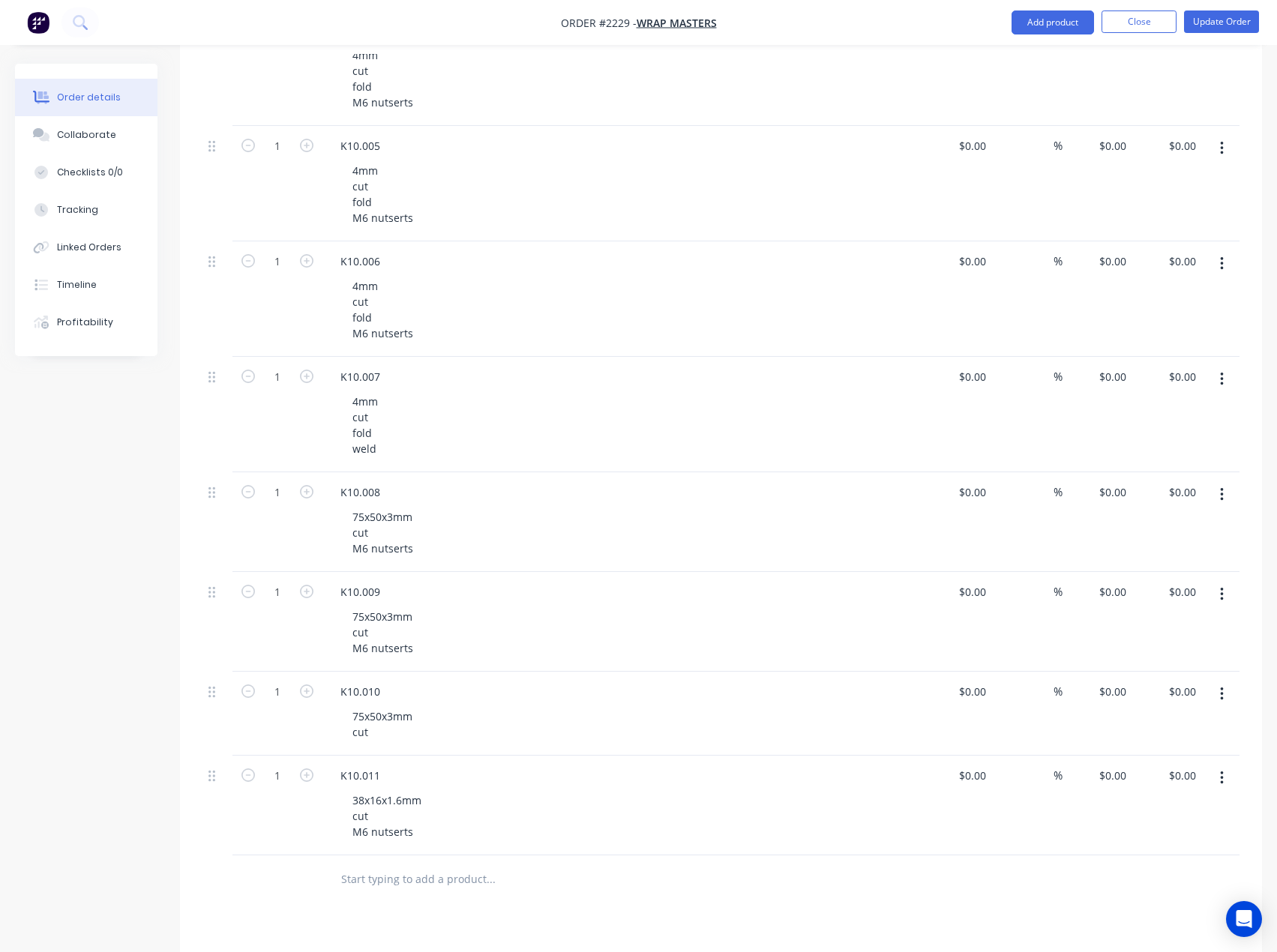
click at [126, 635] on div "Created by [PERSON_NAME] Created [DATE] Required [DATE] Assigned to EA Invoiced…" at bounding box center [638, 300] width 1247 height 1973
click at [1210, 27] on button "Update Order" at bounding box center [1221, 22] width 75 height 22
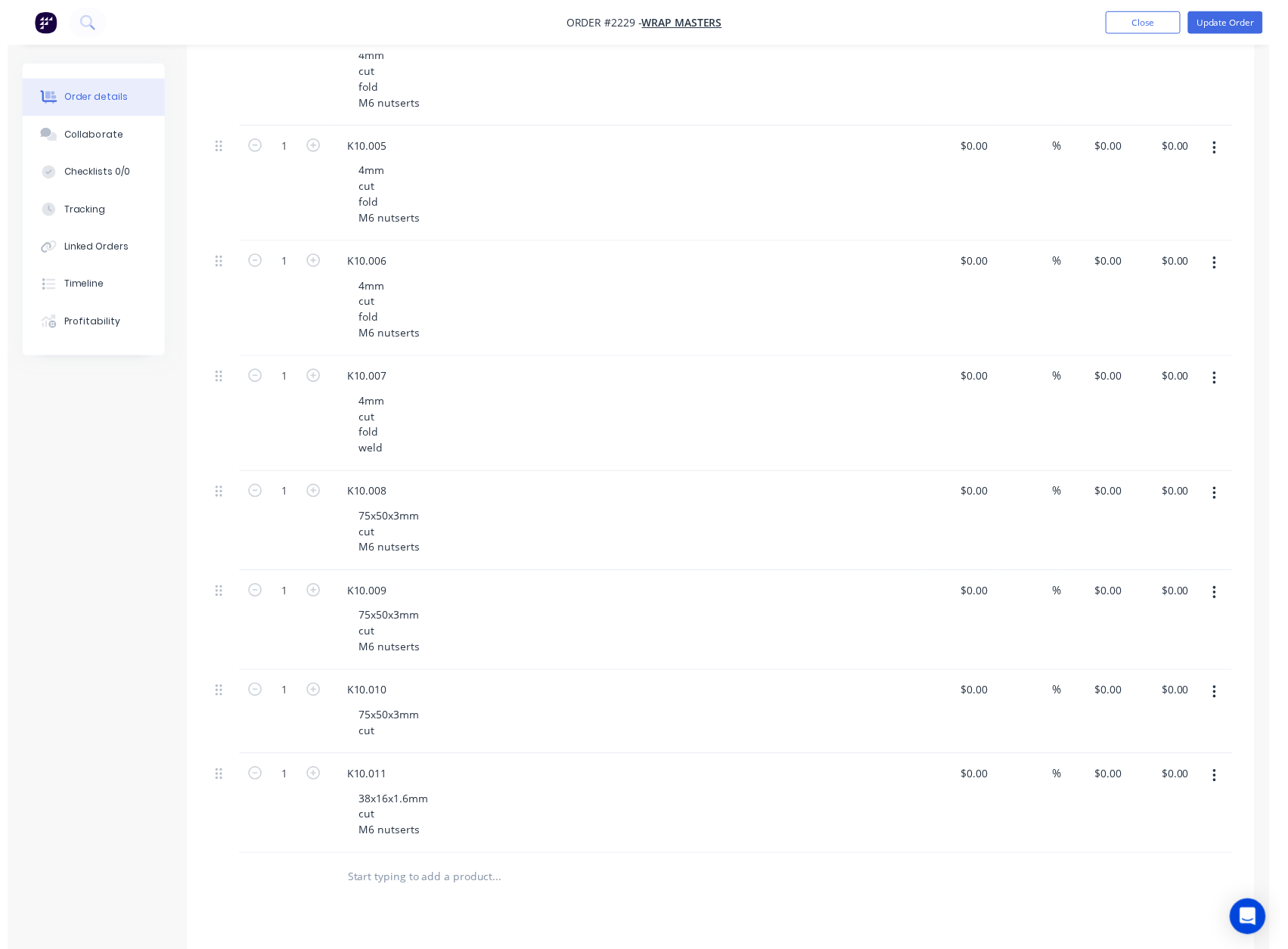
scroll to position [0, 0]
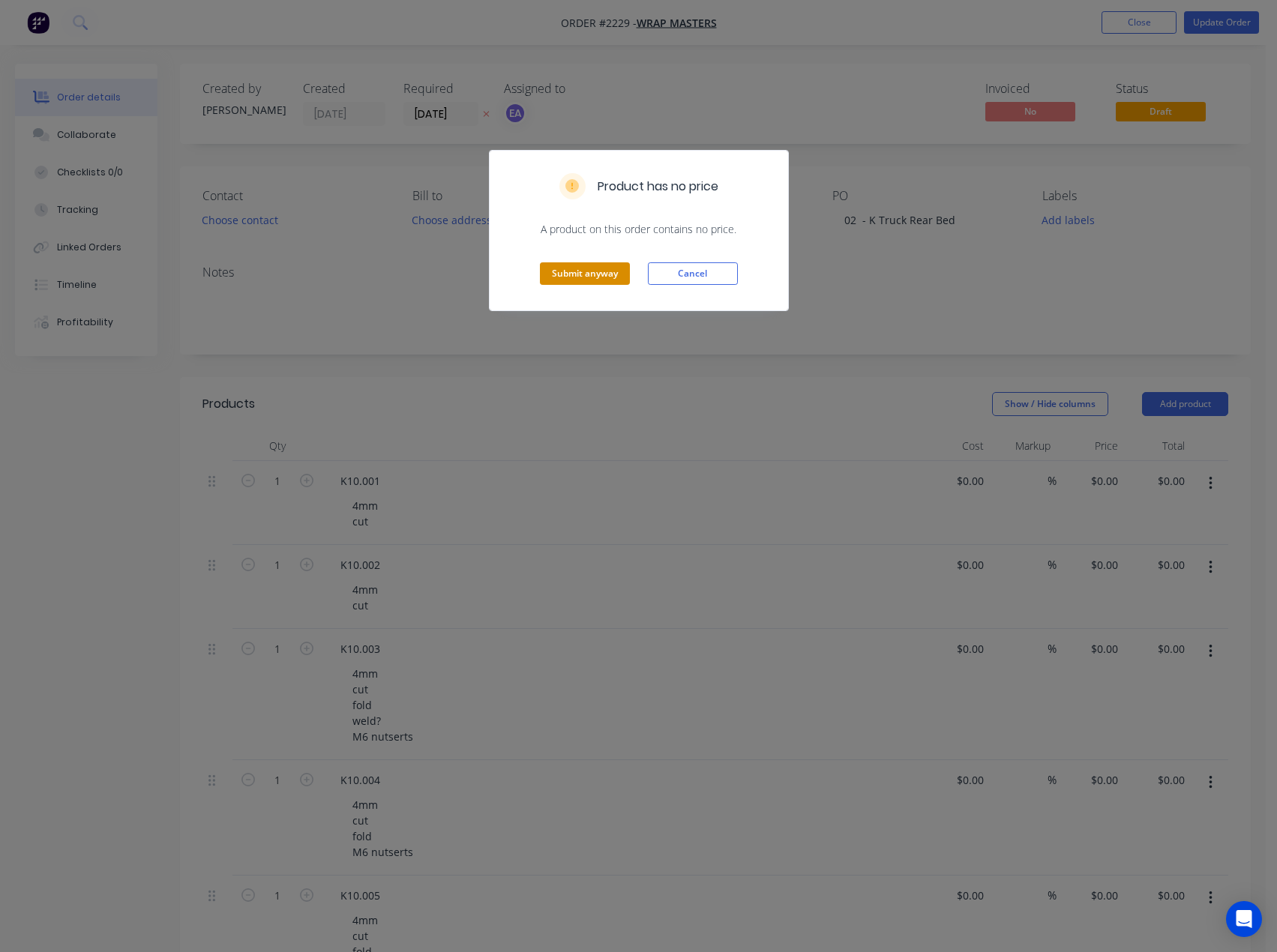
click at [603, 271] on button "Submit anyway" at bounding box center [585, 273] width 90 height 22
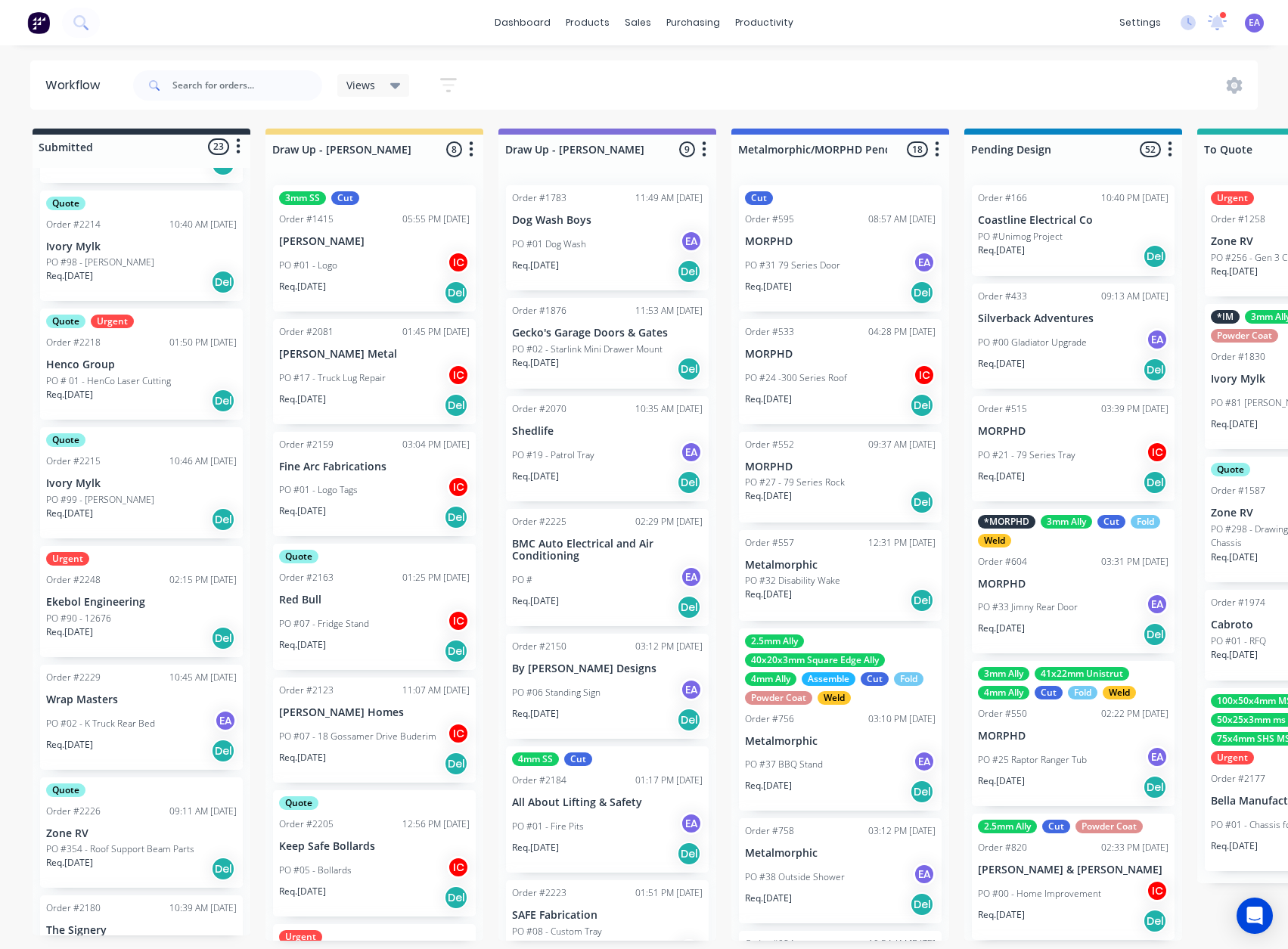
scroll to position [529, 0]
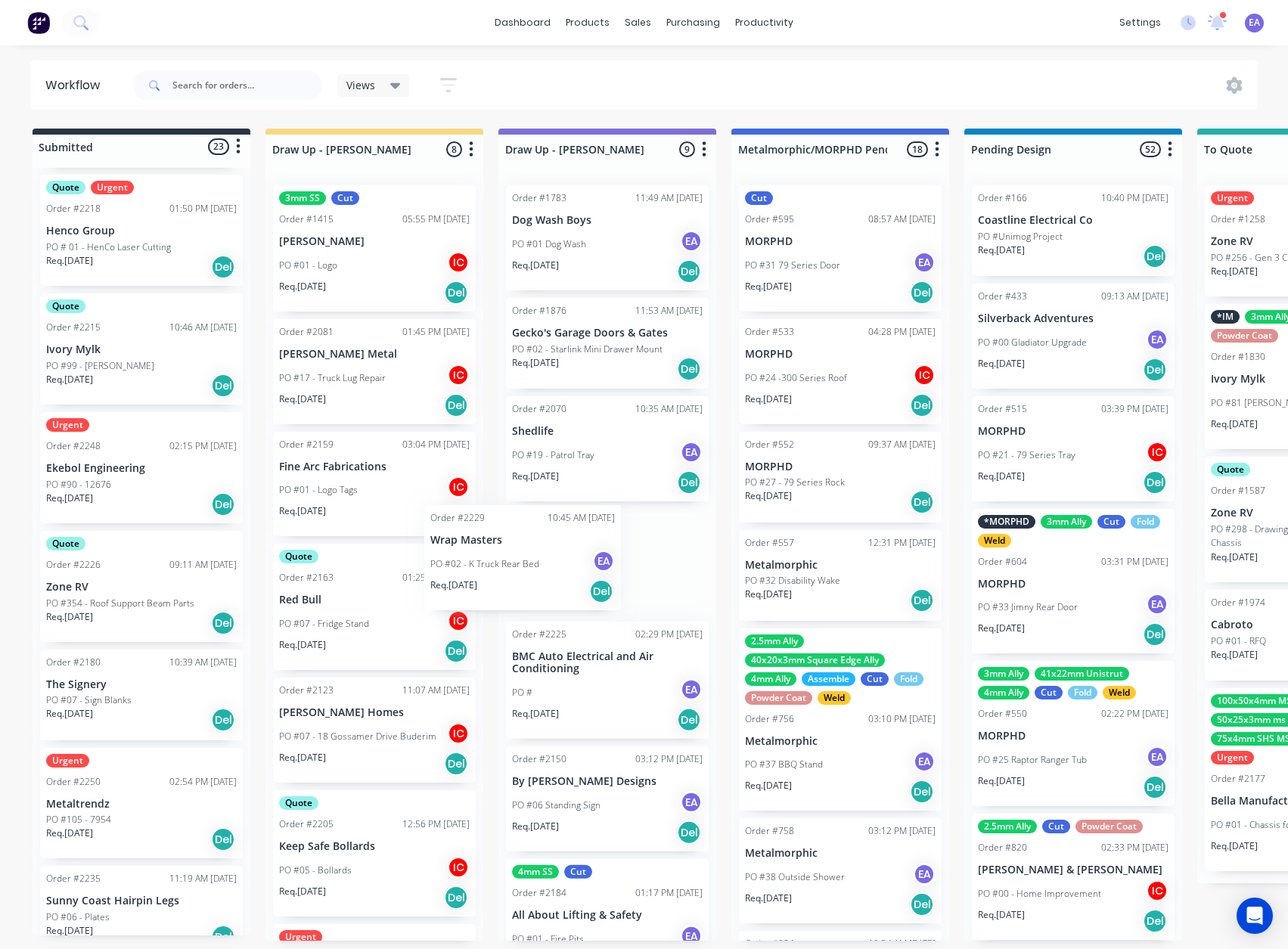
drag, startPoint x: 134, startPoint y: 609, endPoint x: 588, endPoint y: 571, distance: 455.6
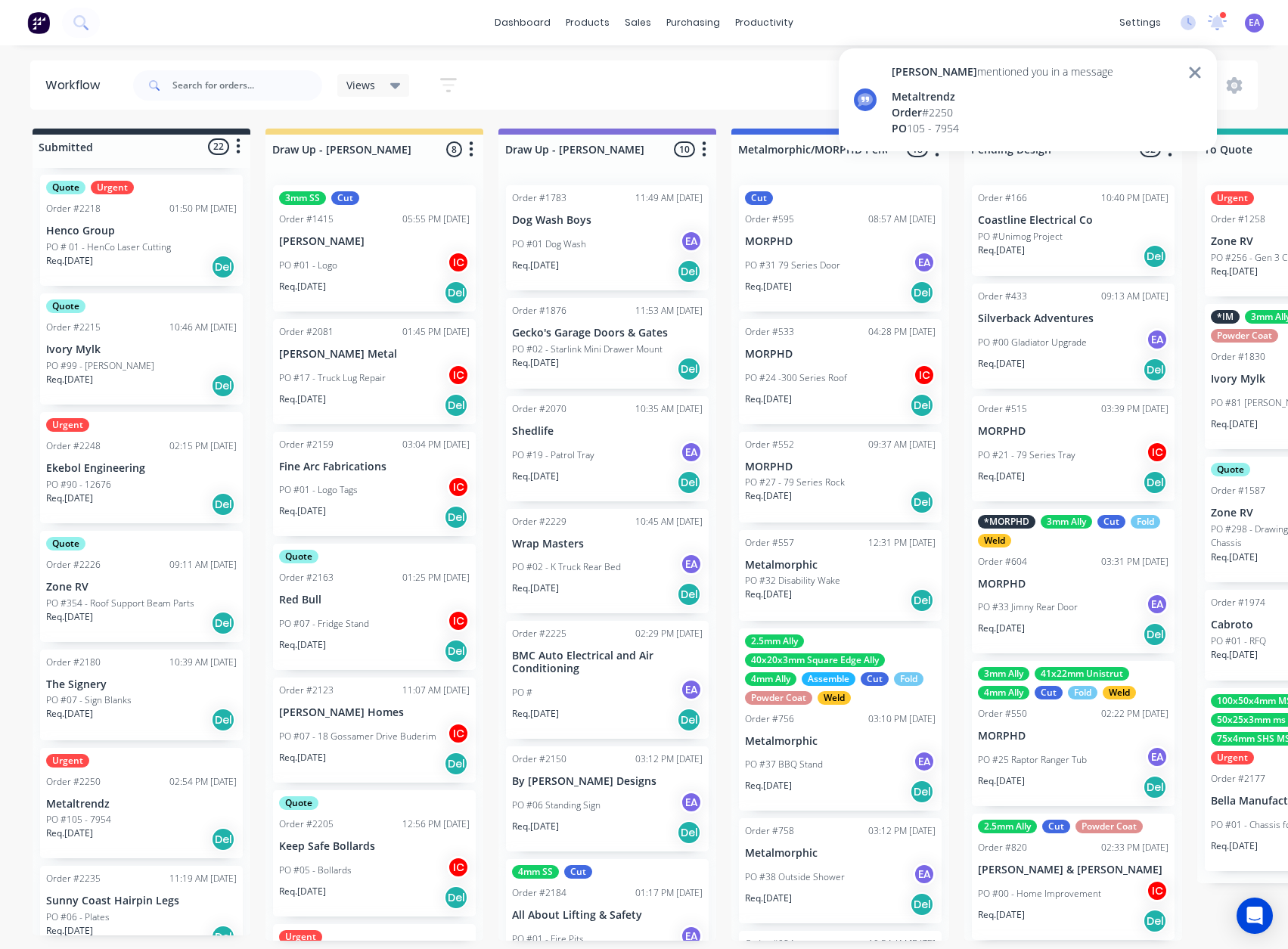
click at [1001, 107] on div "Order # 2250" at bounding box center [1002, 112] width 221 height 16
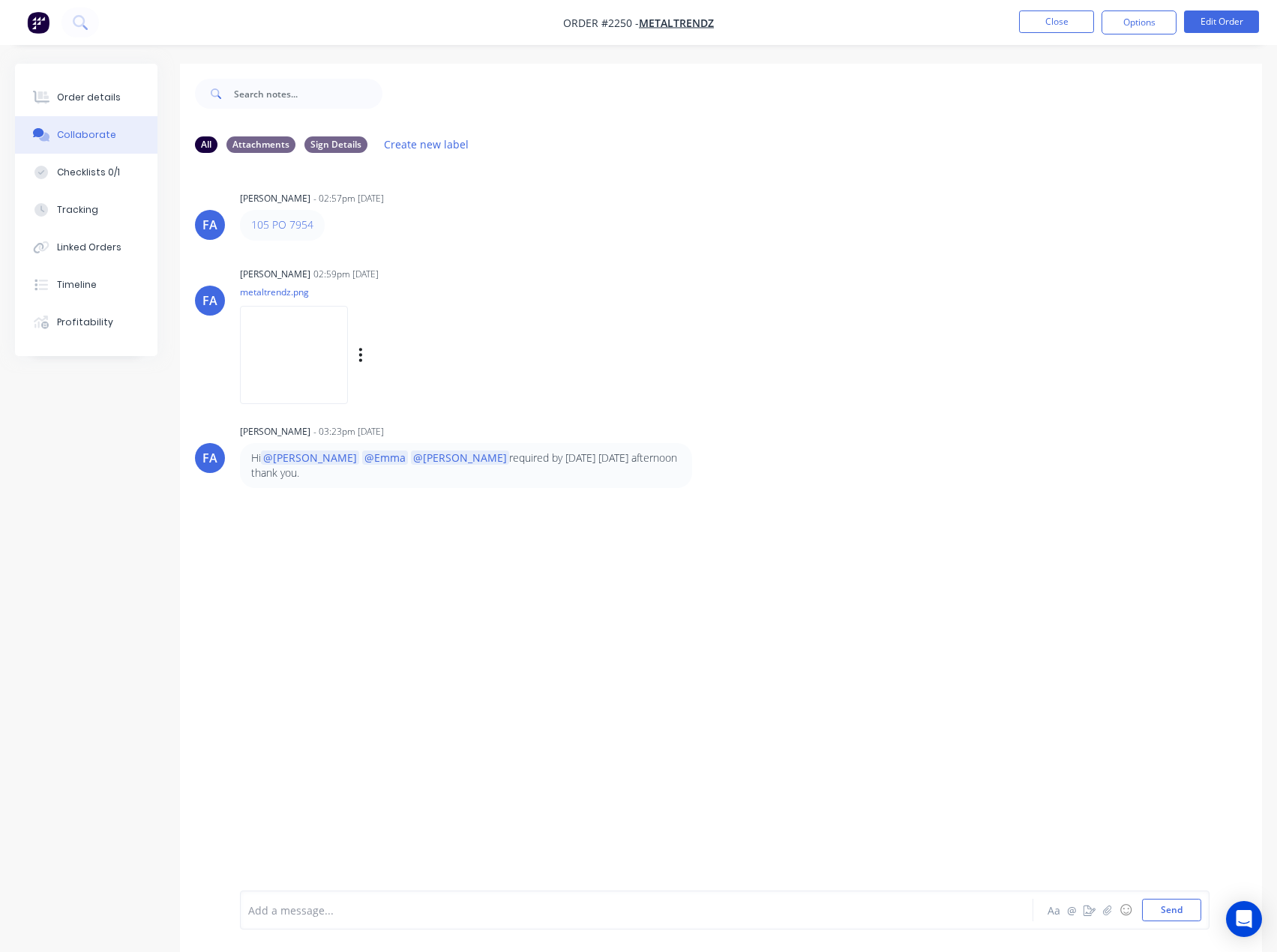
click at [348, 335] on img at bounding box center [294, 355] width 108 height 99
click at [113, 105] on button "Order details" at bounding box center [85, 97] width 142 height 38
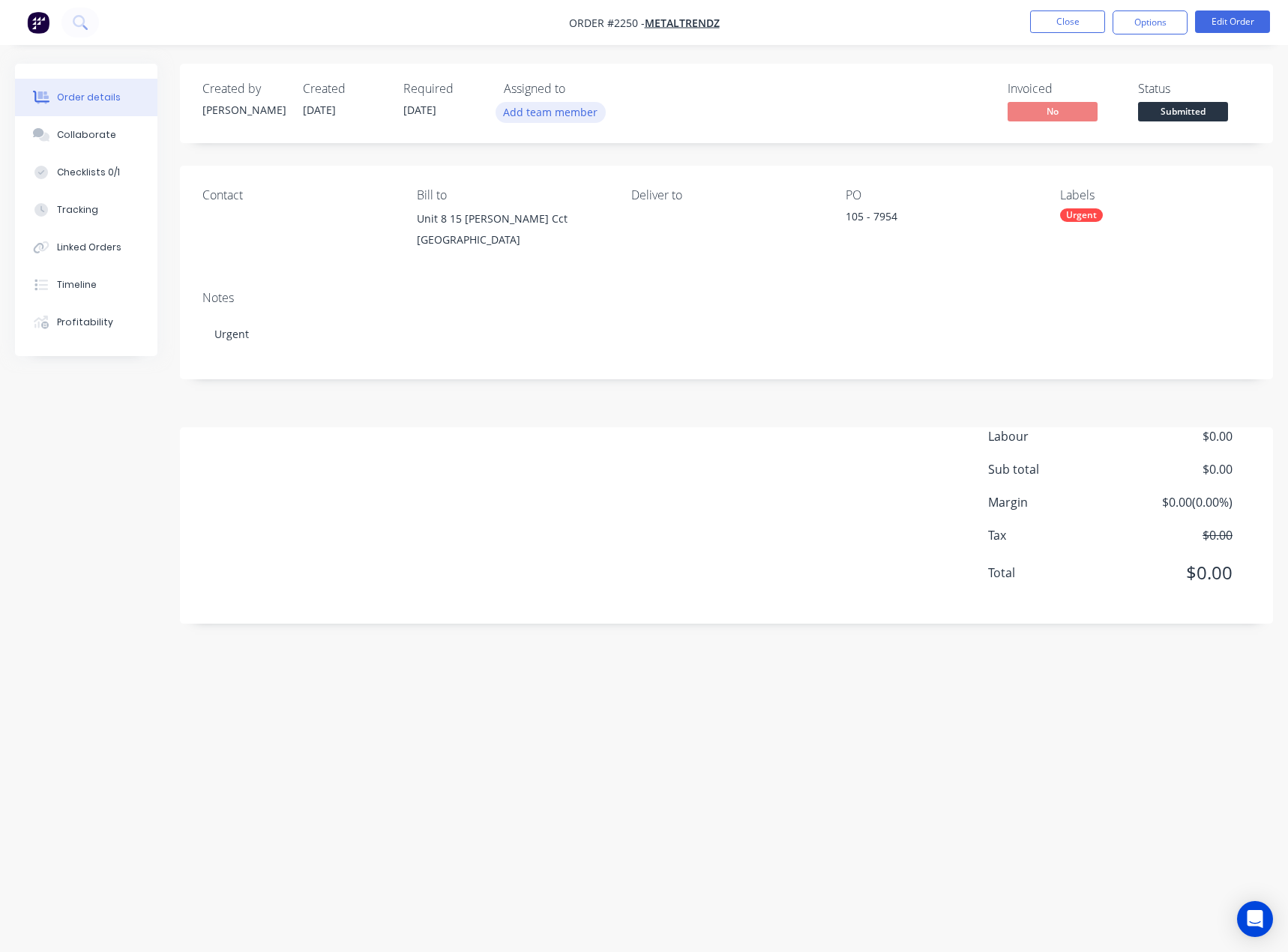
click at [563, 109] on button "Add team member" at bounding box center [550, 112] width 110 height 20
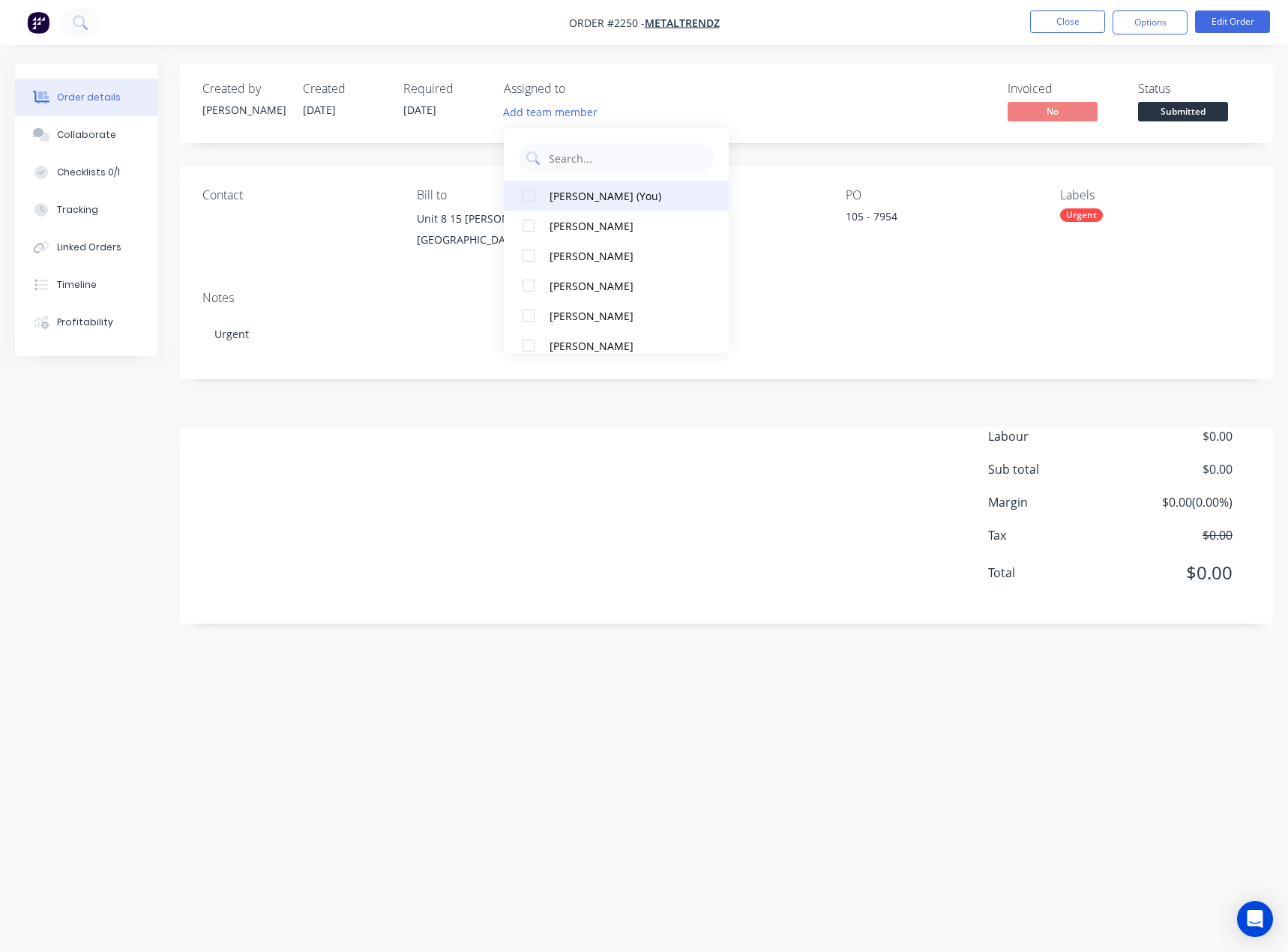
click at [605, 194] on div "[PERSON_NAME] (You)" at bounding box center [625, 196] width 150 height 15
click at [90, 137] on div "Collaborate" at bounding box center [86, 135] width 59 height 14
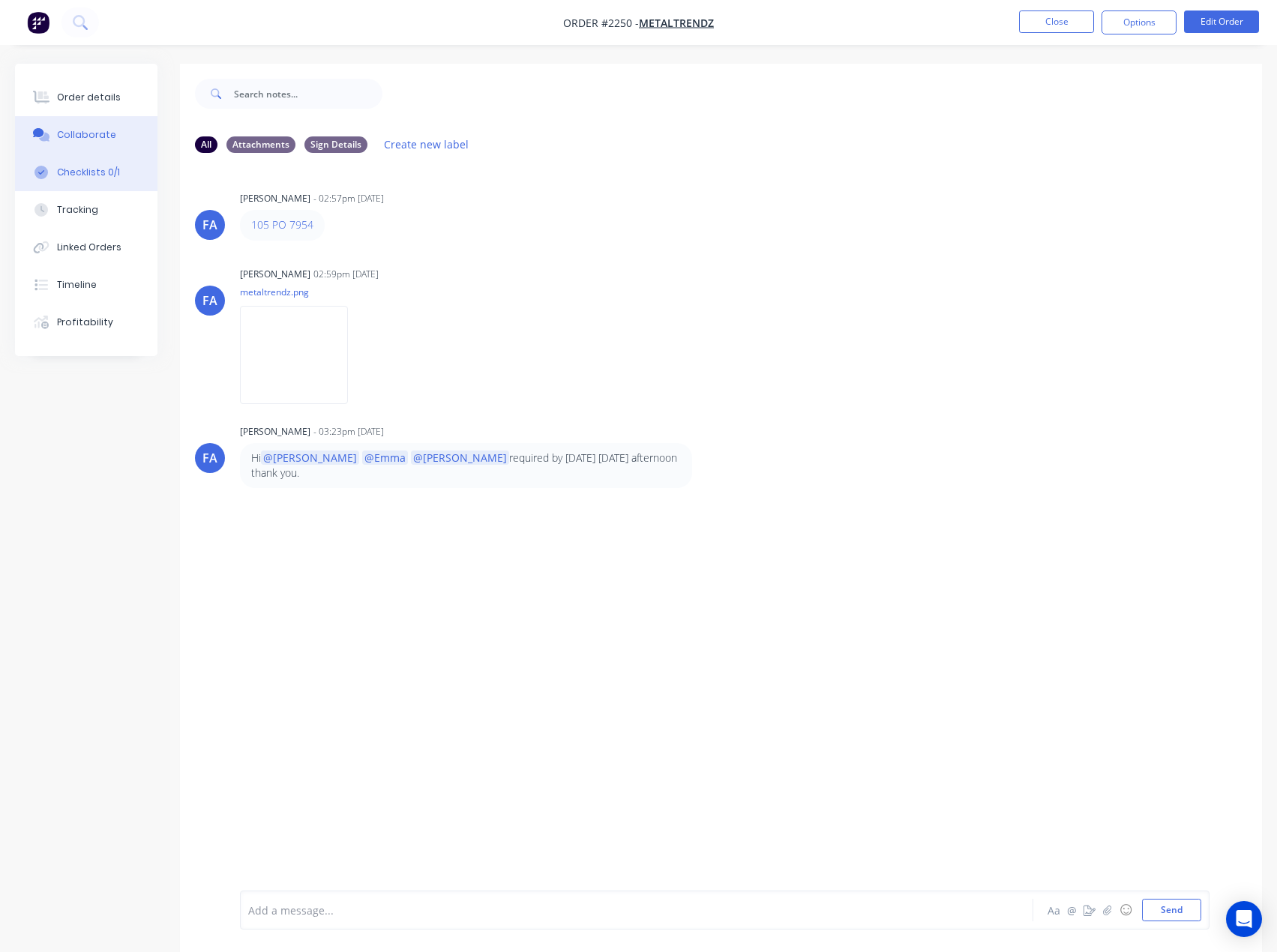
click at [83, 180] on button "Checklists 0/1" at bounding box center [85, 173] width 142 height 38
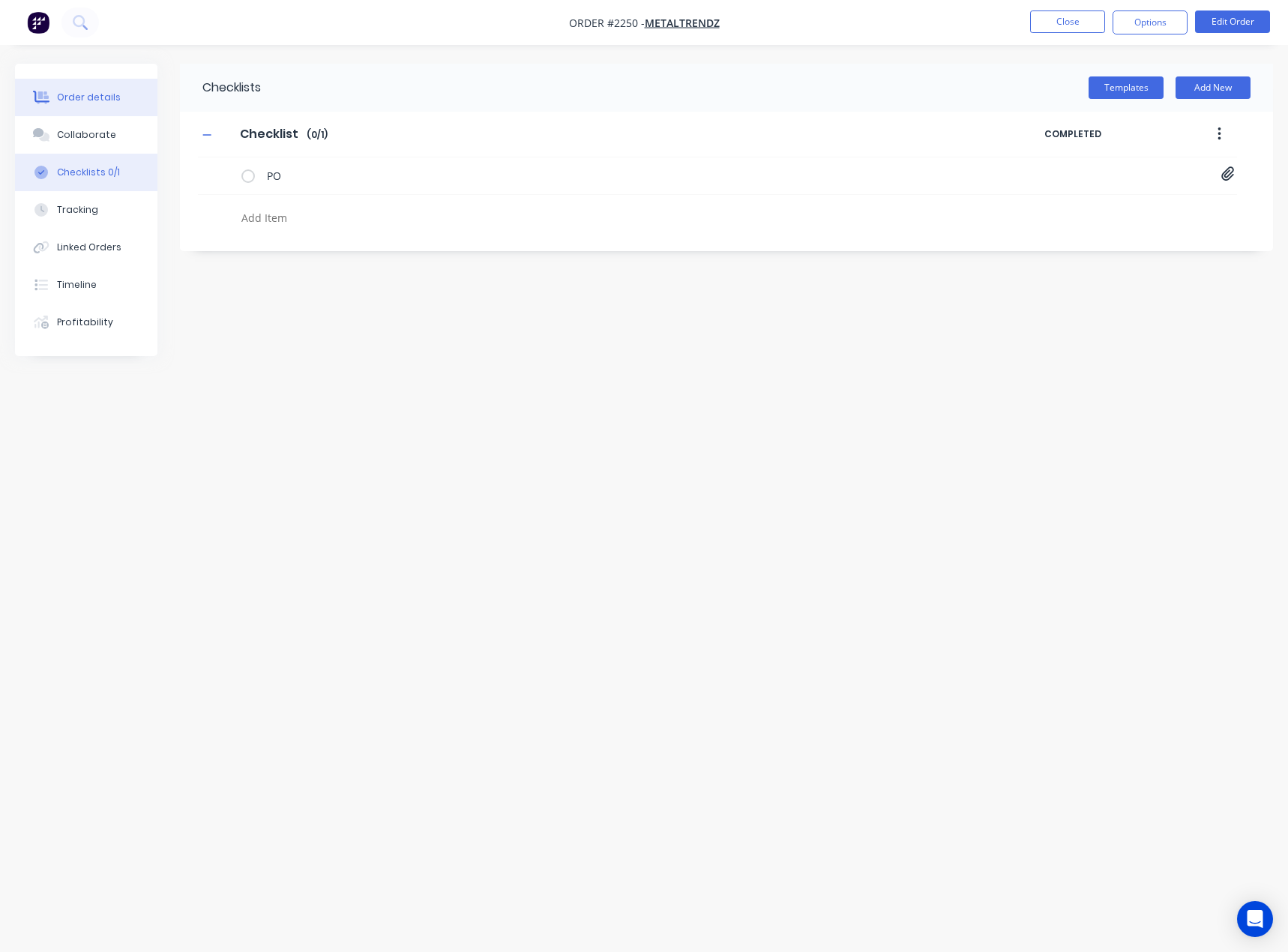
click at [85, 97] on div "Order details" at bounding box center [89, 98] width 64 height 14
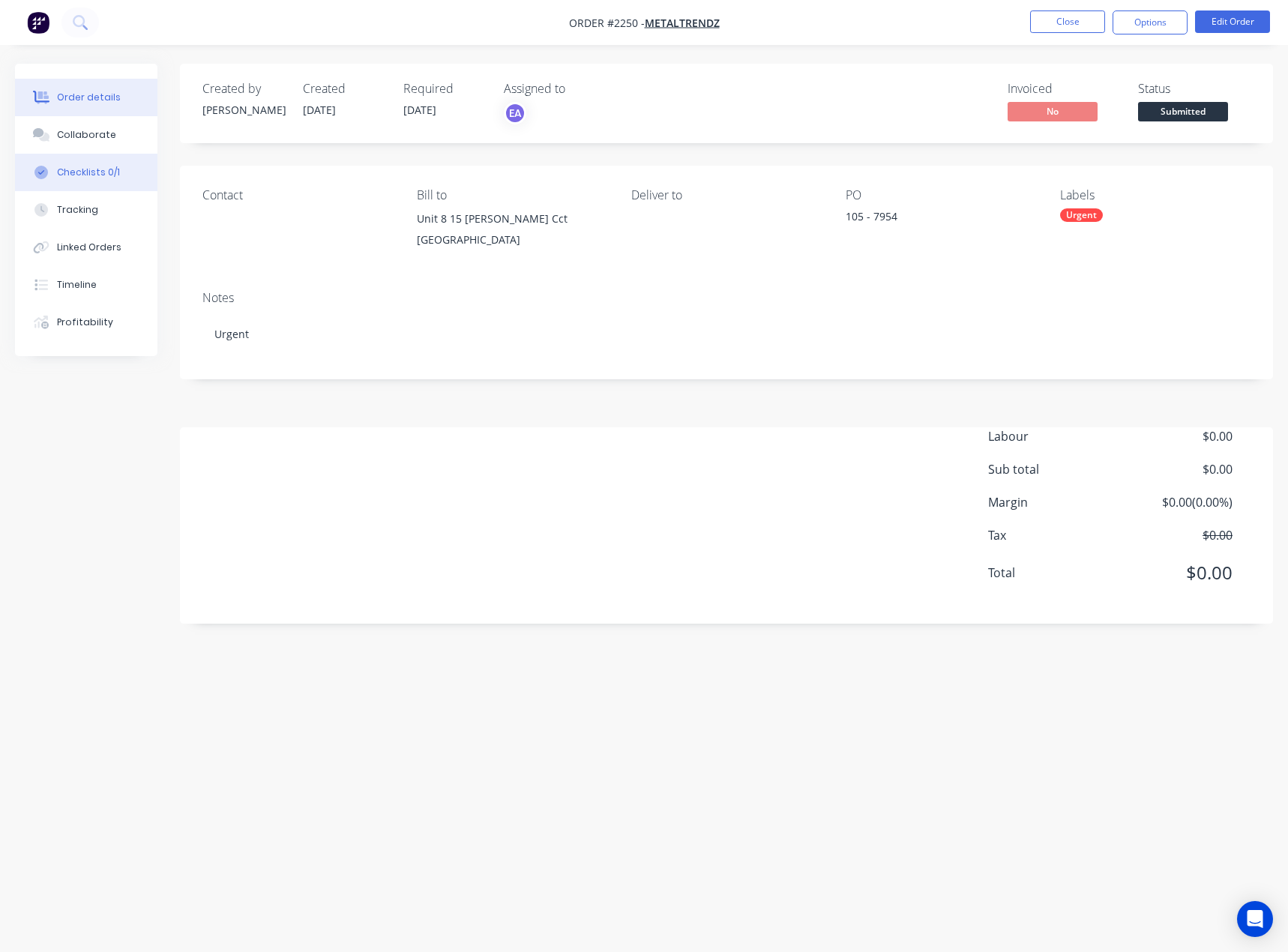
click at [70, 163] on button "Checklists 0/1" at bounding box center [86, 173] width 143 height 38
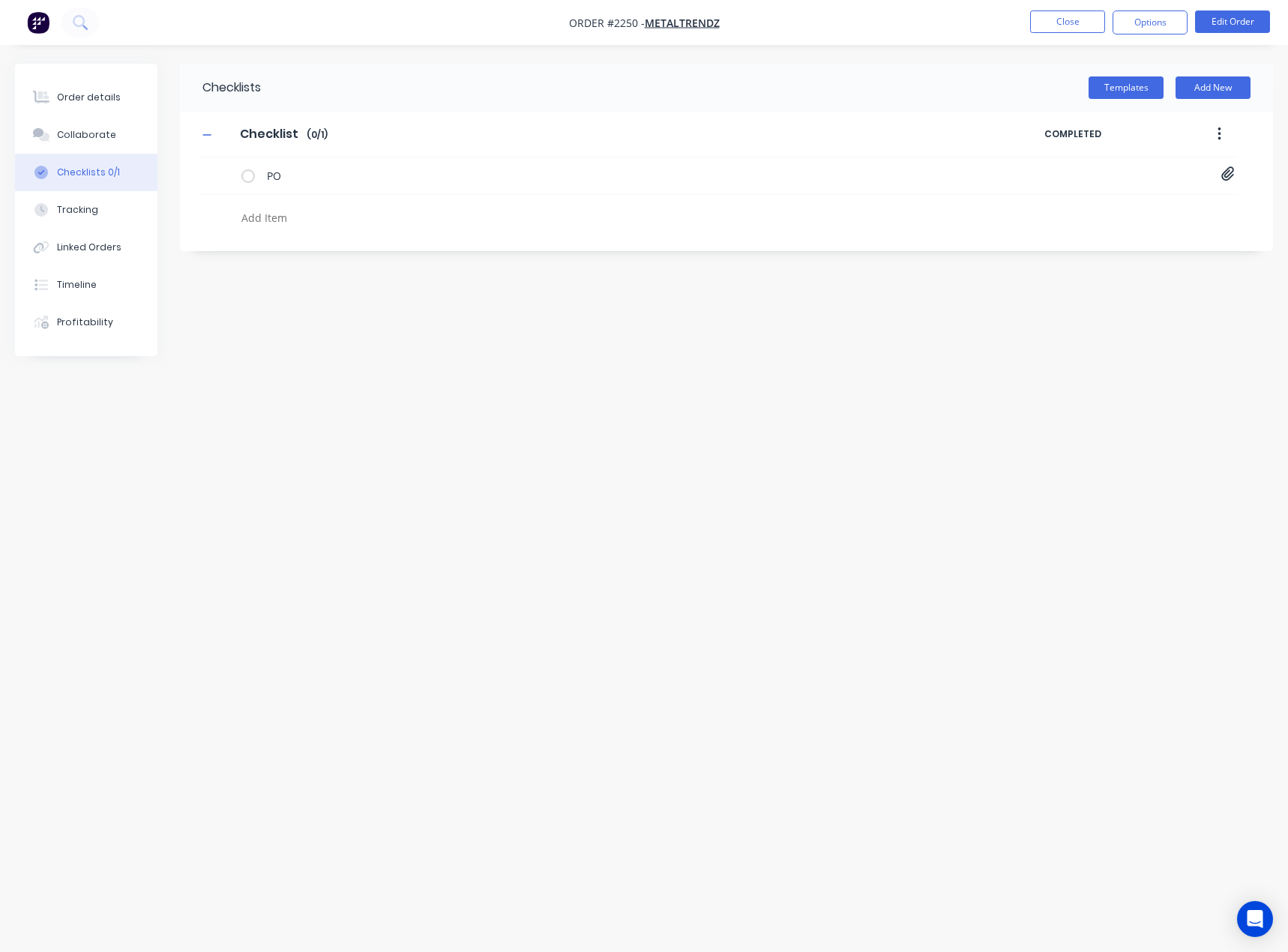
click at [291, 222] on textarea at bounding box center [569, 218] width 668 height 22
type textarea "x"
type textarea "c"
type textarea "x"
type textarea "cu"
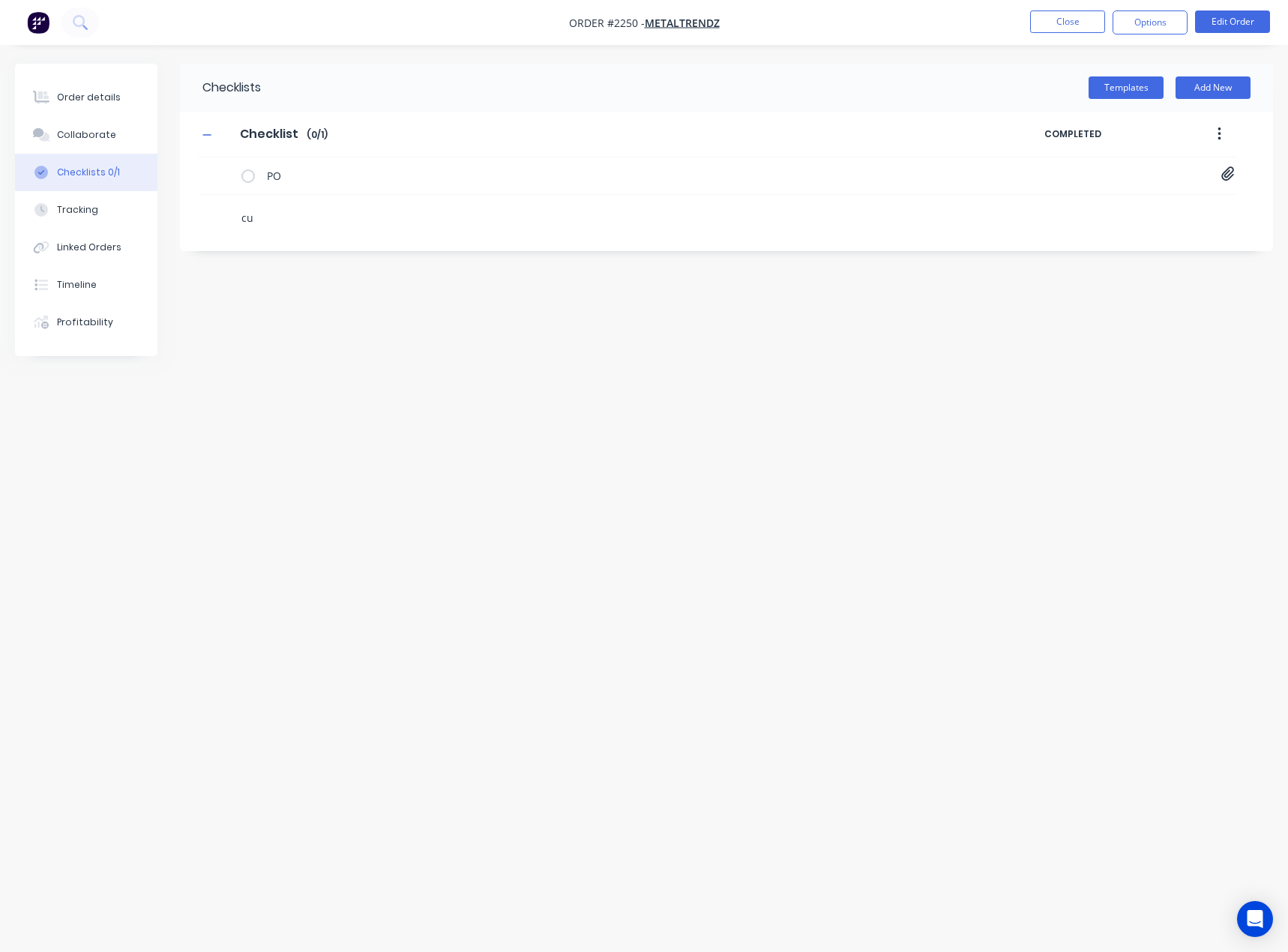
type textarea "x"
type textarea "cut"
type textarea "x"
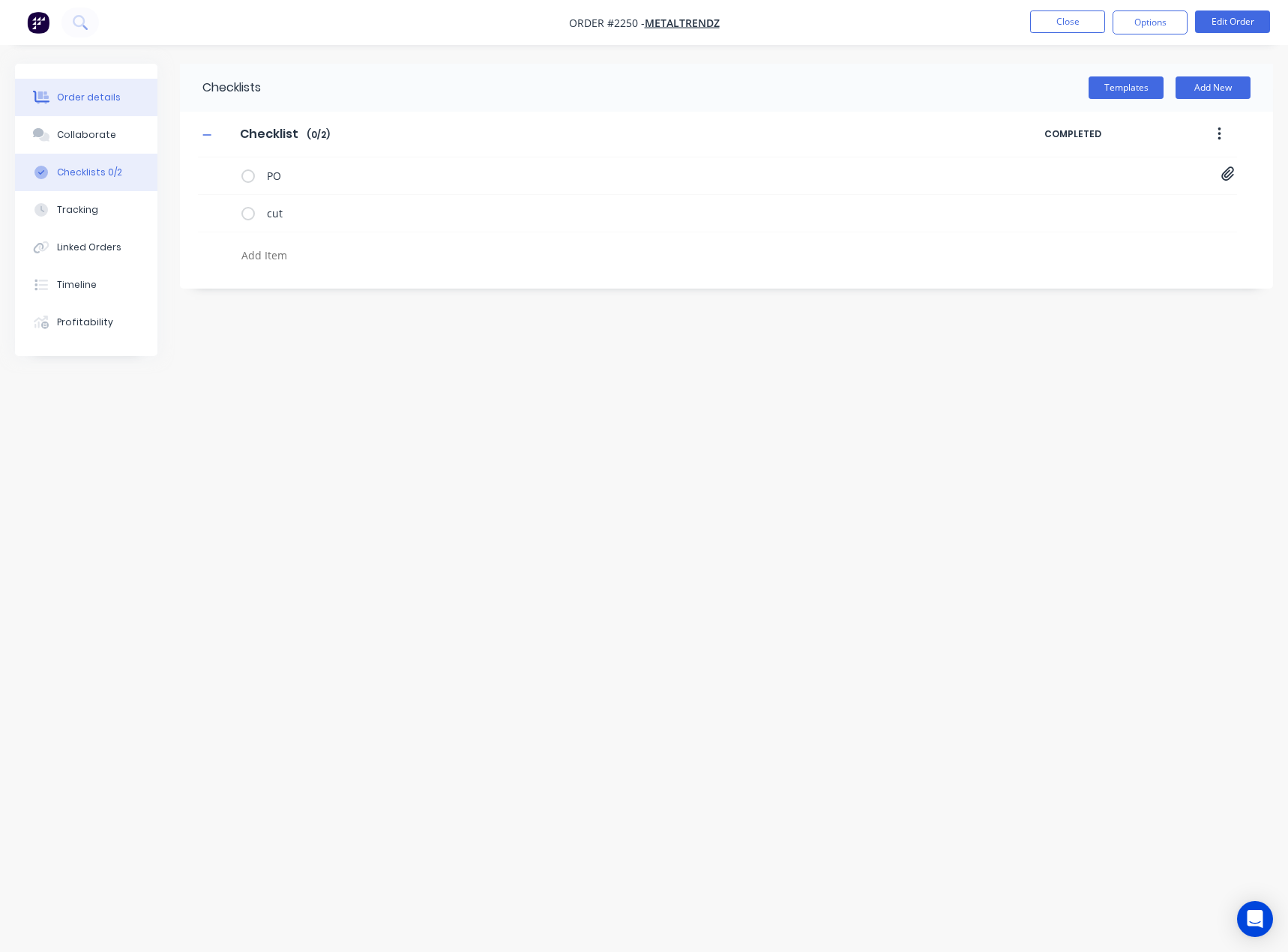
type textarea "x"
click at [112, 92] on div "Order details" at bounding box center [89, 98] width 64 height 14
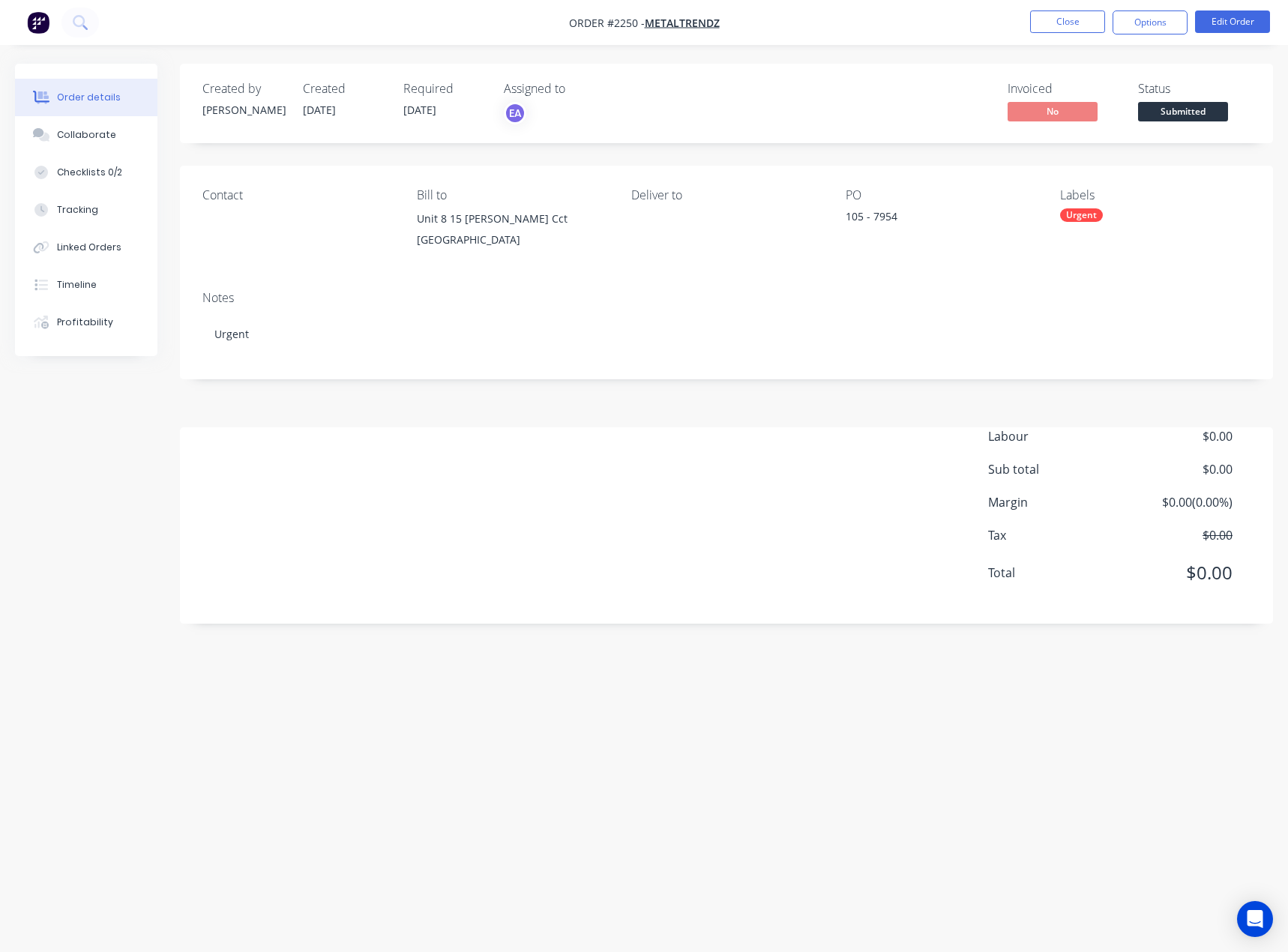
click at [1081, 214] on div "Urgent" at bounding box center [1082, 216] width 42 height 14
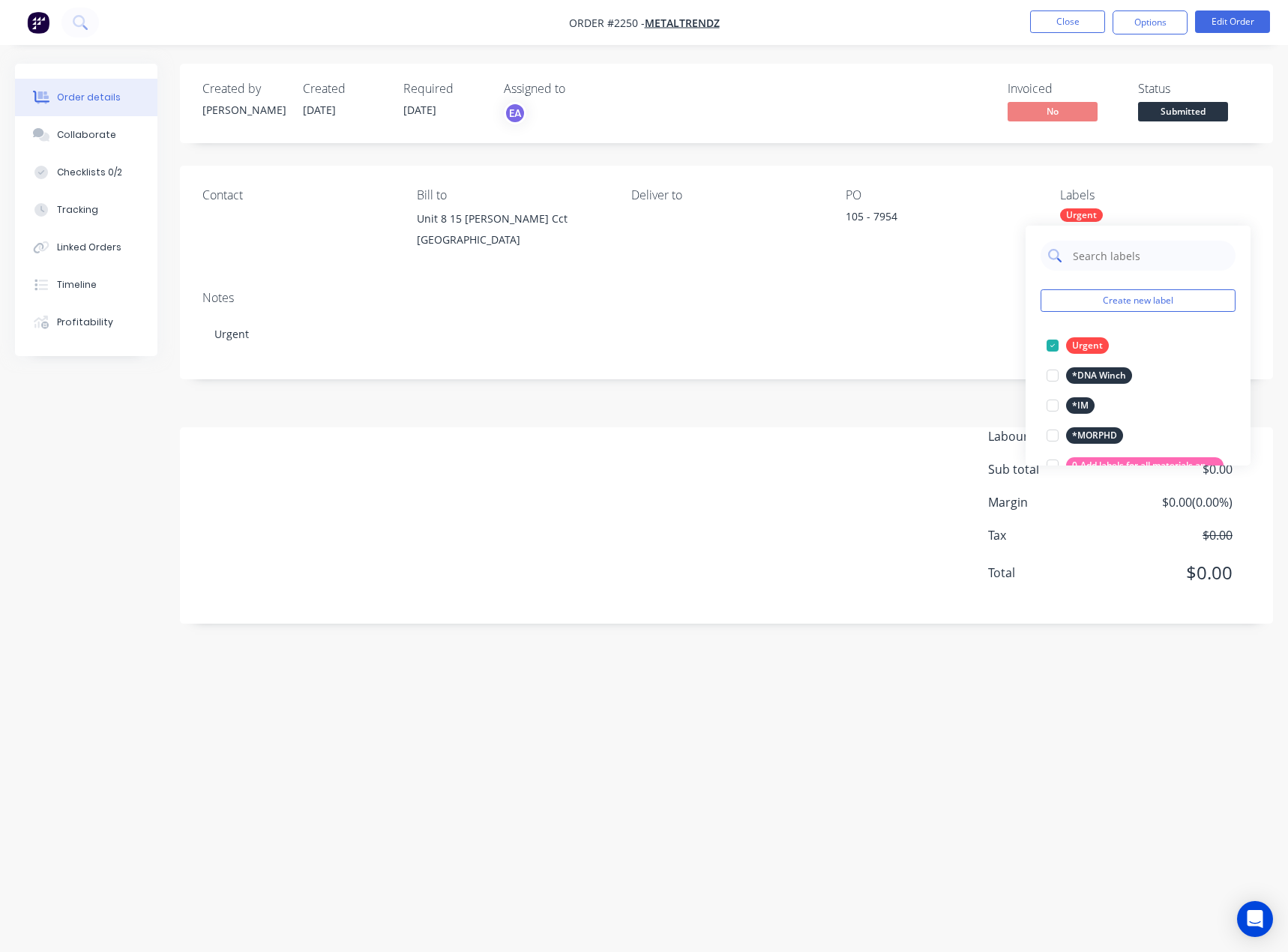
click at [1118, 247] on input "text" at bounding box center [1149, 255] width 156 height 30
drag, startPoint x: 1058, startPoint y: 437, endPoint x: 1110, endPoint y: 353, distance: 98.8
click at [1058, 437] on div at bounding box center [1052, 435] width 30 height 30
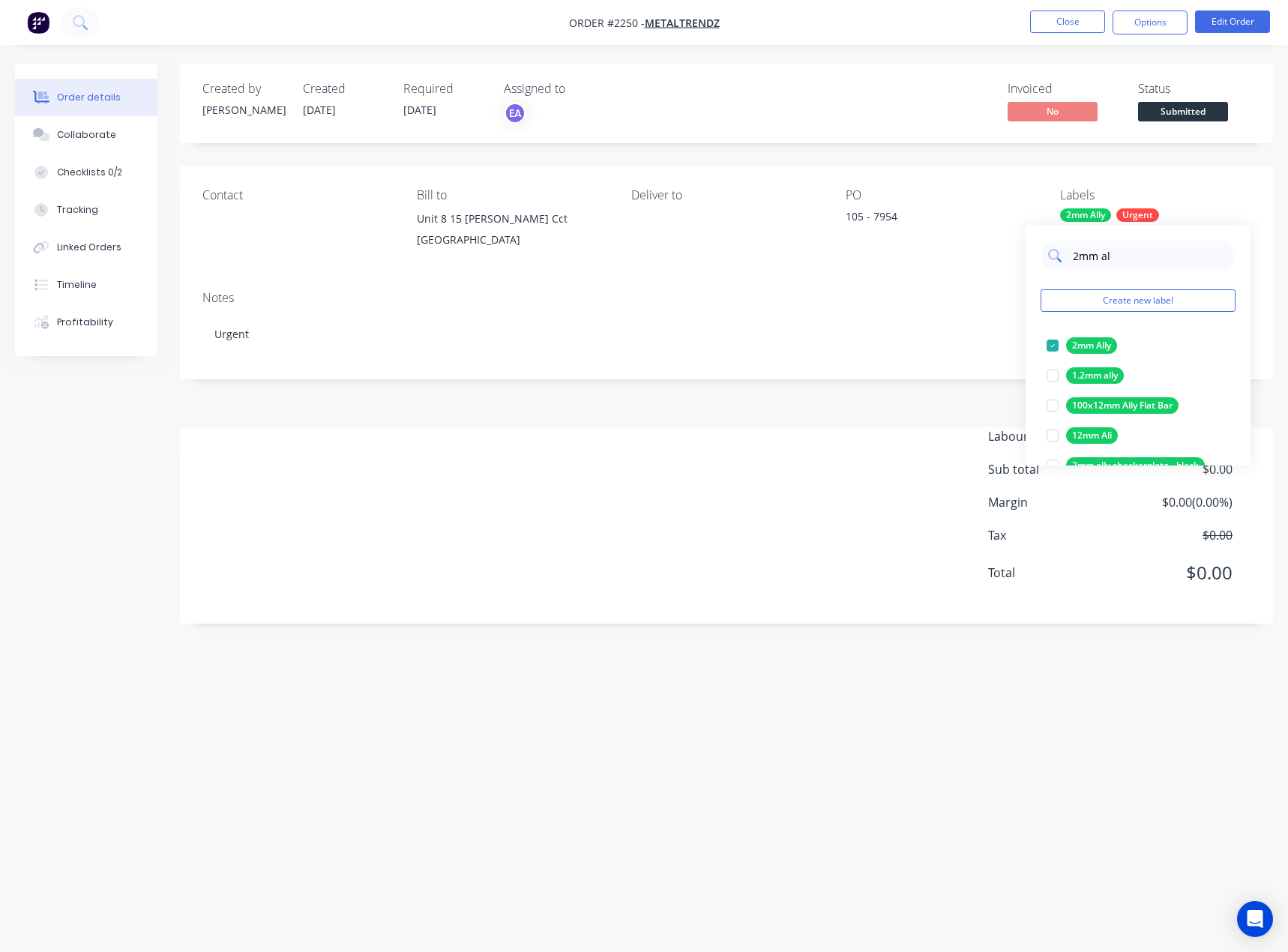
drag, startPoint x: 1128, startPoint y: 253, endPoint x: 1061, endPoint y: 253, distance: 67.0
click at [1061, 253] on div "2mm al" at bounding box center [1138, 255] width 195 height 30
type input "cut"
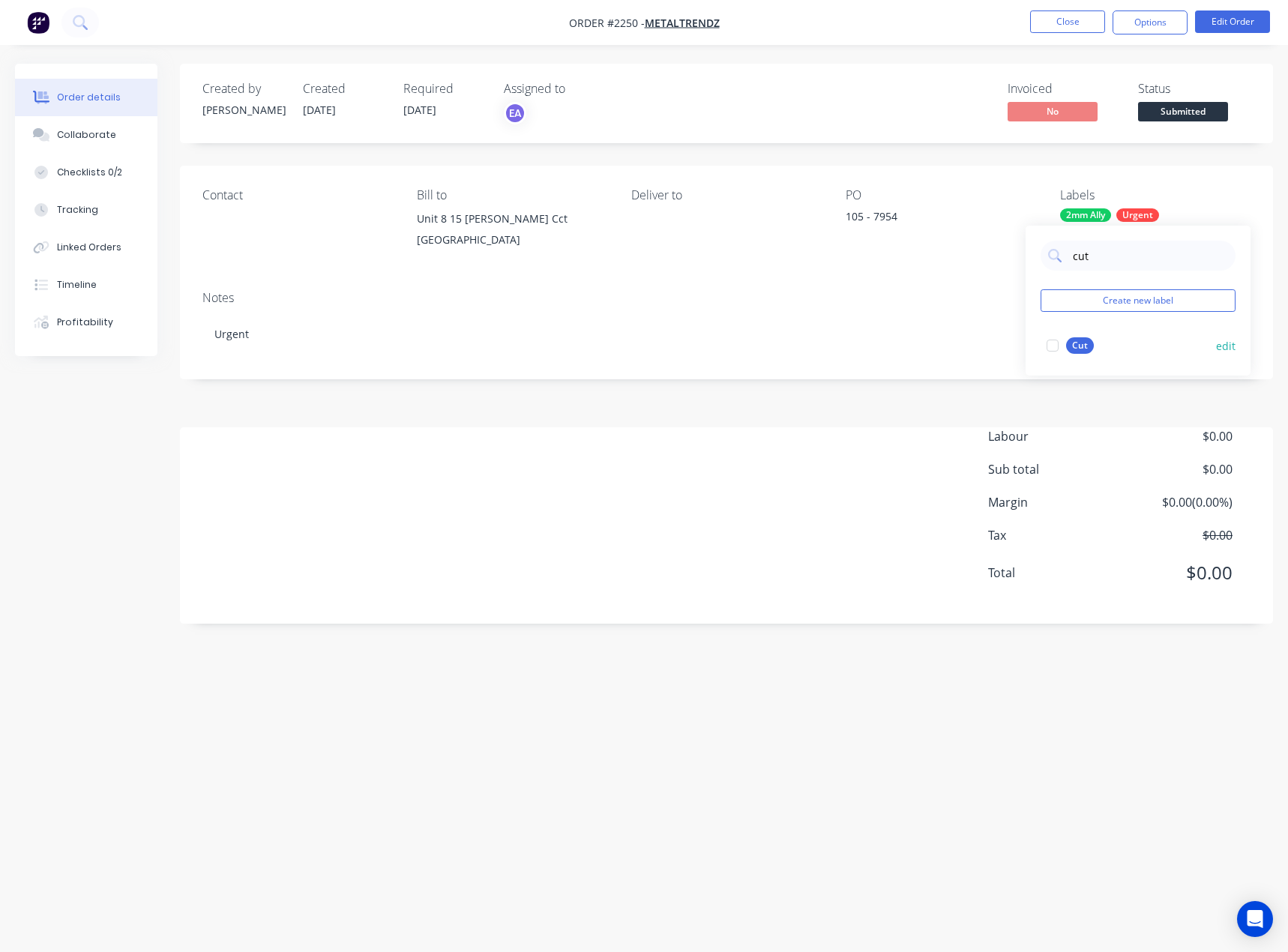
click at [1054, 347] on div at bounding box center [1052, 345] width 30 height 30
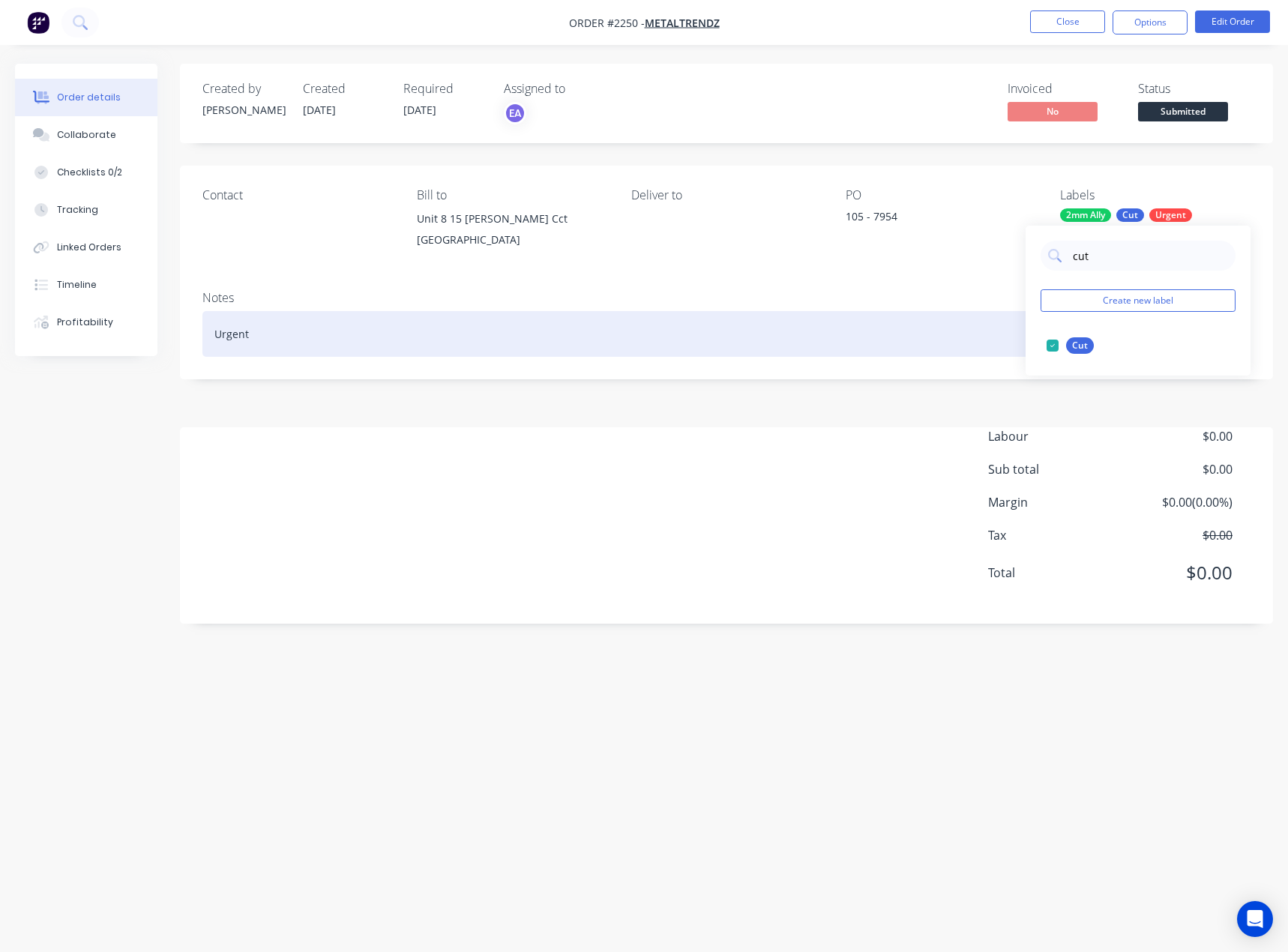
click at [309, 351] on div "Urgent" at bounding box center [726, 334] width 1048 height 45
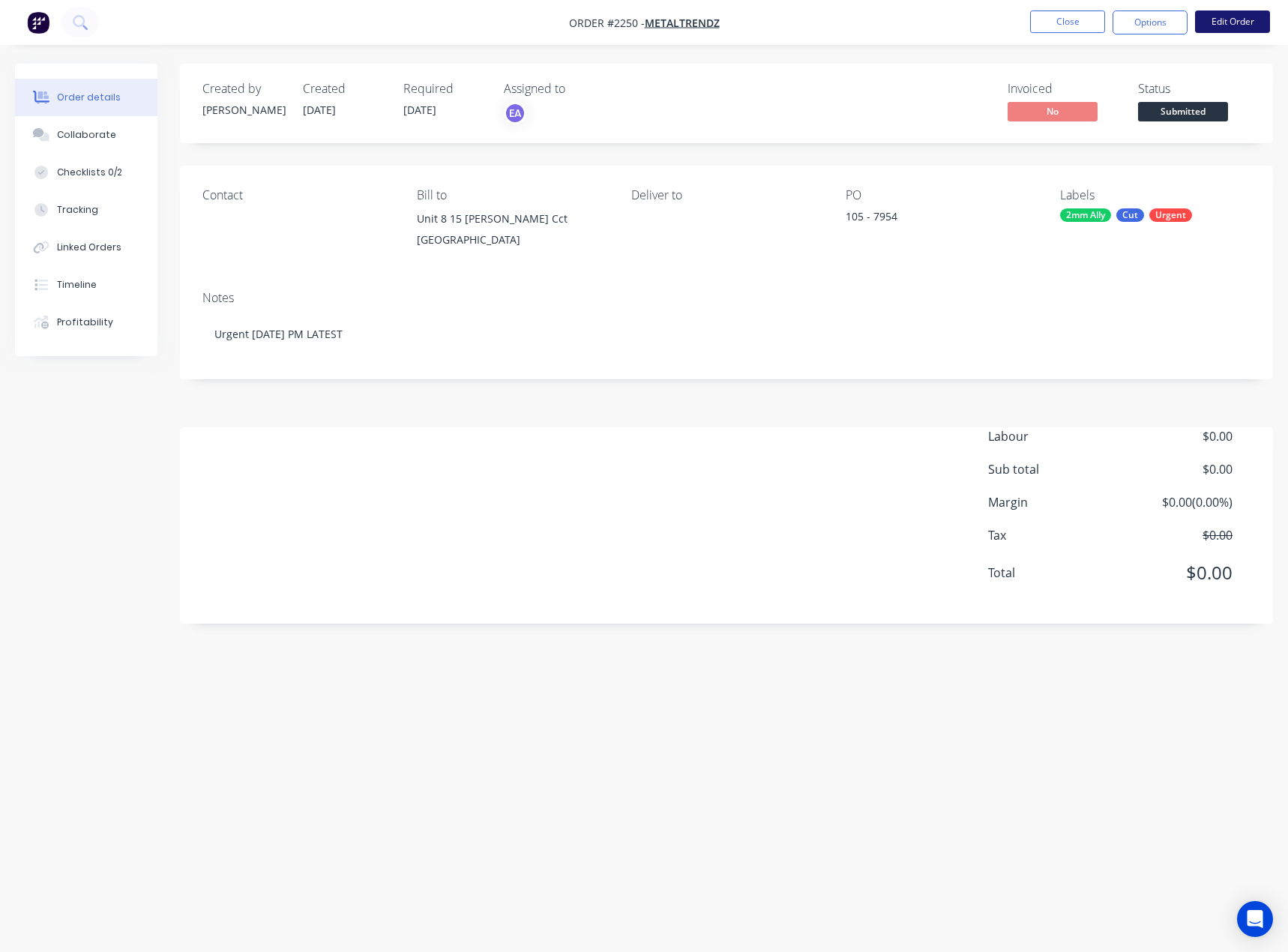
click at [1214, 15] on button "Edit Order" at bounding box center [1233, 22] width 75 height 22
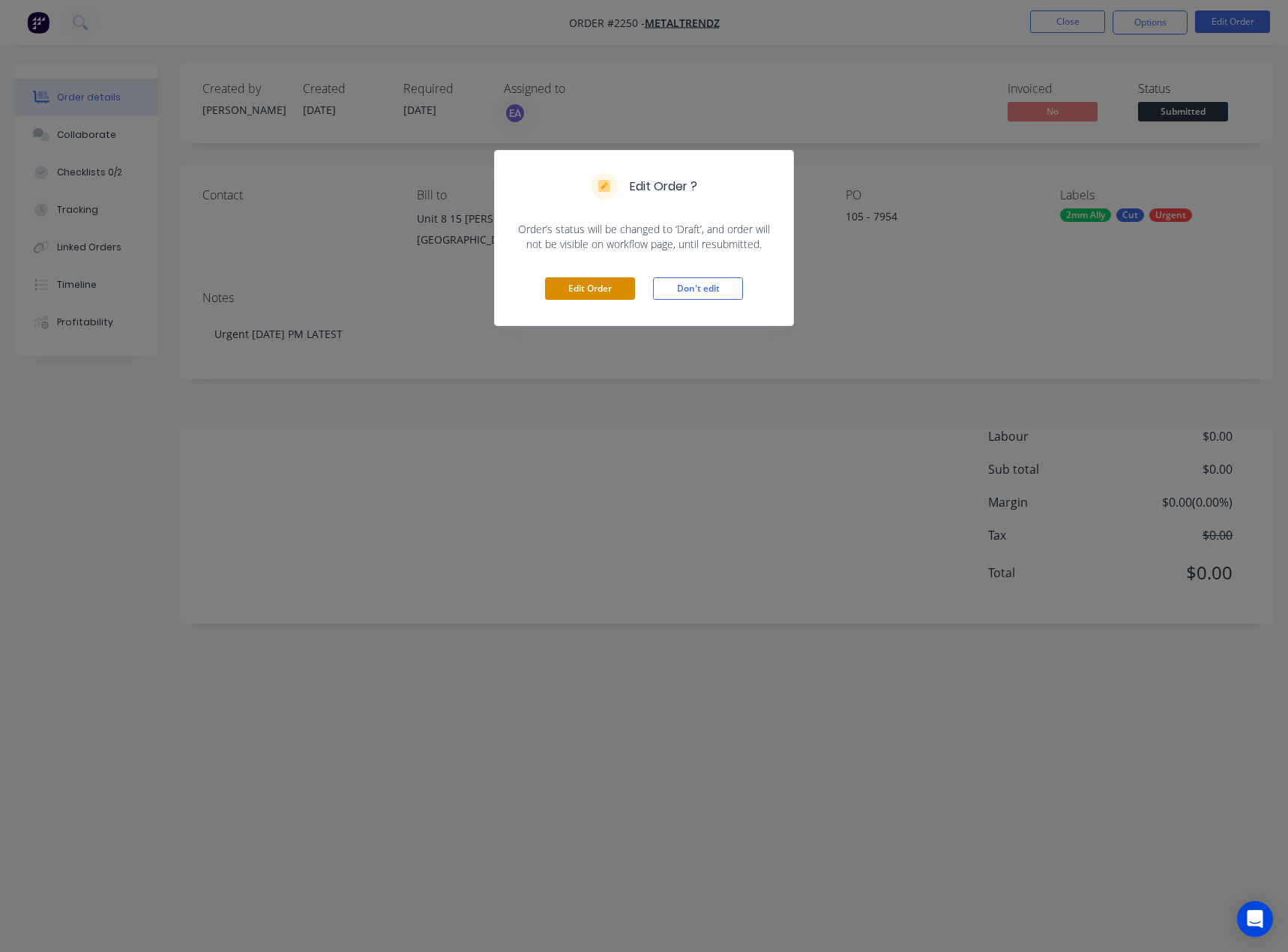
click at [583, 281] on button "Edit Order" at bounding box center [590, 288] width 90 height 22
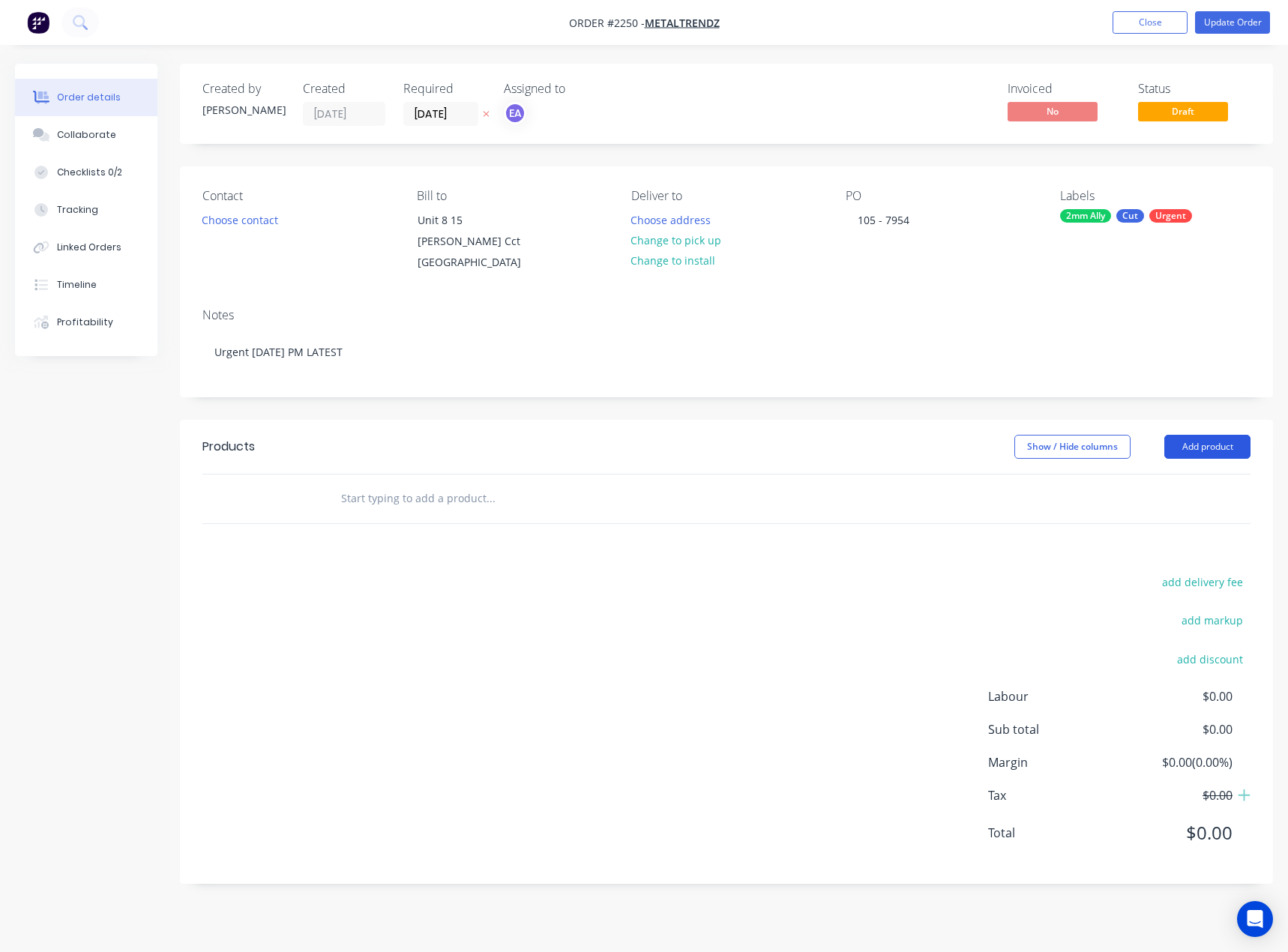
click at [1199, 444] on button "Add product" at bounding box center [1208, 447] width 86 height 24
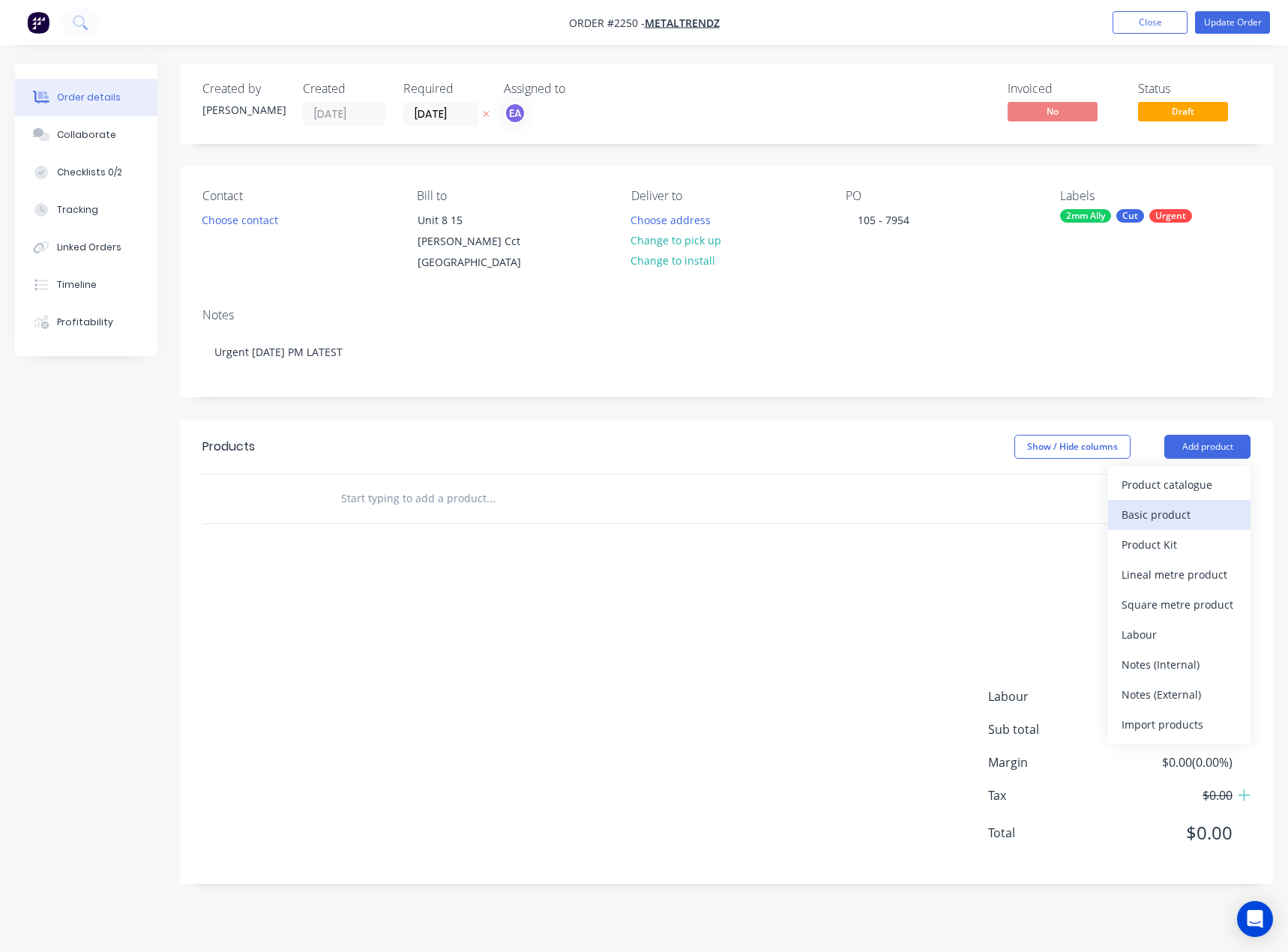
click at [1177, 507] on div "Basic product" at bounding box center [1179, 515] width 116 height 22
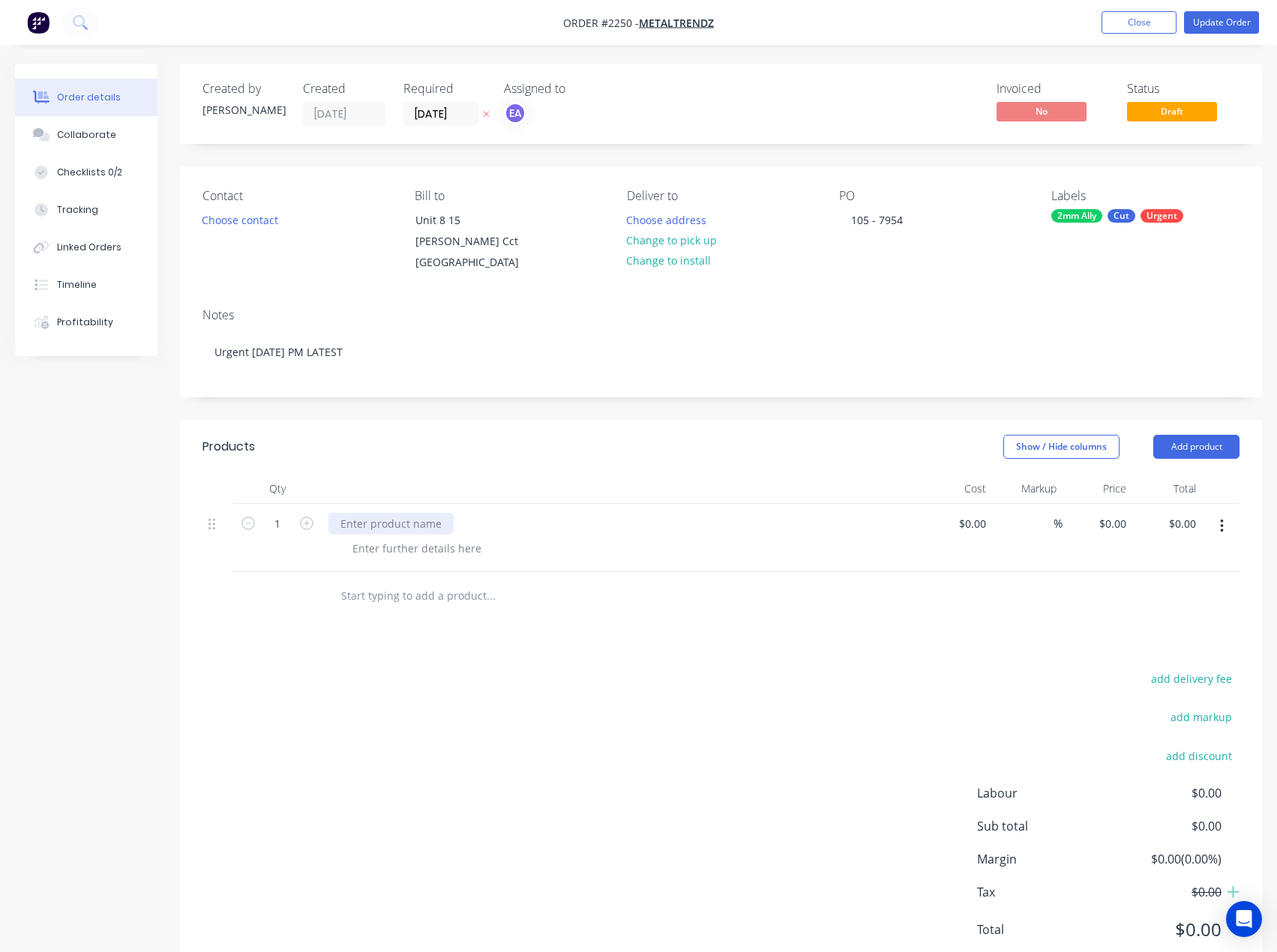
drag, startPoint x: 380, startPoint y: 527, endPoint x: 395, endPoint y: 531, distance: 15.5
click at [380, 526] on div at bounding box center [390, 524] width 126 height 22
click at [396, 526] on div at bounding box center [390, 524] width 126 height 22
paste div
click at [396, 539] on div at bounding box center [417, 548] width 153 height 22
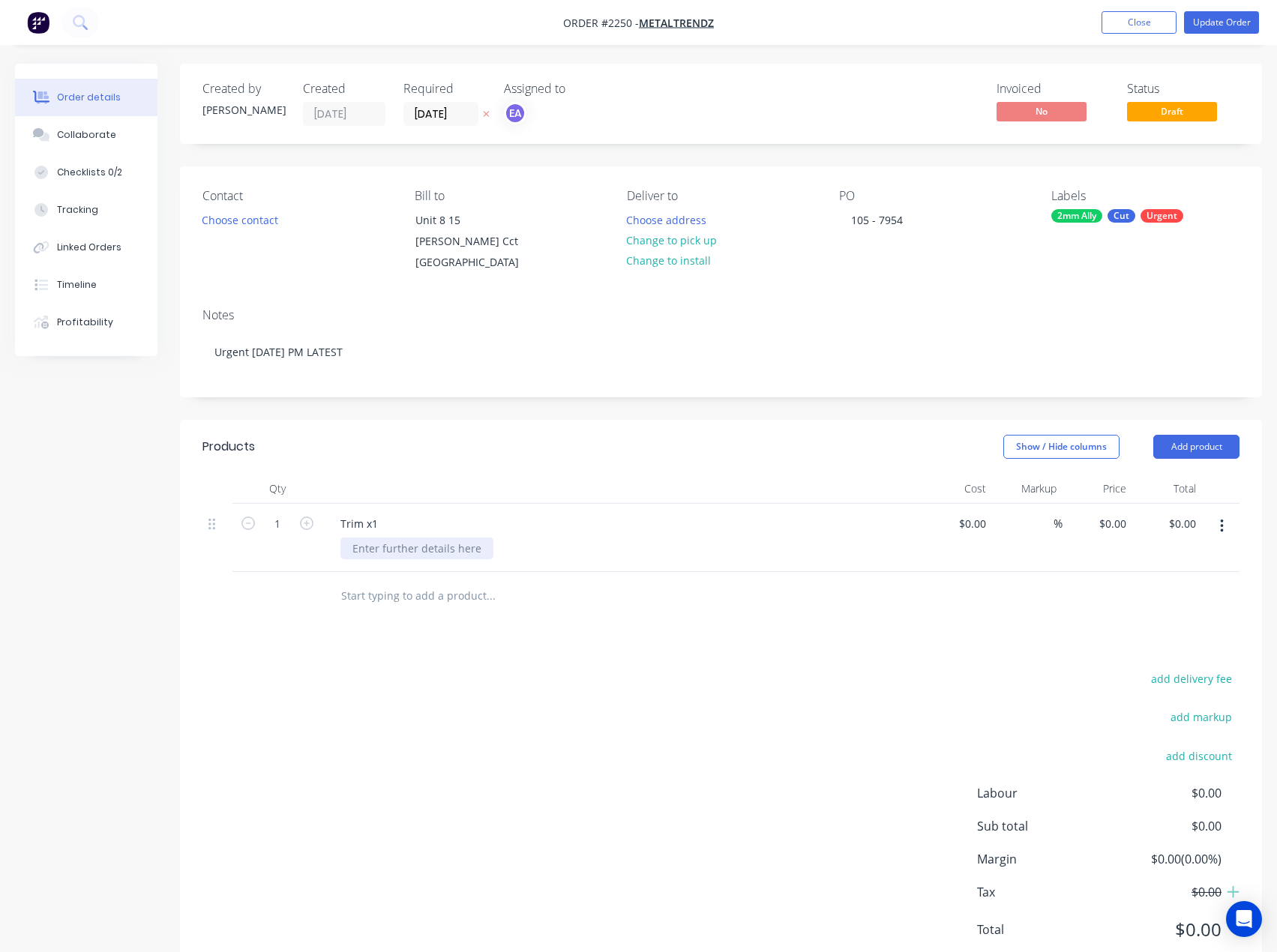
click at [390, 540] on div at bounding box center [417, 548] width 153 height 22
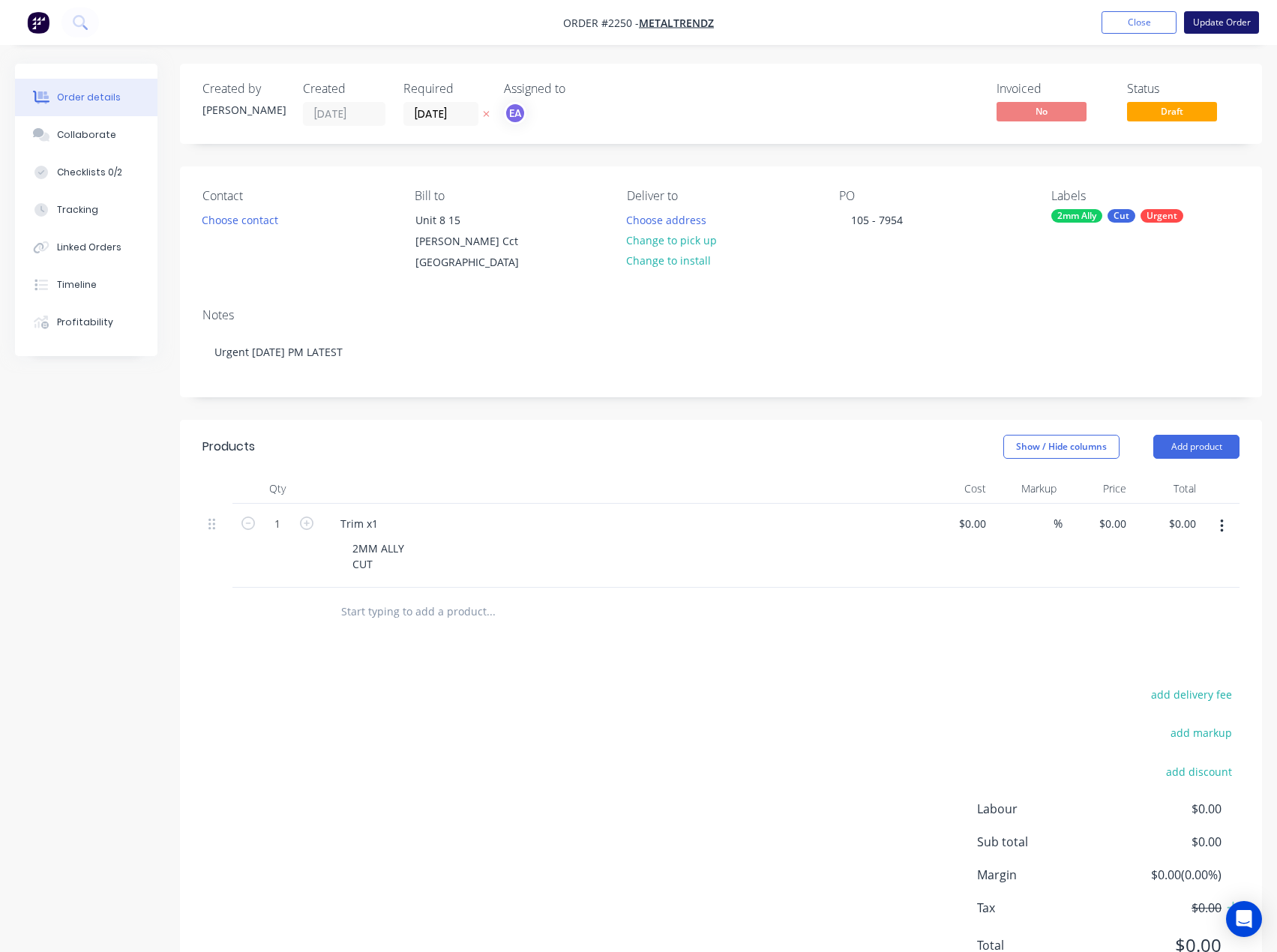
click at [1223, 18] on button "Update Order" at bounding box center [1221, 22] width 75 height 22
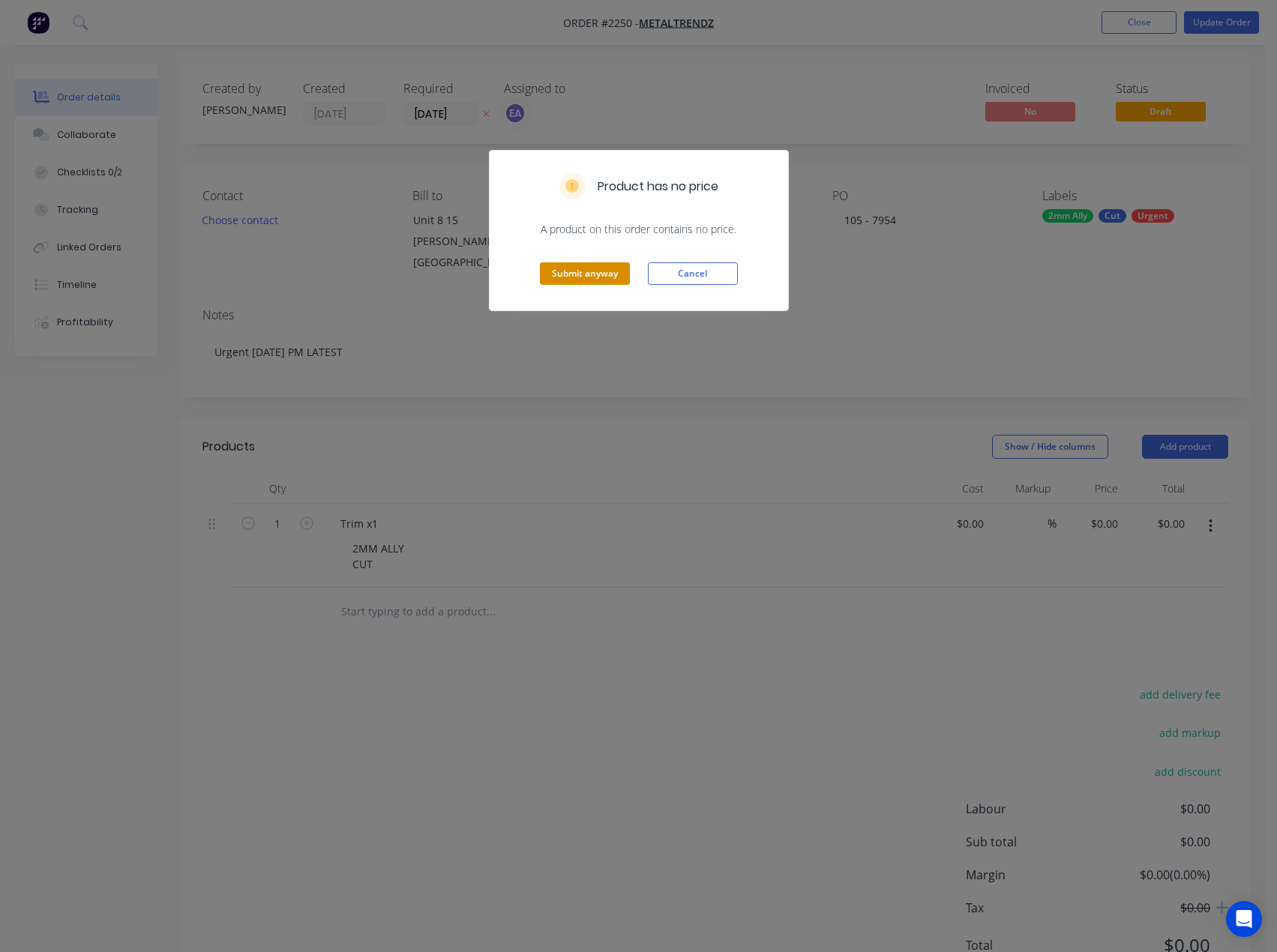
click at [592, 280] on button "Submit anyway" at bounding box center [585, 273] width 90 height 22
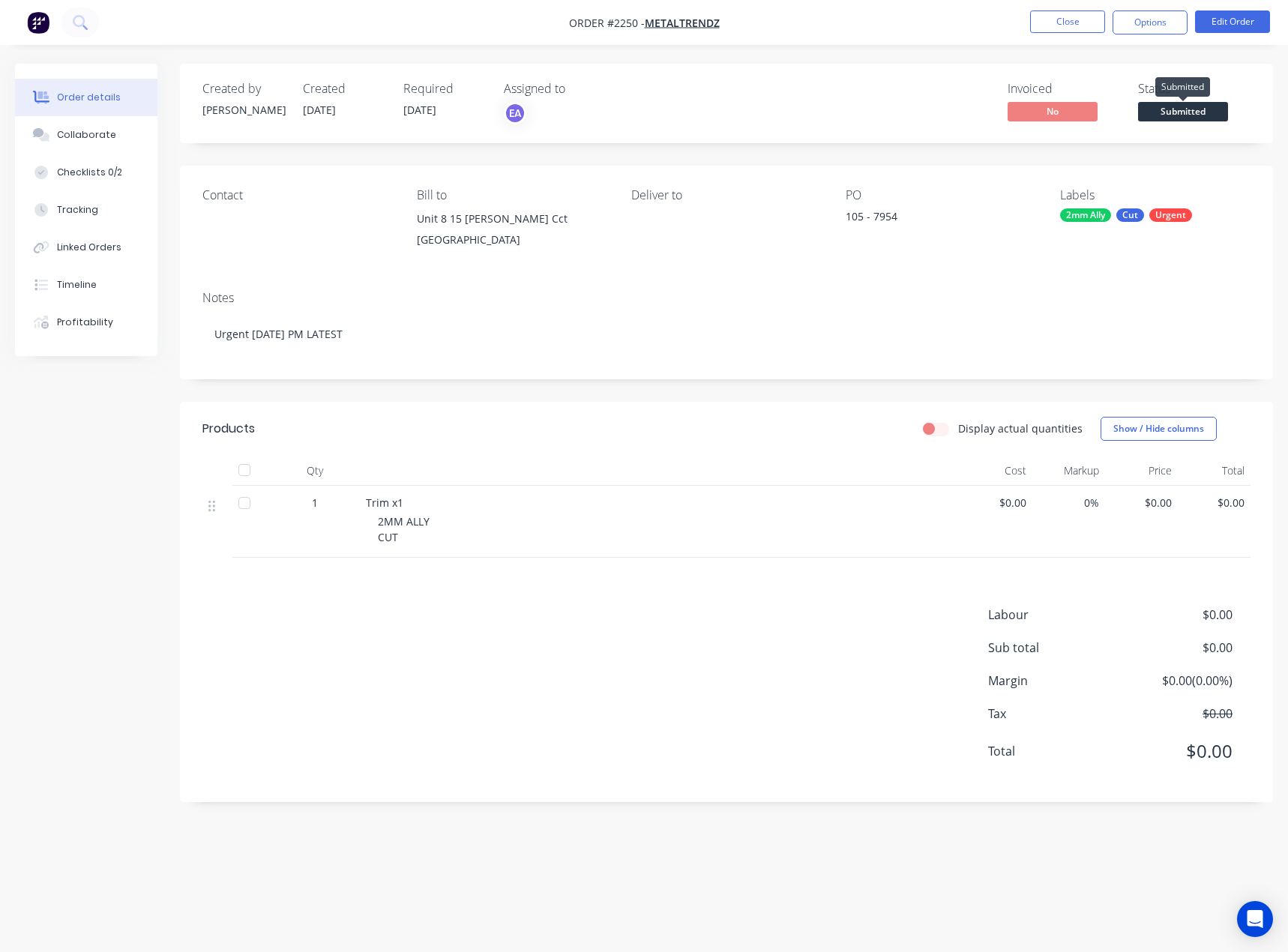
click at [1209, 106] on span "Submitted" at bounding box center [1183, 111] width 90 height 18
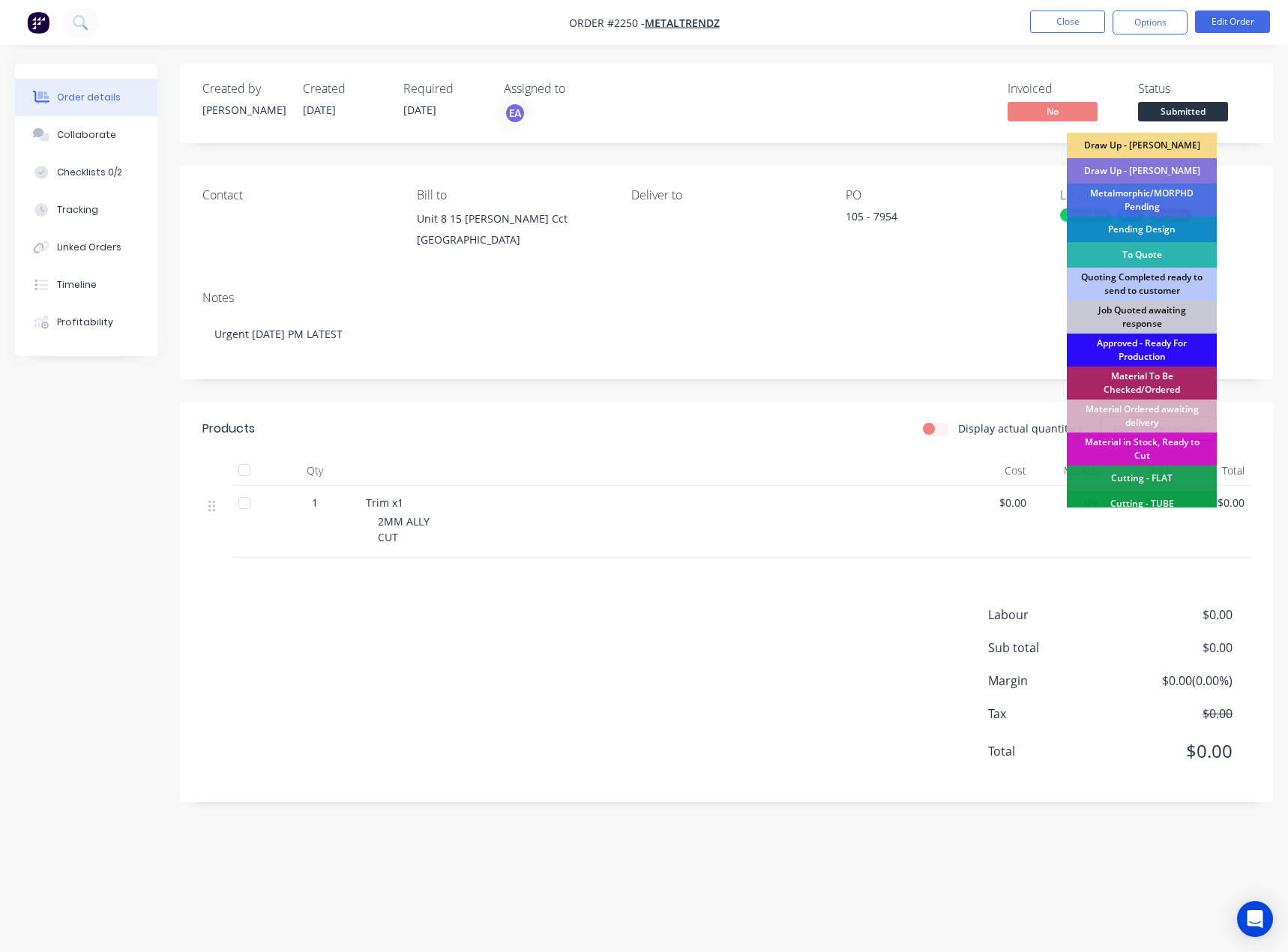
click at [1155, 344] on div "Approved - Ready For Production" at bounding box center [1142, 350] width 150 height 33
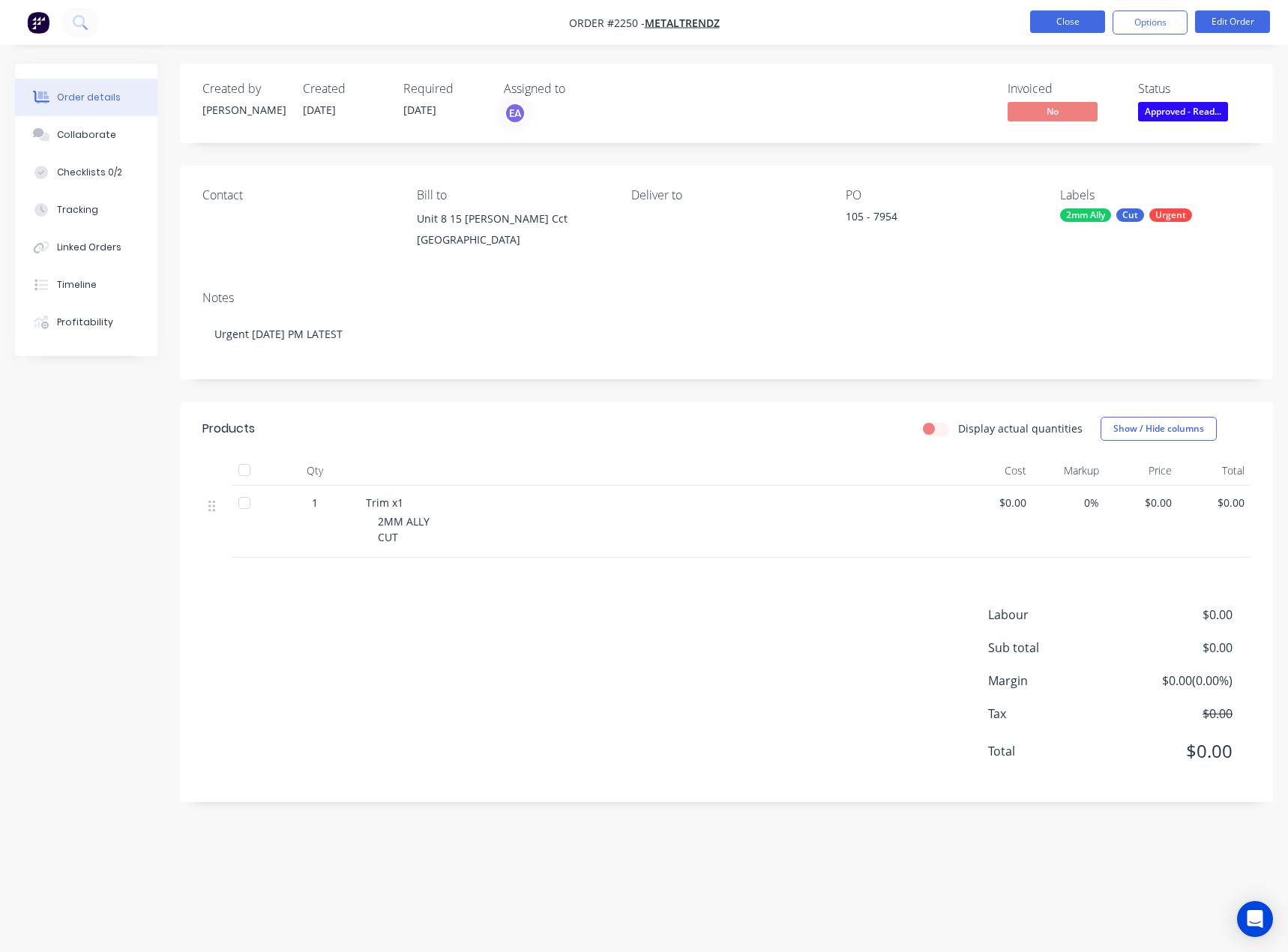
click at [1065, 21] on button "Close" at bounding box center [1068, 22] width 75 height 22
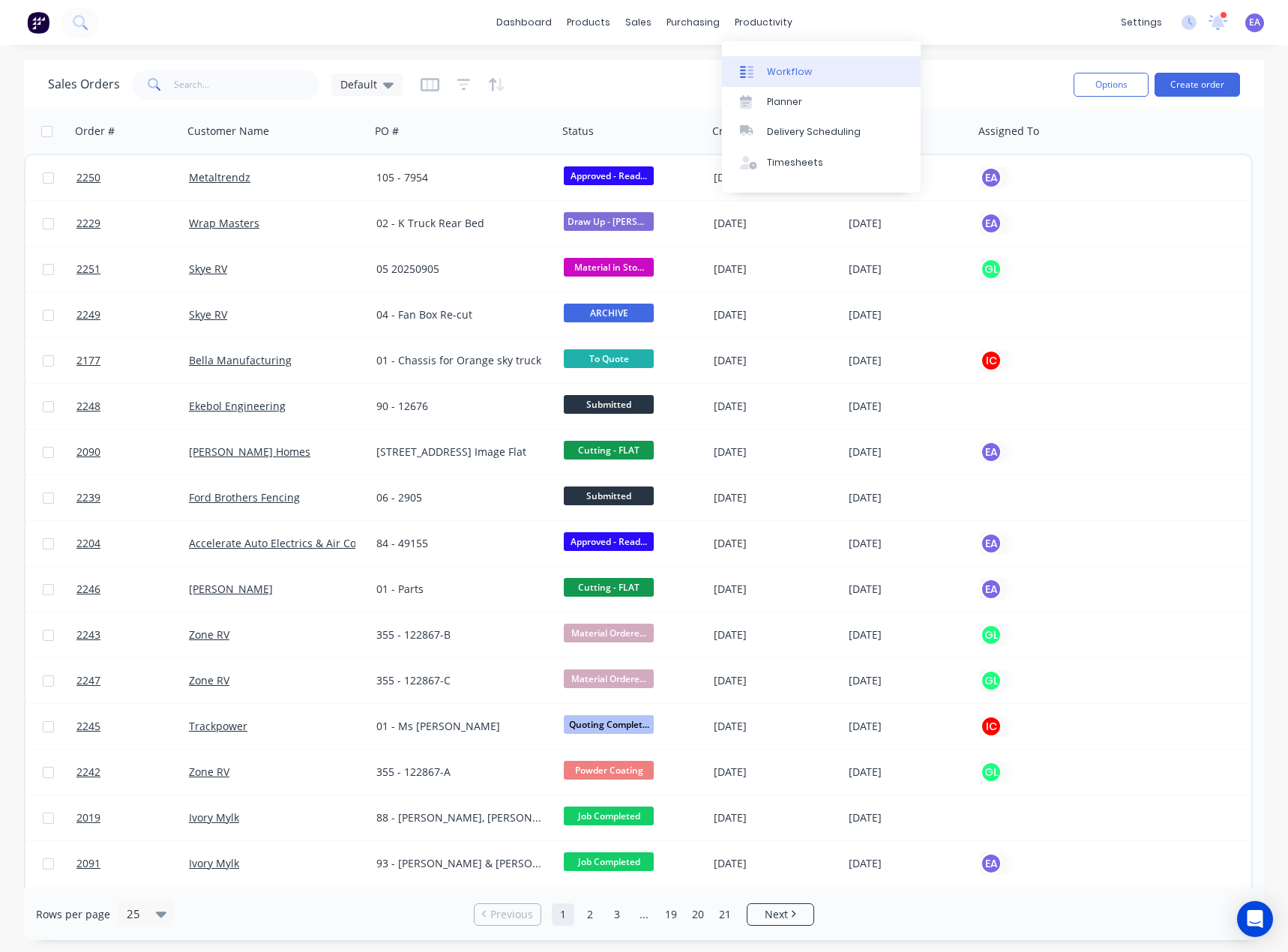
click at [773, 69] on div "Workflow" at bounding box center [790, 72] width 45 height 14
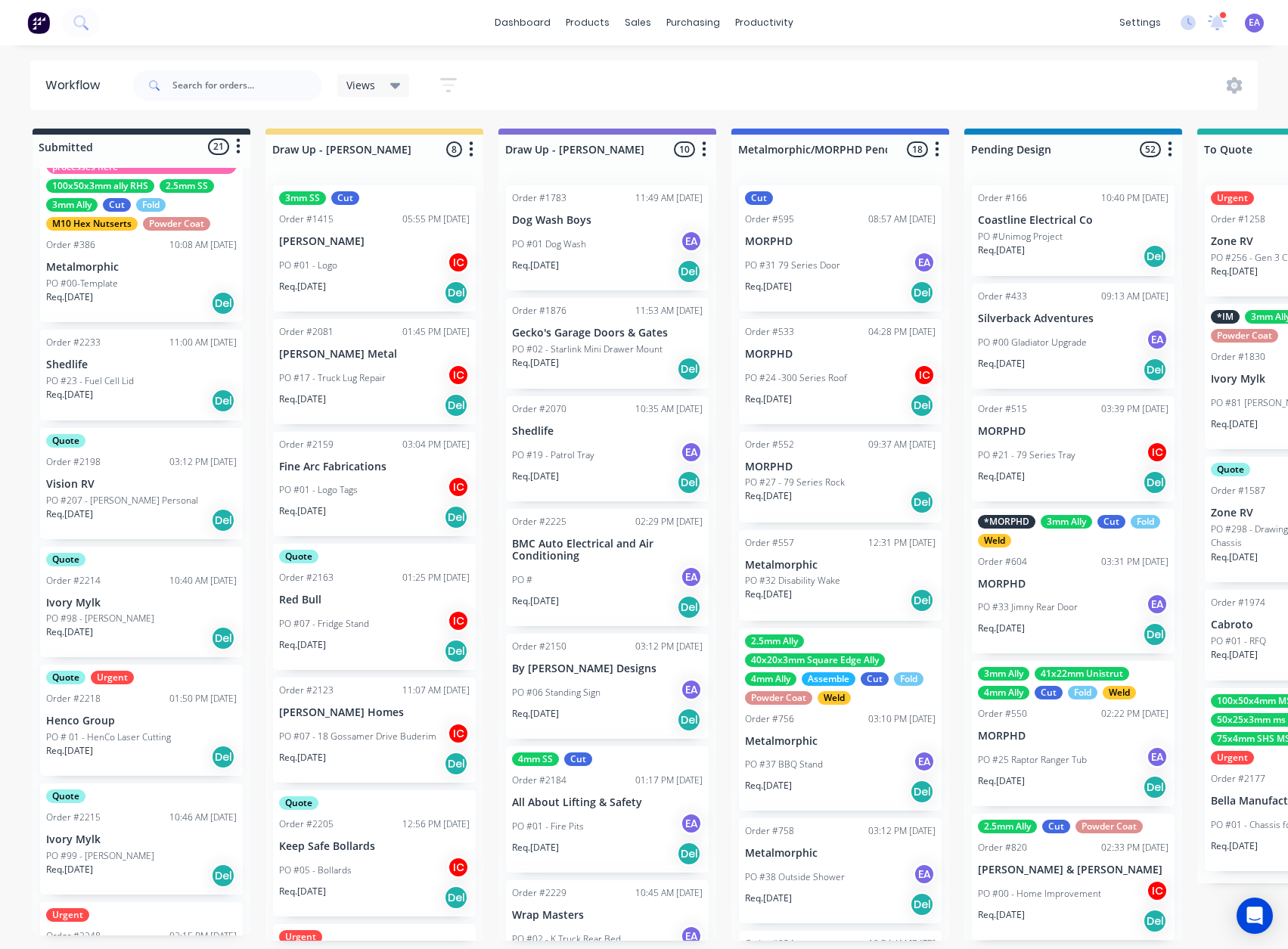
scroll to position [75, 0]
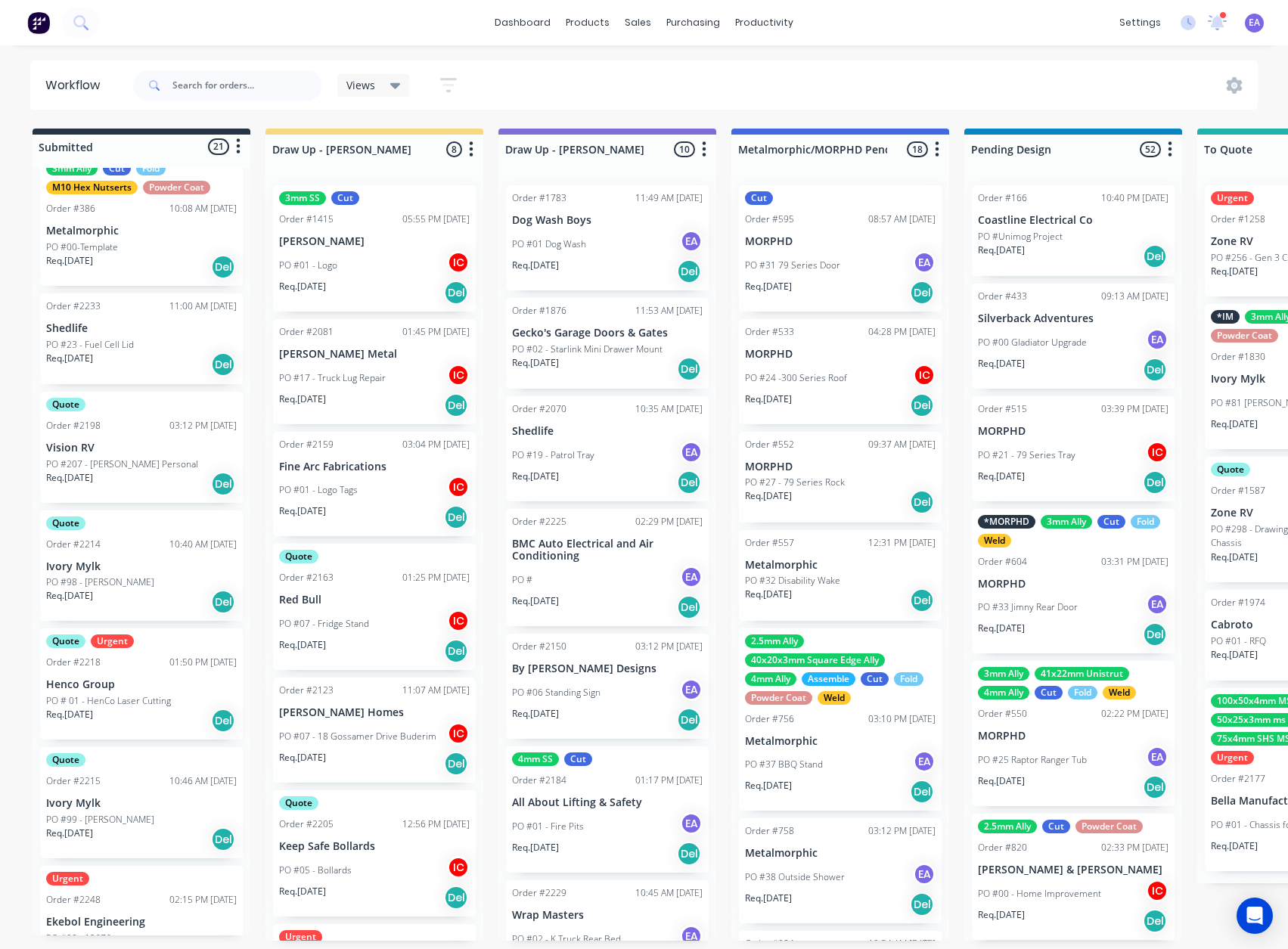
click at [157, 682] on p "Henco Group" at bounding box center [141, 684] width 190 height 13
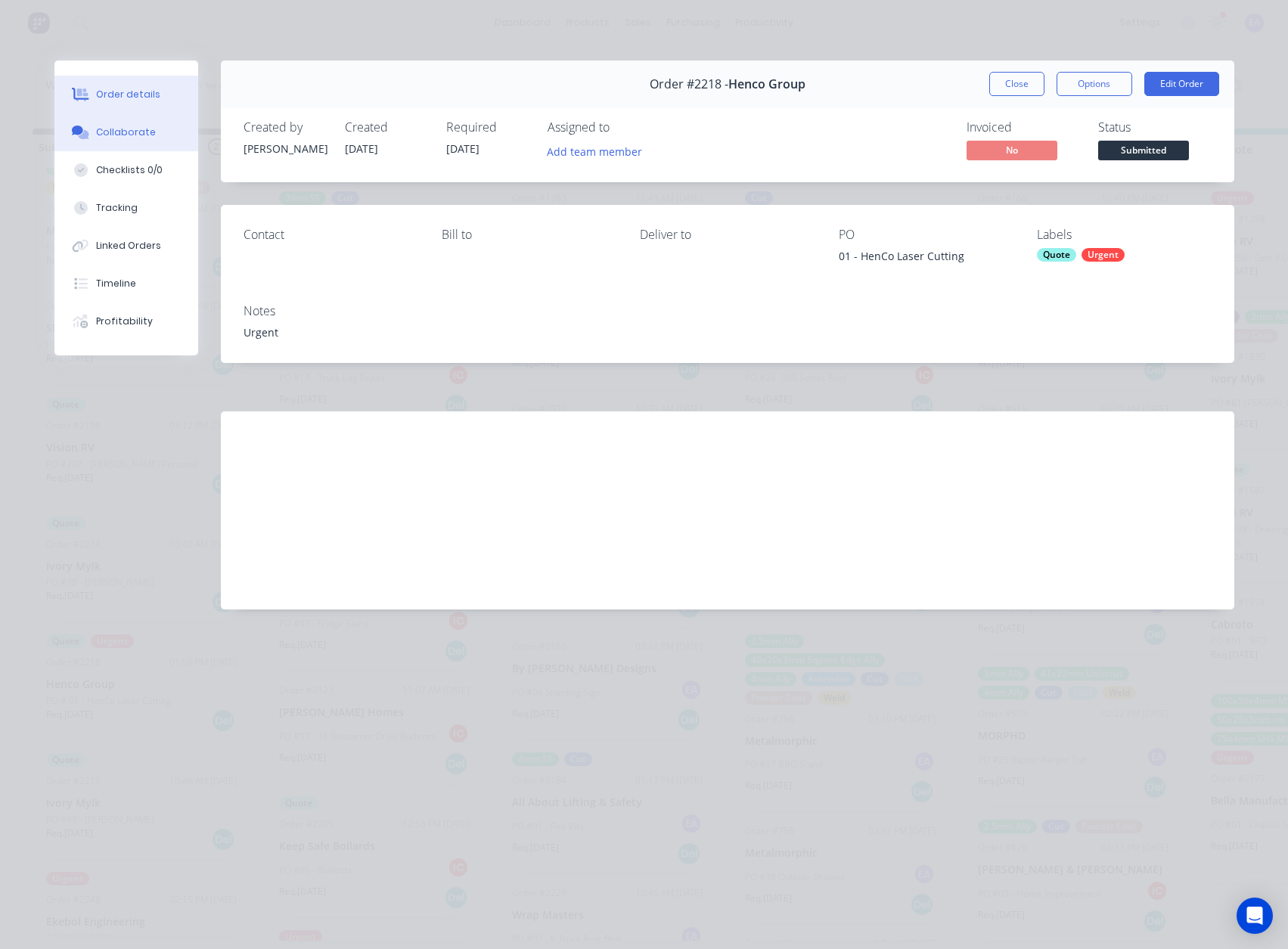
click at [102, 141] on button "Collaborate" at bounding box center [126, 132] width 144 height 38
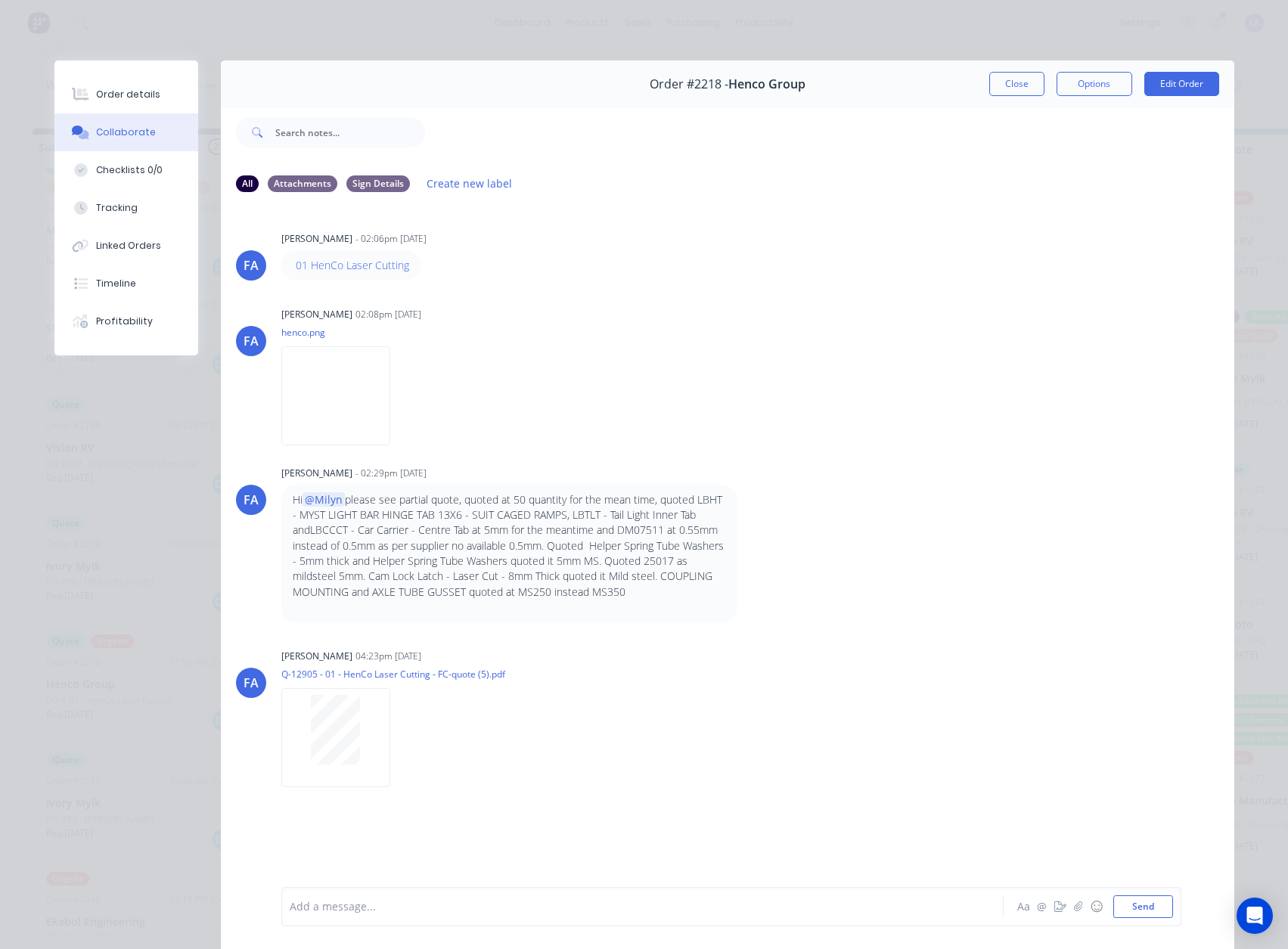
click at [841, 488] on div "[PERSON_NAME] [PERSON_NAME] - 02:29pm [DATE] Hi @Milyn please see partial quote…" at bounding box center [727, 542] width 1013 height 160
click at [390, 434] on img at bounding box center [336, 396] width 109 height 99
click at [359, 740] on div at bounding box center [336, 730] width 96 height 70
click at [365, 721] on div at bounding box center [336, 730] width 96 height 70
click at [809, 242] on div "[PERSON_NAME] [PERSON_NAME] - 02:06pm [DATE] 01 HenCo Laser Cutting" at bounding box center [727, 254] width 1013 height 53
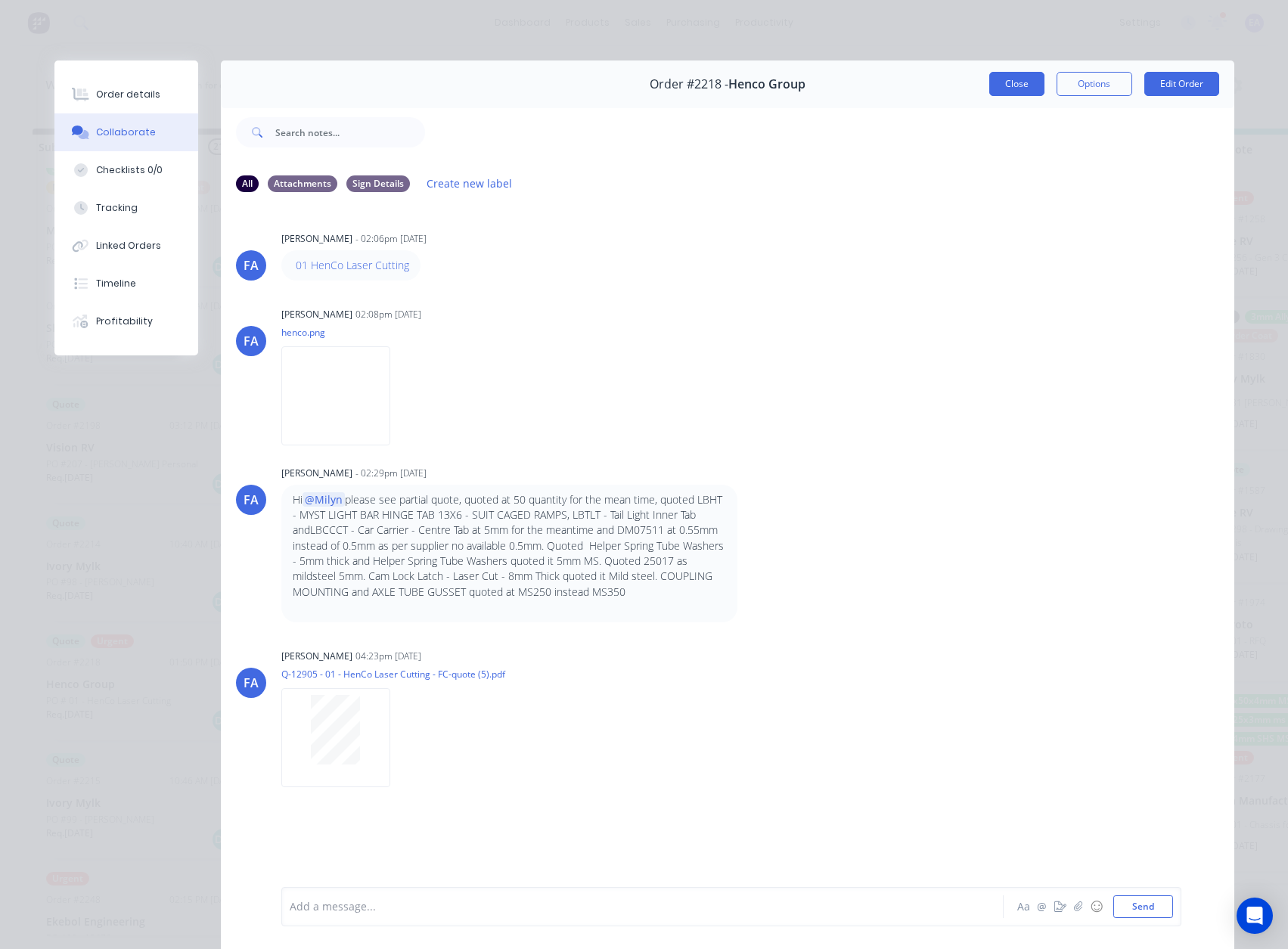
click at [1010, 83] on button "Close" at bounding box center [1016, 83] width 55 height 24
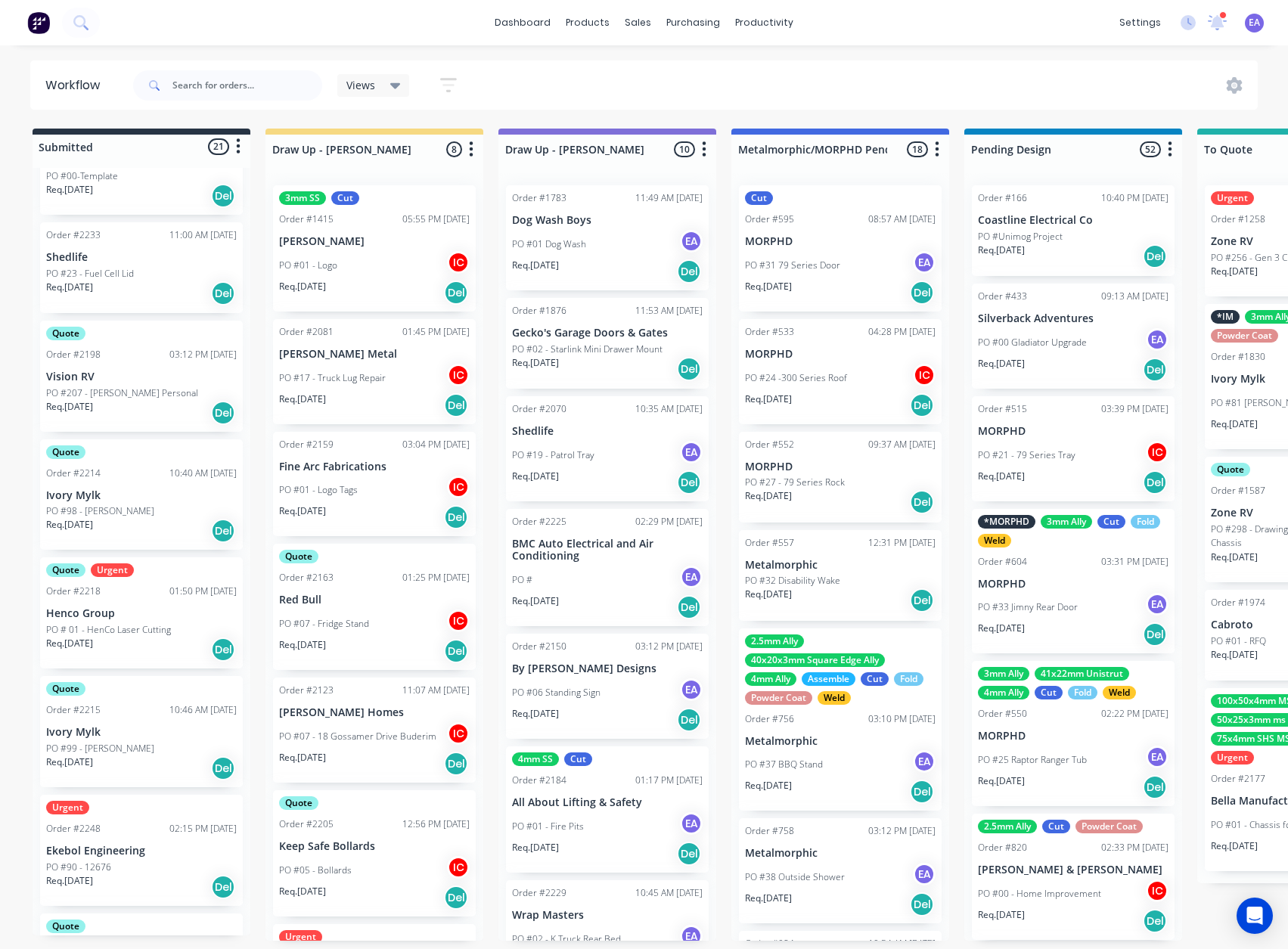
scroll to position [151, 0]
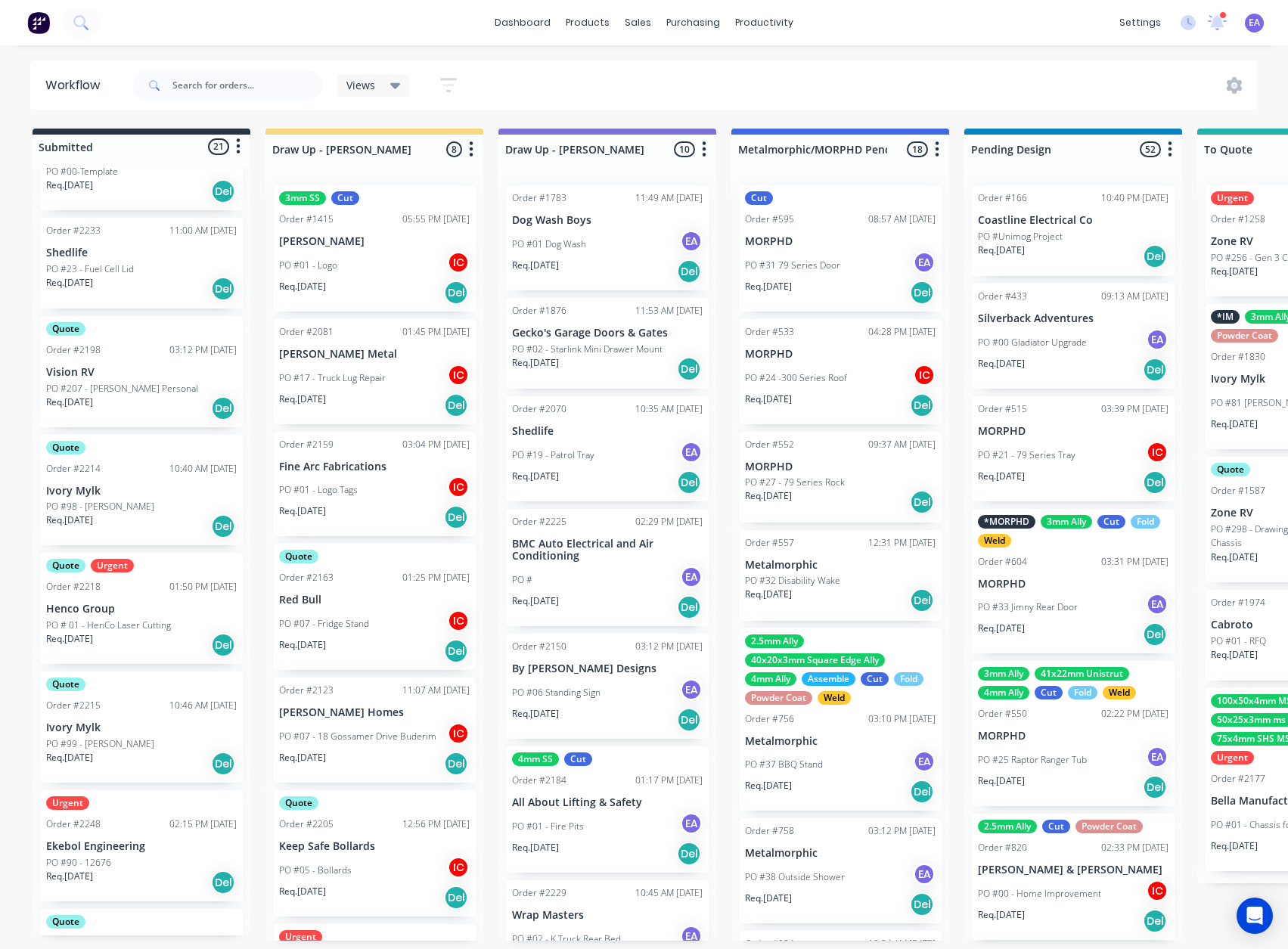
click at [128, 601] on div "Quote Urgent Order #2218 01:50 PM [DATE] Henco Group PO # 01 - HenCo Laser Cutt…" at bounding box center [141, 608] width 203 height 111
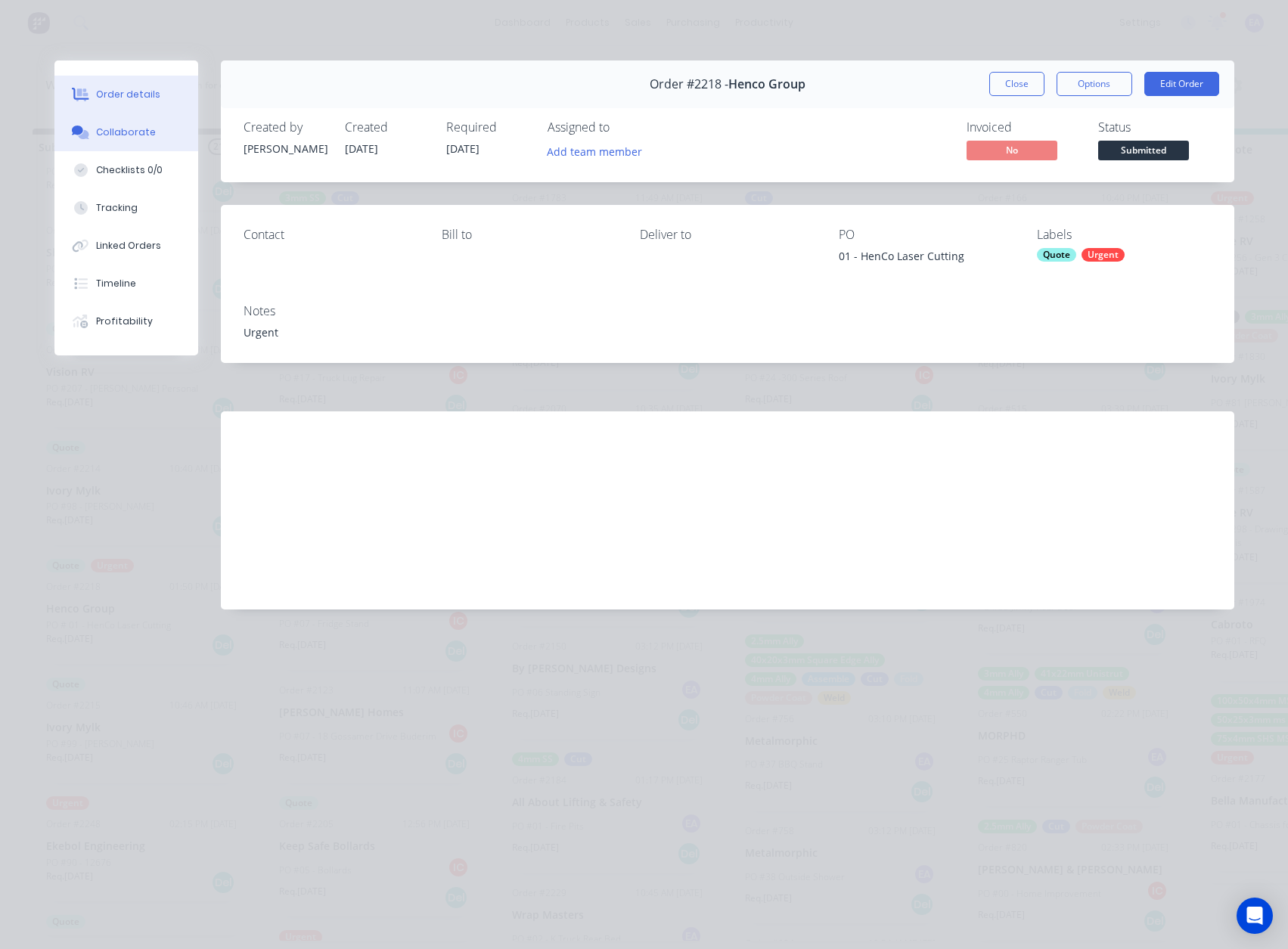
click at [126, 127] on div "Collaborate" at bounding box center [126, 133] width 60 height 14
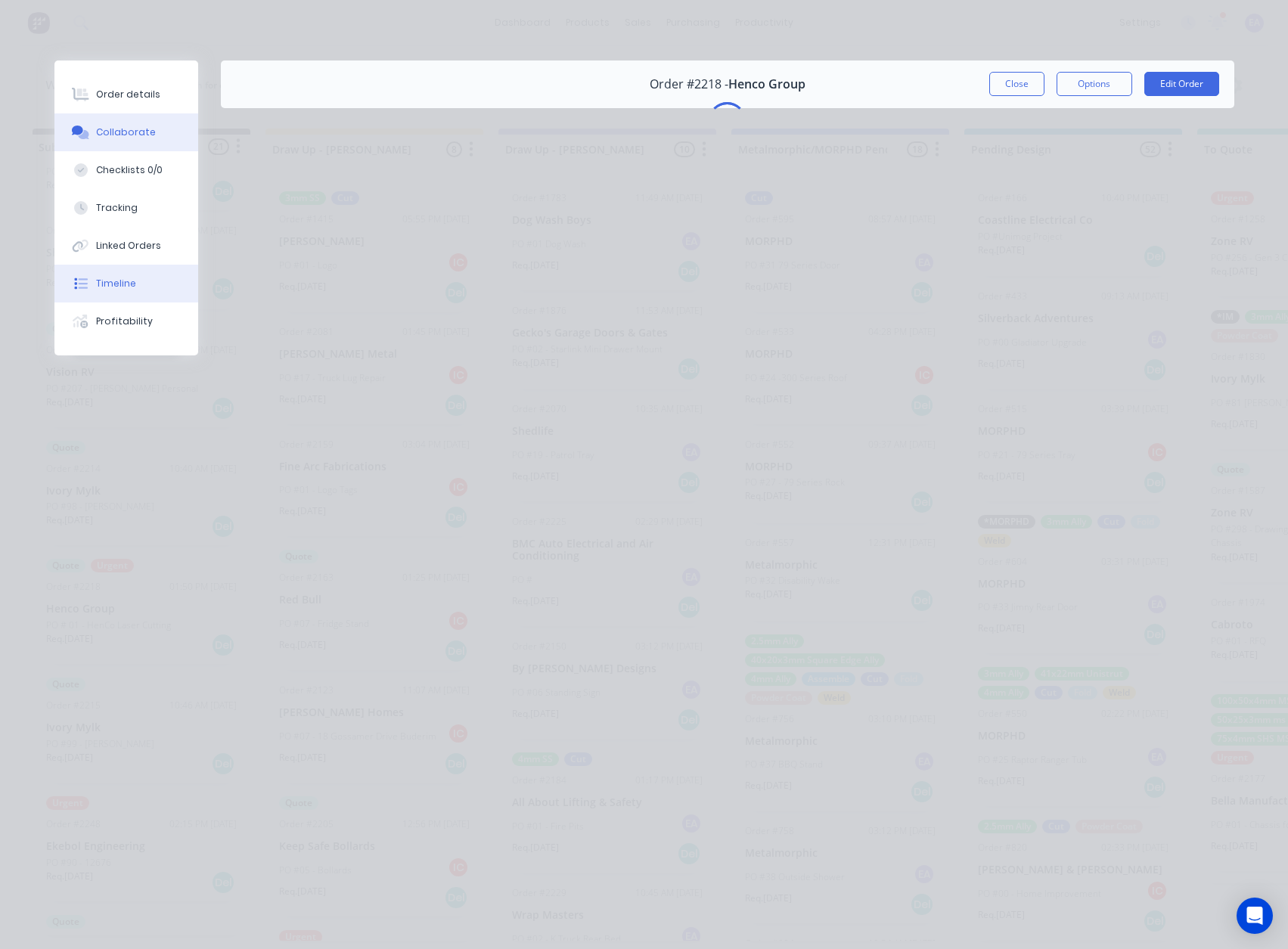
click at [128, 295] on button "Timeline" at bounding box center [126, 283] width 144 height 38
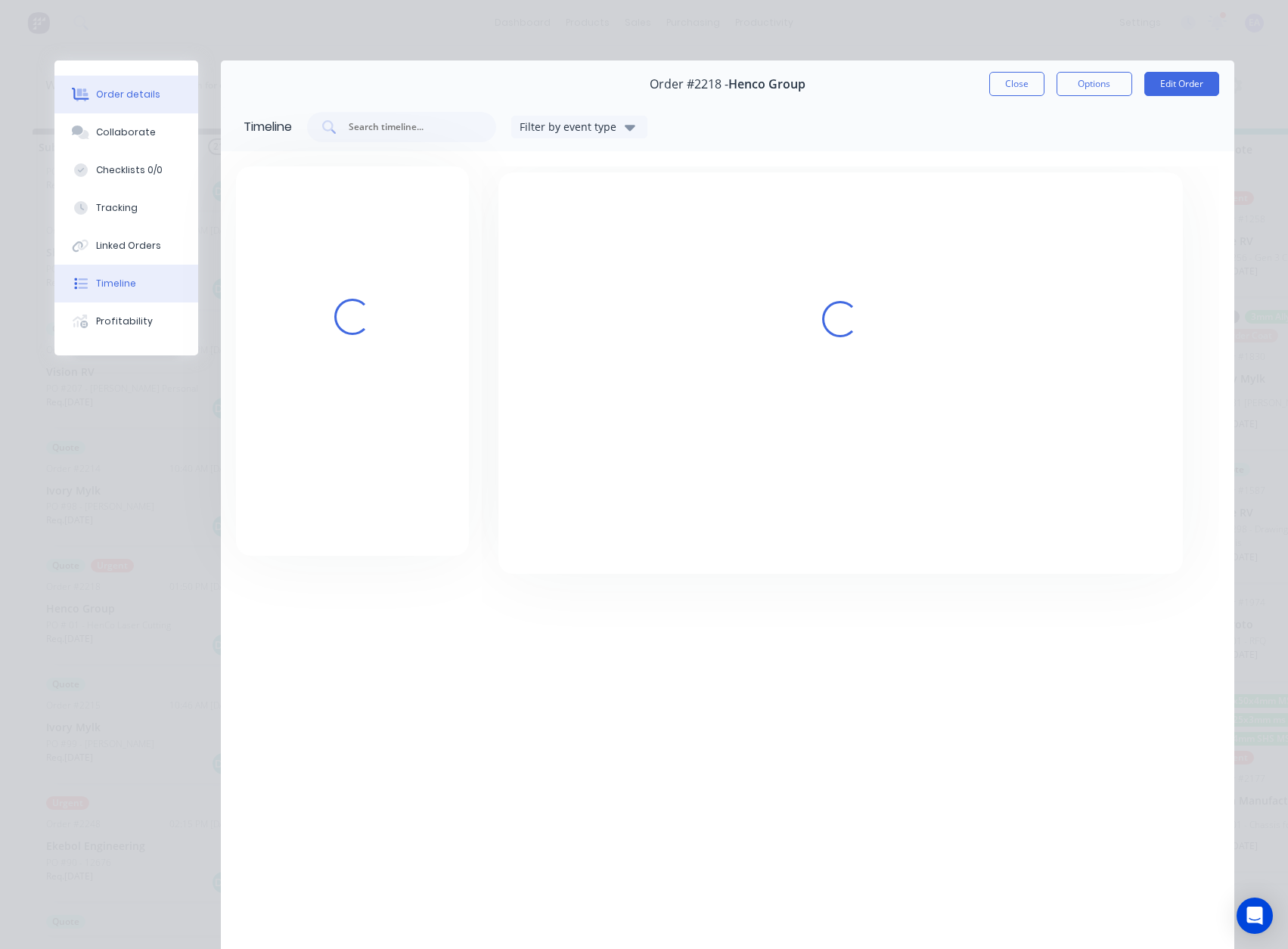
click at [115, 92] on div "Order details" at bounding box center [128, 95] width 64 height 14
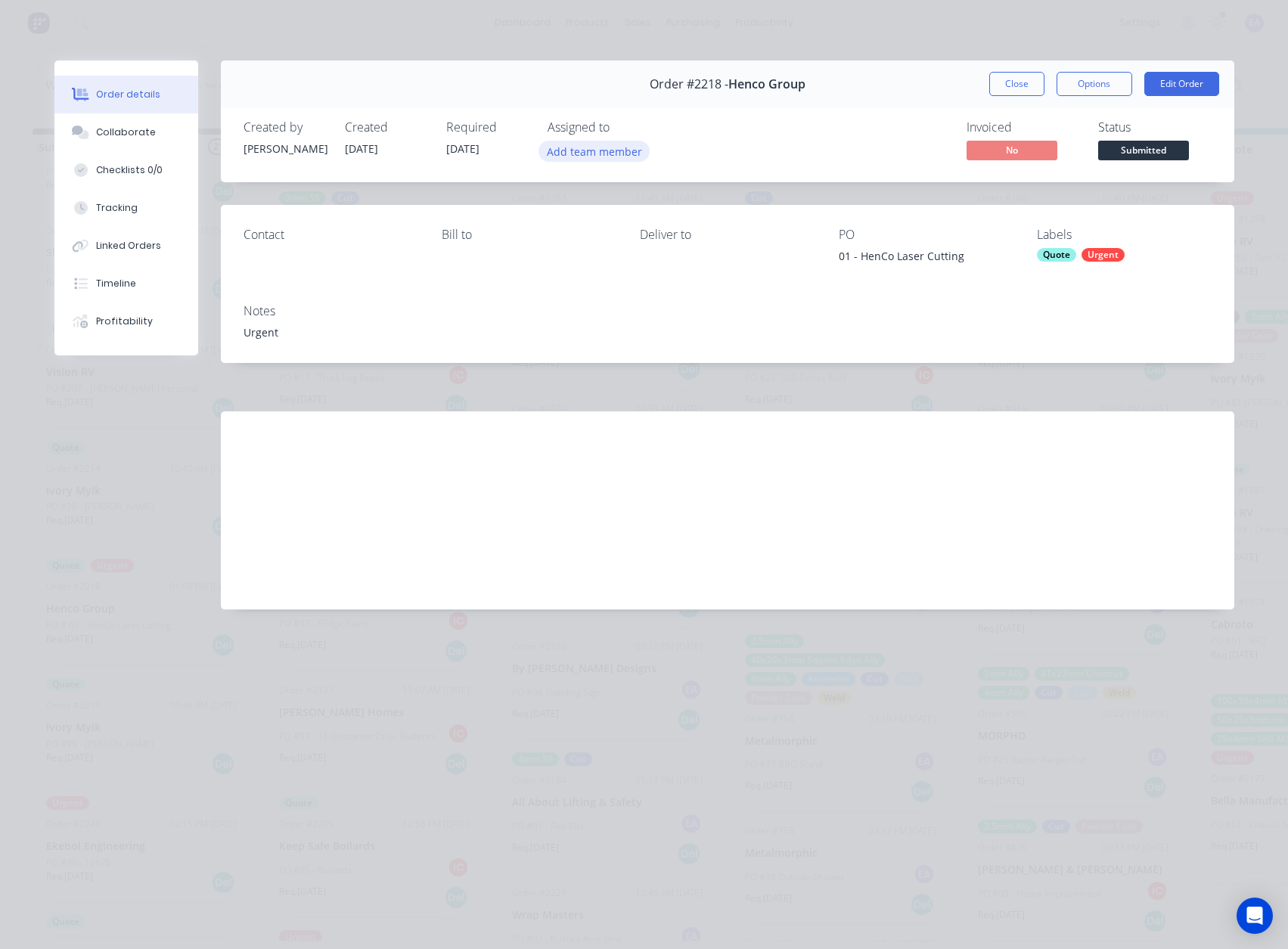
click at [590, 149] on button "Add team member" at bounding box center [594, 151] width 111 height 20
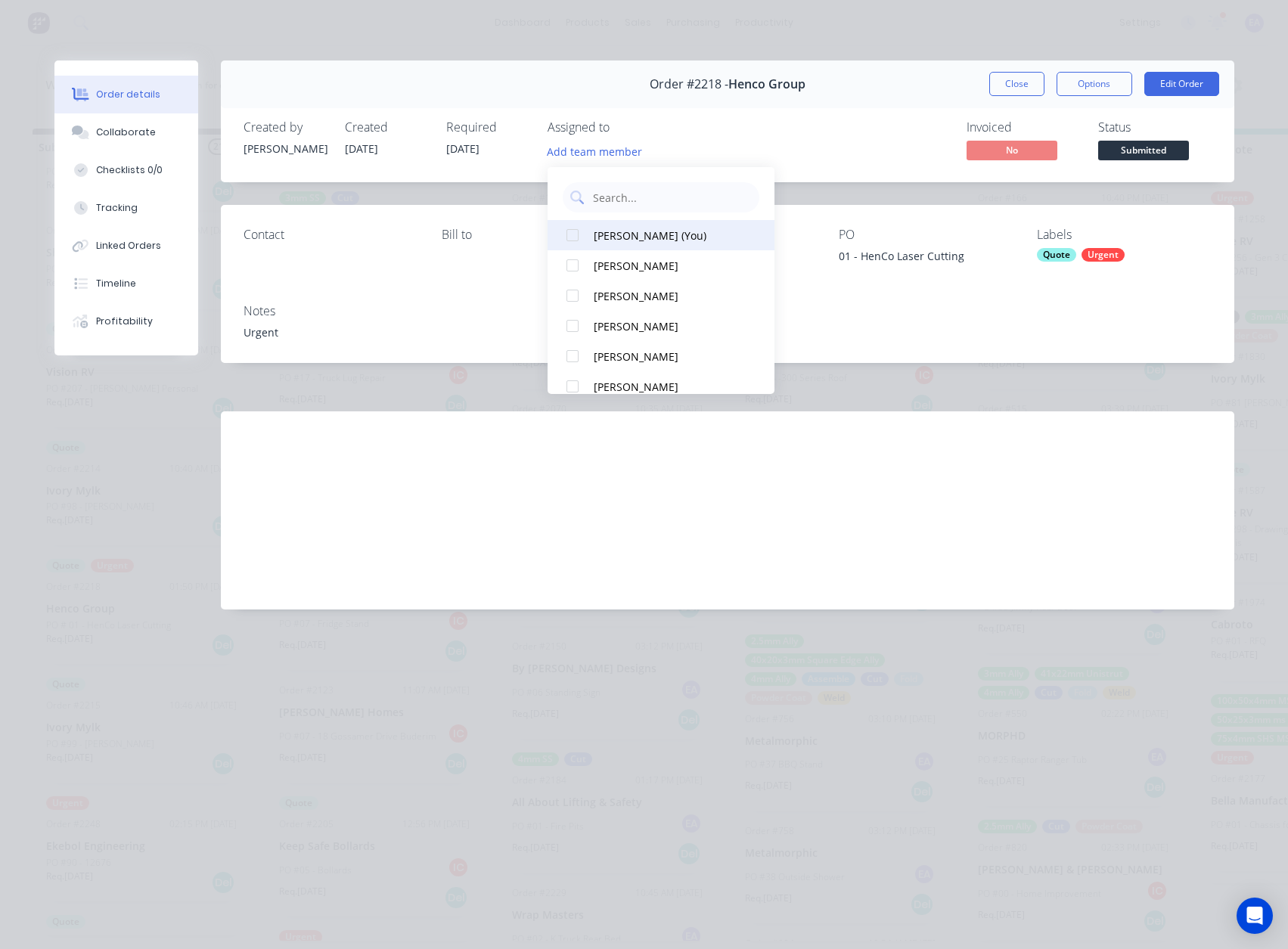
click at [658, 232] on div "[PERSON_NAME] (You)" at bounding box center [669, 235] width 151 height 16
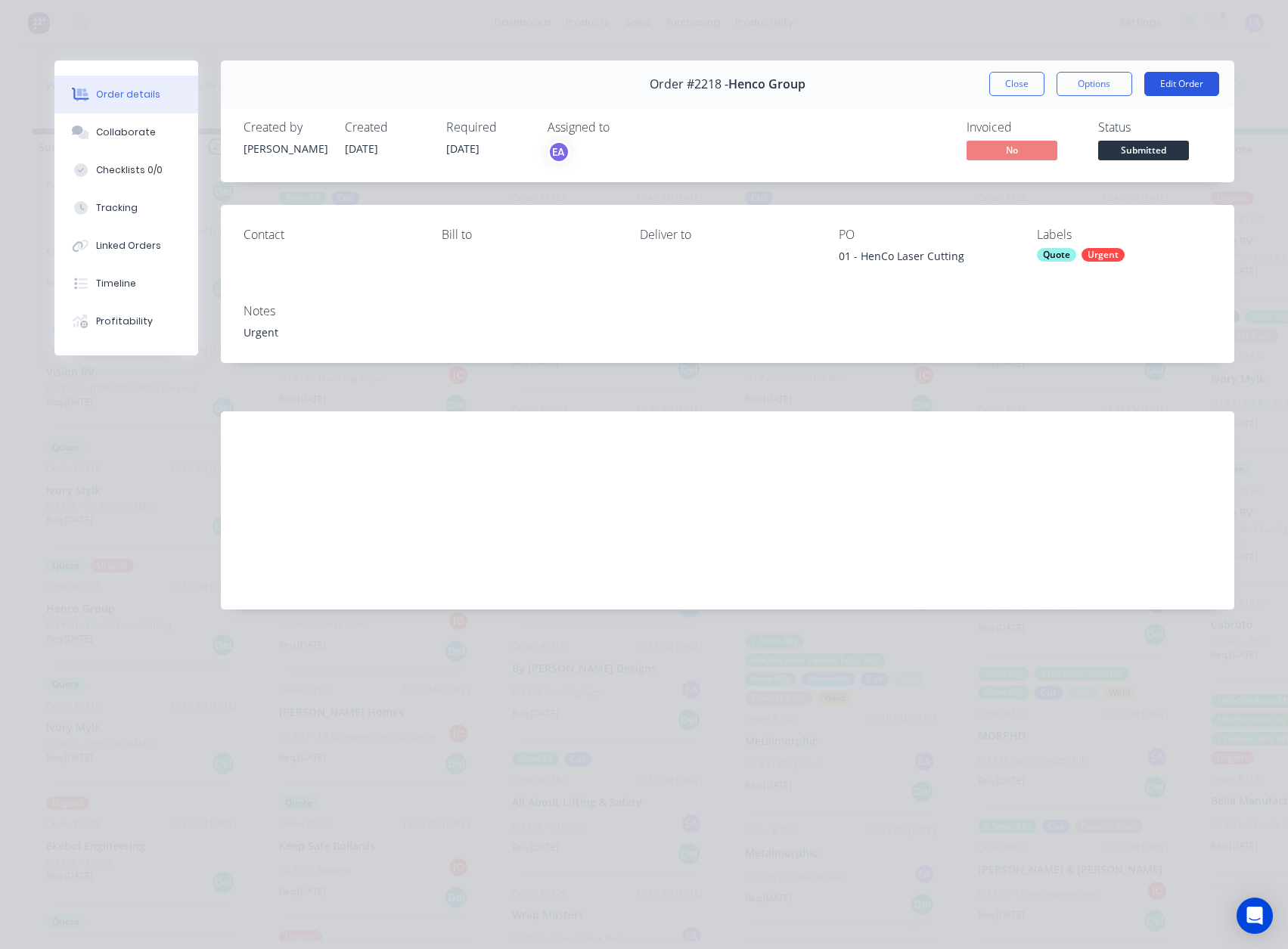
click at [1182, 82] on button "Edit Order" at bounding box center [1182, 83] width 75 height 24
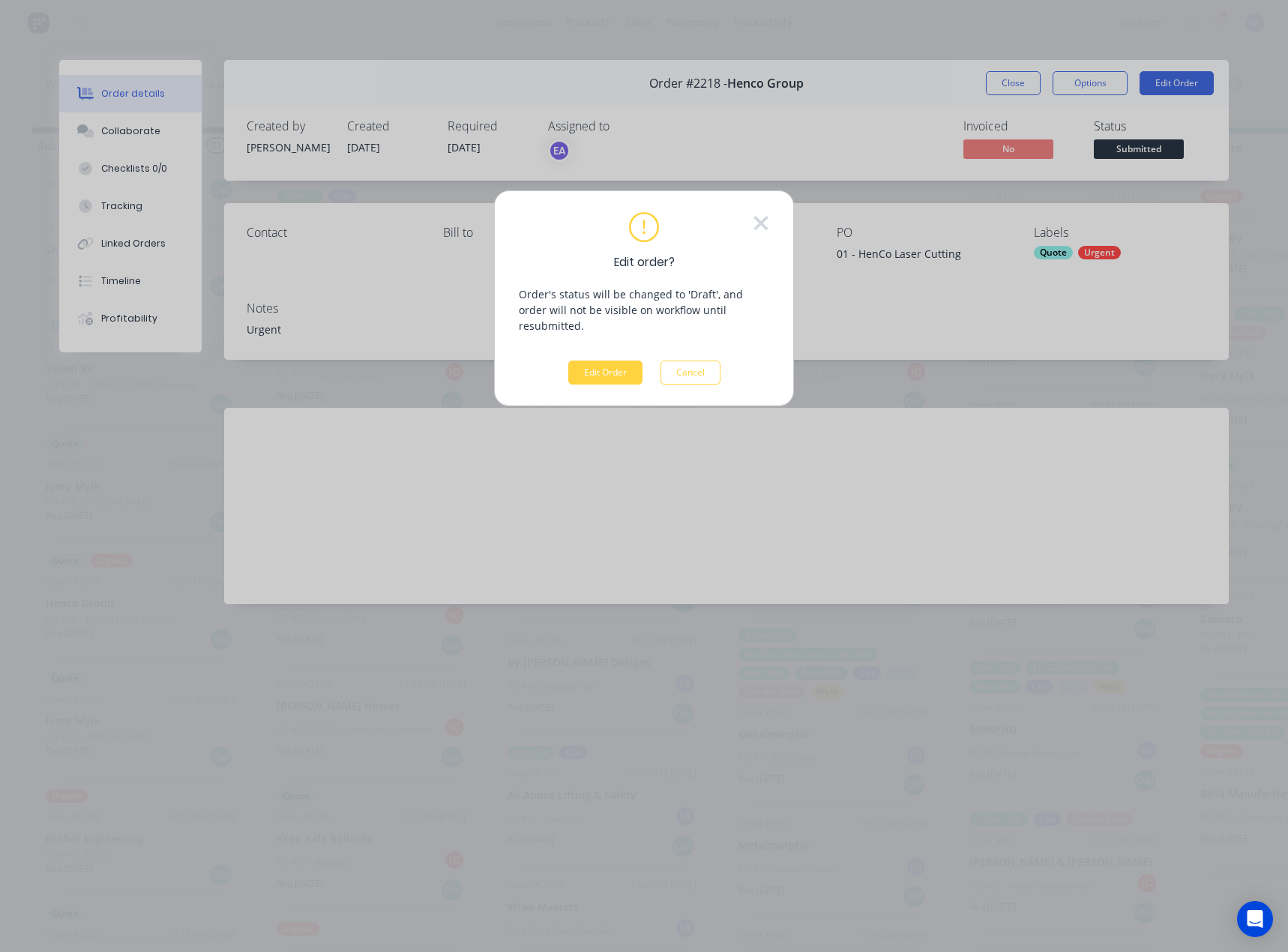
click at [127, 130] on div "Edit order? Order's status will be changed to 'Draft', and order will not be vi…" at bounding box center [644, 476] width 1288 height 952
click at [706, 360] on button "Cancel" at bounding box center [691, 372] width 60 height 24
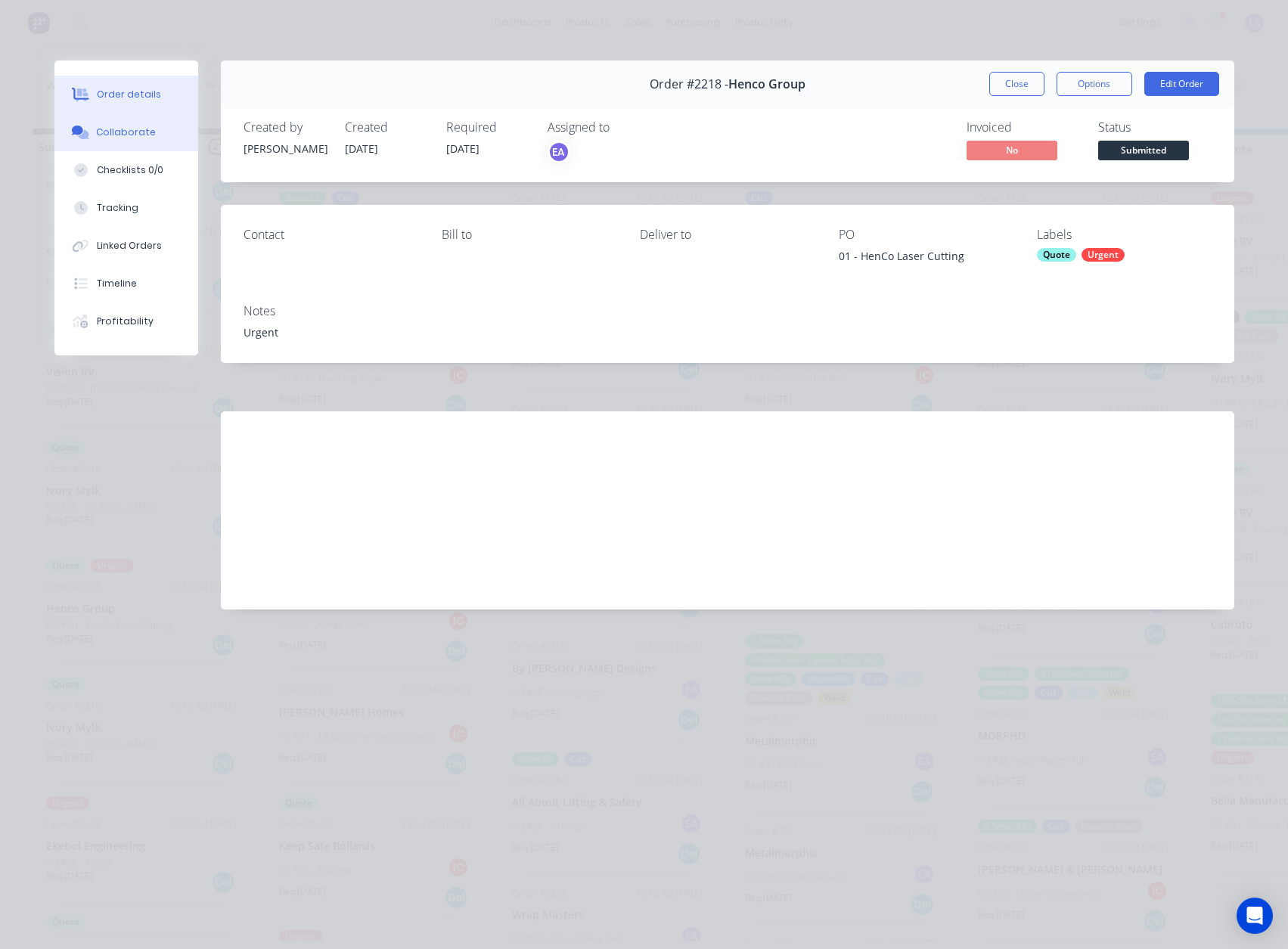
click at [128, 137] on div "Collaborate" at bounding box center [126, 133] width 60 height 14
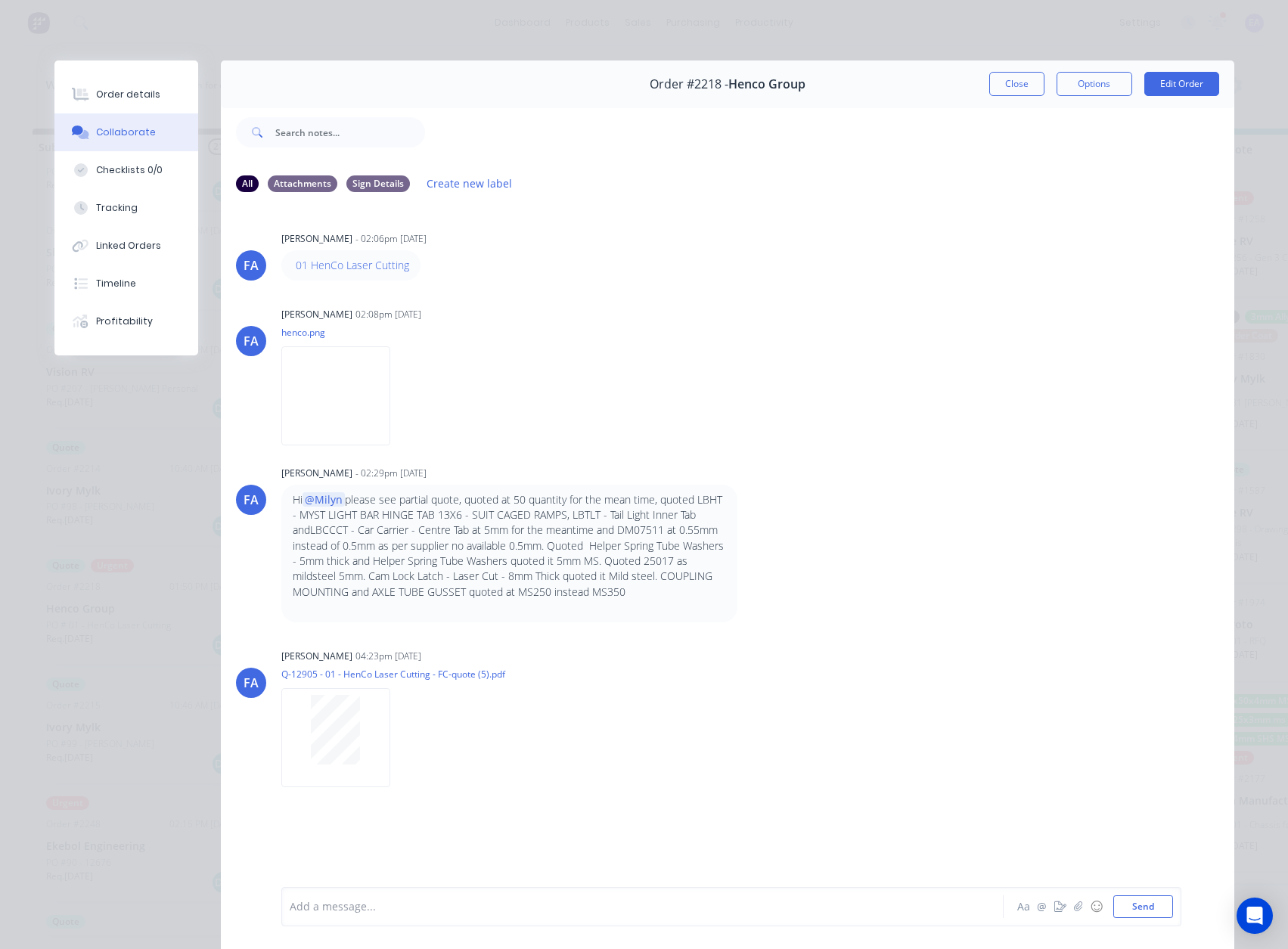
drag, startPoint x: 1031, startPoint y: 75, endPoint x: 481, endPoint y: 565, distance: 736.6
click at [1031, 75] on button "Close" at bounding box center [1016, 83] width 55 height 24
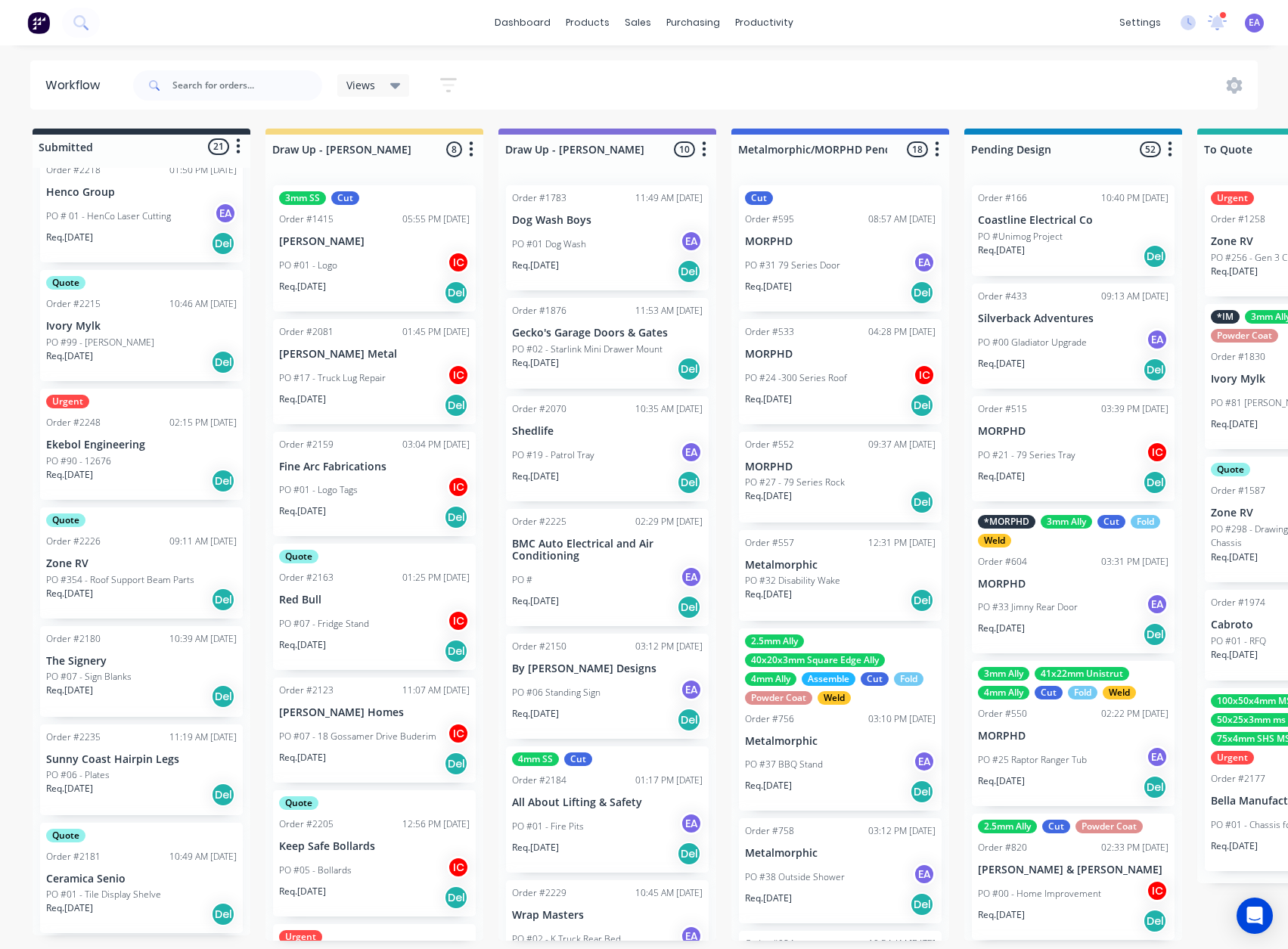
scroll to position [605, 0]
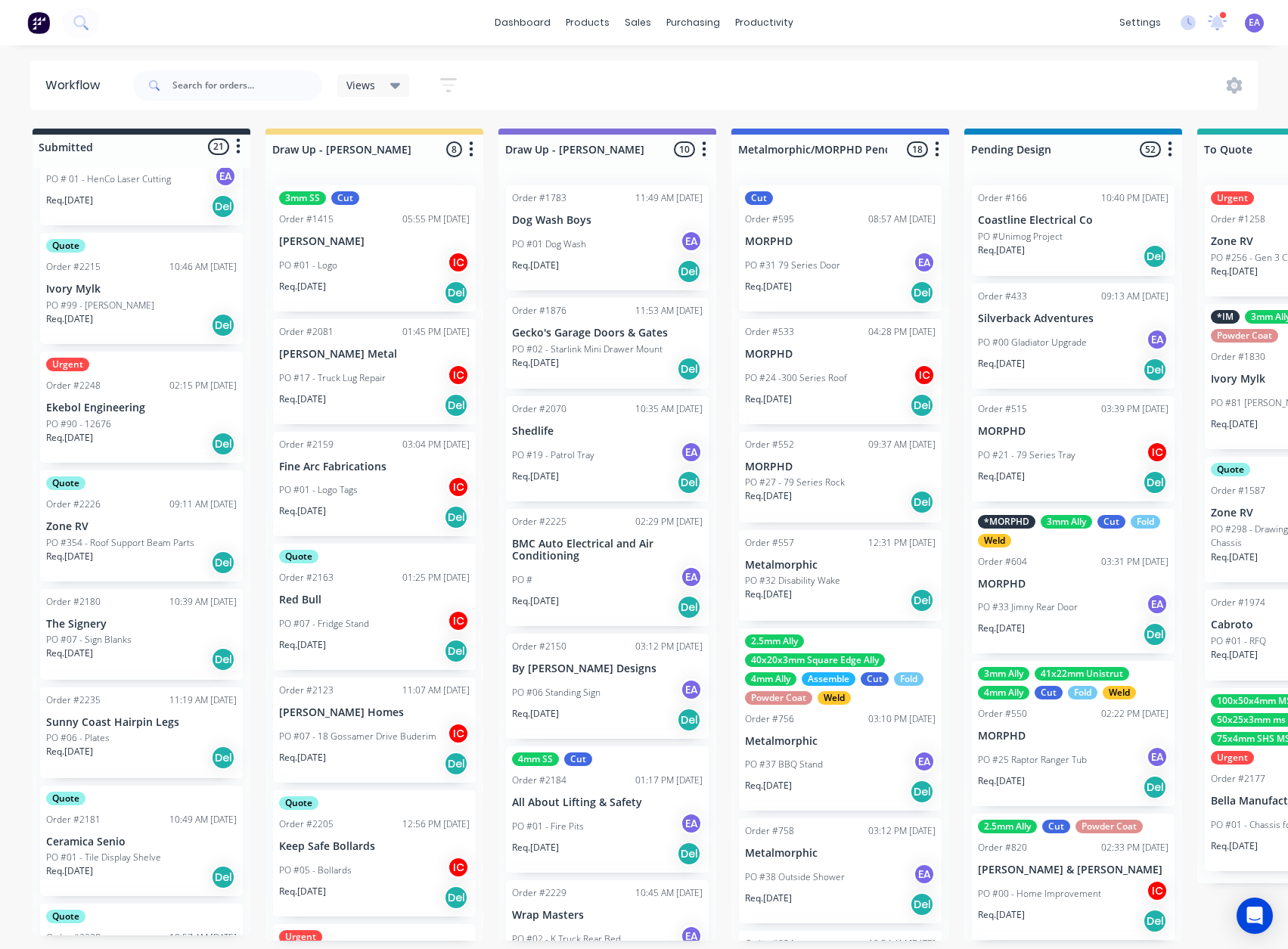
click at [141, 648] on div "Req. [DATE] Del" at bounding box center [141, 659] width 190 height 26
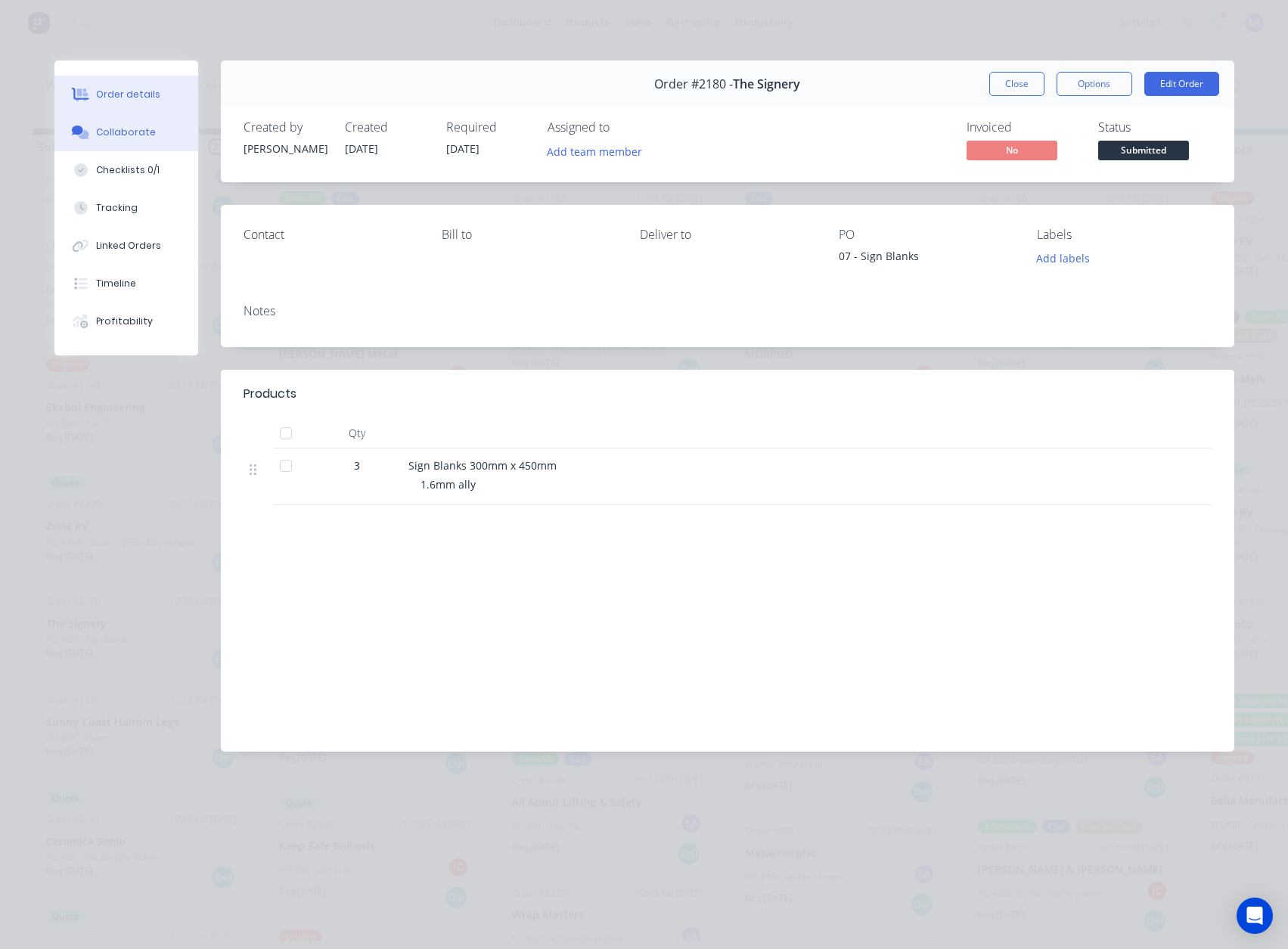
click at [145, 136] on div "Collaborate" at bounding box center [126, 133] width 60 height 14
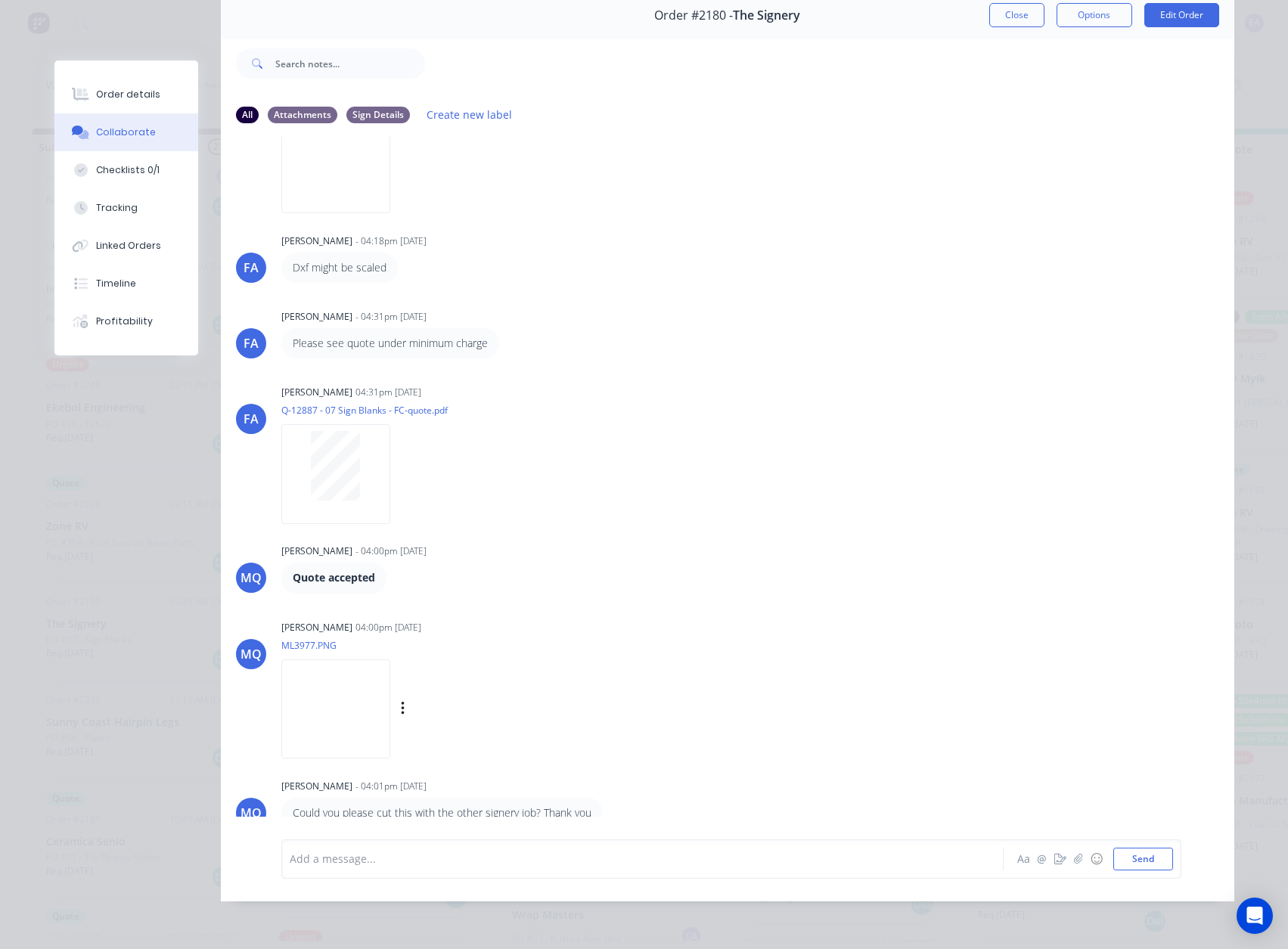
scroll to position [80, 0]
click at [384, 722] on img at bounding box center [336, 709] width 109 height 99
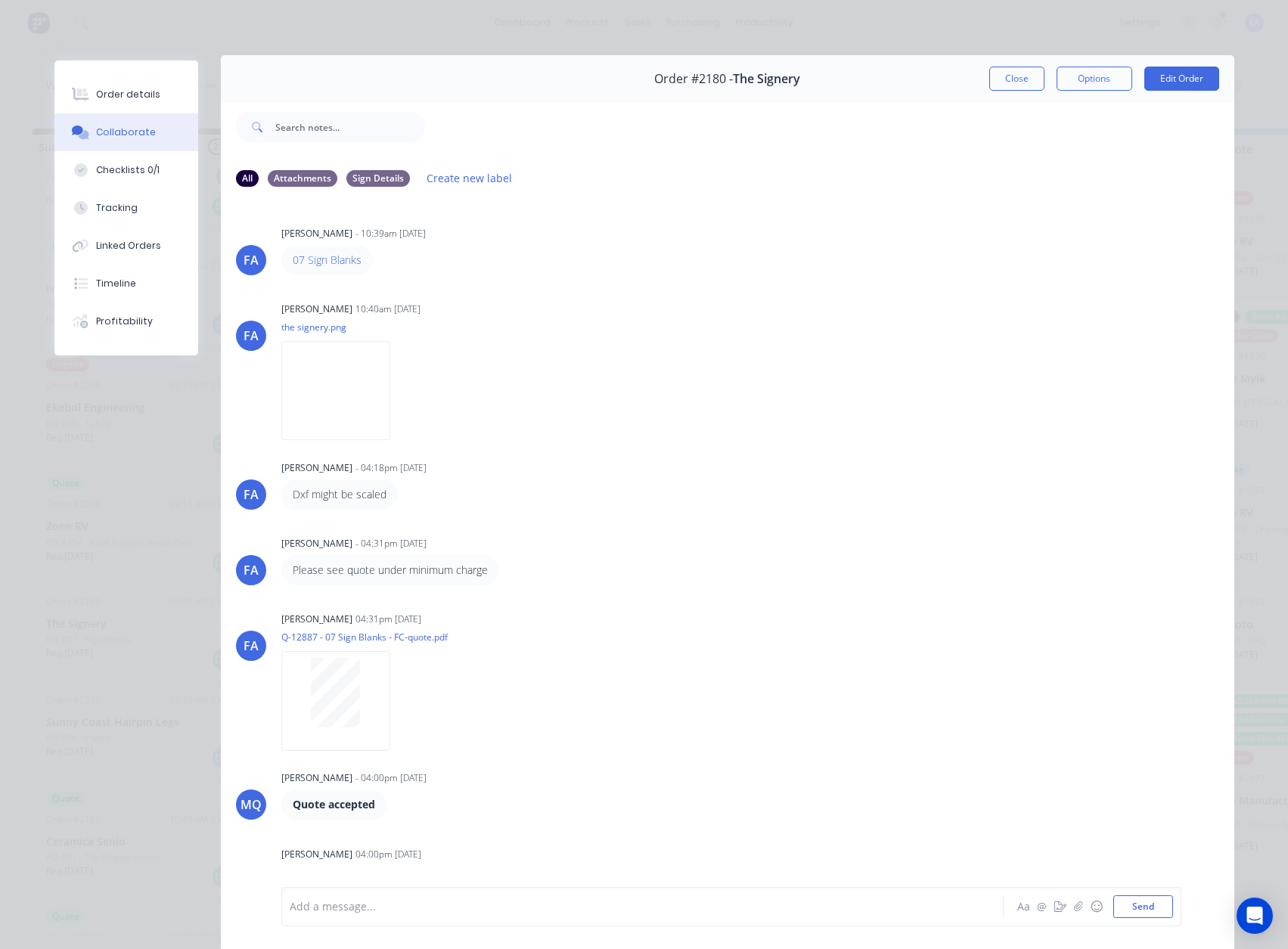
scroll to position [0, 0]
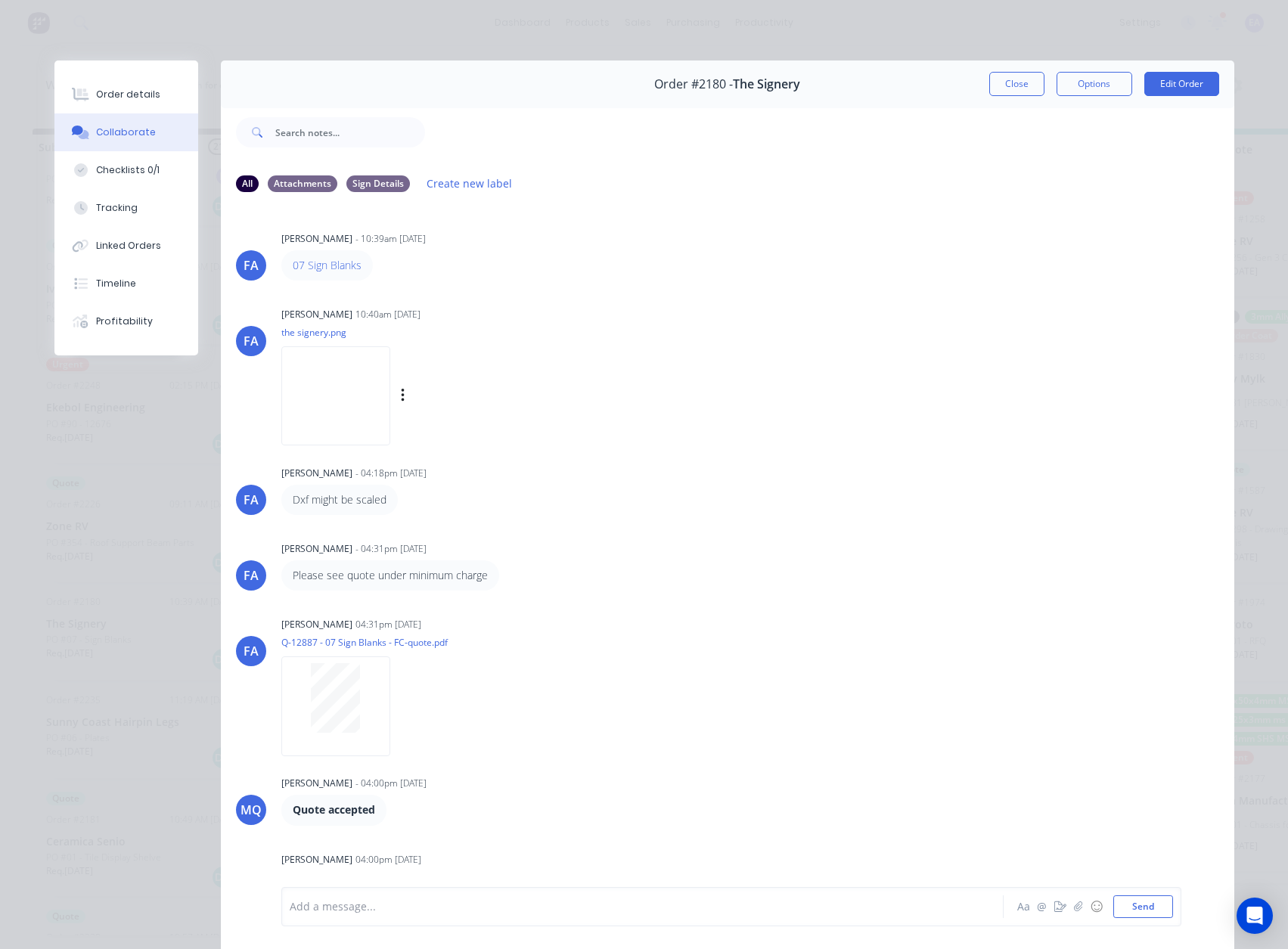
click at [357, 403] on img at bounding box center [336, 396] width 109 height 99
click at [259, 725] on div "[PERSON_NAME] [PERSON_NAME] 04:31pm [DATE] Q-12887 - 07 Sign Blanks - FC-quote.…" at bounding box center [727, 680] width 1013 height 136
click at [298, 420] on img at bounding box center [336, 396] width 109 height 99
click at [151, 95] on button "Order details" at bounding box center [126, 94] width 144 height 38
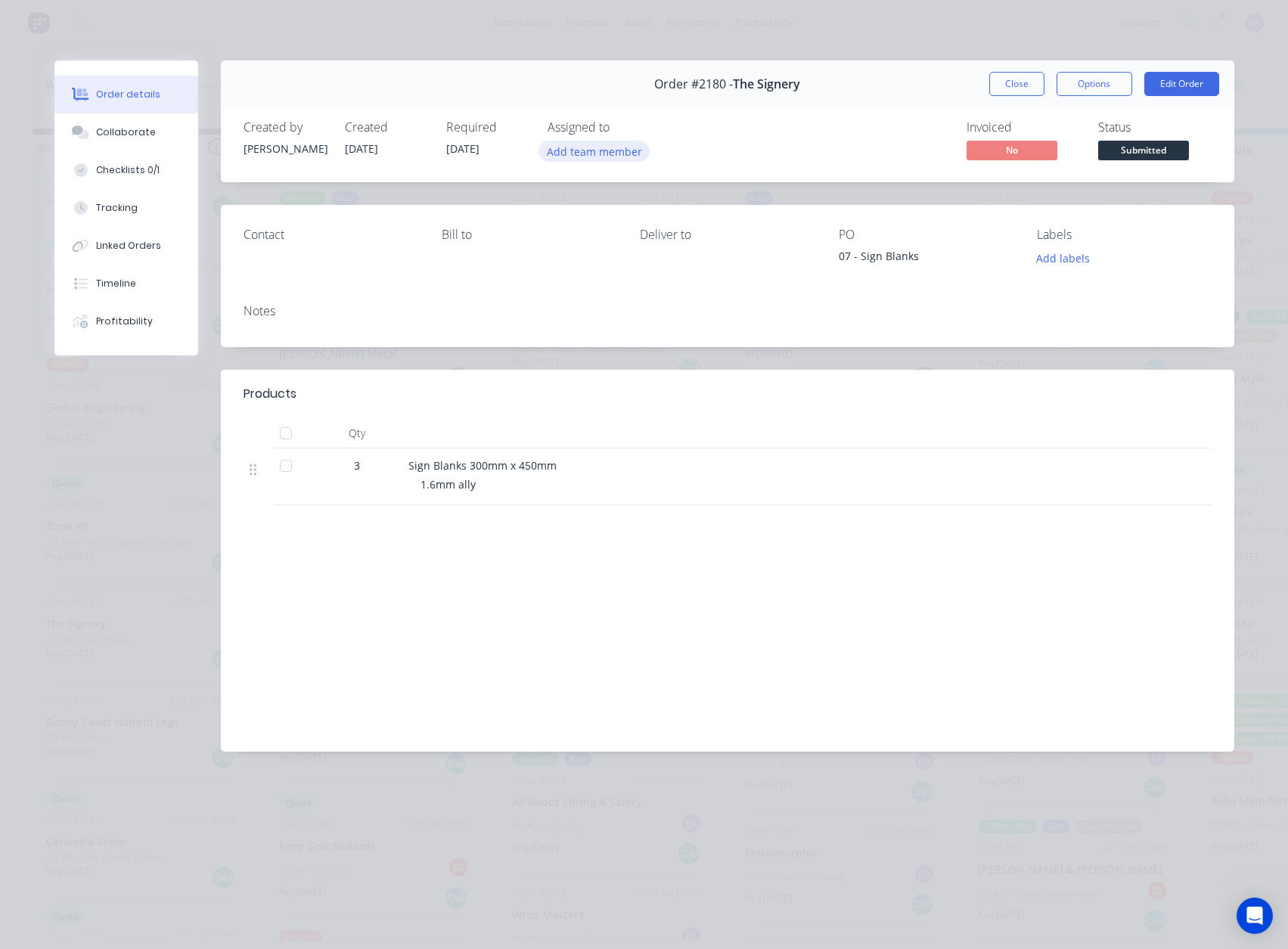
click at [584, 152] on button "Add team member" at bounding box center [594, 151] width 111 height 20
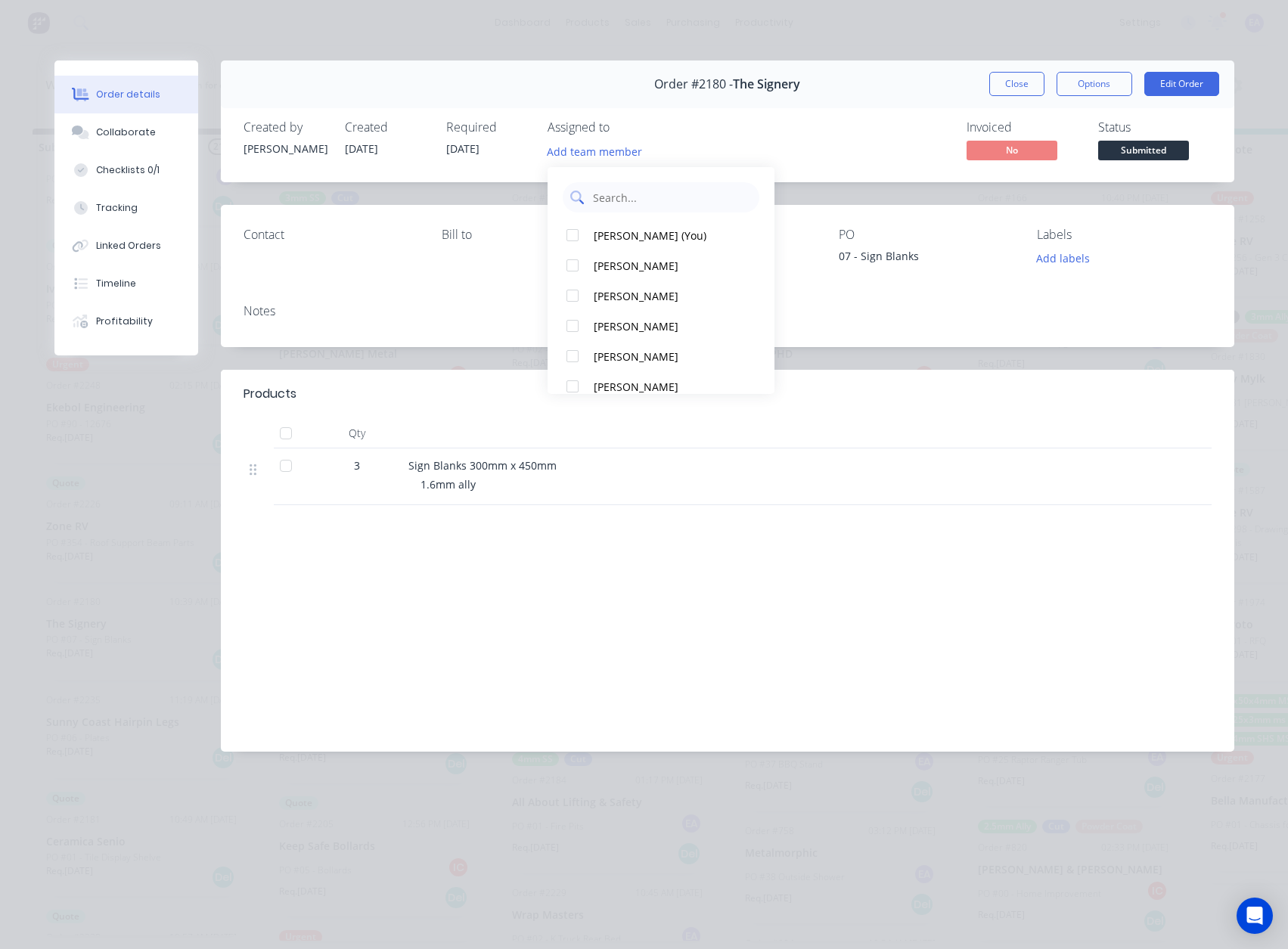
click at [628, 234] on div "[PERSON_NAME] (You)" at bounding box center [669, 235] width 151 height 16
click at [1011, 82] on button "Close" at bounding box center [1016, 83] width 55 height 24
